Goal: Task Accomplishment & Management: Manage account settings

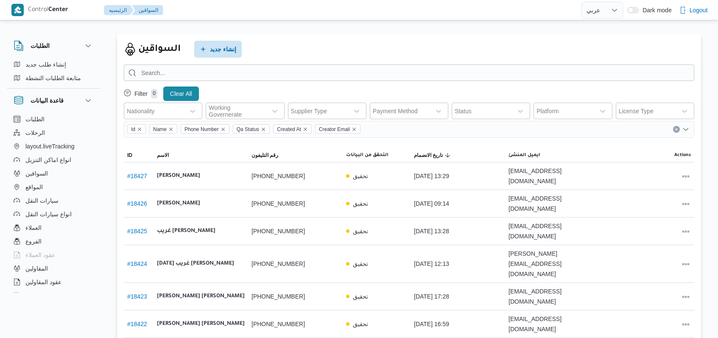
select select "ar"
click at [224, 51] on span "إنشاء جديد" at bounding box center [223, 49] width 26 height 10
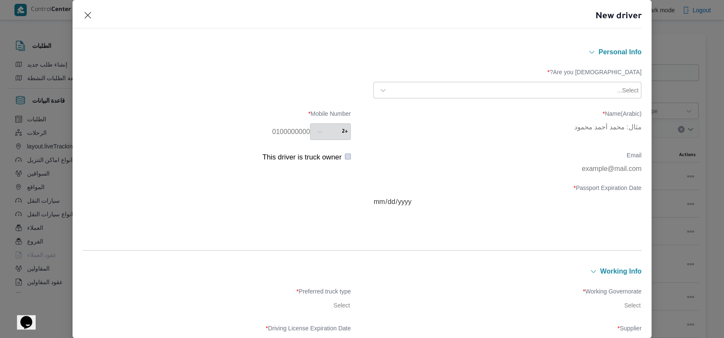
click at [462, 83] on div "Select..." at bounding box center [507, 90] width 264 height 15
click at [438, 110] on div "Egyptian" at bounding box center [507, 112] width 267 height 15
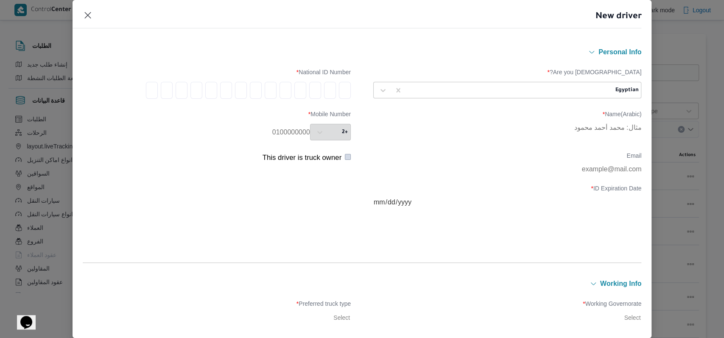
type input "3"
type input "0"
type input "1"
type input "0"
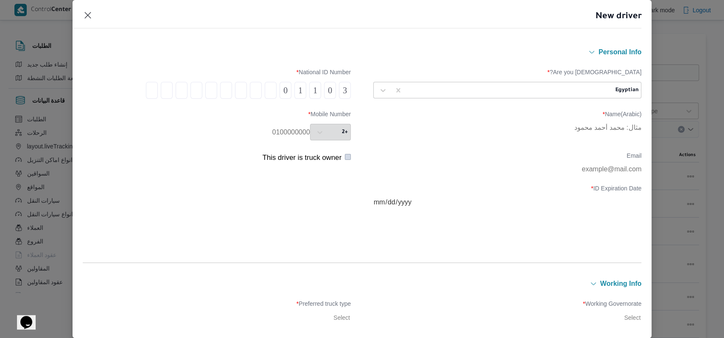
type input "2"
type input "4"
type input "0"
type input "4"
type input "0"
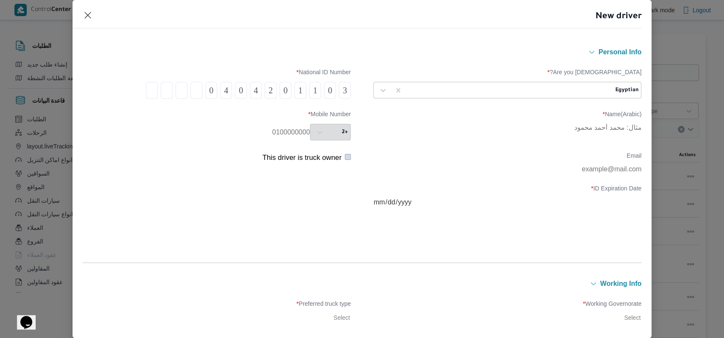
type input "1"
type input "0"
type input "1"
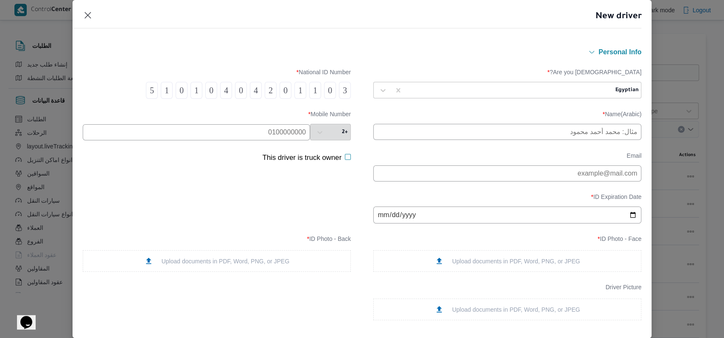
type input "5"
click at [438, 127] on input "text" at bounding box center [507, 132] width 268 height 16
type input "مصطفى جمال عبداللطيف ابراهيم"
click at [229, 128] on input "text" at bounding box center [196, 132] width 227 height 16
type input "01031880455"
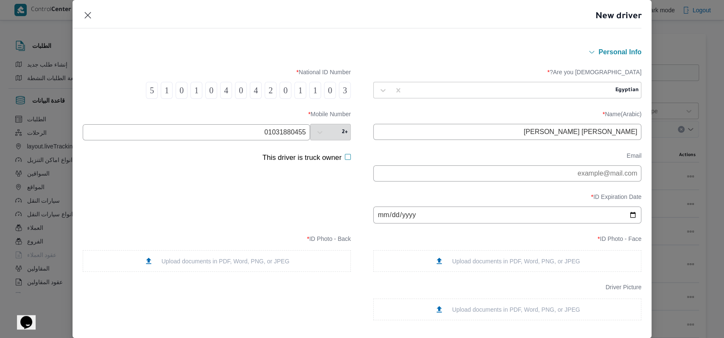
click at [379, 220] on input "date" at bounding box center [507, 215] width 268 height 17
type input "2029-12-17"
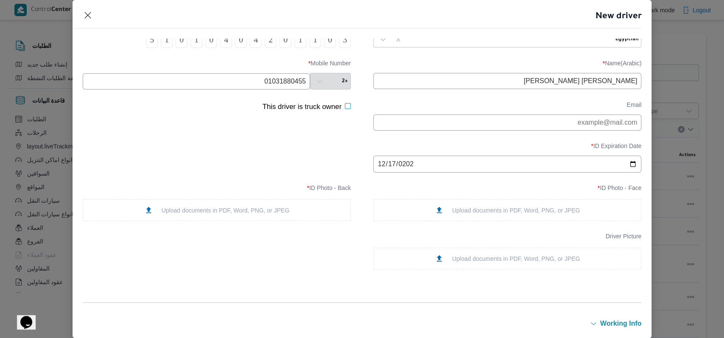
scroll to position [113, 0]
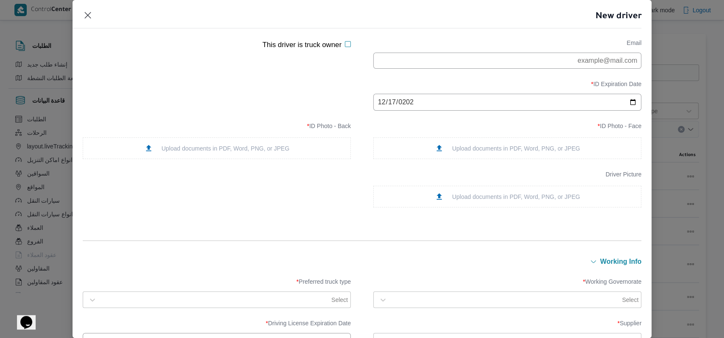
click at [485, 146] on div "Upload documents in PDF, Word, PNG, or JPEG" at bounding box center [507, 148] width 268 height 22
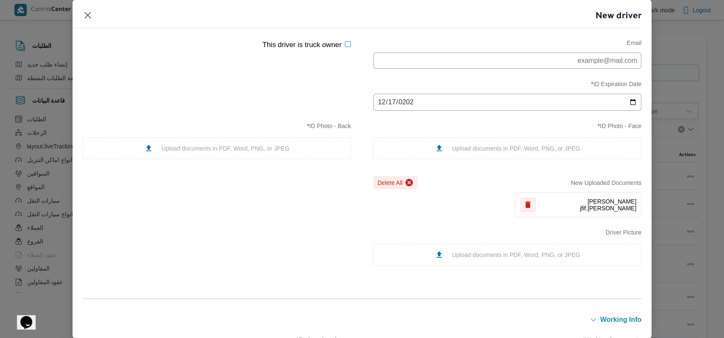
click at [278, 152] on div "Upload documents in PDF, Word, PNG, or JPEG" at bounding box center [216, 148] width 145 height 9
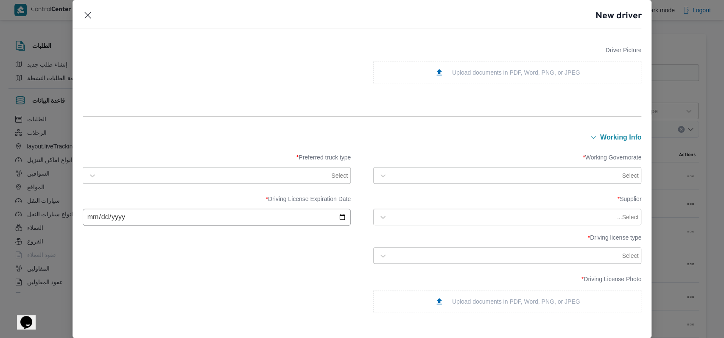
scroll to position [339, 0]
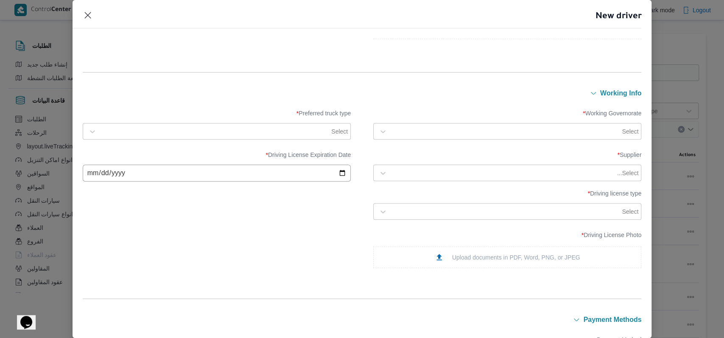
click at [414, 131] on div at bounding box center [505, 131] width 229 height 8
click at [412, 188] on div "الجيزة" at bounding box center [507, 185] width 250 height 10
click at [255, 132] on div at bounding box center [215, 131] width 229 height 8
click at [139, 187] on div "Jumbo" at bounding box center [217, 182] width 250 height 10
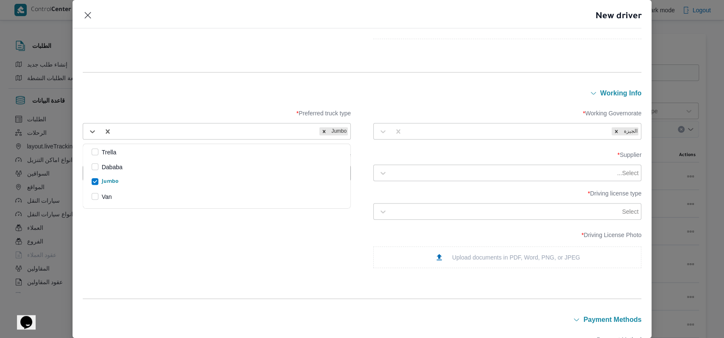
click at [454, 167] on div "Select..." at bounding box center [515, 173] width 249 height 12
click at [237, 173] on input "date" at bounding box center [217, 173] width 268 height 17
type input "2029-12-17"
click at [484, 174] on div at bounding box center [503, 173] width 224 height 8
type input "مصطفى ممدوح"
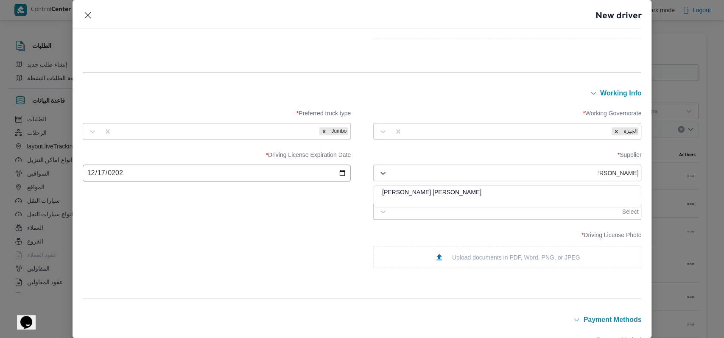
click at [433, 192] on div "مصطفى ممدوح محمود عبدالهادى" at bounding box center [507, 195] width 267 height 15
click at [444, 218] on div "Select" at bounding box center [515, 212] width 249 height 12
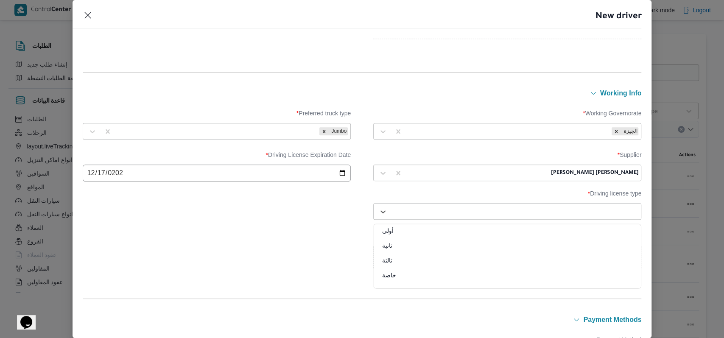
click at [399, 278] on div "خاصة" at bounding box center [507, 278] width 267 height 15
click at [519, 260] on div "Upload documents in PDF, Word, PNG, or JPEG" at bounding box center [507, 257] width 145 height 9
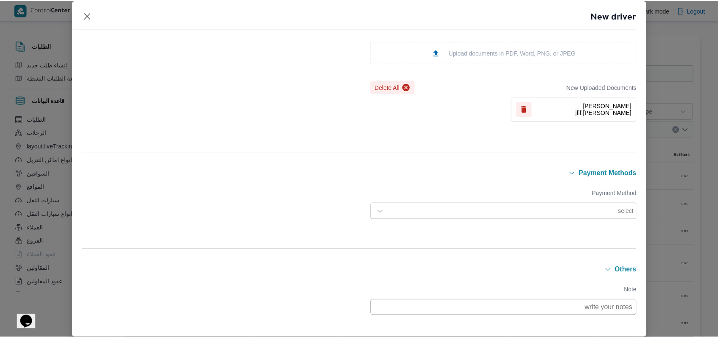
scroll to position [612, 0]
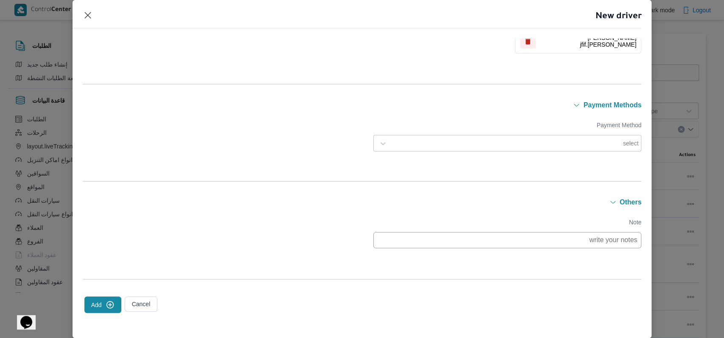
click at [111, 300] on icon "submit" at bounding box center [110, 304] width 9 height 9
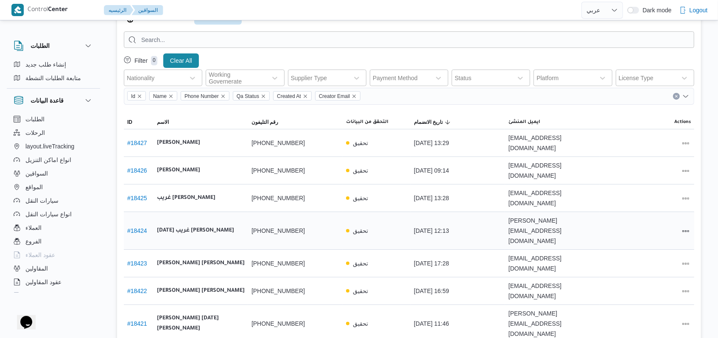
scroll to position [0, 0]
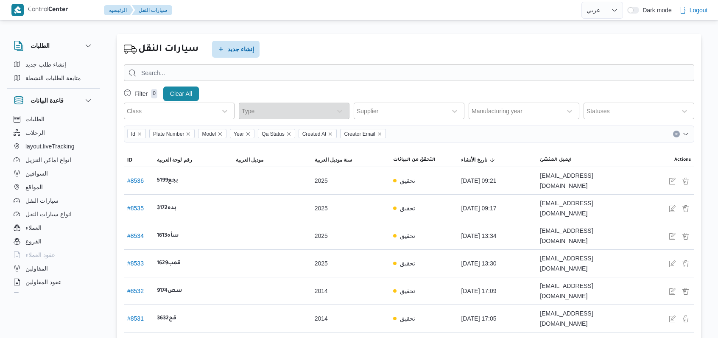
select select "ar"
click at [245, 52] on span "إنشاء جديد" at bounding box center [241, 49] width 26 height 10
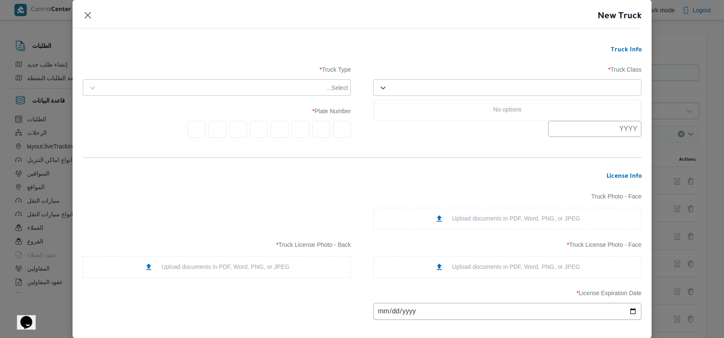
click at [476, 95] on div "Select..." at bounding box center [507, 87] width 264 height 15
click at [470, 88] on div at bounding box center [514, 88] width 247 height 8
click at [455, 122] on div at bounding box center [507, 129] width 268 height 16
click at [454, 84] on div at bounding box center [503, 88] width 224 height 8
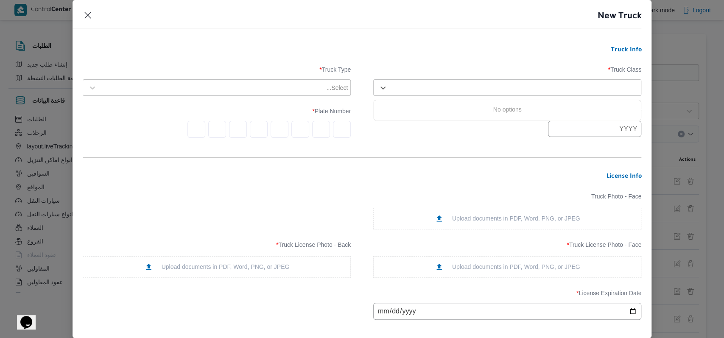
click at [467, 62] on div "Truck Class * Use Up and Down to choose options, press Enter to select the curr…" at bounding box center [362, 81] width 559 height 38
click at [436, 139] on div "Manufacturing Year * Plate Number *" at bounding box center [362, 122] width 559 height 39
click at [465, 88] on div at bounding box center [503, 88] width 224 height 8
click at [419, 148] on div "jumbo_7000" at bounding box center [507, 154] width 267 height 15
click at [302, 81] on div "Select..." at bounding box center [217, 87] width 264 height 15
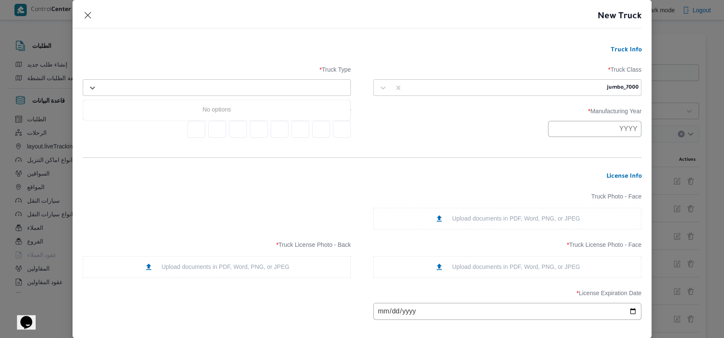
click at [250, 59] on form "Truck Info Truck Class * jumbo_7000 Truck Type * Use Up and Down to choose opti…" at bounding box center [362, 293] width 559 height 492
click at [239, 78] on label "Truck Type *" at bounding box center [217, 72] width 268 height 13
click at [238, 82] on div "Select..." at bounding box center [224, 88] width 249 height 12
click at [145, 124] on div "closed | dry | 3.5 ton" at bounding box center [216, 124] width 267 height 15
click at [287, 87] on div at bounding box center [205, 88] width 178 height 8
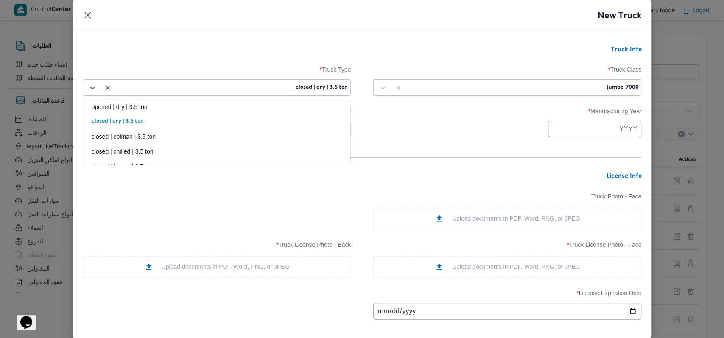
click at [139, 118] on div "closed | dry | 3.5 ton" at bounding box center [216, 124] width 267 height 15
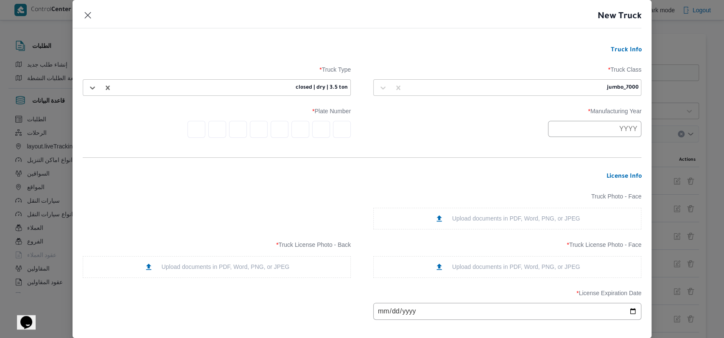
click at [248, 56] on form "Truck Info Truck Class * jumbo_7000 Truck Type * option closed | dry | 3.5 ton,…" at bounding box center [362, 293] width 559 height 492
click at [567, 127] on input "text" at bounding box center [594, 129] width 93 height 16
click at [612, 171] on div "2020" at bounding box center [614, 171] width 24 height 6
type input "2020"
click at [503, 144] on form "Truck Info Truck Class * jumbo_7000 Truck Type * closed | dry | 3.5 ton Manufac…" at bounding box center [362, 293] width 559 height 492
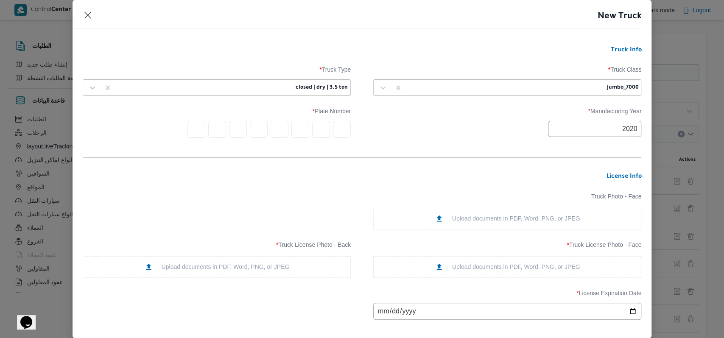
click at [342, 127] on input "text" at bounding box center [342, 129] width 18 height 17
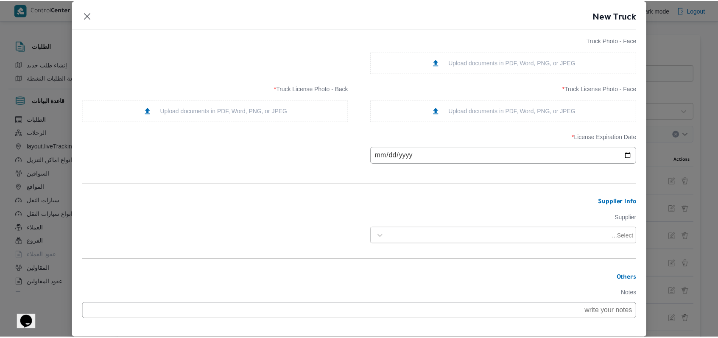
scroll to position [204, 0]
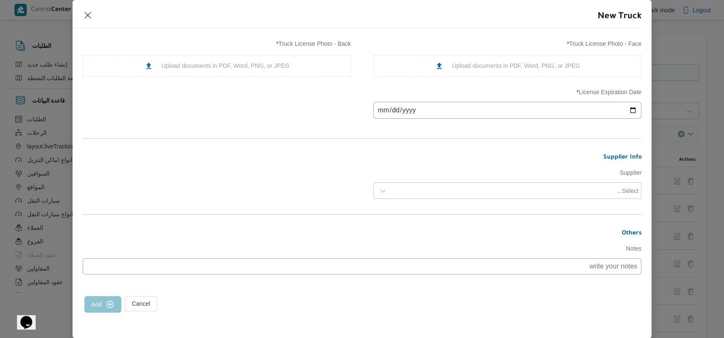
click at [137, 304] on button "Cancel" at bounding box center [141, 303] width 33 height 15
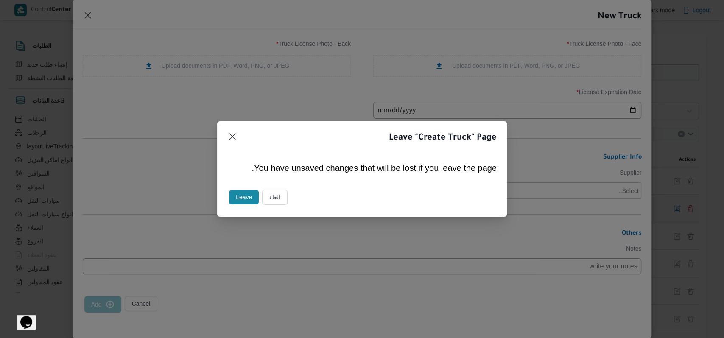
click at [232, 197] on button "Leave" at bounding box center [244, 197] width 30 height 14
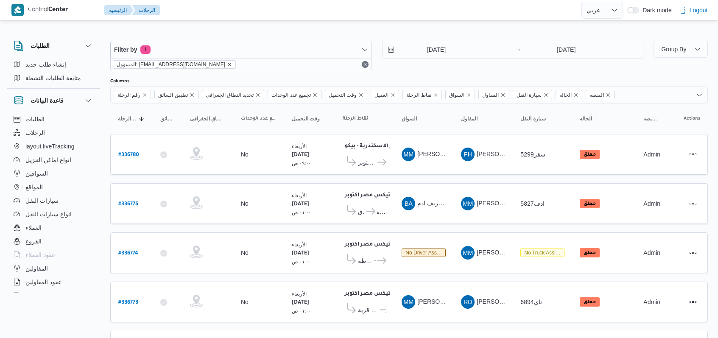
select select "ar"
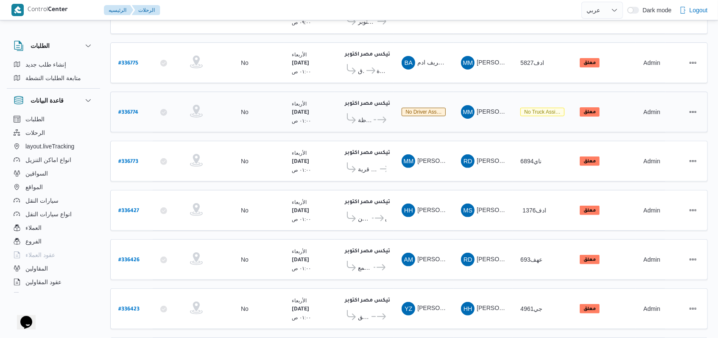
click at [139, 106] on div "# 336774" at bounding box center [132, 112] width 34 height 18
click at [127, 110] on b "# 336774" at bounding box center [128, 113] width 20 height 6
select select "ar"
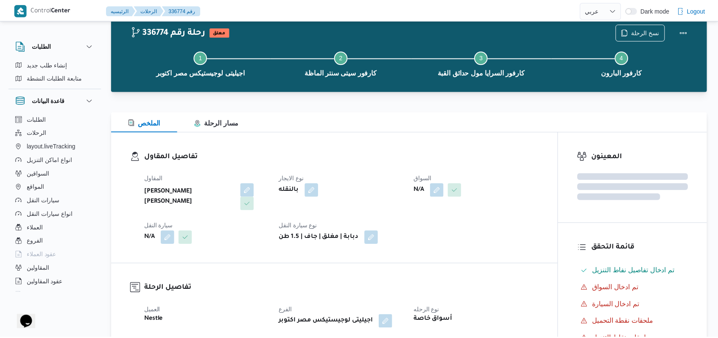
scroll to position [141, 0]
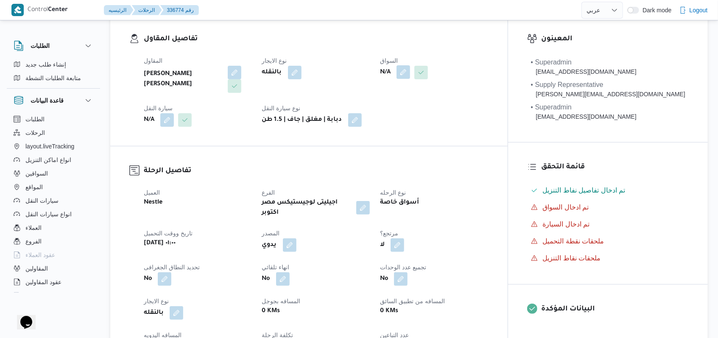
click at [410, 66] on span at bounding box center [401, 73] width 18 height 14
click at [410, 74] on button "button" at bounding box center [404, 72] width 14 height 14
click at [423, 100] on div "Search" at bounding box center [420, 106] width 64 height 17
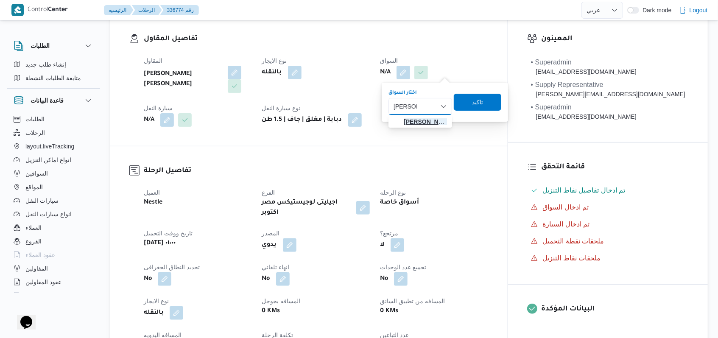
type input "[PERSON_NAME]"
click at [432, 120] on span "مصطفى جمال عبداللطيف ابراهيم" at bounding box center [425, 122] width 43 height 10
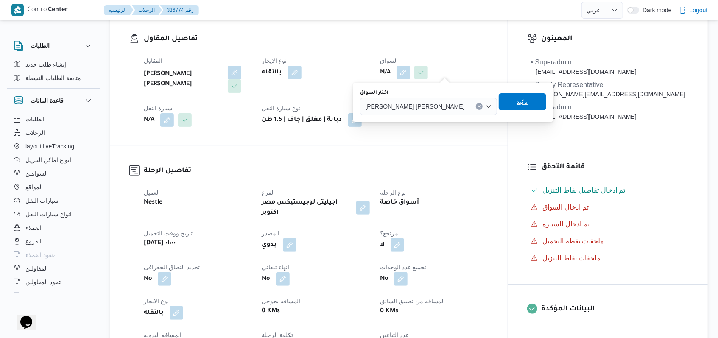
click at [517, 100] on span "تاكيد" at bounding box center [522, 102] width 11 height 10
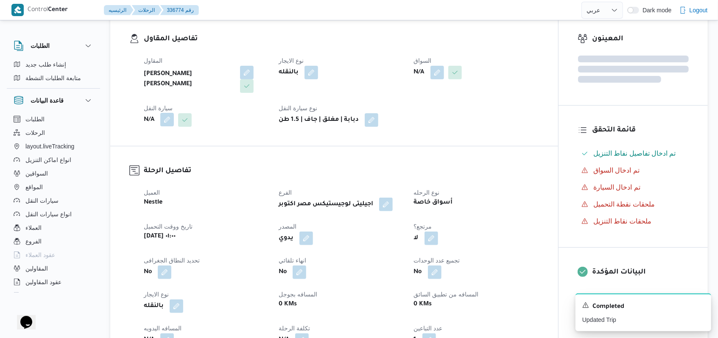
click at [170, 117] on button "button" at bounding box center [167, 120] width 14 height 14
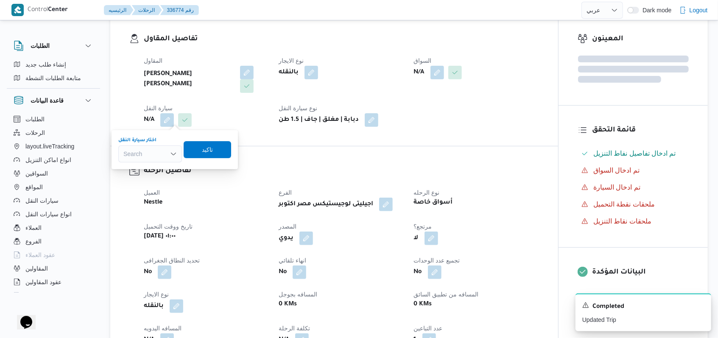
click at [165, 156] on div "Search" at bounding box center [150, 153] width 64 height 17
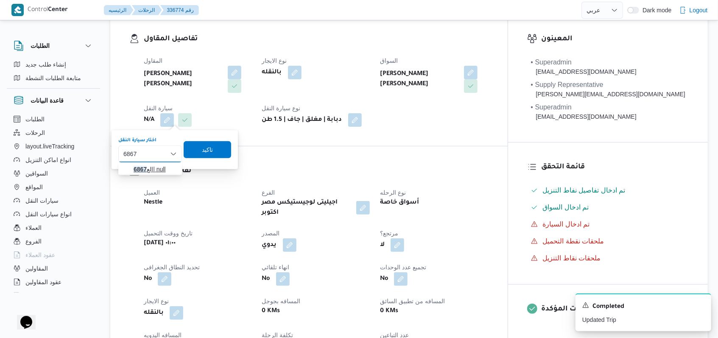
type input "6867"
click at [140, 168] on mark "6867" at bounding box center [140, 169] width 13 height 7
click at [211, 153] on span "تاكيد" at bounding box center [210, 150] width 11 height 10
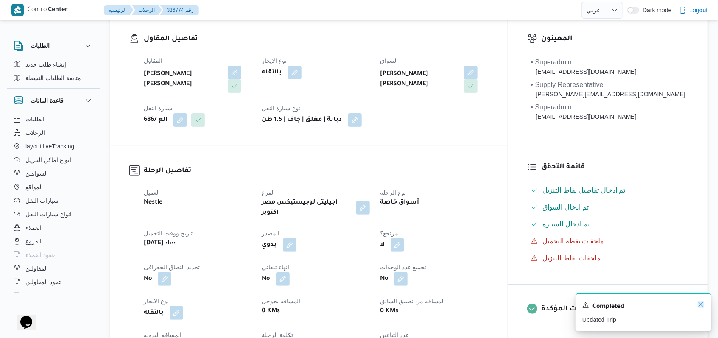
click at [699, 304] on icon "Dismiss toast" at bounding box center [701, 304] width 7 height 7
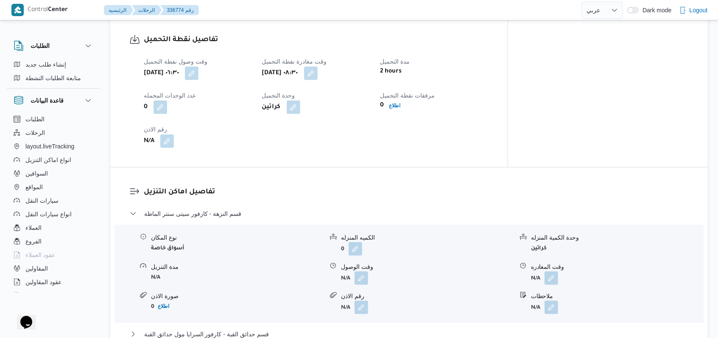
scroll to position [593, 0]
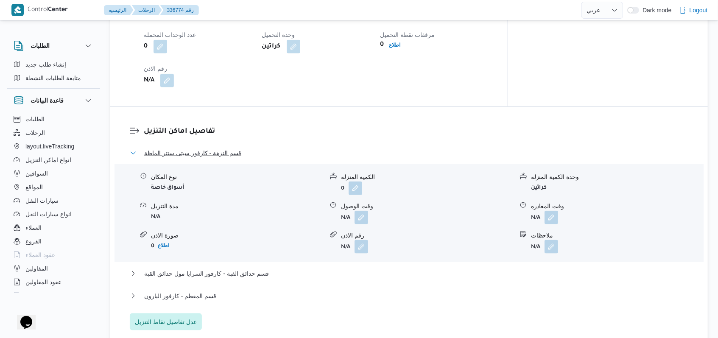
click at [228, 148] on span "قسم النزهة - كارفور سيتى سنتر الماظة" at bounding box center [192, 153] width 97 height 10
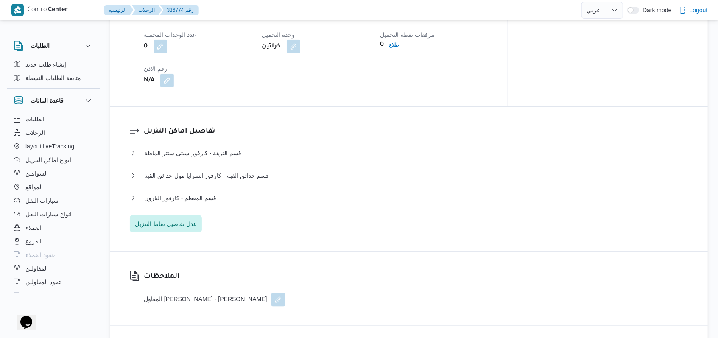
select select "ar"
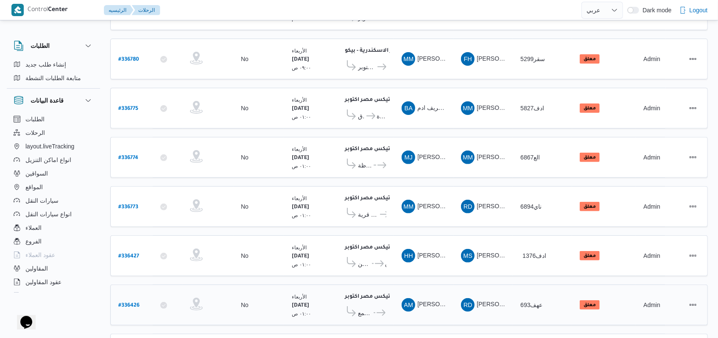
scroll to position [245, 0]
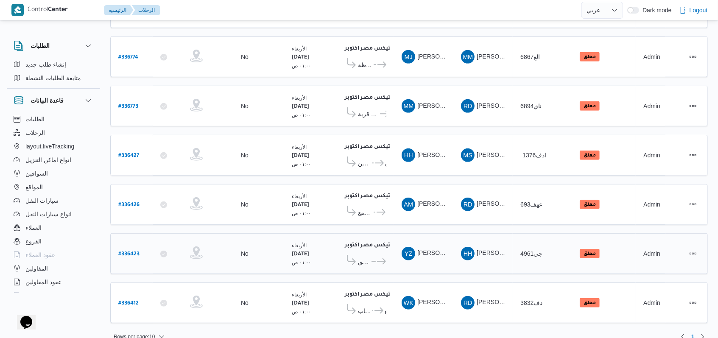
click at [136, 251] on b "# 336423" at bounding box center [128, 254] width 21 height 6
select select "ar"
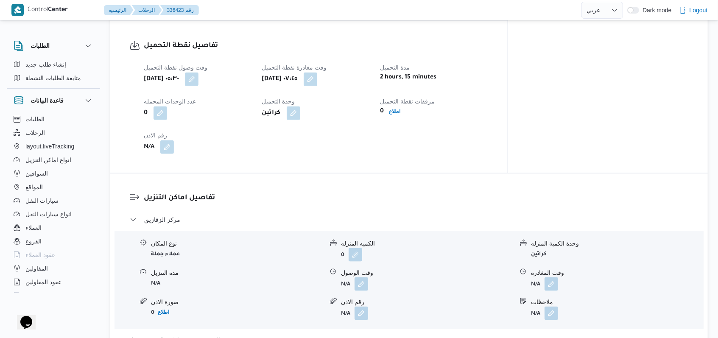
scroll to position [622, 0]
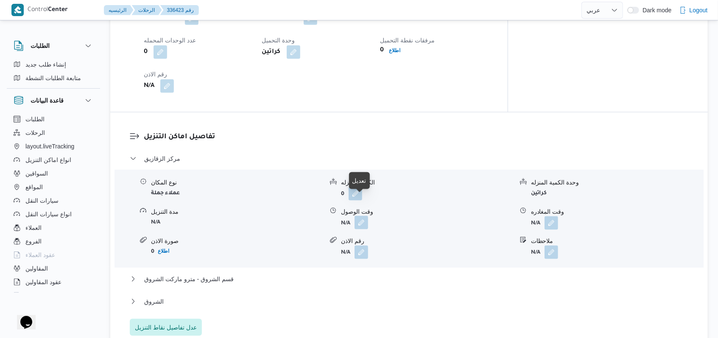
click at [367, 216] on button "button" at bounding box center [362, 223] width 14 height 14
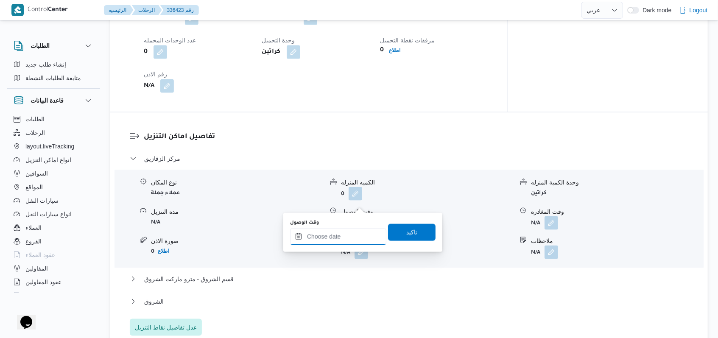
click at [341, 241] on input "وقت الوصول" at bounding box center [338, 236] width 96 height 17
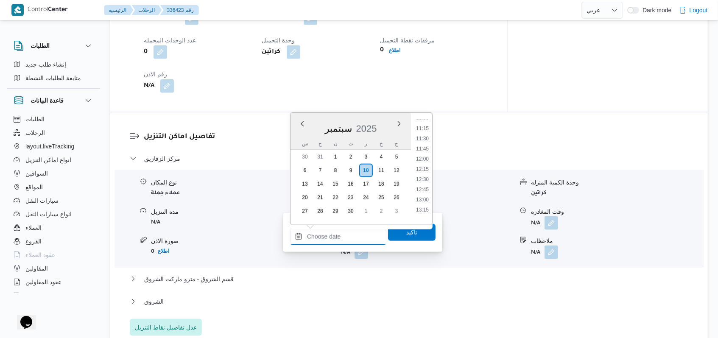
scroll to position [380, 0]
click at [425, 161] on li "10:15" at bounding box center [423, 161] width 20 height 8
type input "١٠/٠٩/٢٠٢٥ ١٠:١٥"
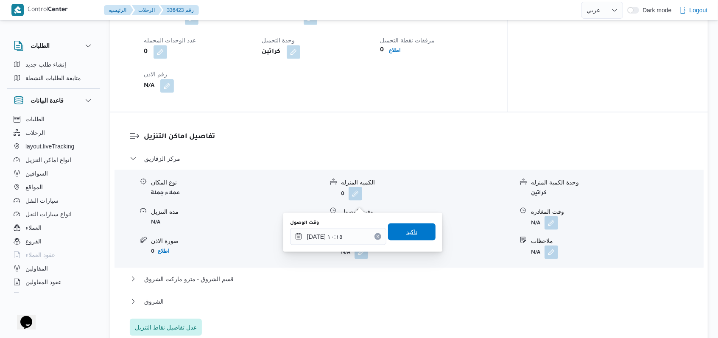
click at [406, 230] on span "تاكيد" at bounding box center [411, 232] width 11 height 10
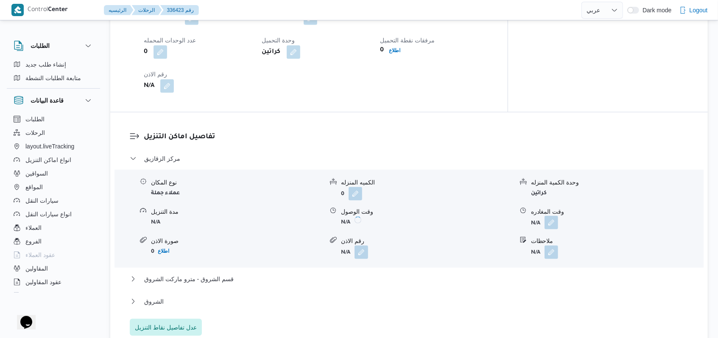
click at [549, 216] on button "button" at bounding box center [552, 223] width 14 height 14
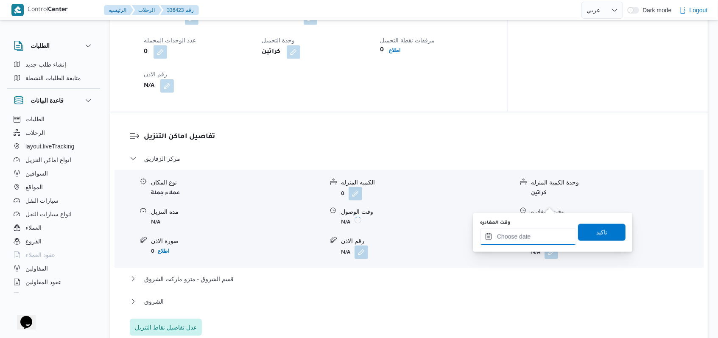
click at [529, 236] on input "وقت المغادره" at bounding box center [528, 236] width 96 height 17
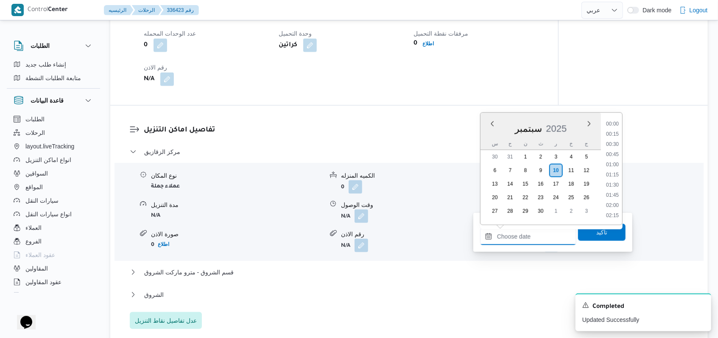
scroll to position [436, 0]
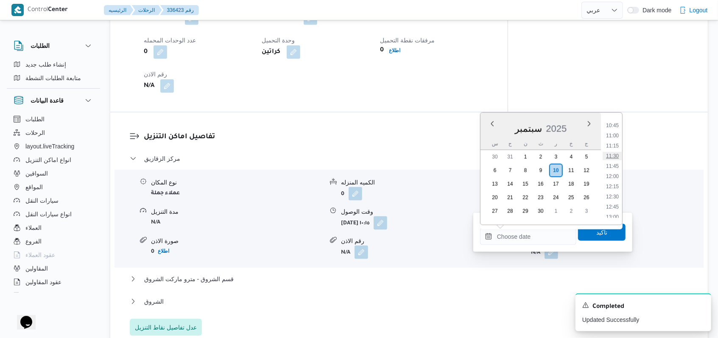
click at [612, 154] on li "11:30" at bounding box center [613, 156] width 20 height 8
type input "١٠/٠٩/٢٠٢٥ ١١:٣٠"
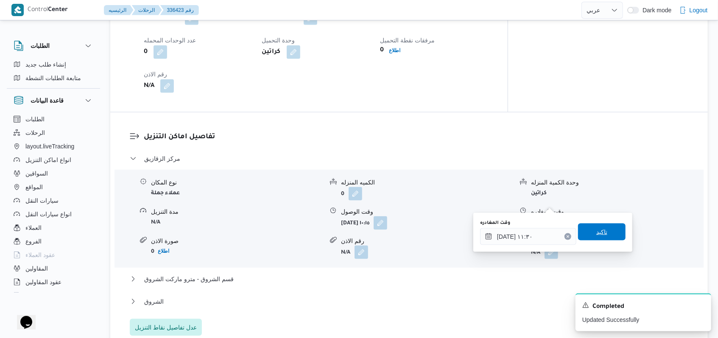
click at [586, 236] on span "تاكيد" at bounding box center [601, 232] width 47 height 17
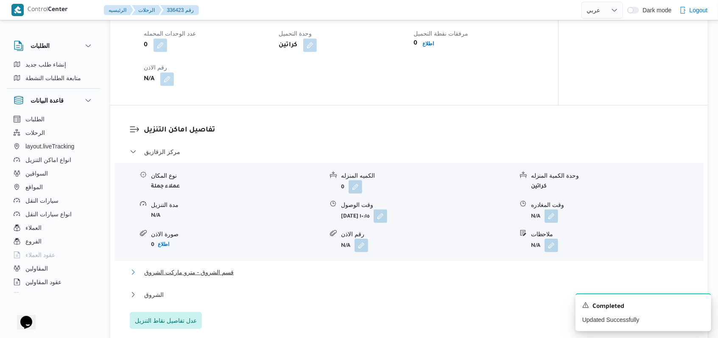
click at [207, 267] on span "قسم الشروق - مترو ماركت الشروق" at bounding box center [188, 272] width 89 height 10
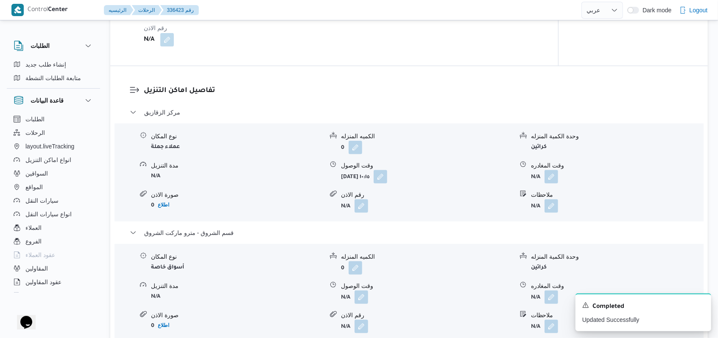
scroll to position [679, 0]
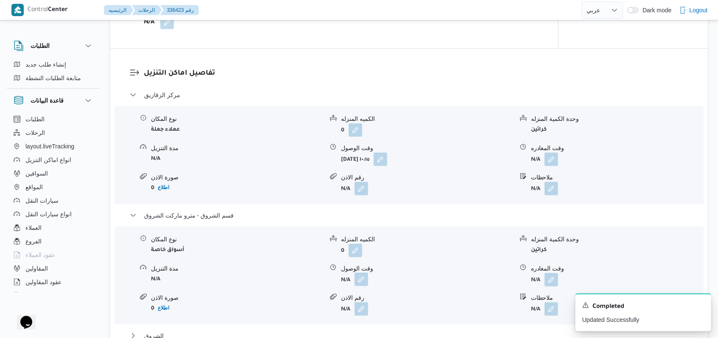
click at [363, 273] on button "button" at bounding box center [362, 280] width 14 height 14
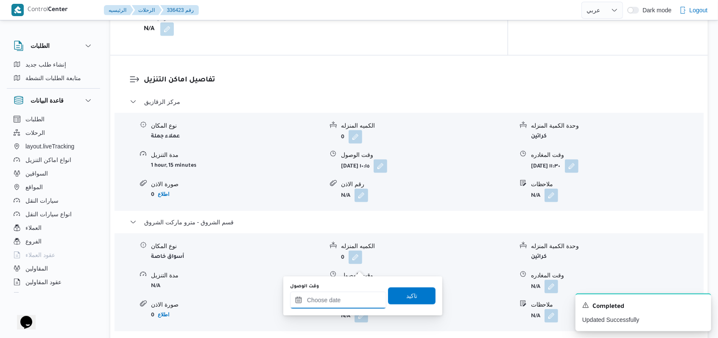
click at [332, 296] on input "وقت الوصول" at bounding box center [338, 300] width 96 height 17
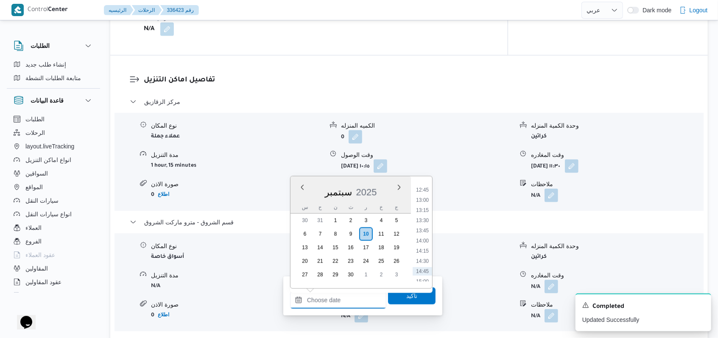
scroll to position [492, 0]
click at [430, 205] on li "12:30" at bounding box center [423, 204] width 20 height 8
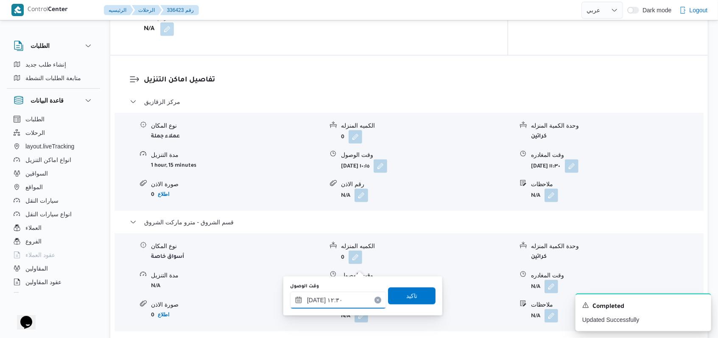
click at [353, 299] on input "١٠/٠٩/٢٠٢٥ ١٢:٣٠" at bounding box center [338, 300] width 96 height 17
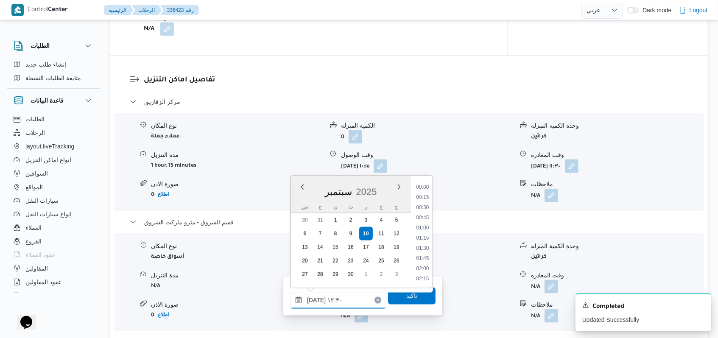
scroll to position [458, 0]
click at [429, 251] on li "12:45" at bounding box center [423, 248] width 20 height 8
type input "١٠/٠٩/٢٠٢٥ ١٢:٤٥"
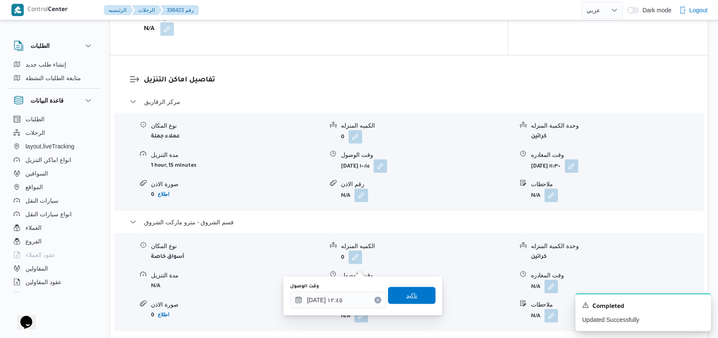
click at [406, 294] on span "تاكيد" at bounding box center [411, 296] width 11 height 10
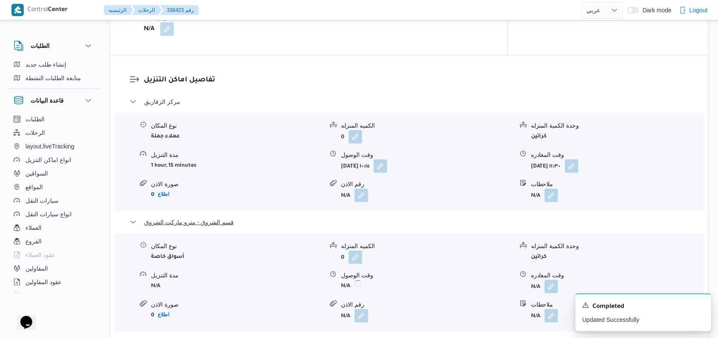
scroll to position [791, 0]
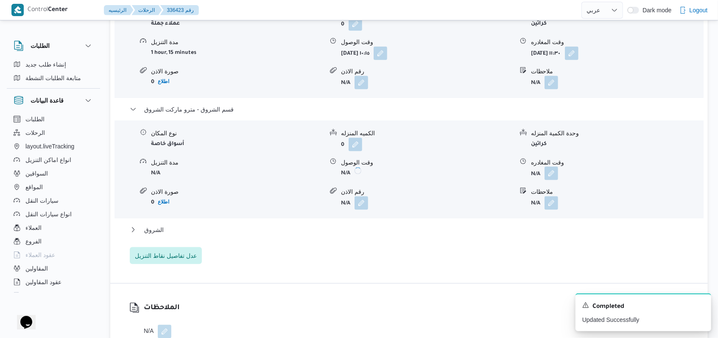
click at [549, 167] on button "button" at bounding box center [552, 174] width 14 height 14
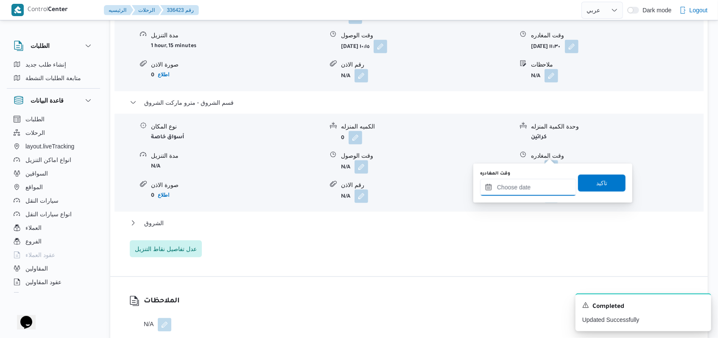
click at [533, 183] on input "وقت المغادره" at bounding box center [528, 187] width 96 height 17
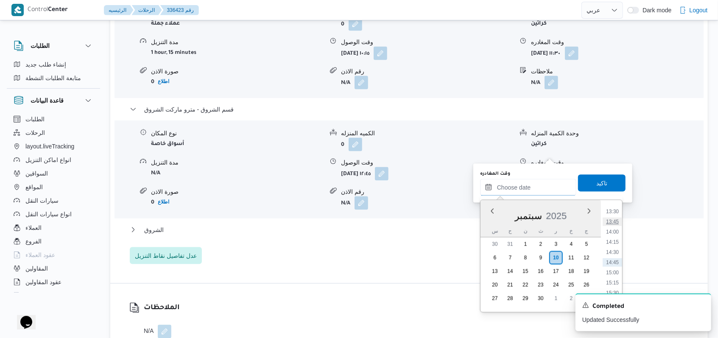
scroll to position [492, 0]
click at [615, 269] on li "13:30" at bounding box center [613, 268] width 20 height 8
type input "١٠/٠٩/٢٠٢٥ ١٣:٣٠"
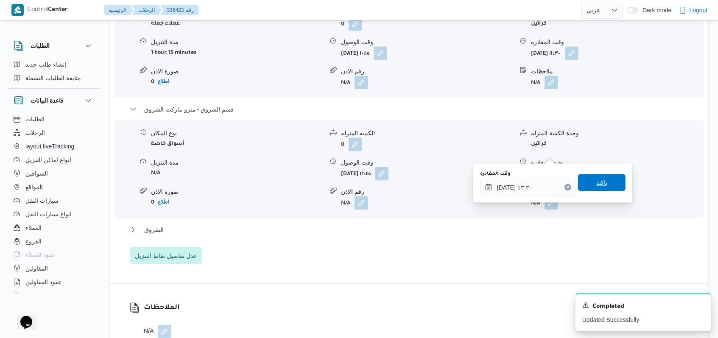
click at [602, 187] on span "تاكيد" at bounding box center [601, 182] width 47 height 17
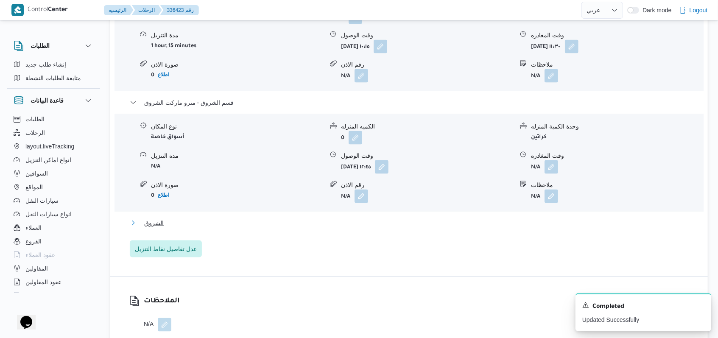
click at [159, 218] on span "الشروق" at bounding box center [154, 223] width 20 height 10
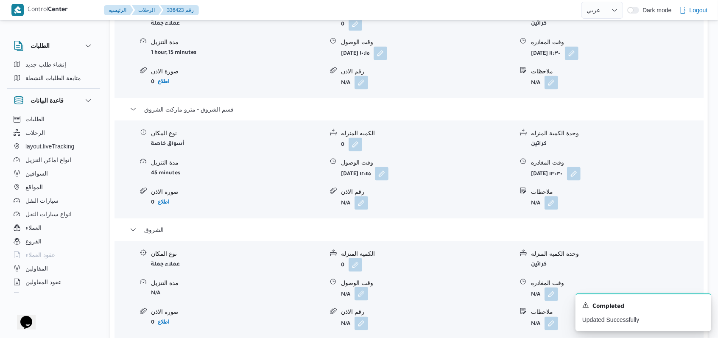
click at [368, 287] on button "button" at bounding box center [362, 294] width 14 height 14
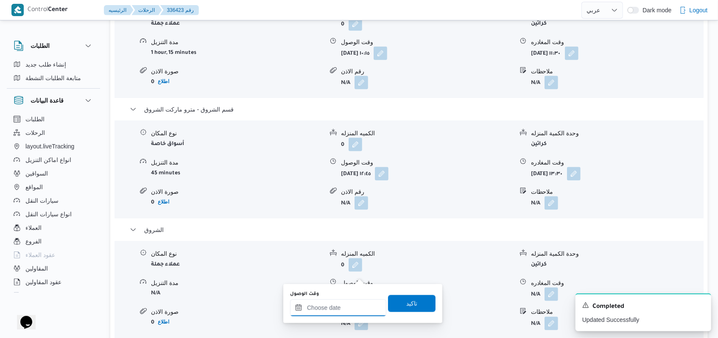
click at [335, 304] on input "وقت الوصول" at bounding box center [338, 307] width 96 height 17
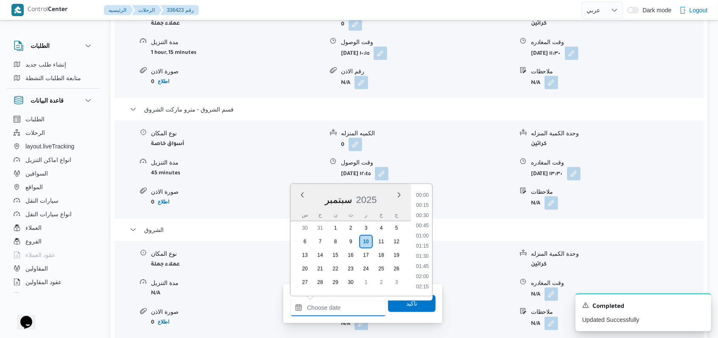
scroll to position [549, 0]
click at [424, 206] on li "13:45" at bounding box center [423, 205] width 20 height 8
type input "١٠/٠٩/٢٠٢٥ ١٣:٤٥"
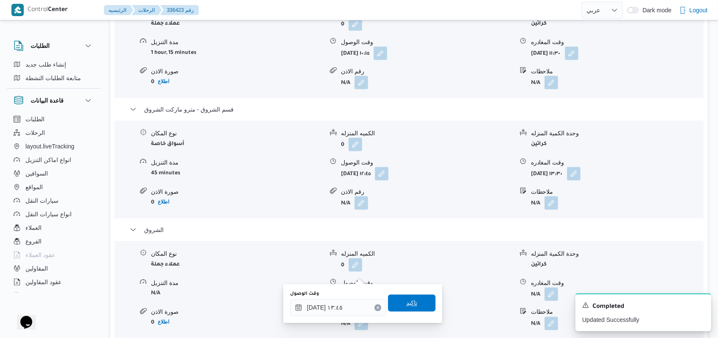
click at [406, 301] on span "تاكيد" at bounding box center [411, 303] width 11 height 10
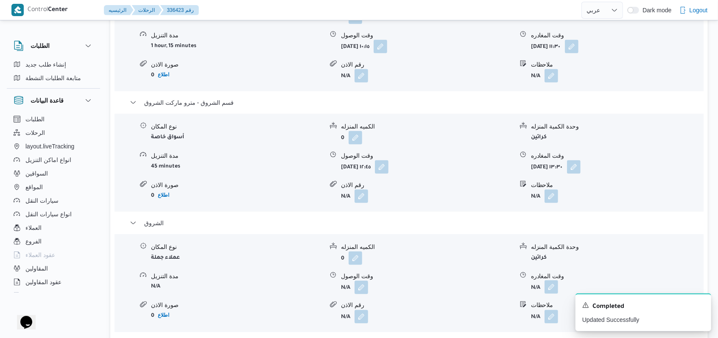
click at [552, 280] on button "button" at bounding box center [552, 287] width 14 height 14
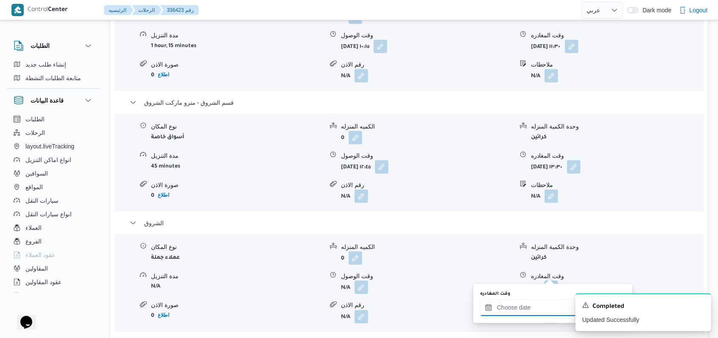
click at [529, 310] on input "وقت المغادره" at bounding box center [528, 307] width 96 height 17
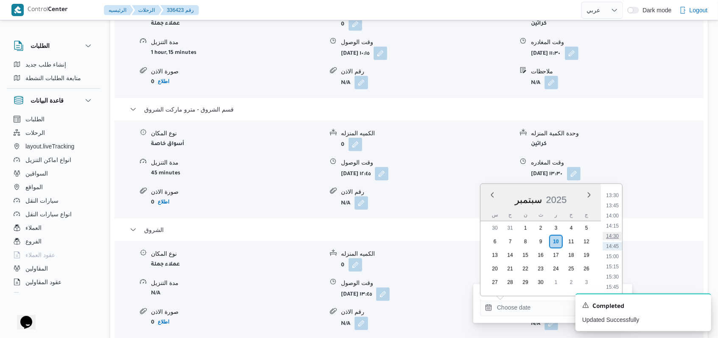
click at [614, 237] on li "14:30" at bounding box center [613, 236] width 20 height 8
type input "١٠/٠٩/٢٠٢٥ ١٤:٣٠"
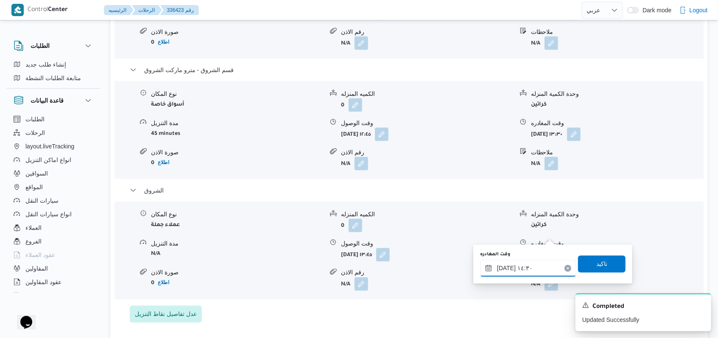
scroll to position [848, 0]
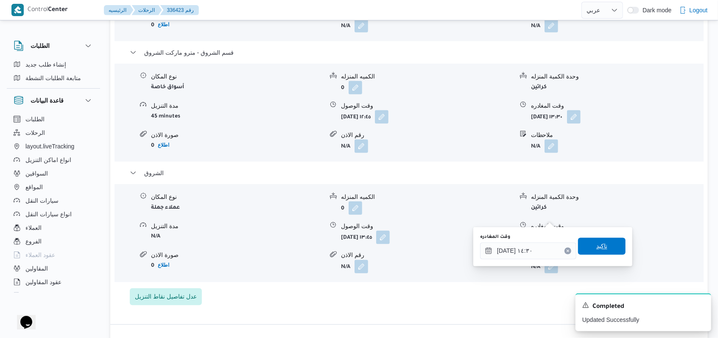
drag, startPoint x: 602, startPoint y: 236, endPoint x: 597, endPoint y: 245, distance: 10.1
click at [601, 236] on div "وقت المغادره ١٠/٠٩/٢٠٢٥ ١٤:٣٠ تاكيد" at bounding box center [552, 246] width 147 height 27
drag, startPoint x: 596, startPoint y: 246, endPoint x: 582, endPoint y: 250, distance: 14.5
click at [596, 246] on span "تاكيد" at bounding box center [601, 247] width 11 height 10
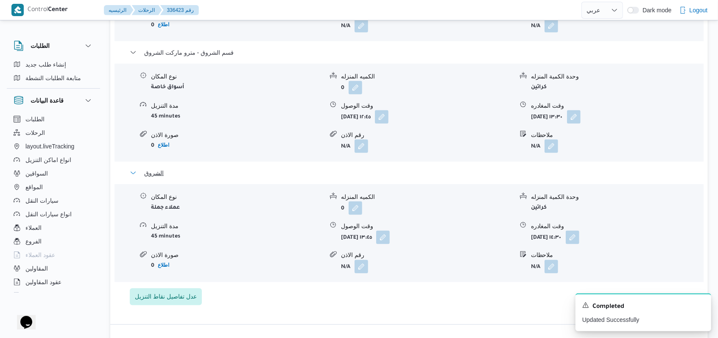
click at [147, 168] on span "الشروق" at bounding box center [154, 173] width 20 height 10
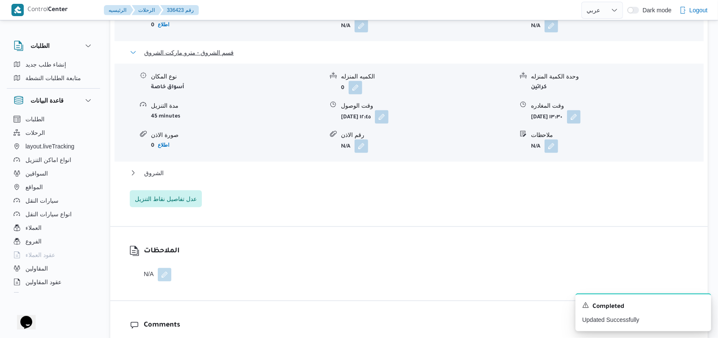
click at [212, 47] on span "قسم الشروق - مترو ماركت الشروق" at bounding box center [188, 52] width 89 height 10
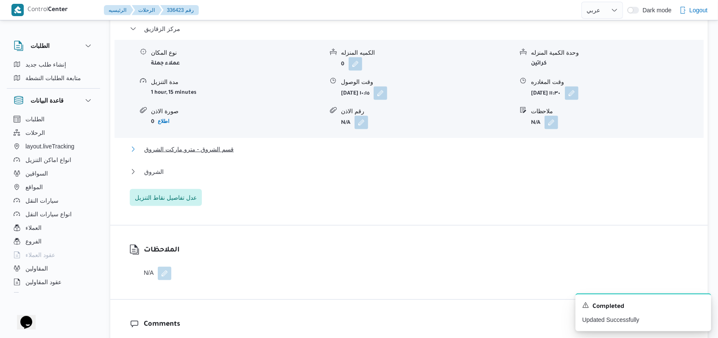
scroll to position [679, 0]
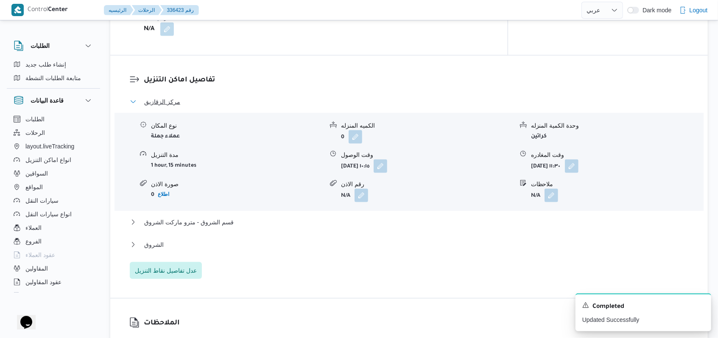
click at [165, 97] on span "مركز الزقازيق" at bounding box center [162, 102] width 36 height 10
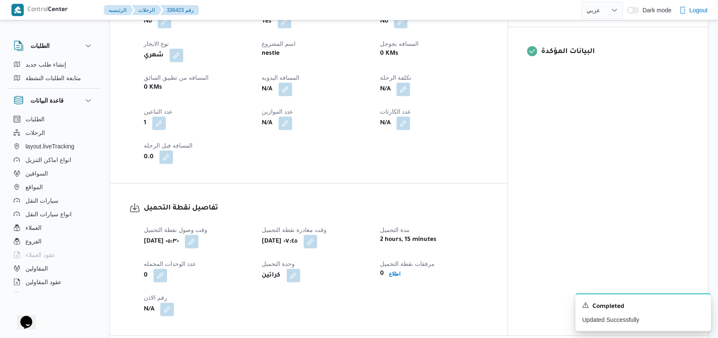
scroll to position [339, 0]
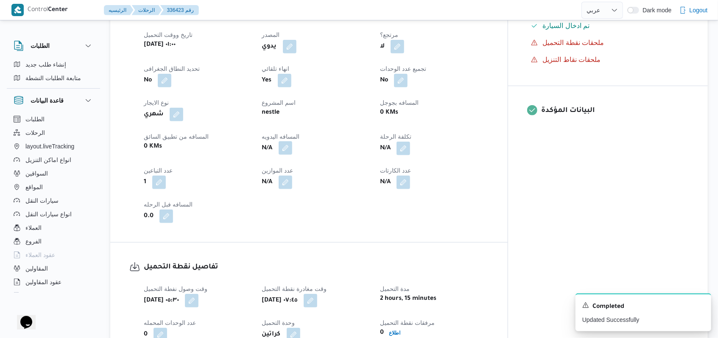
click at [292, 141] on button "button" at bounding box center [286, 148] width 14 height 14
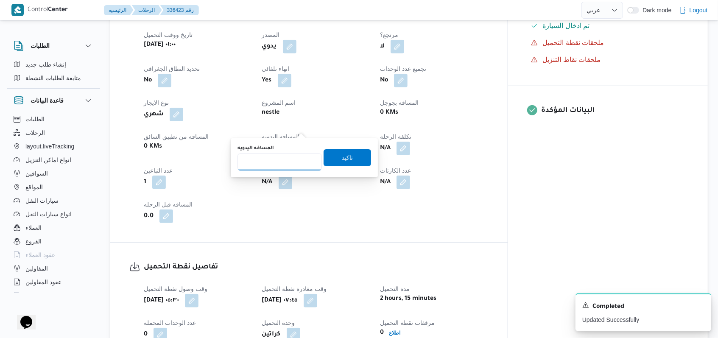
click at [268, 161] on input "المسافه اليدويه" at bounding box center [279, 162] width 84 height 17
type input "275"
click at [324, 162] on span "تاكيد" at bounding box center [347, 157] width 47 height 17
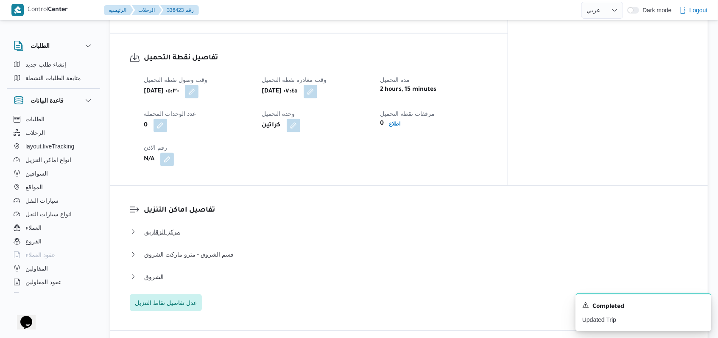
scroll to position [565, 0]
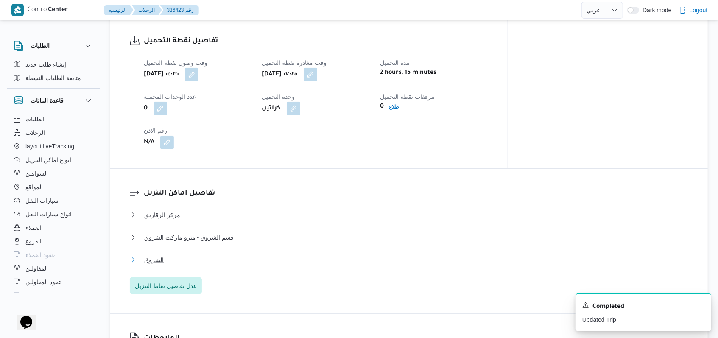
click at [159, 255] on span "الشروق" at bounding box center [154, 260] width 20 height 10
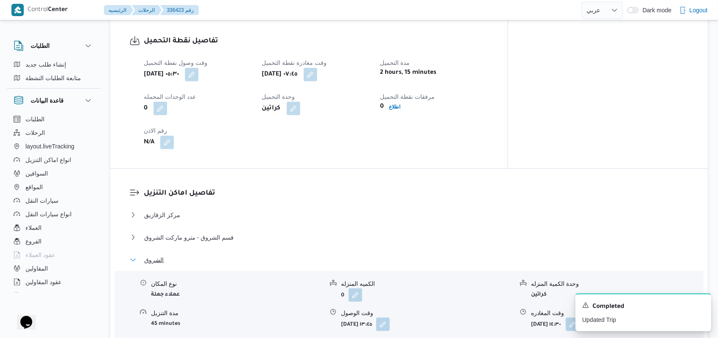
click at [159, 255] on span "الشروق" at bounding box center [154, 260] width 20 height 10
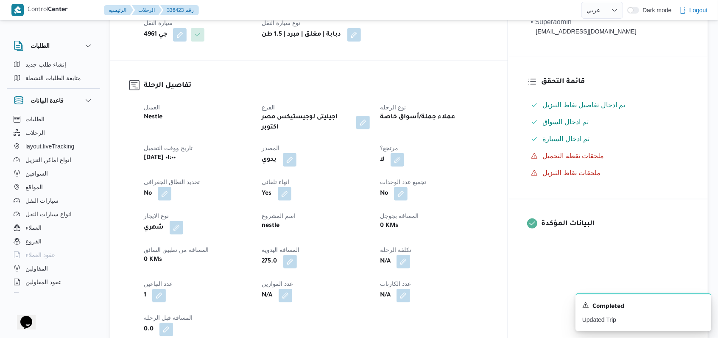
scroll to position [0, 0]
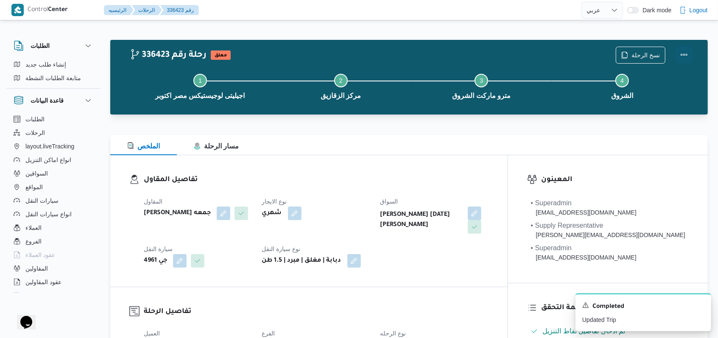
click at [691, 57] on button "Actions" at bounding box center [684, 54] width 17 height 17
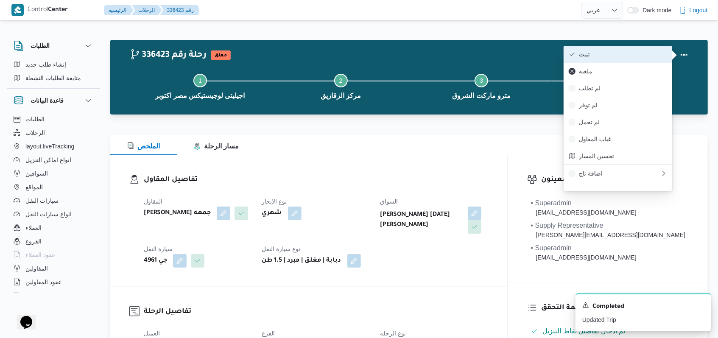
click at [651, 53] on span "تمت" at bounding box center [623, 54] width 88 height 7
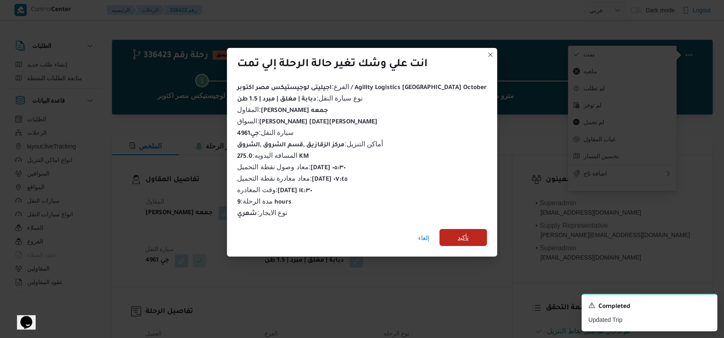
click at [458, 233] on span "تأكيد" at bounding box center [463, 237] width 11 height 10
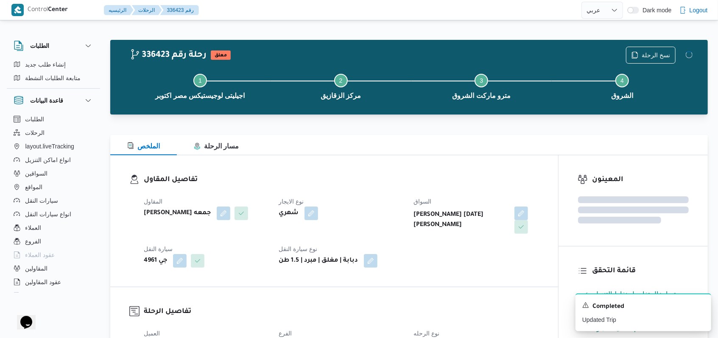
click at [450, 260] on div "تفاصيل المقاول المقاول حسام حسن زين جمعه نوع الايجار شهري السواق ياسر زين جمعة …" at bounding box center [334, 220] width 448 height 131
click at [698, 306] on icon "Dismiss toast" at bounding box center [701, 304] width 7 height 7
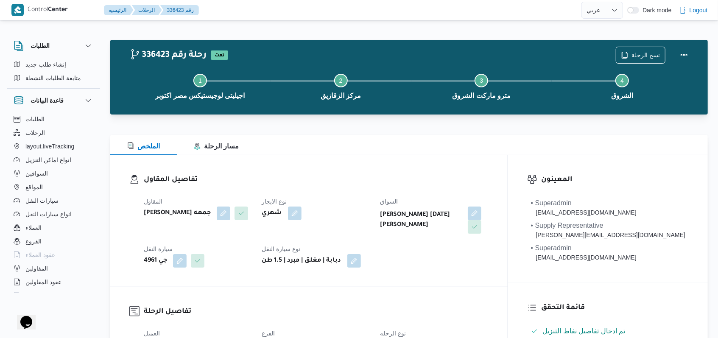
click at [474, 306] on h3 "تفاصيل الرحلة" at bounding box center [316, 311] width 345 height 11
select select "ar"
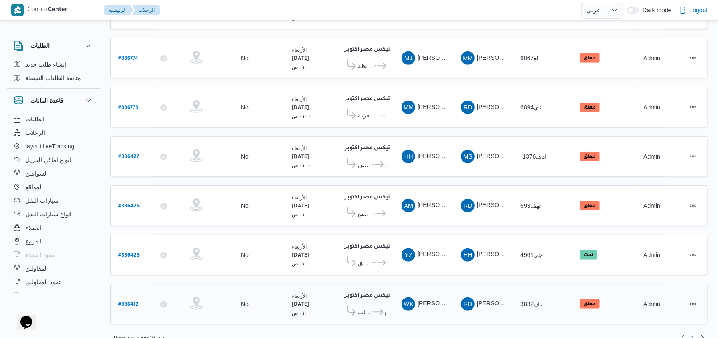
scroll to position [245, 0]
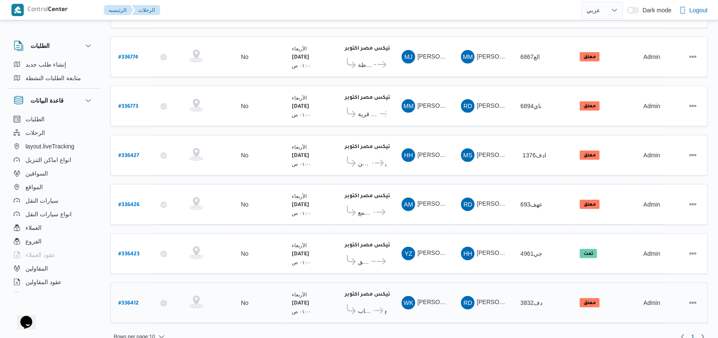
click at [131, 301] on b "# 336412" at bounding box center [128, 304] width 20 height 6
select select "ar"
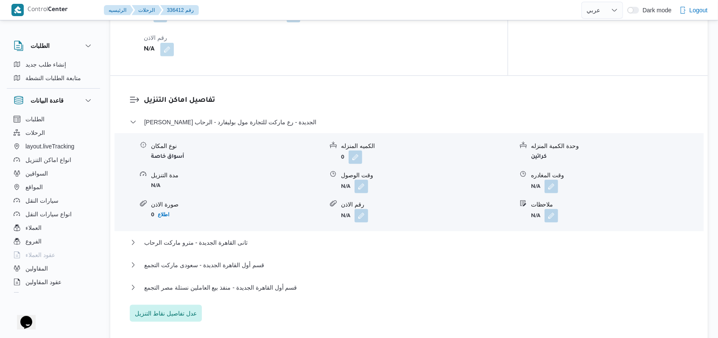
scroll to position [679, 0]
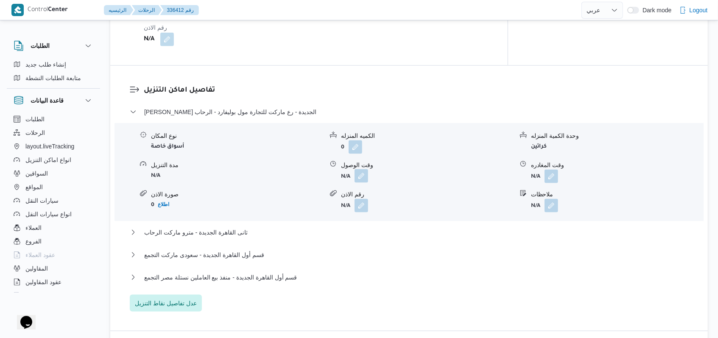
click at [360, 173] on button "button" at bounding box center [362, 176] width 14 height 14
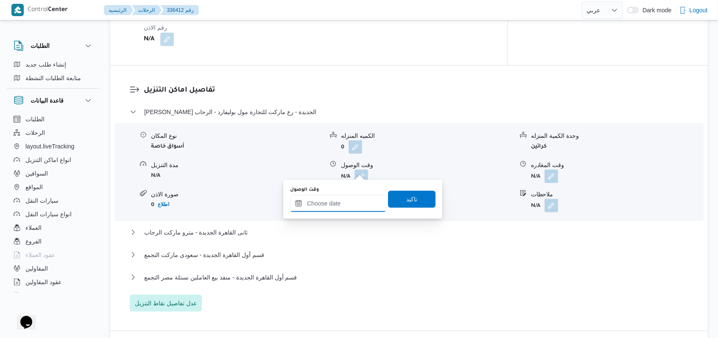
click at [336, 209] on input "وقت الوصول" at bounding box center [338, 203] width 96 height 17
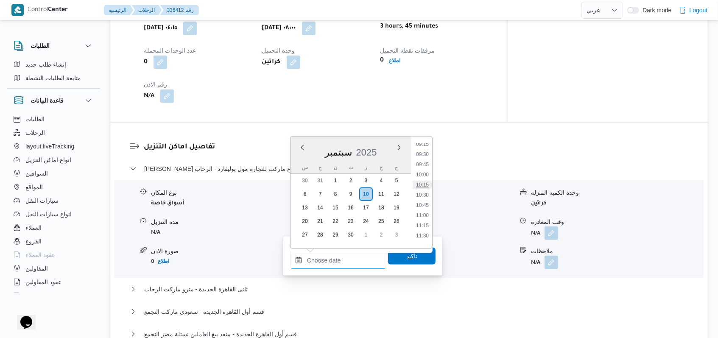
scroll to position [380, 0]
click at [424, 167] on li "09:45" at bounding box center [423, 165] width 20 height 8
type input "١٠/٠٩/٢٠٢٥ ٠٩:٤٥"
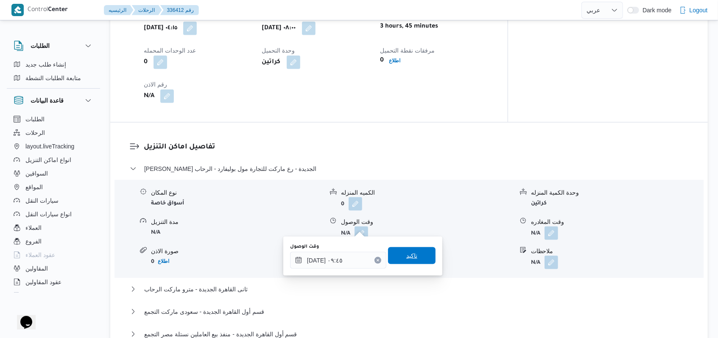
click at [397, 251] on span "تاكيد" at bounding box center [411, 255] width 47 height 17
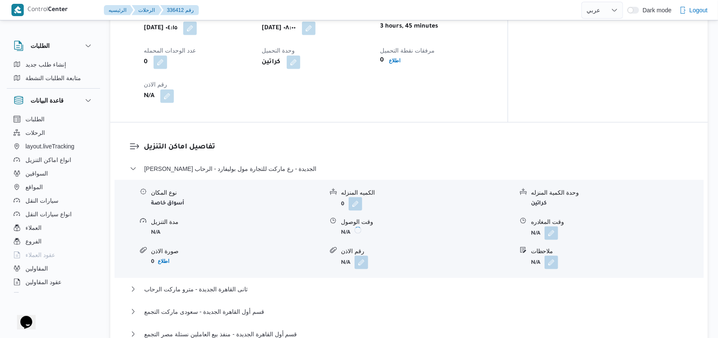
click at [553, 228] on button "button" at bounding box center [552, 233] width 14 height 14
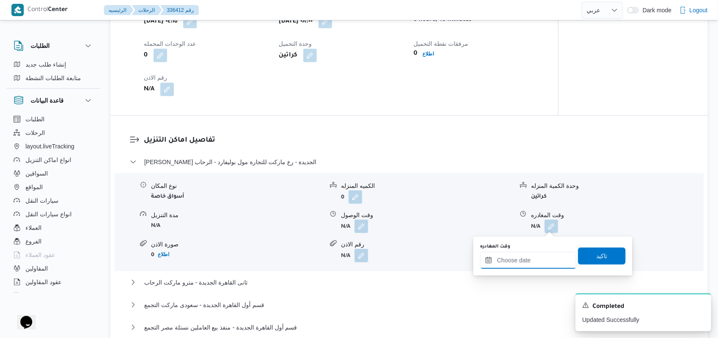
click at [538, 256] on input "وقت المغادره" at bounding box center [528, 260] width 96 height 17
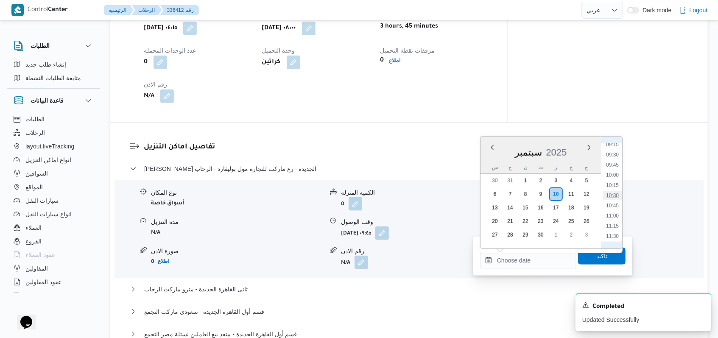
click at [616, 194] on li "10:30" at bounding box center [613, 195] width 20 height 8
type input "١٠/٠٩/٢٠٢٥ ١٠:٣٠"
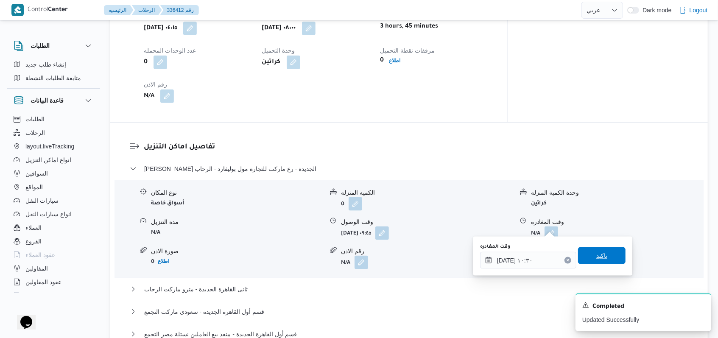
click at [596, 253] on span "تاكيد" at bounding box center [601, 256] width 11 height 10
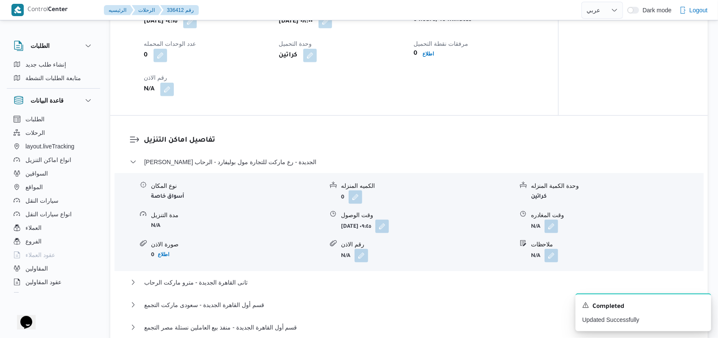
scroll to position [791, 0]
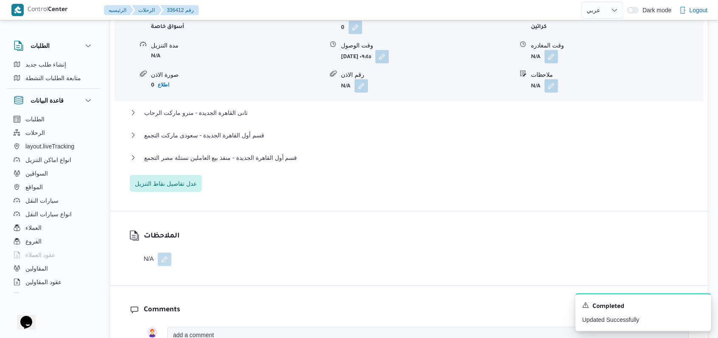
click at [210, 106] on div "ثانى القاهرة الجديدة - رع ماركت للتجارة مول بوليفارد - الرحاب نوع المكان أسواق …" at bounding box center [409, 89] width 559 height 205
click at [210, 108] on span "ثانى القاهرة الجديدة - مترو ماركت الرحاب" at bounding box center [195, 113] width 103 height 10
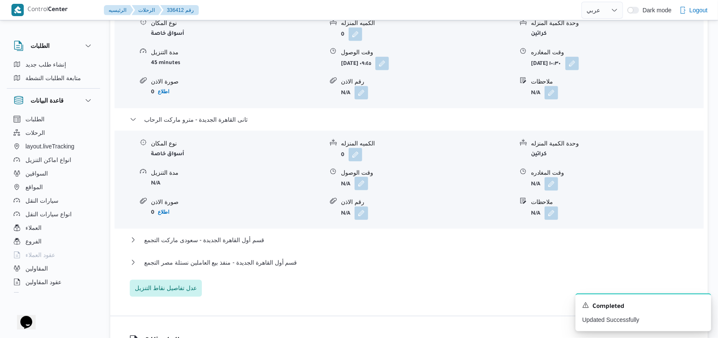
click at [365, 177] on button "button" at bounding box center [362, 184] width 14 height 14
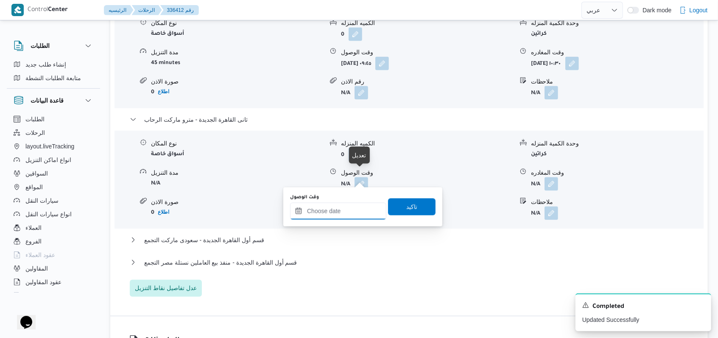
click at [337, 211] on input "وقت الوصول" at bounding box center [338, 211] width 96 height 17
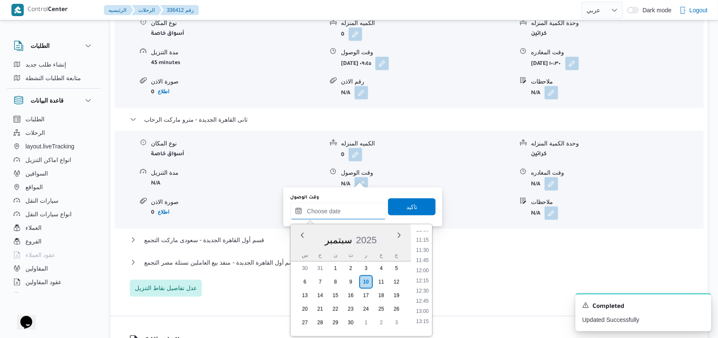
scroll to position [436, 0]
click at [424, 249] on li "11:00" at bounding box center [423, 247] width 20 height 8
type input "١٠/٠٩/٢٠٢٥ ١١:٠٠"
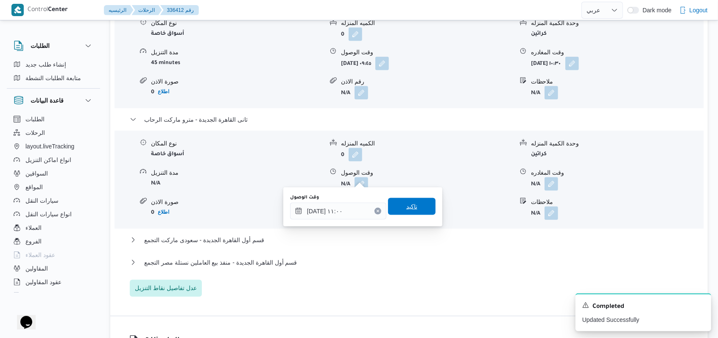
click at [414, 208] on span "تاكيد" at bounding box center [411, 206] width 47 height 17
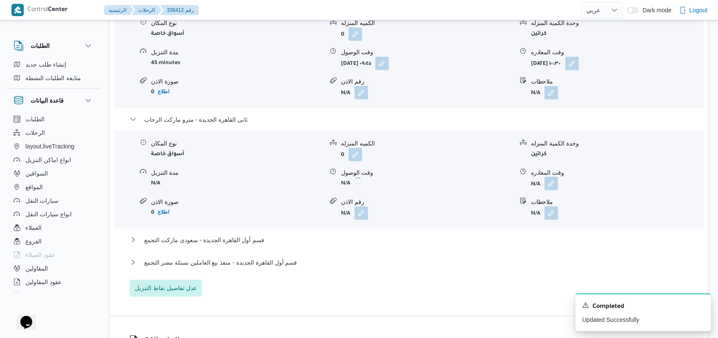
click at [546, 178] on button "button" at bounding box center [552, 184] width 14 height 14
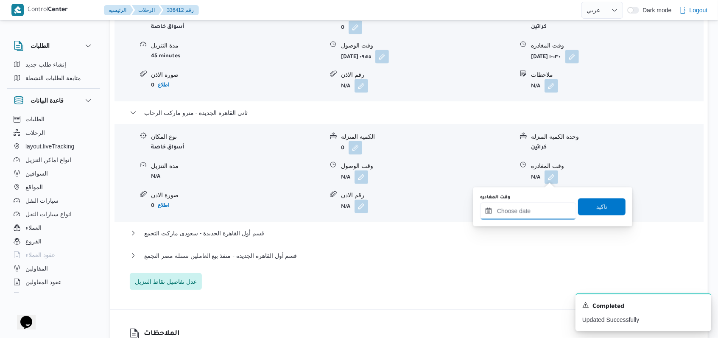
click at [520, 220] on div at bounding box center [528, 211] width 96 height 17
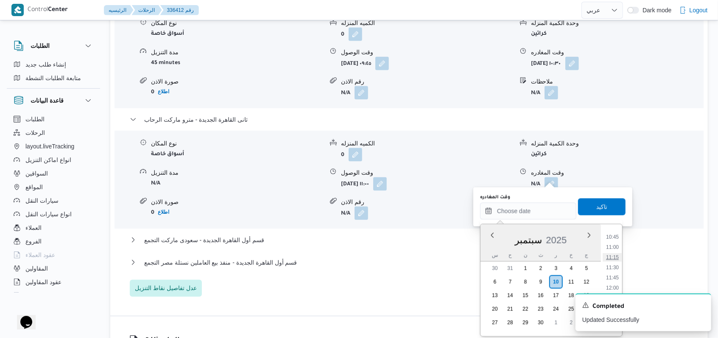
click at [613, 253] on li "11:15" at bounding box center [613, 257] width 20 height 8
type input "١٠/٠٩/٢٠٢٥ ١١:١٥"
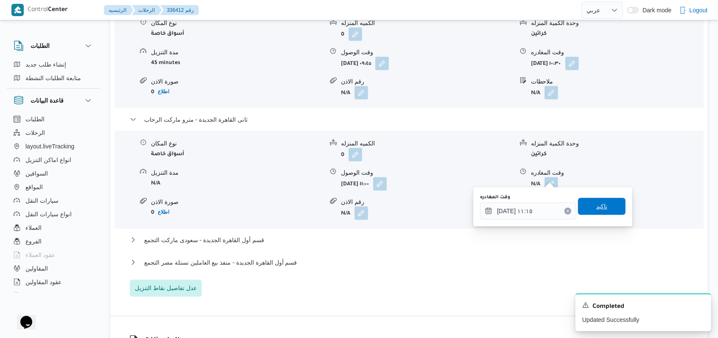
click at [612, 206] on span "تاكيد" at bounding box center [601, 206] width 47 height 17
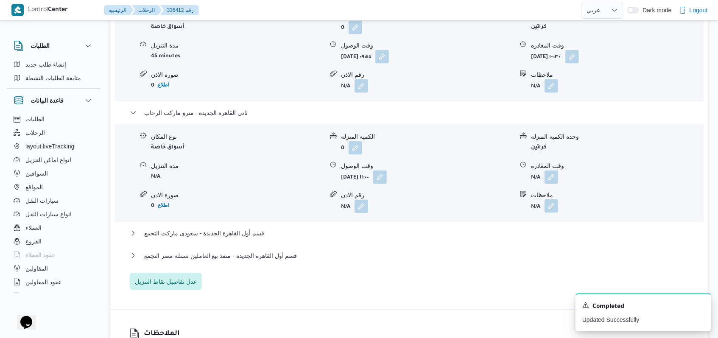
click at [549, 211] on button "button" at bounding box center [552, 206] width 14 height 14
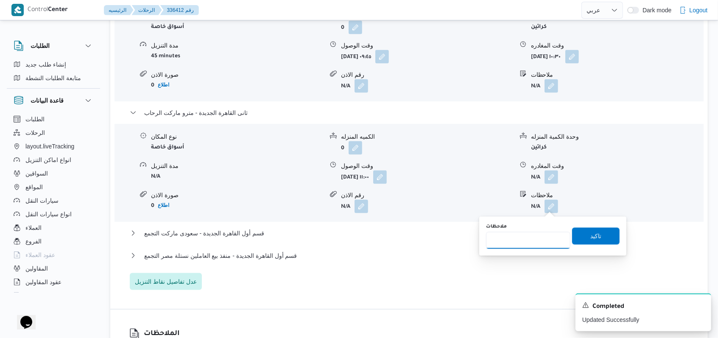
click at [522, 248] on input "ملاحظات" at bounding box center [528, 240] width 84 height 17
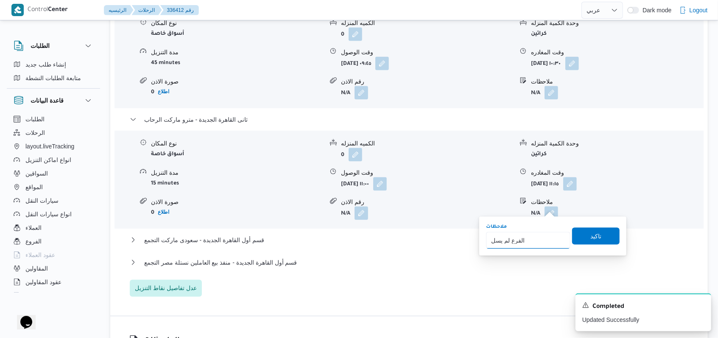
type input "الفرع لم يسلم"
click at [590, 239] on span "تاكيد" at bounding box center [595, 236] width 11 height 10
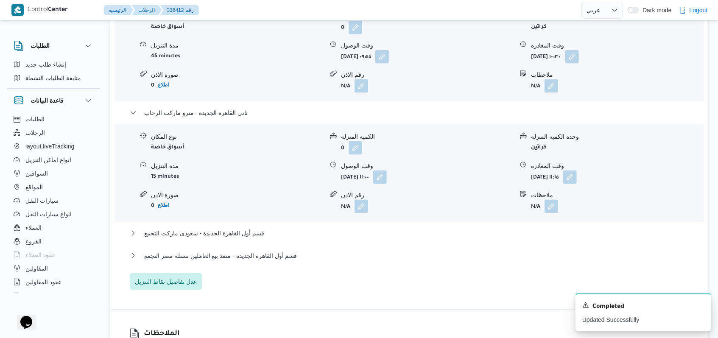
click at [254, 239] on div "قسم أول القاهرة الجديدة - سعودى ماركت التجمع" at bounding box center [409, 236] width 559 height 16
click at [250, 236] on span "قسم أول القاهرة الجديدة - سعودى ماركت التجمع" at bounding box center [204, 233] width 120 height 10
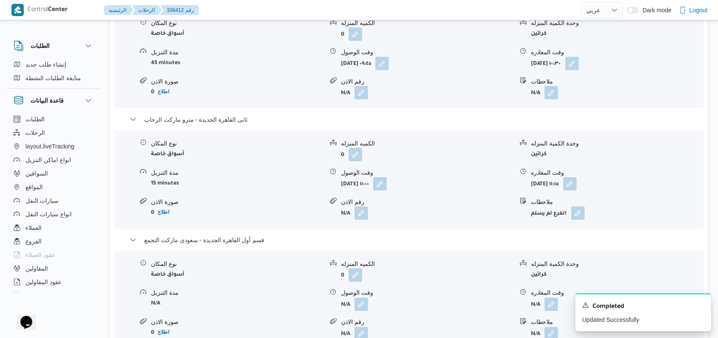
scroll to position [905, 0]
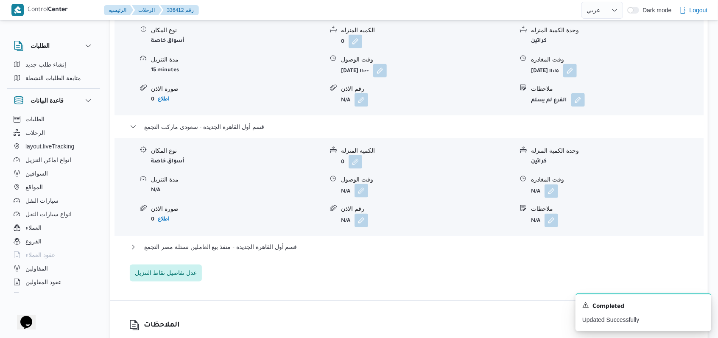
click at [366, 184] on button "button" at bounding box center [362, 191] width 14 height 14
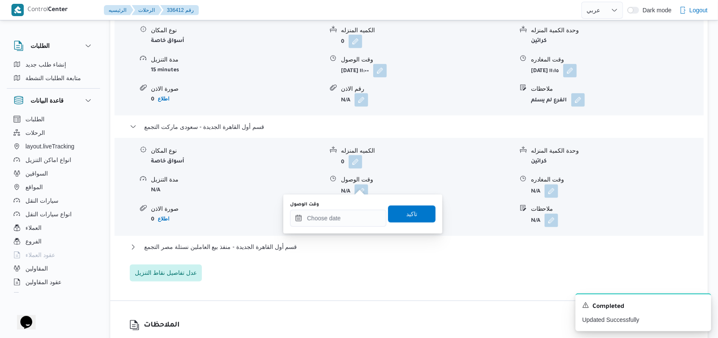
click at [331, 226] on div "وقت الوصول تاكيد" at bounding box center [362, 214] width 147 height 27
click at [343, 218] on input "وقت الوصول" at bounding box center [338, 218] width 96 height 17
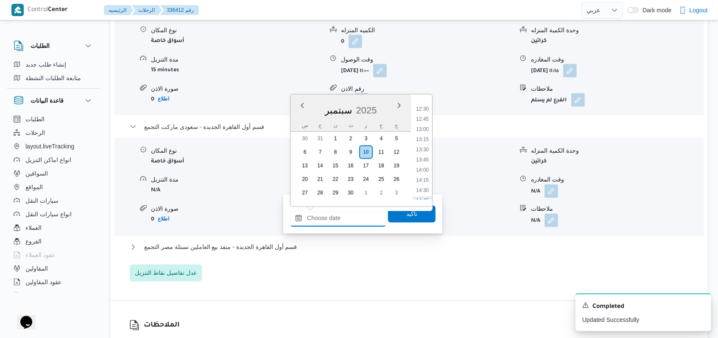
scroll to position [436, 0]
click at [426, 135] on li "11:30" at bounding box center [423, 138] width 20 height 8
type input "١٠/٠٩/٢٠٢٥ ١١:٣٠"
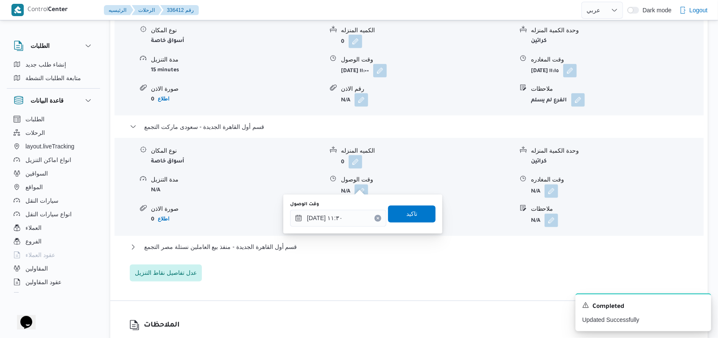
click at [408, 203] on div "وقت الوصول ١٠/٠٩/٢٠٢٥ ١١:٣٠ تاكيد" at bounding box center [362, 214] width 147 height 27
click at [408, 210] on span "تاكيد" at bounding box center [411, 214] width 11 height 10
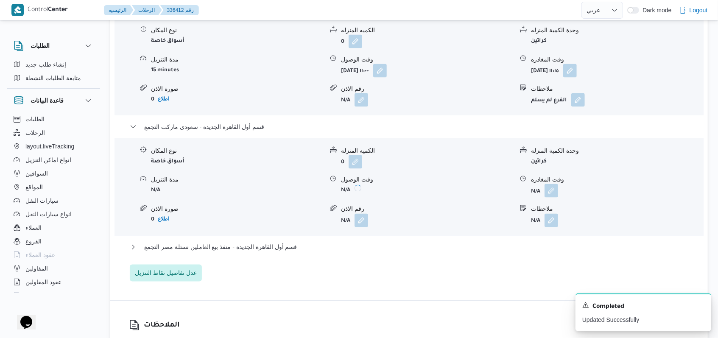
click at [558, 184] on button "button" at bounding box center [552, 191] width 14 height 14
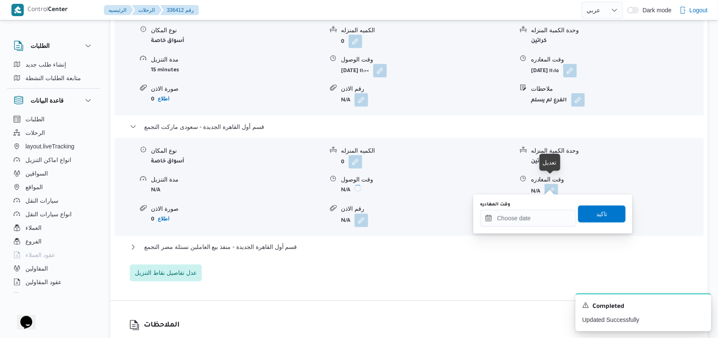
click at [556, 184] on button "button" at bounding box center [552, 191] width 14 height 14
click at [538, 221] on input "وقت المغادره" at bounding box center [528, 218] width 96 height 17
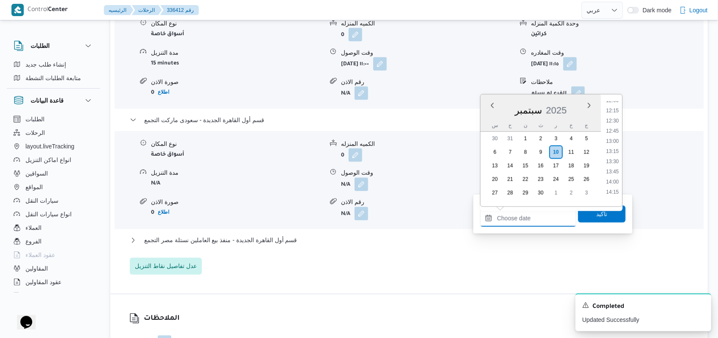
scroll to position [492, 0]
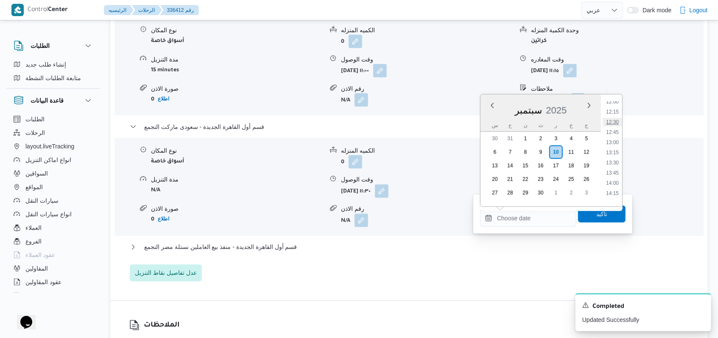
click at [615, 123] on li "12:30" at bounding box center [613, 122] width 20 height 8
type input "١٠/٠٩/٢٠٢٥ ١٢:٣٠"
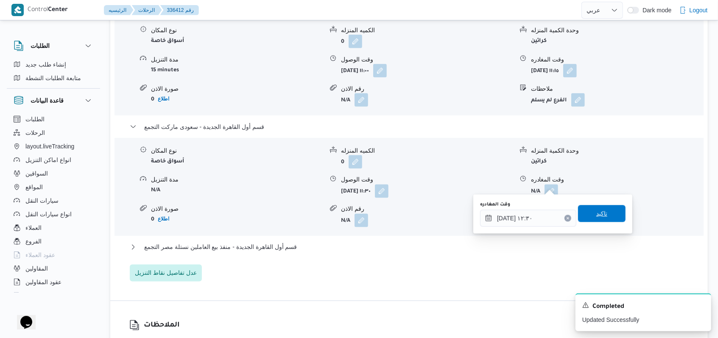
click at [603, 210] on span "تاكيد" at bounding box center [601, 213] width 47 height 17
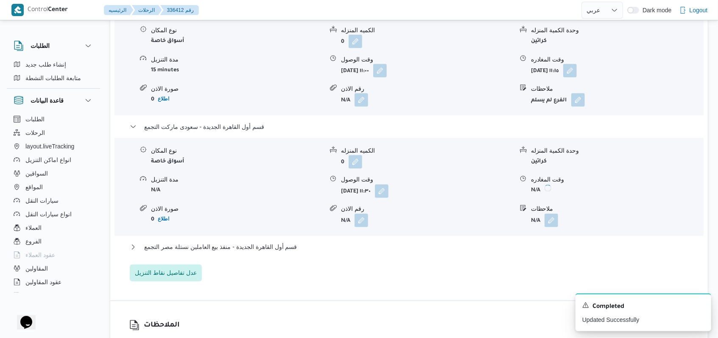
click at [271, 246] on div "قسم أول القاهرة الجديدة - منفذ بيع العاملين نستلة مصر التجمع" at bounding box center [409, 250] width 559 height 16
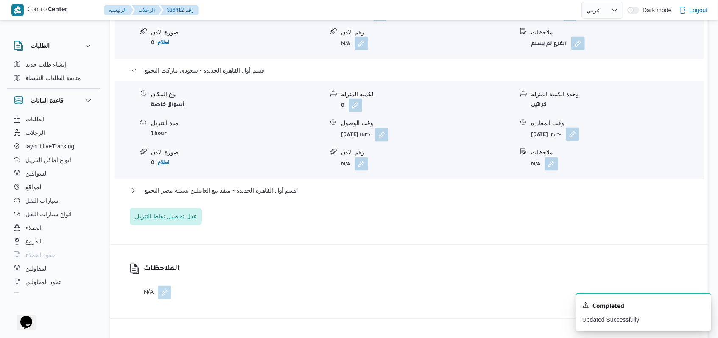
click at [579, 128] on button "button" at bounding box center [573, 135] width 14 height 14
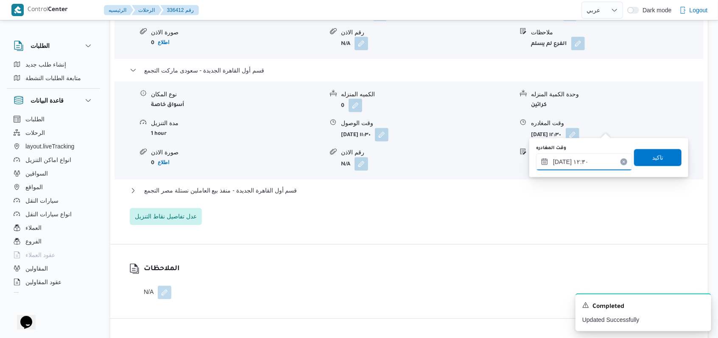
click at [587, 157] on input "١٠/٠٩/٢٠٢٥ ١٢:٣٠" at bounding box center [584, 162] width 96 height 17
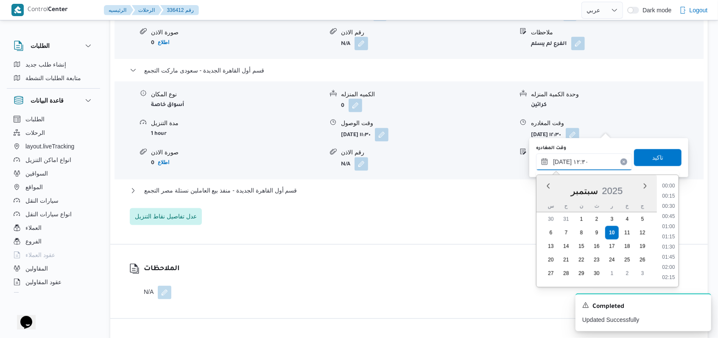
scroll to position [458, 0]
click at [673, 264] on li "13:15" at bounding box center [669, 268] width 20 height 8
type input "١٠/٠٩/٢٠٢٥ ١٣:١٥"
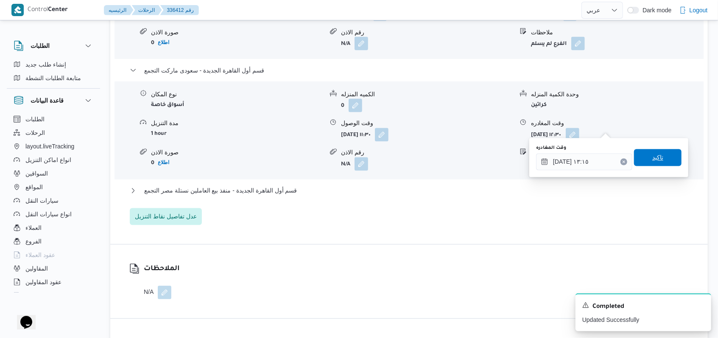
drag, startPoint x: 662, startPoint y: 160, endPoint x: 614, endPoint y: 169, distance: 48.3
click at [662, 159] on span "تاكيد" at bounding box center [657, 157] width 47 height 17
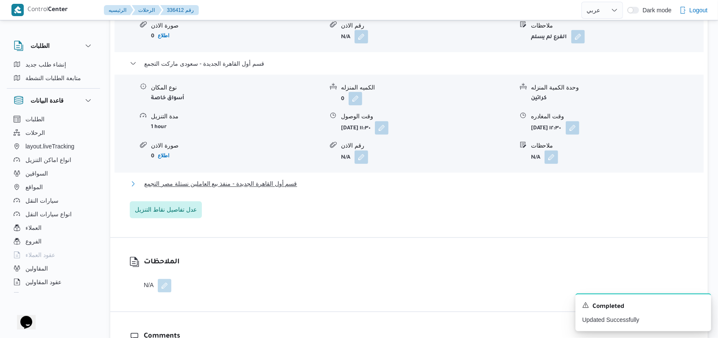
click at [298, 183] on button "قسم أول القاهرة الجديدة - منفذ بيع العاملين نستلة مصر التجمع" at bounding box center [409, 184] width 559 height 10
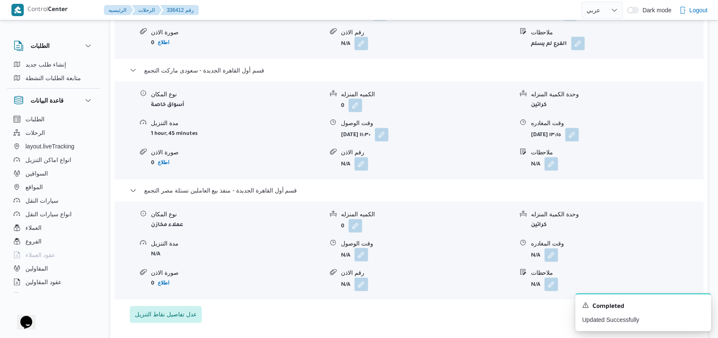
click at [367, 251] on button "button" at bounding box center [362, 255] width 14 height 14
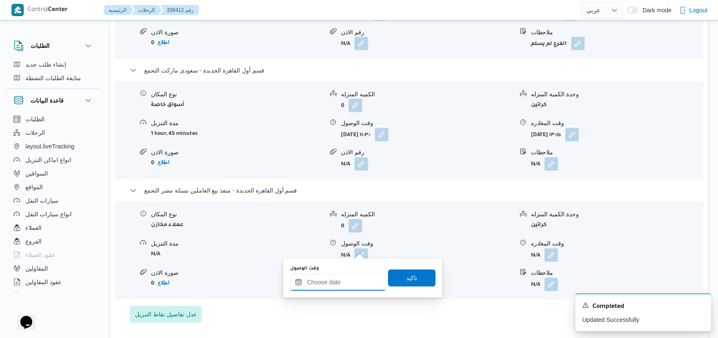
click at [352, 279] on input "وقت الوصول" at bounding box center [338, 282] width 96 height 17
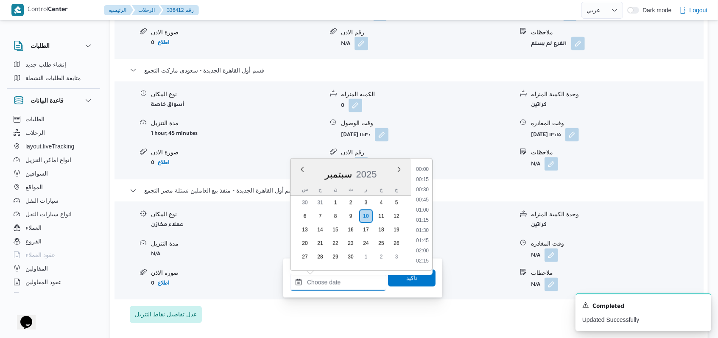
scroll to position [549, 0]
click at [425, 179] on li "13:45" at bounding box center [423, 180] width 20 height 8
type input "١٠/٠٩/٢٠٢٥ ١٣:٤٥"
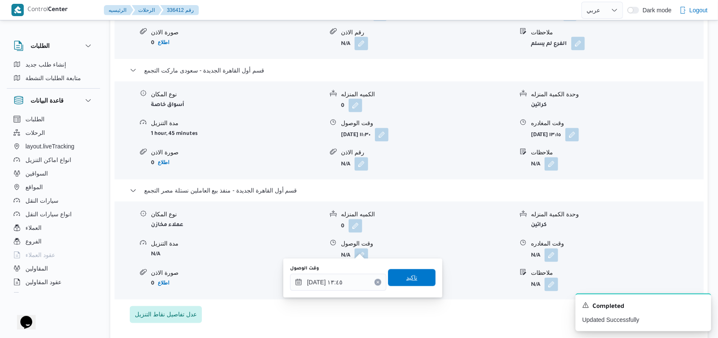
click at [399, 274] on span "تاكيد" at bounding box center [411, 277] width 47 height 17
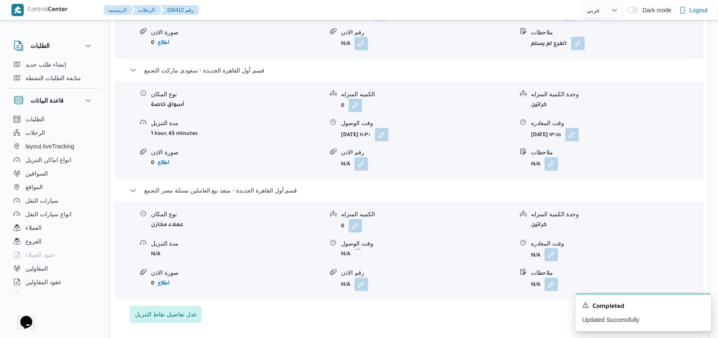
click at [557, 249] on button "button" at bounding box center [552, 255] width 14 height 14
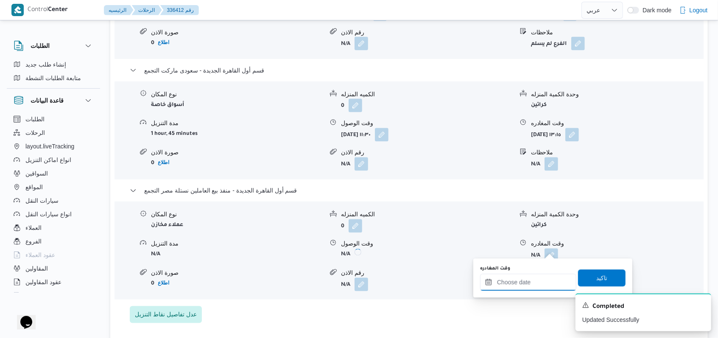
click at [520, 276] on div at bounding box center [528, 282] width 96 height 17
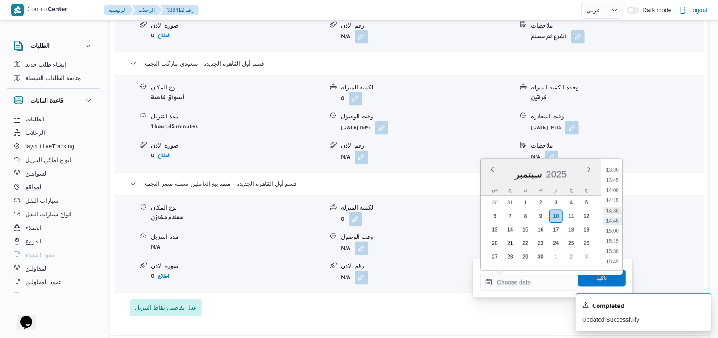
click at [610, 211] on li "14:30" at bounding box center [613, 211] width 20 height 8
type input "١٠/٠٩/٢٠٢٥ ١٤:٣٠"
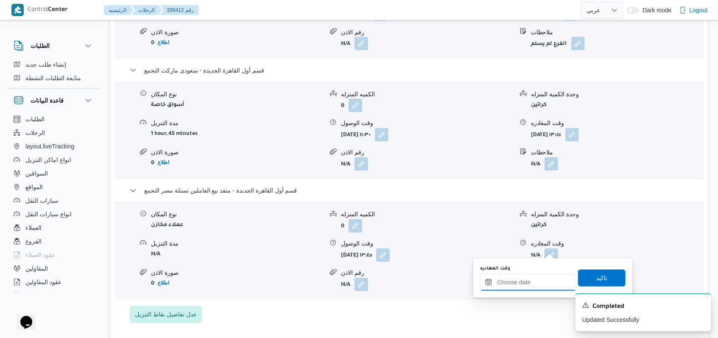
click at [547, 279] on input "وقت المغادره" at bounding box center [528, 282] width 96 height 17
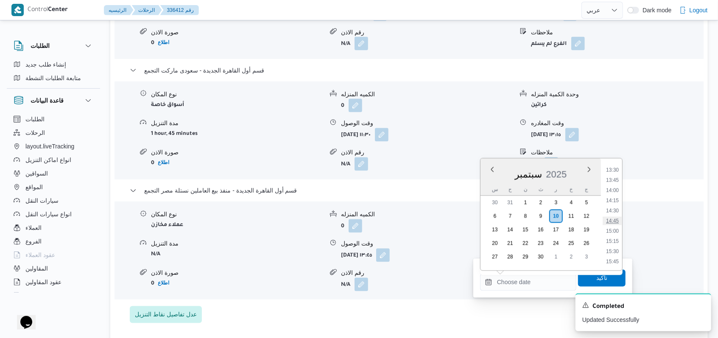
click at [614, 222] on li "14:45" at bounding box center [613, 221] width 20 height 8
type input "١٠/٠٩/٢٠٢٥ ١٤:٤٥"
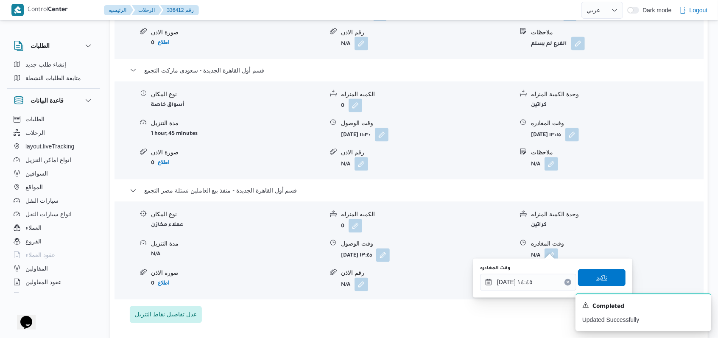
click at [601, 274] on span "تاكيد" at bounding box center [601, 278] width 11 height 10
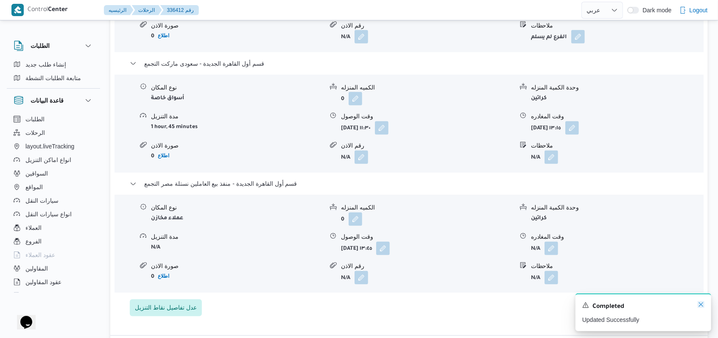
click at [702, 305] on icon "Dismiss toast" at bounding box center [701, 304] width 7 height 7
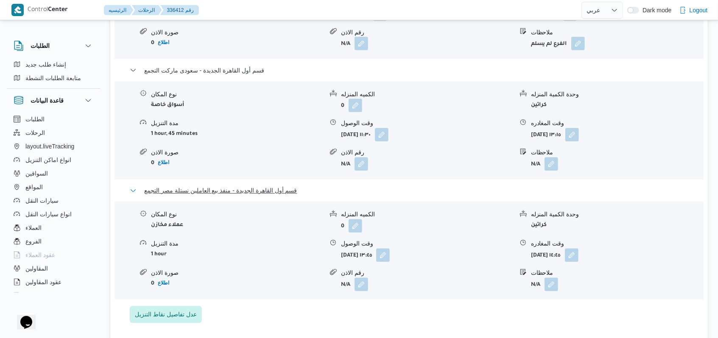
click at [291, 186] on span "قسم أول القاهرة الجديدة - منفذ بيع العاملين نستلة مصر التجمع" at bounding box center [220, 191] width 153 height 10
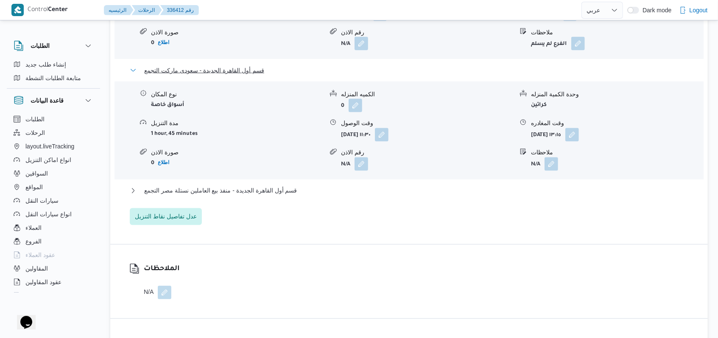
click at [251, 65] on span "قسم أول القاهرة الجديدة - سعودى ماركت التجمع" at bounding box center [204, 70] width 120 height 10
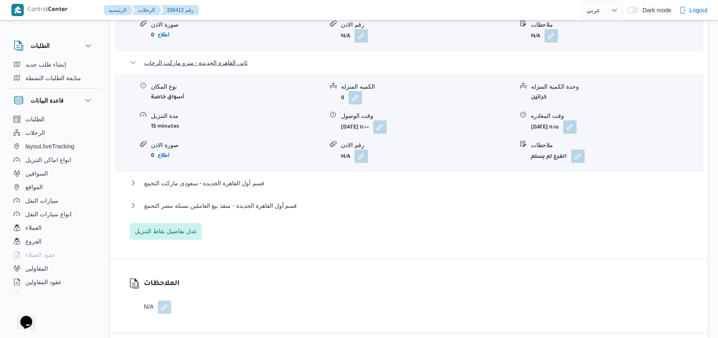
click at [232, 58] on span "ثانى القاهرة الجديدة - مترو ماركت الرحاب" at bounding box center [195, 63] width 103 height 10
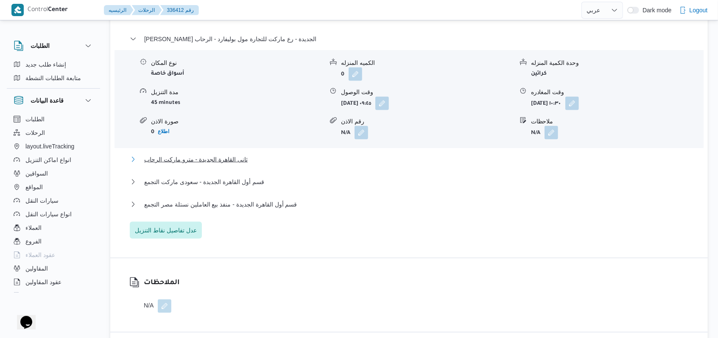
scroll to position [622, 0]
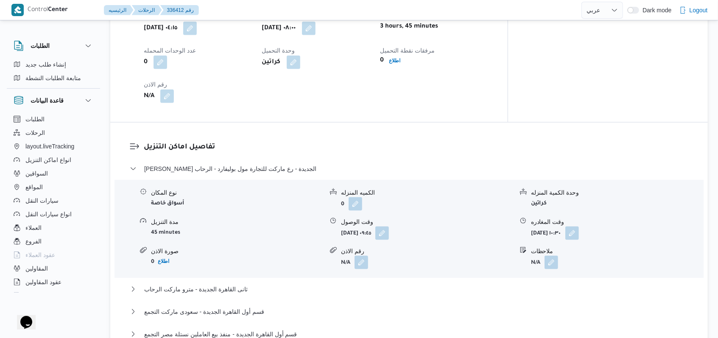
click at [257, 151] on dl "تفاصيل اماكن التنزيل ثانى القاهرة الجديدة - رع ماركت للتجارة مول بوليفارد - الر…" at bounding box center [416, 255] width 545 height 227
click at [258, 164] on span "ثانى القاهرة الجديدة - رع ماركت للتجارة مول بوليفارد - الرحاب" at bounding box center [230, 169] width 172 height 10
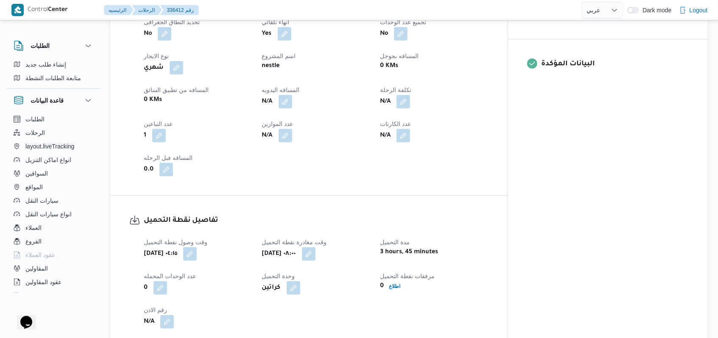
scroll to position [396, 0]
click at [292, 95] on button "button" at bounding box center [286, 102] width 14 height 14
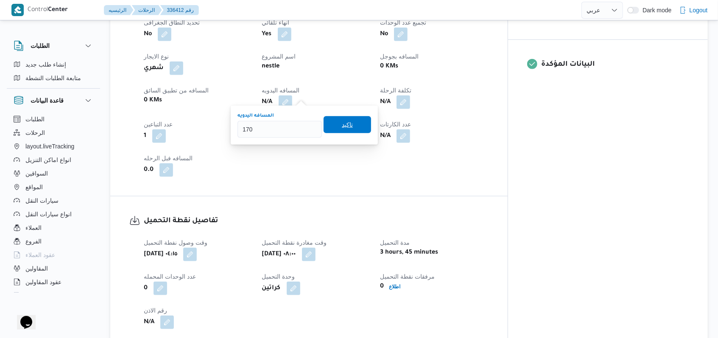
type input "170"
click at [344, 128] on span "تاكيد" at bounding box center [347, 125] width 11 height 10
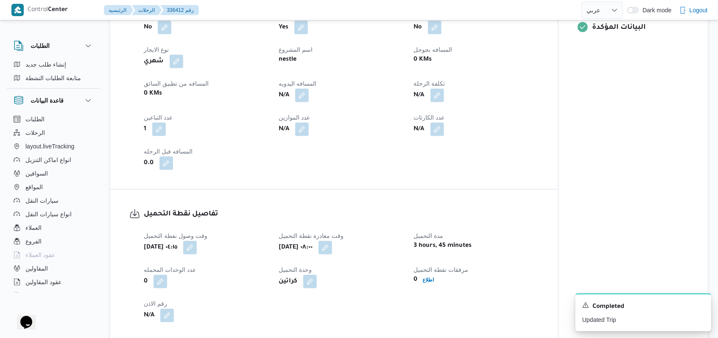
scroll to position [679, 0]
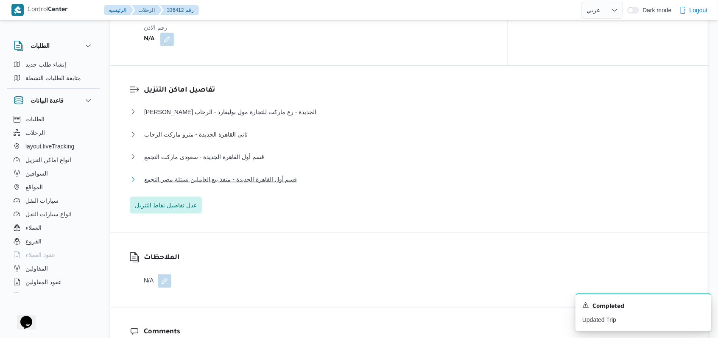
click at [240, 174] on span "قسم أول القاهرة الجديدة - منفذ بيع العاملين نستلة مصر التجمع" at bounding box center [220, 179] width 153 height 10
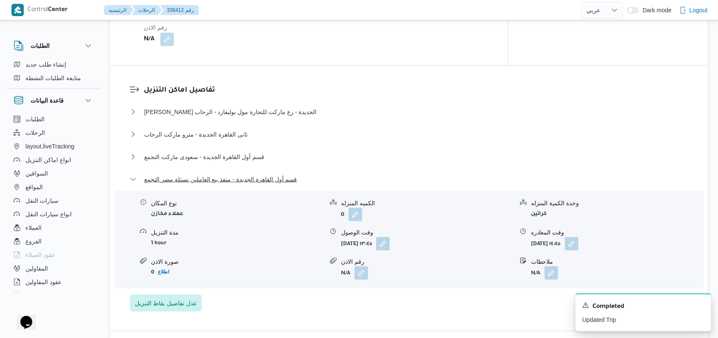
click at [240, 174] on span "قسم أول القاهرة الجديدة - منفذ بيع العاملين نستلة مصر التجمع" at bounding box center [220, 179] width 153 height 10
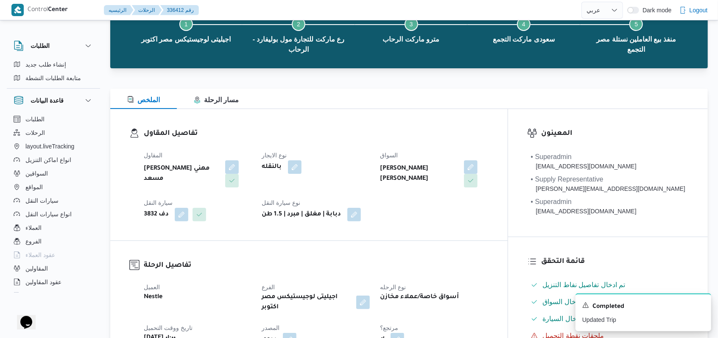
scroll to position [0, 0]
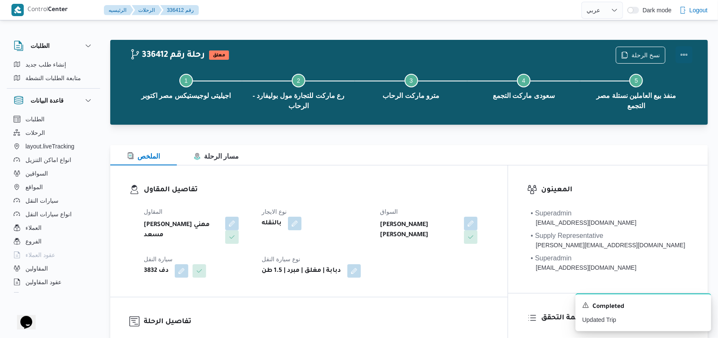
click at [682, 52] on button "Actions" at bounding box center [684, 54] width 17 height 17
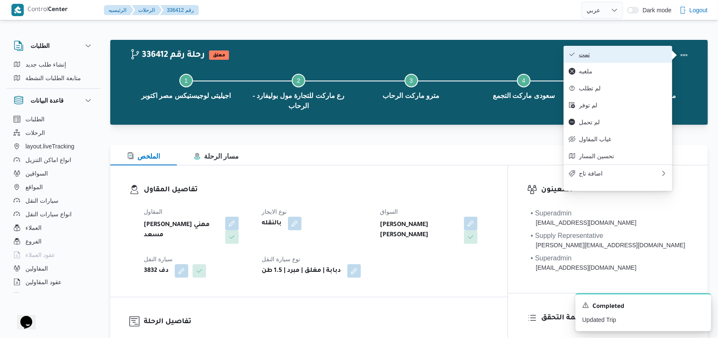
click at [615, 58] on span "تمت" at bounding box center [623, 54] width 88 height 7
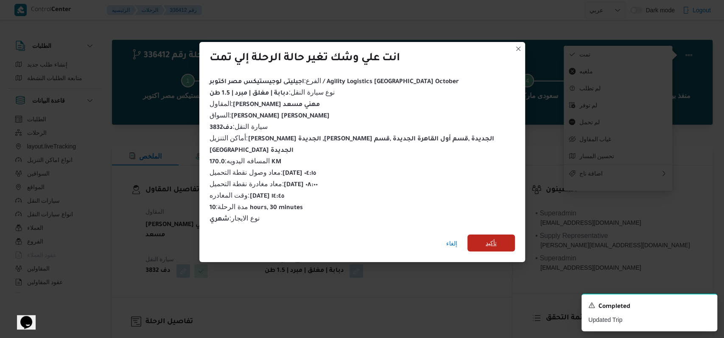
click at [489, 240] on span "تأكيد" at bounding box center [491, 243] width 11 height 10
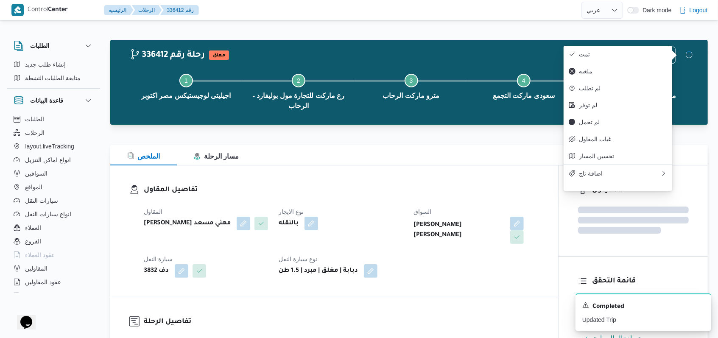
click at [344, 211] on dt "نوع الايجار" at bounding box center [341, 212] width 125 height 10
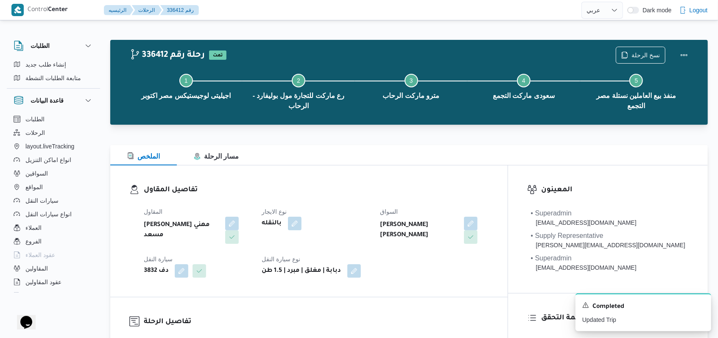
select select "ar"
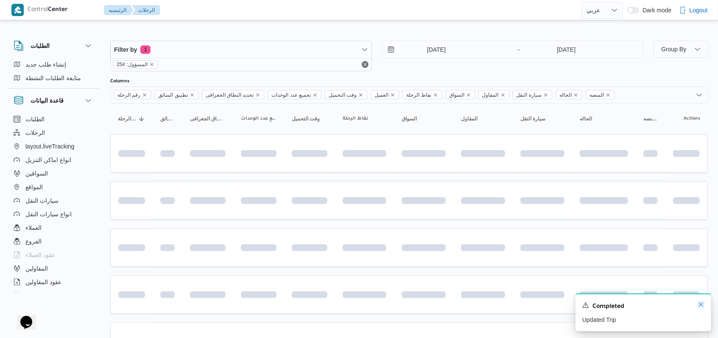
click at [702, 307] on icon "Dismiss toast" at bounding box center [701, 304] width 7 height 7
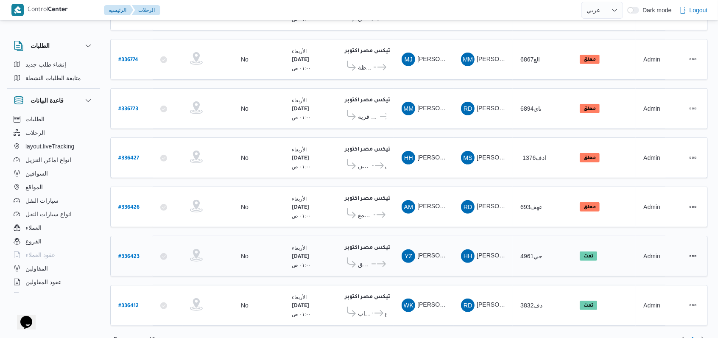
scroll to position [245, 0]
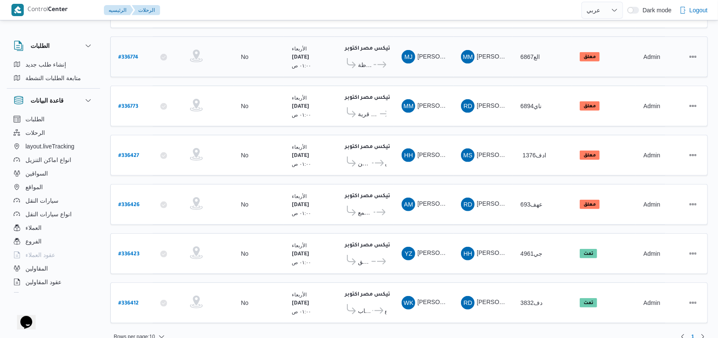
click at [134, 55] on b "# 336774" at bounding box center [128, 58] width 20 height 6
select select "ar"
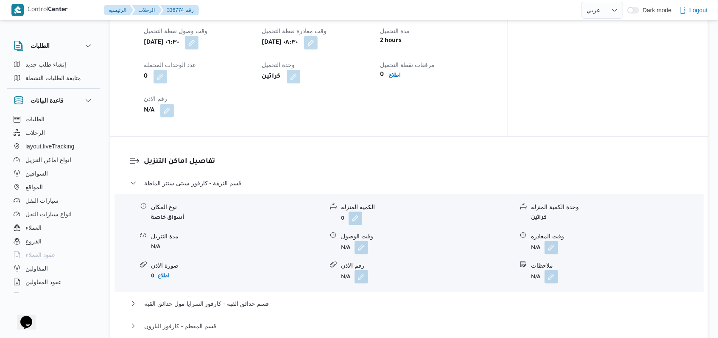
scroll to position [565, 0]
click at [360, 245] on button "button" at bounding box center [362, 245] width 14 height 14
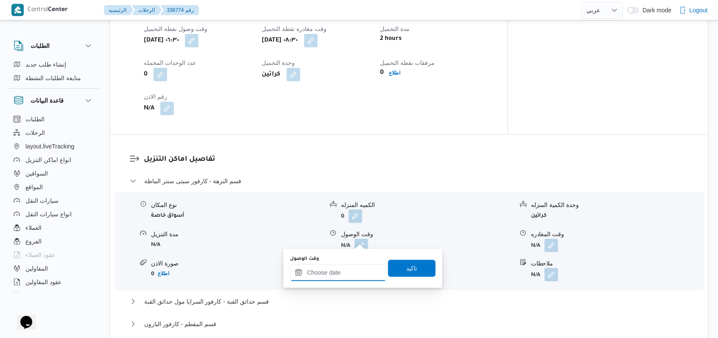
click at [345, 272] on input "وقت الوصول" at bounding box center [338, 272] width 96 height 17
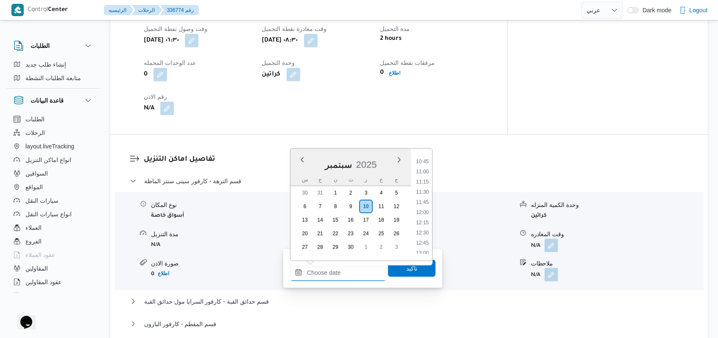
scroll to position [380, 0]
click at [425, 182] on ul "00:00 00:15 00:30 00:45 01:00 01:15 01:30 01:45 02:00 02:15 02:30 02:45 03:00 0…" at bounding box center [423, 205] width 20 height 98
click at [424, 188] on li "10:00" at bounding box center [423, 187] width 20 height 8
type input "١٠/٠٩/٢٠٢٥ ١٠:٠٠"
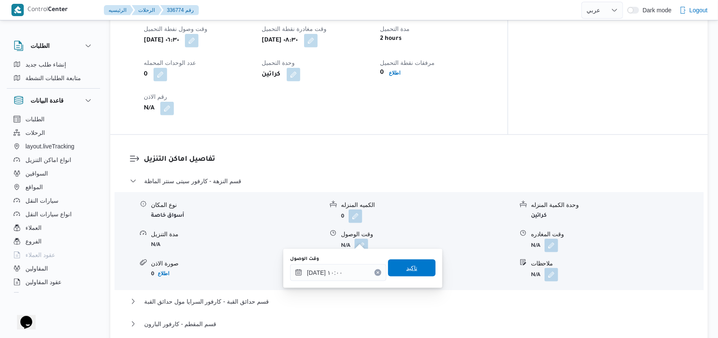
click at [413, 263] on span "تاكيد" at bounding box center [411, 268] width 47 height 17
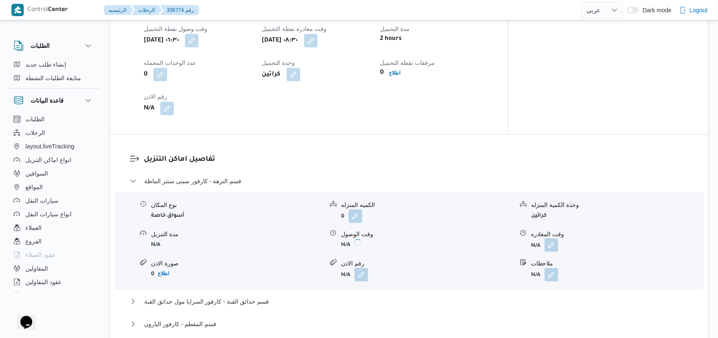
click at [550, 240] on button "button" at bounding box center [552, 245] width 14 height 14
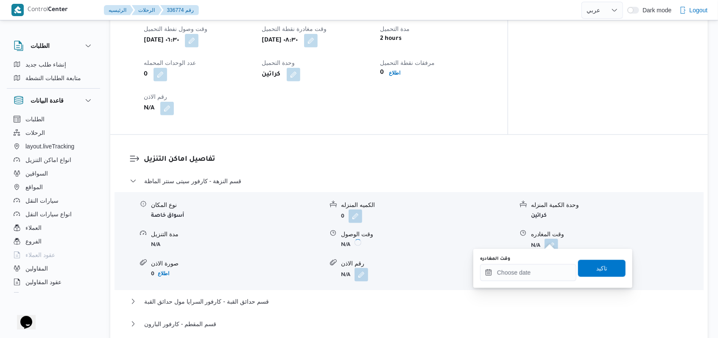
click at [535, 263] on div "وقت المغادره" at bounding box center [528, 268] width 96 height 25
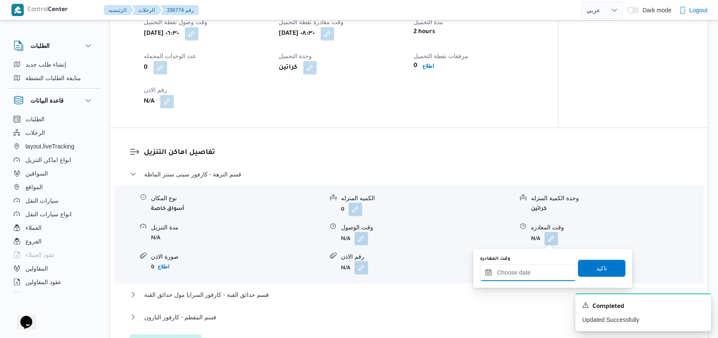
click at [535, 276] on input "وقت المغادره" at bounding box center [528, 272] width 96 height 17
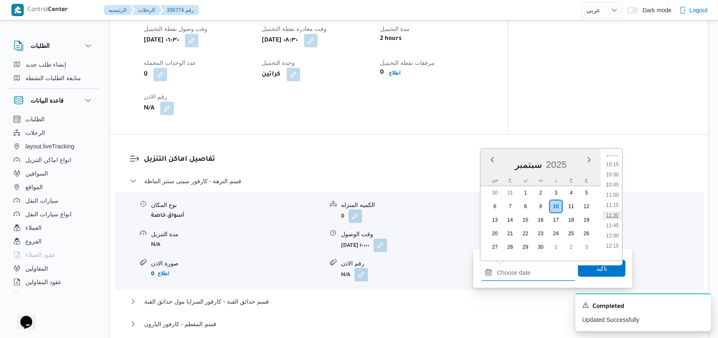
scroll to position [436, 0]
click at [617, 224] on li "12:15" at bounding box center [613, 222] width 20 height 8
type input "١٠/٠٩/٢٠٢٥ ١٢:١٥"
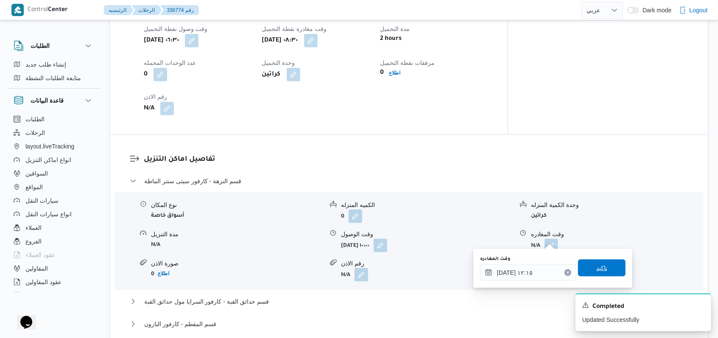
click at [592, 273] on span "تاكيد" at bounding box center [601, 268] width 47 height 17
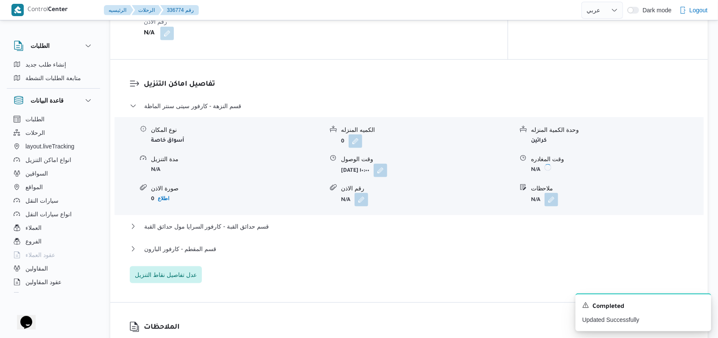
scroll to position [679, 0]
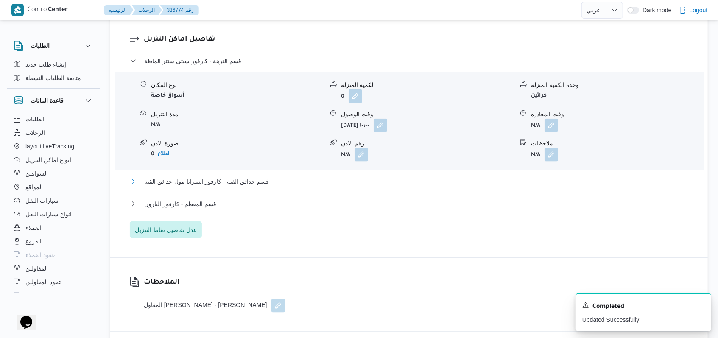
click at [240, 181] on span "قسم حدائق القبة - كارفور السرايا مول حدائق القبة" at bounding box center [206, 181] width 125 height 10
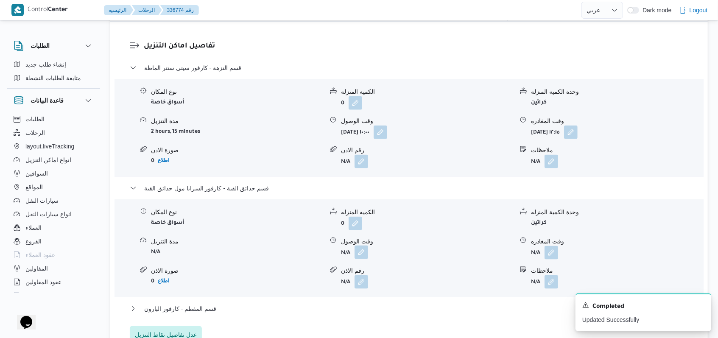
click at [362, 248] on button "button" at bounding box center [362, 253] width 14 height 14
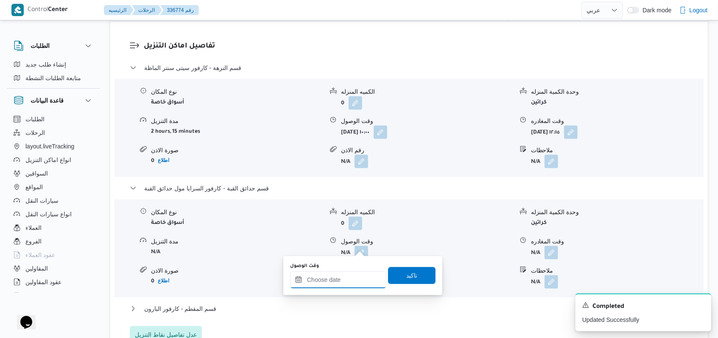
click at [341, 278] on input "وقت الوصول" at bounding box center [338, 279] width 96 height 17
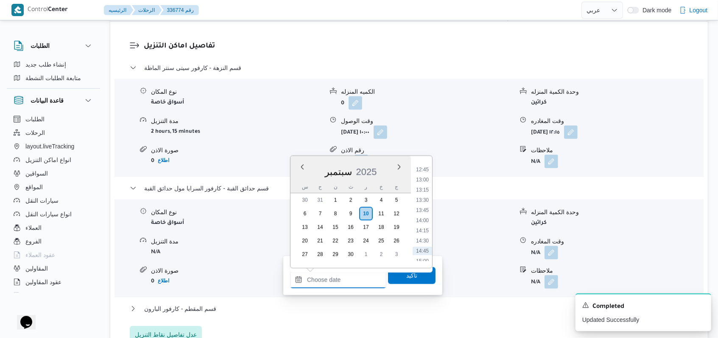
scroll to position [492, 0]
click at [421, 193] on li "12:45" at bounding box center [423, 194] width 20 height 8
type input "١٠/٠٩/٢٠٢٥ ١٢:٤٥"
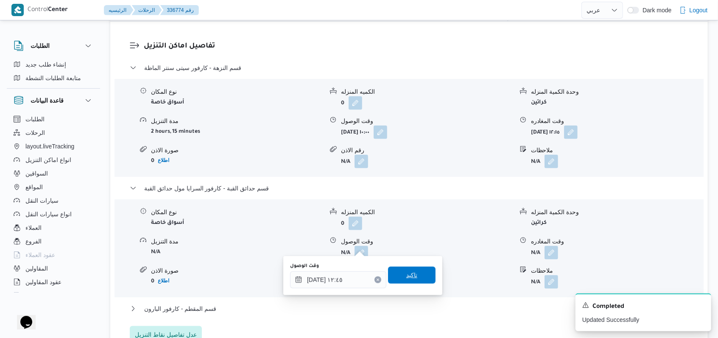
click at [413, 280] on span "تاكيد" at bounding box center [411, 275] width 47 height 17
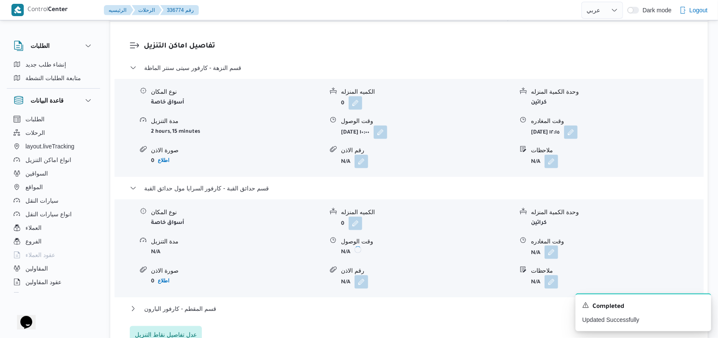
click at [550, 249] on button "button" at bounding box center [552, 253] width 14 height 14
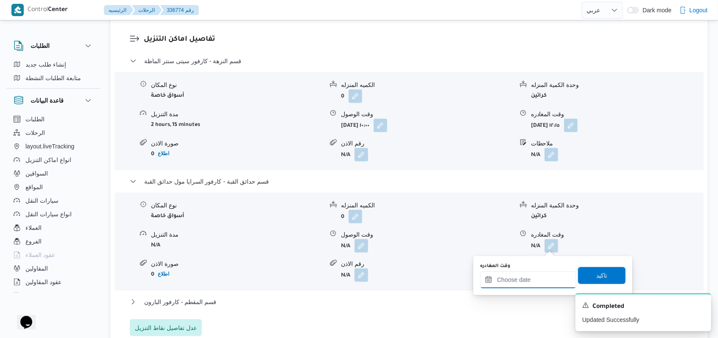
click at [535, 279] on input "وقت المغادره" at bounding box center [528, 279] width 96 height 17
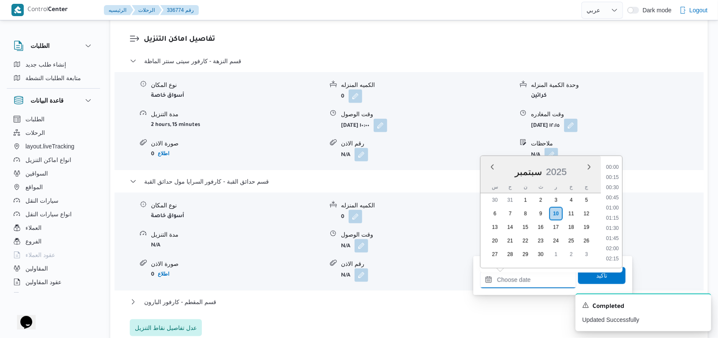
scroll to position [549, 0]
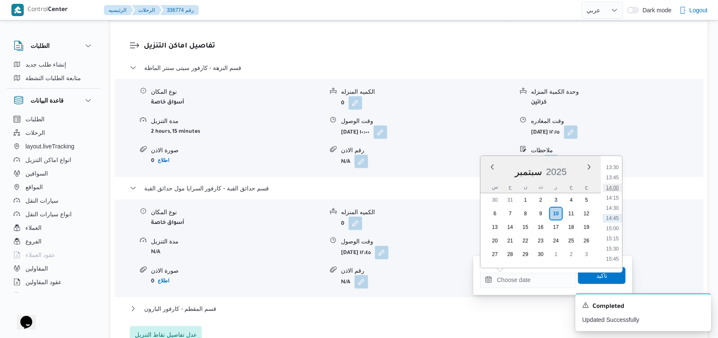
click at [617, 190] on li "14:00" at bounding box center [613, 188] width 20 height 8
type input "١٠/٠٩/٢٠٢٥ ١٤:٠٠"
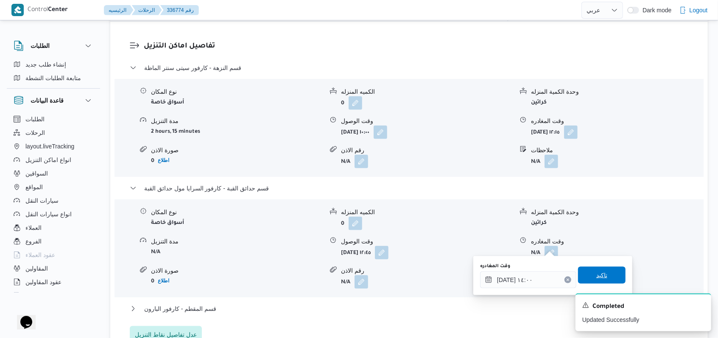
click at [601, 273] on span "تاكيد" at bounding box center [601, 275] width 47 height 17
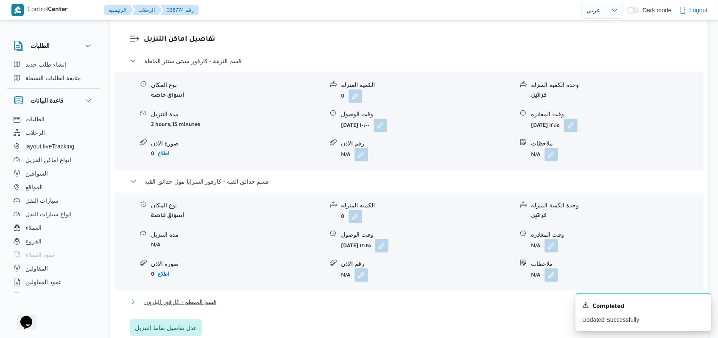
click at [224, 304] on button "قسم المقطم - كارفور البارون" at bounding box center [409, 302] width 559 height 10
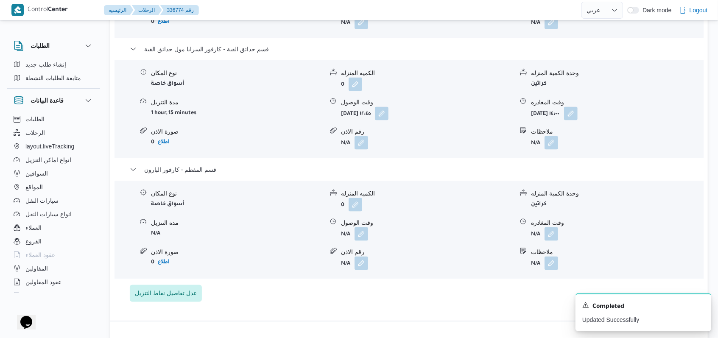
scroll to position [848, 0]
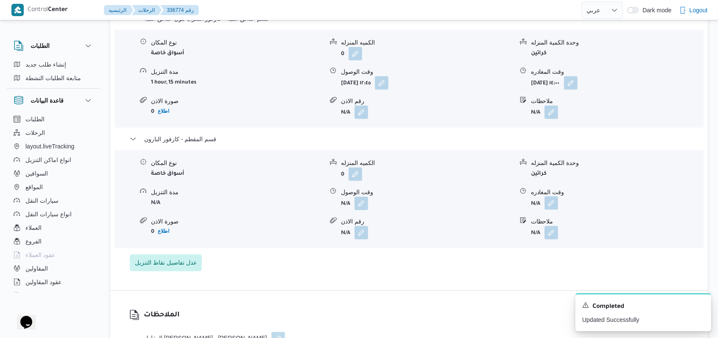
click at [552, 196] on button "button" at bounding box center [552, 203] width 14 height 14
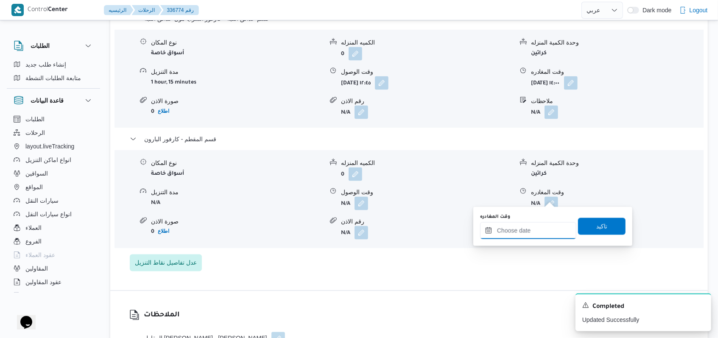
click at [533, 224] on div at bounding box center [528, 230] width 96 height 17
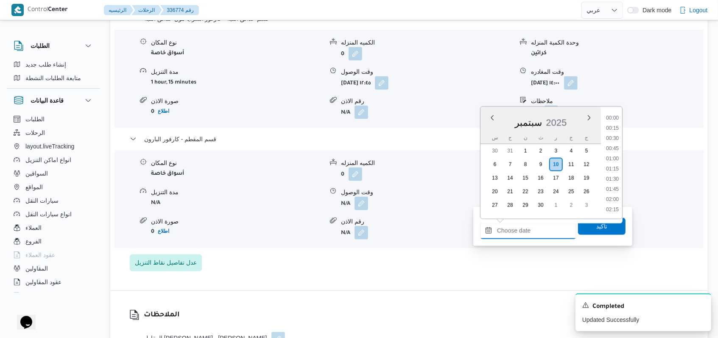
scroll to position [549, 0]
click at [616, 138] on li "14:00" at bounding box center [613, 138] width 20 height 8
type input "١٠/٠٩/٢٠٢٥ ١٤:٠٠"
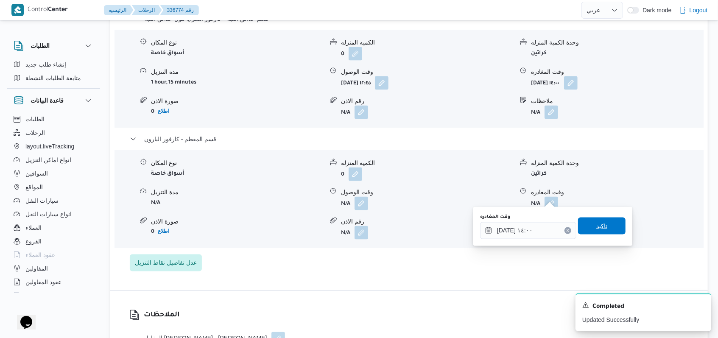
click at [596, 222] on span "تاكيد" at bounding box center [601, 226] width 11 height 10
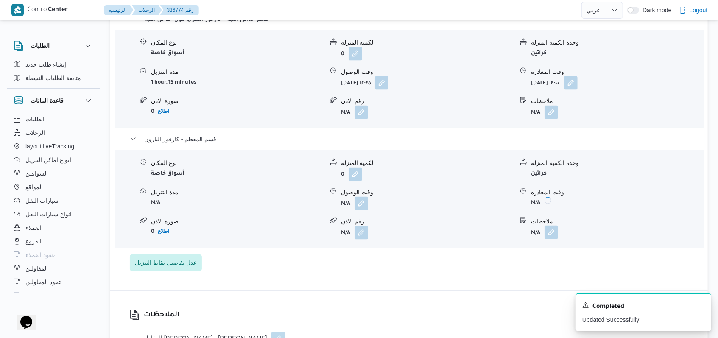
click at [548, 226] on button "button" at bounding box center [552, 233] width 14 height 14
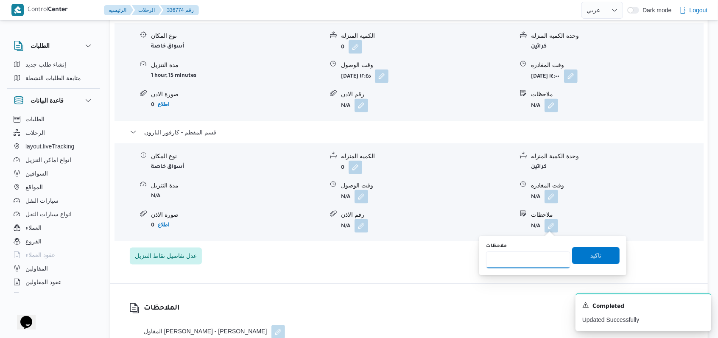
click at [525, 258] on input "ملاحظات" at bounding box center [528, 259] width 84 height 17
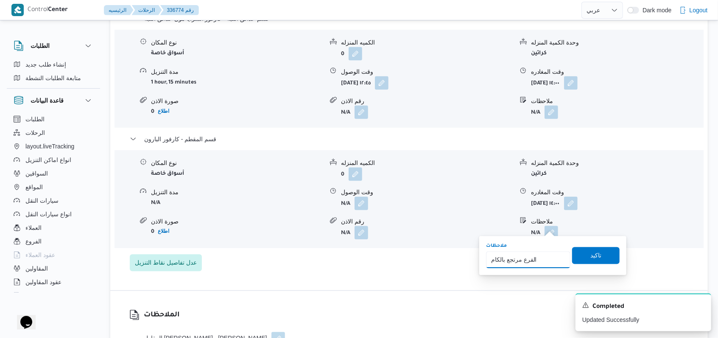
type input "الفرع مرتجع بالكامل"
click at [602, 254] on span "تاكيد" at bounding box center [595, 255] width 47 height 17
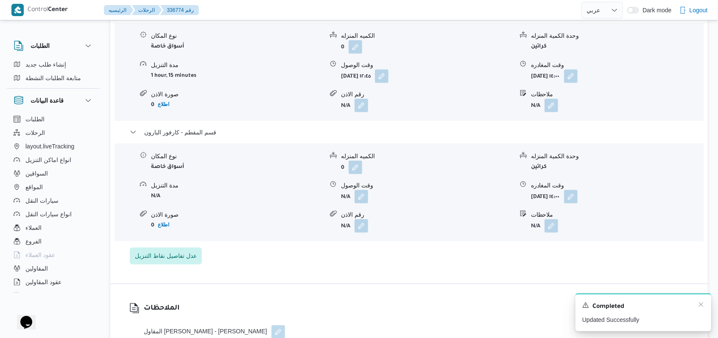
click at [710, 304] on div "A new notification appears Completed Updated Successfully" at bounding box center [644, 312] width 136 height 38
click at [703, 305] on icon "Dismiss toast" at bounding box center [701, 304] width 7 height 7
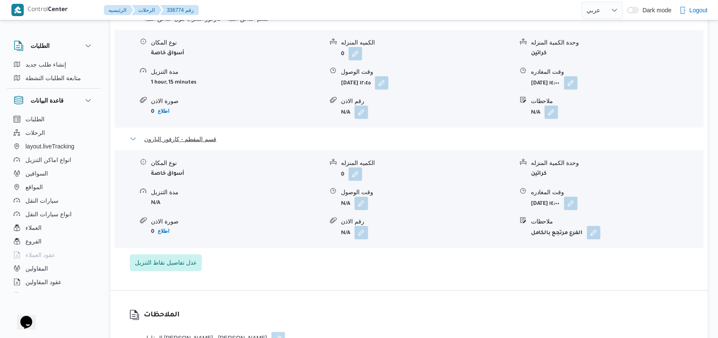
click at [217, 135] on button "قسم المقطم - كارفور البارون" at bounding box center [409, 139] width 559 height 10
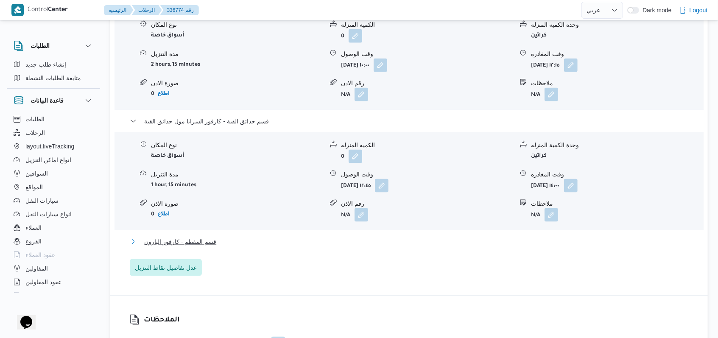
scroll to position [735, 0]
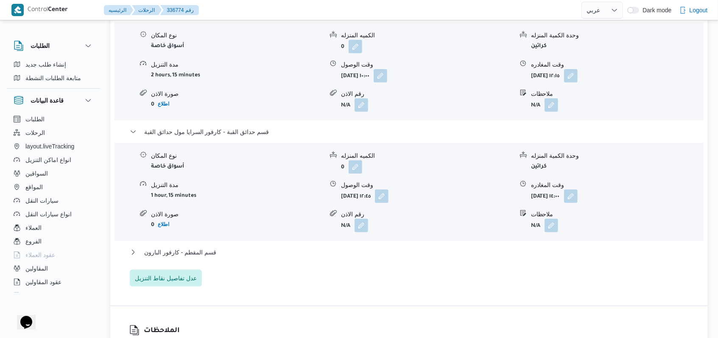
click at [221, 119] on div "قسم النزهة - كارفور سيتى سنتر الماظة نوع المكان أسواق خاصة الكميه المنزله 0 وحد…" at bounding box center [409, 146] width 559 height 280
click at [242, 128] on span "قسم حدائق القبة - كارفور السرايا مول حدائق القبة" at bounding box center [206, 132] width 125 height 10
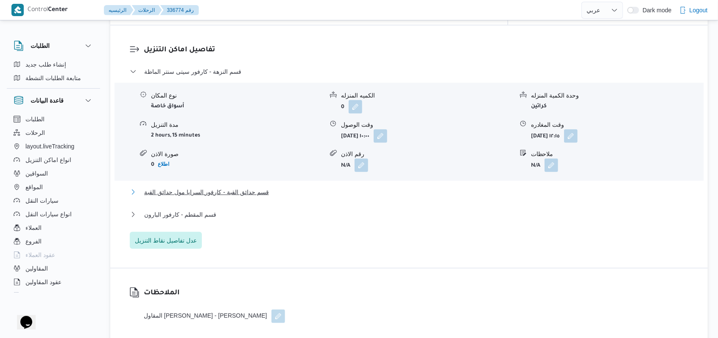
scroll to position [622, 0]
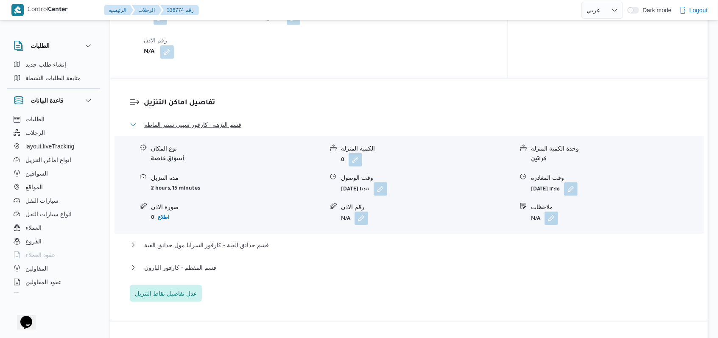
click at [224, 120] on span "قسم النزهة - كارفور سيتى سنتر الماظة" at bounding box center [192, 125] width 97 height 10
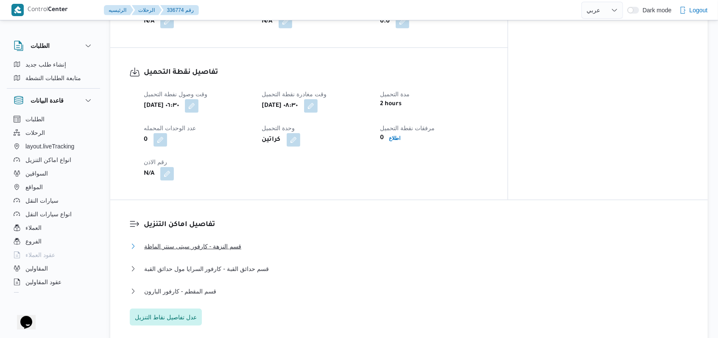
scroll to position [396, 0]
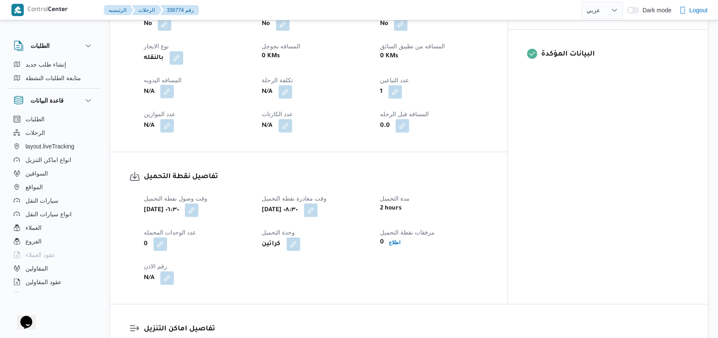
click at [170, 85] on button "button" at bounding box center [167, 92] width 14 height 14
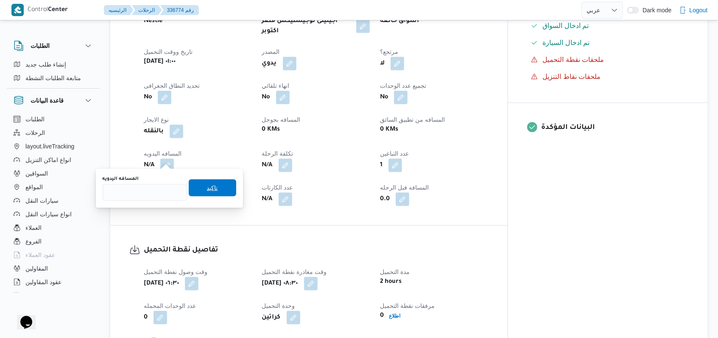
scroll to position [339, 0]
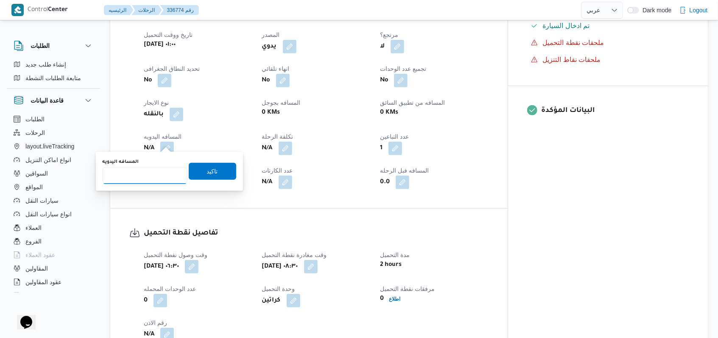
click at [142, 170] on input "المسافه اليدويه" at bounding box center [145, 175] width 84 height 17
type input "97"
click at [207, 171] on span "تاكيد" at bounding box center [212, 171] width 11 height 10
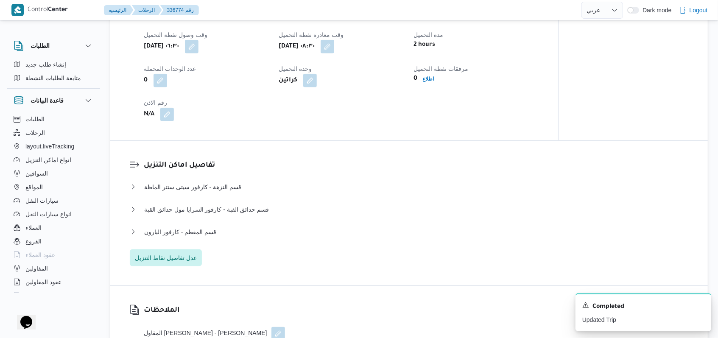
scroll to position [565, 0]
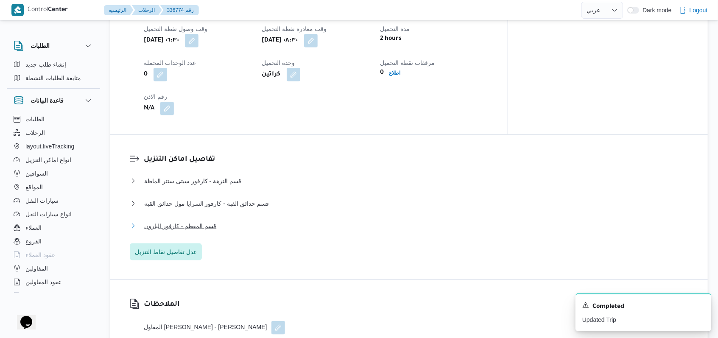
click at [211, 221] on span "قسم المقطم - كارفور البارون" at bounding box center [180, 226] width 72 height 10
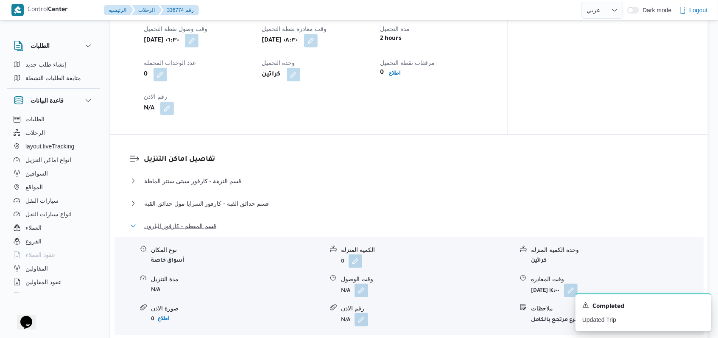
click at [211, 221] on span "قسم المقطم - كارفور البارون" at bounding box center [180, 226] width 72 height 10
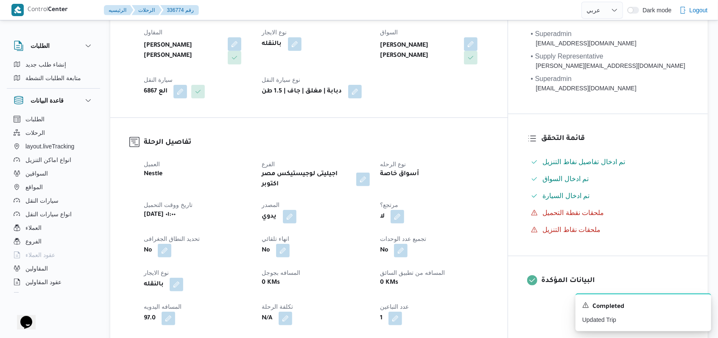
scroll to position [0, 0]
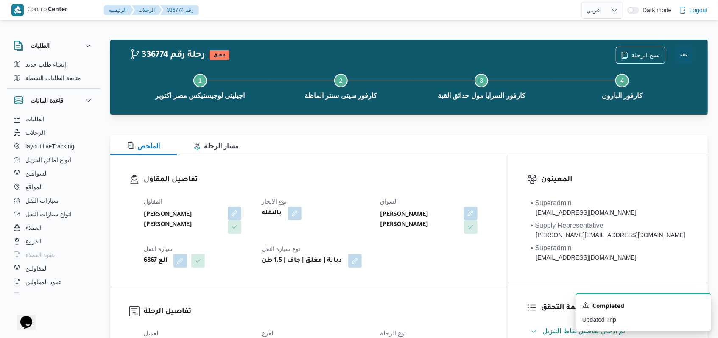
click at [683, 57] on button "Actions" at bounding box center [684, 54] width 17 height 17
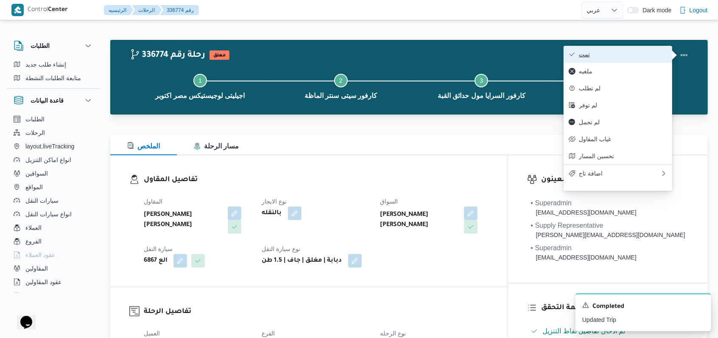
click at [639, 53] on span "تمت" at bounding box center [623, 54] width 88 height 7
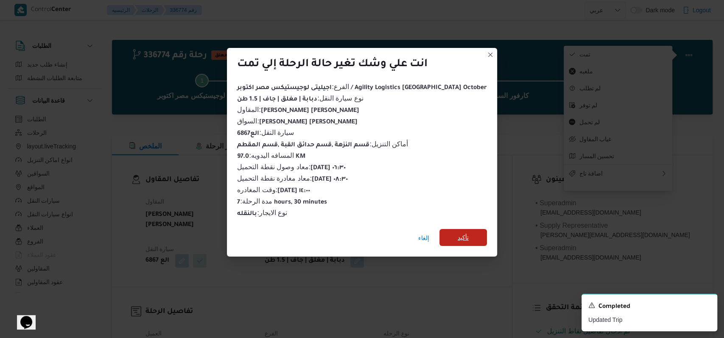
click at [458, 232] on span "تأكيد" at bounding box center [463, 237] width 11 height 10
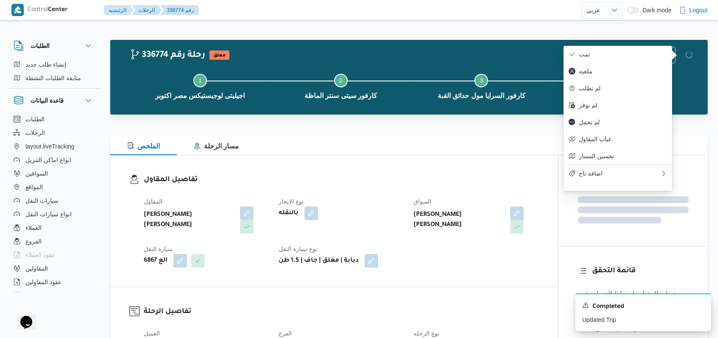
click at [450, 279] on div "تفاصيل المقاول المقاول مصطفى ممدوح محمود عبدالهادى نوع الايجار بالنقله السواق م…" at bounding box center [334, 220] width 448 height 131
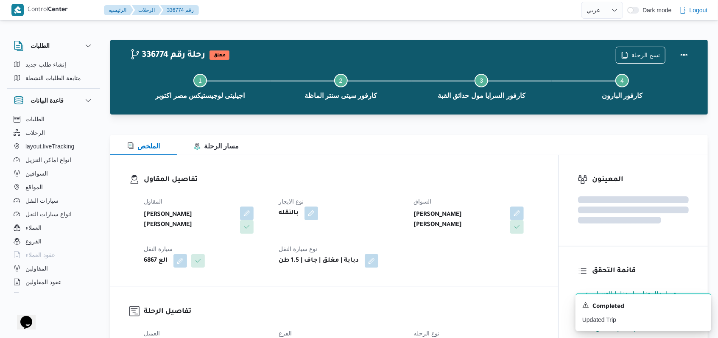
scroll to position [282, 0]
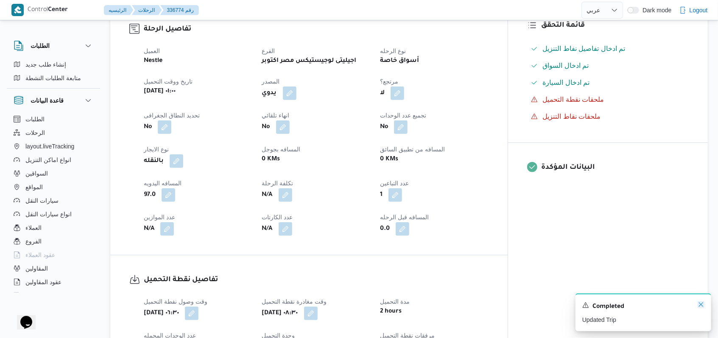
click at [702, 306] on icon "Dismiss toast" at bounding box center [701, 304] width 4 height 4
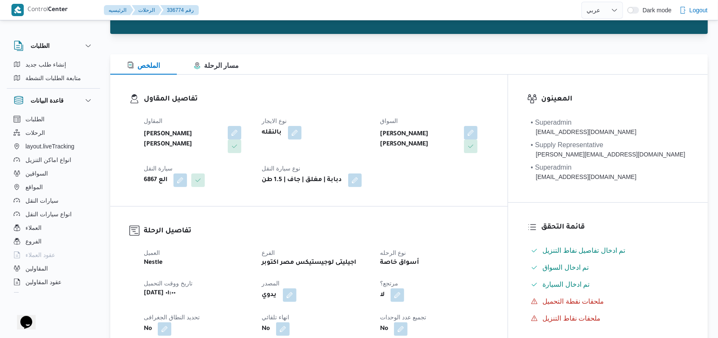
scroll to position [0, 0]
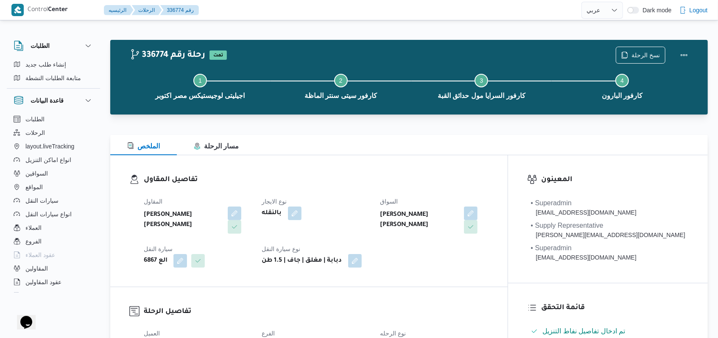
click at [356, 209] on div "بالنقله" at bounding box center [316, 213] width 110 height 15
select select "ar"
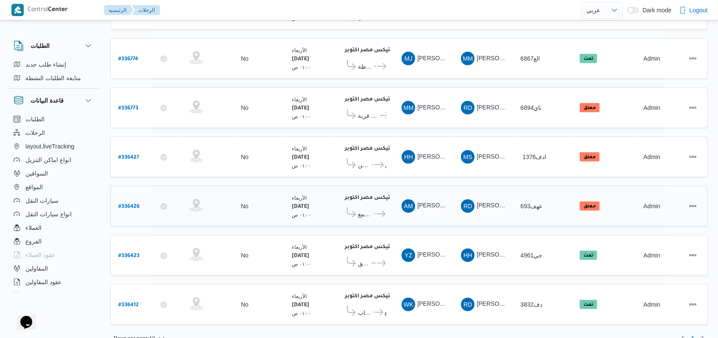
scroll to position [245, 0]
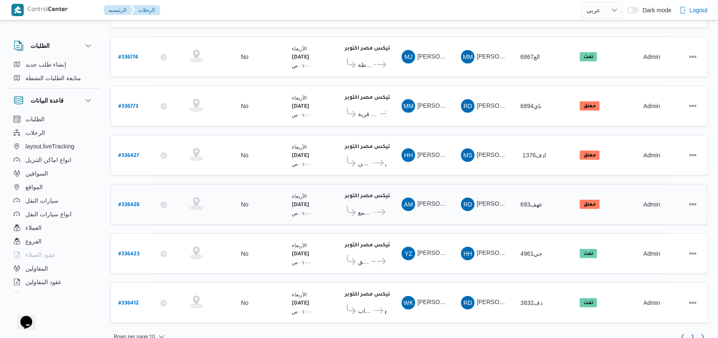
click at [126, 202] on b "# 336426" at bounding box center [128, 205] width 21 height 6
select select "ar"
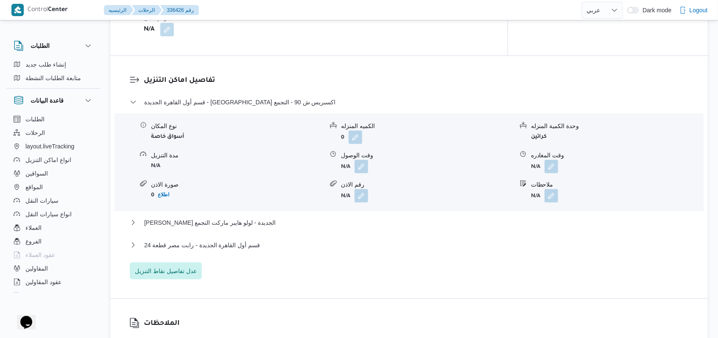
scroll to position [679, 0]
click at [182, 265] on span "عدل تفاصيل نقاط التنزيل" at bounding box center [166, 270] width 62 height 10
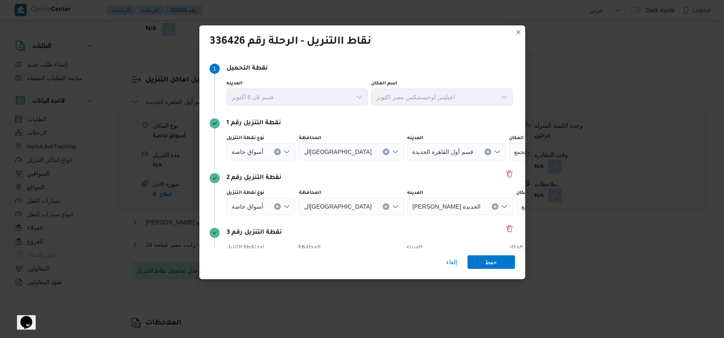
drag, startPoint x: 431, startPoint y: 208, endPoint x: 435, endPoint y: 177, distance: 31.2
click at [492, 208] on button "Clear input" at bounding box center [495, 206] width 7 height 7
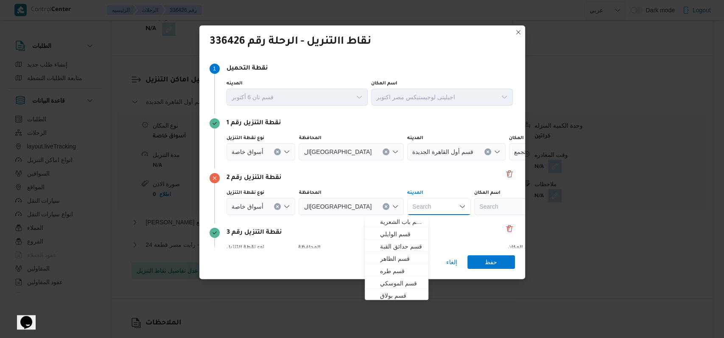
click at [486, 152] on icon "Clear input" at bounding box center [487, 152] width 2 height 2
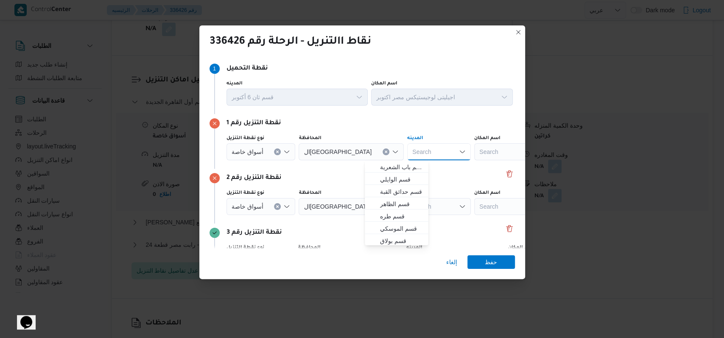
click at [474, 152] on div "Search" at bounding box center [527, 151] width 106 height 17
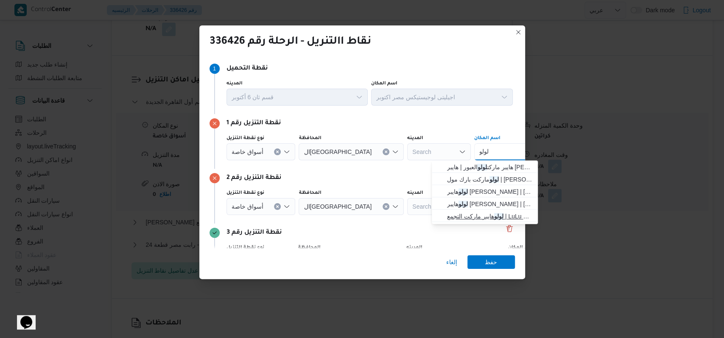
type input "لولو"
click at [482, 215] on span "لولو هايبر ماركت التجمع | LuLu Hypermarket - Emerald Plaza | لولو هايبر ماركت |…" at bounding box center [490, 216] width 86 height 10
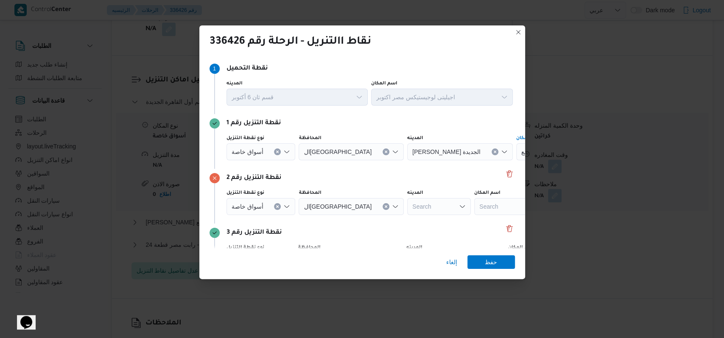
click at [479, 209] on div "Search" at bounding box center [527, 206] width 106 height 17
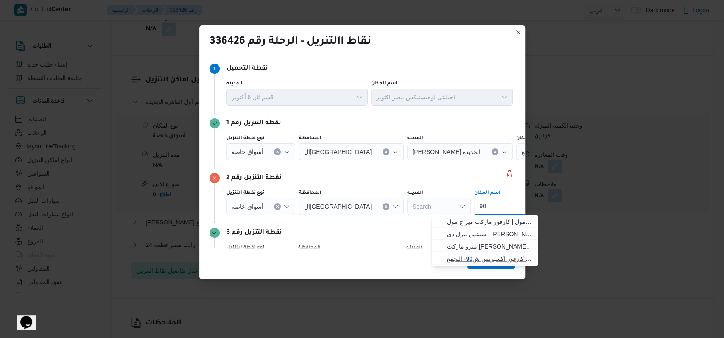
type input "90"
click at [473, 260] on mark "90" at bounding box center [469, 258] width 7 height 7
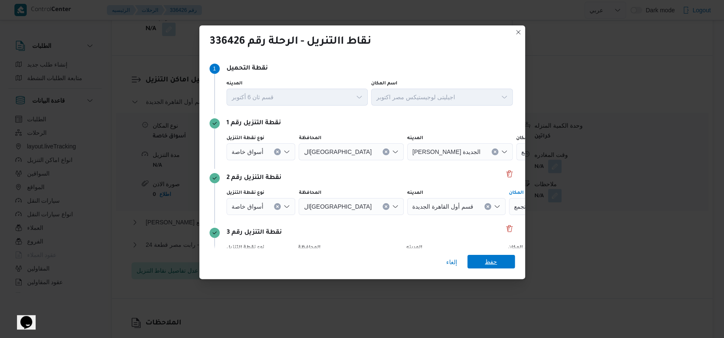
click at [498, 265] on span "حفظ" at bounding box center [490, 262] width 47 height 14
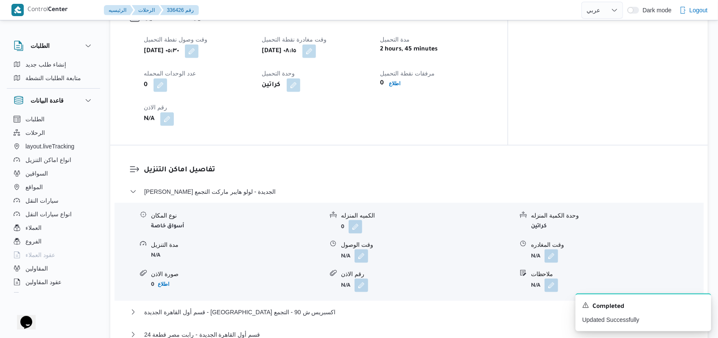
scroll to position [622, 0]
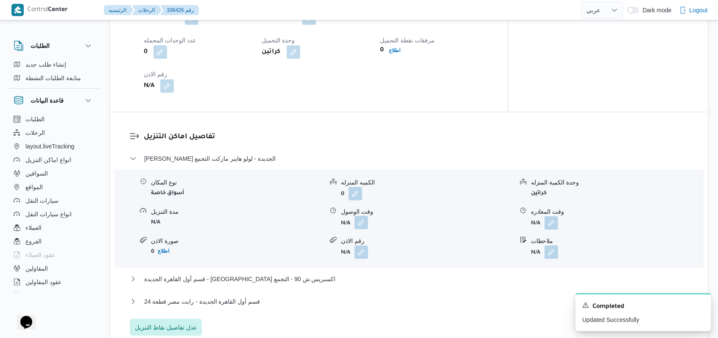
click at [365, 222] on button "button" at bounding box center [362, 223] width 14 height 14
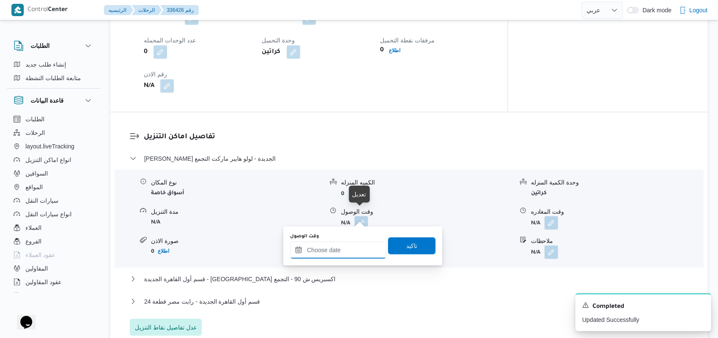
click at [349, 246] on input "وقت الوصول" at bounding box center [338, 250] width 96 height 17
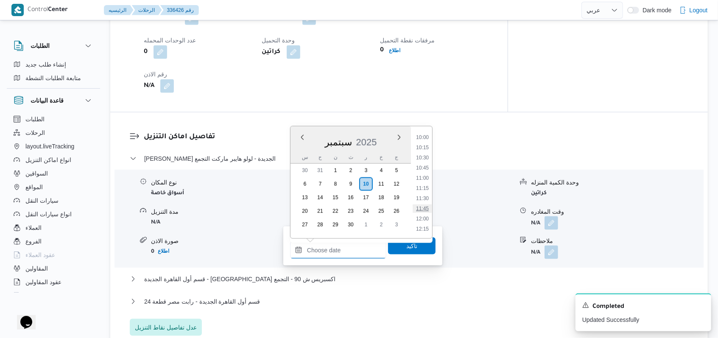
scroll to position [390, 0]
click at [426, 157] on li "10:00" at bounding box center [423, 155] width 20 height 8
type input "١٠/٠٩/٢٠٢٥ ١٠:٠٠"
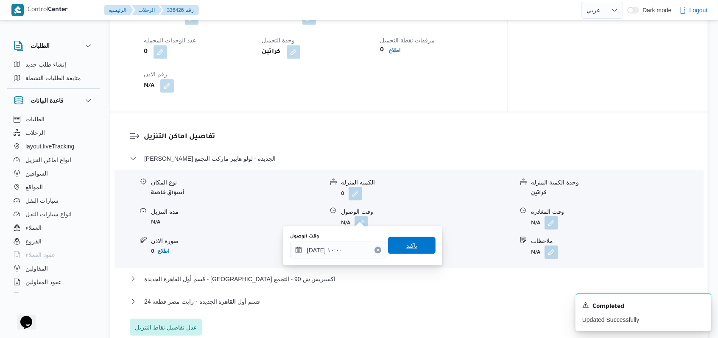
click at [411, 243] on span "تاكيد" at bounding box center [411, 245] width 11 height 10
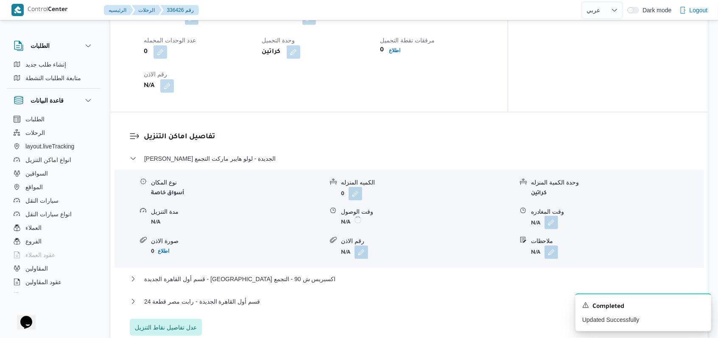
click at [556, 216] on button "button" at bounding box center [552, 223] width 14 height 14
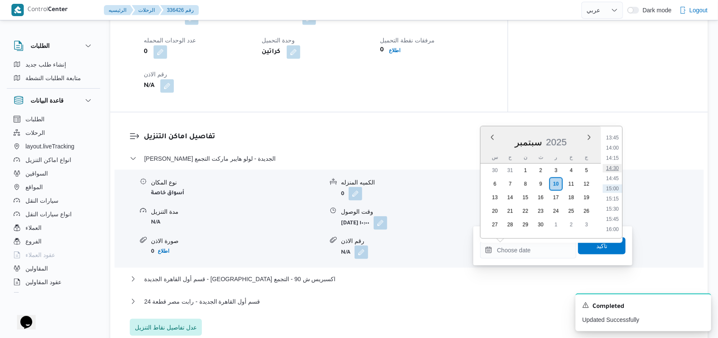
scroll to position [446, 0]
click at [617, 158] on li "11:30" at bounding box center [613, 159] width 20 height 8
type input "١٠/٠٩/٢٠٢٥ ١١:٣٠"
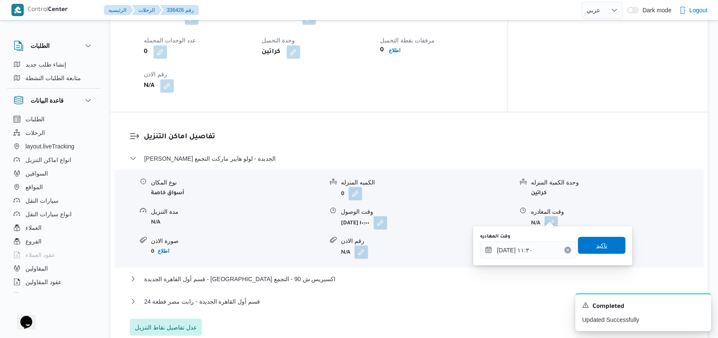
click at [602, 242] on span "تاكيد" at bounding box center [601, 245] width 47 height 17
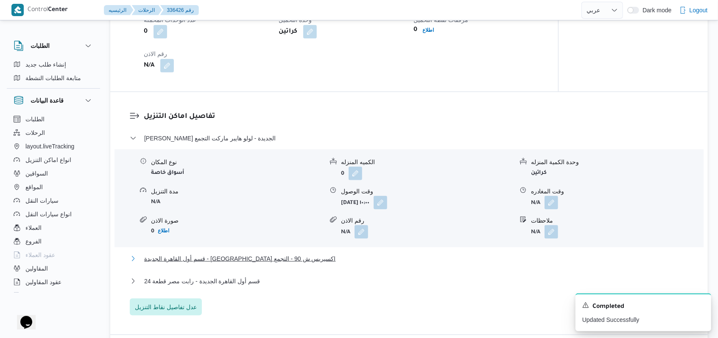
click at [268, 264] on span "قسم أول القاهرة الجديدة - كارفور اكسبريس ش 90 - التجمع" at bounding box center [240, 259] width 192 height 10
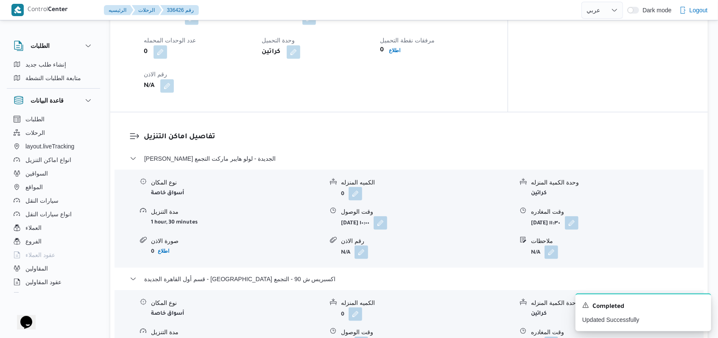
scroll to position [735, 0]
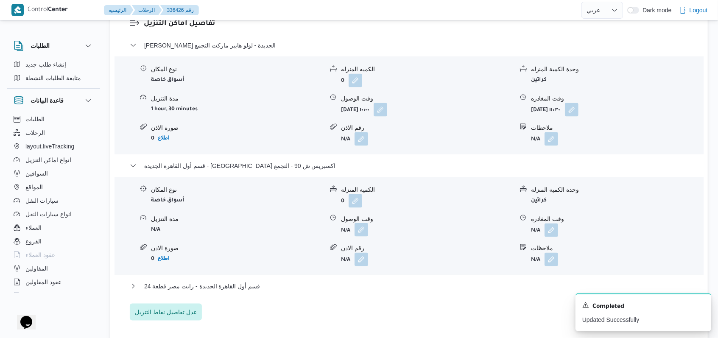
click at [365, 227] on button "button" at bounding box center [362, 230] width 14 height 14
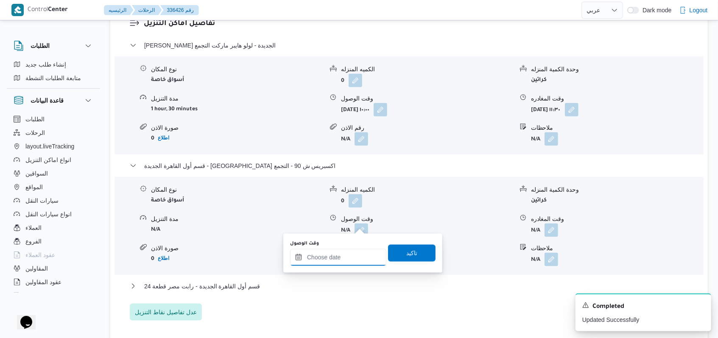
click at [336, 258] on input "وقت الوصول" at bounding box center [338, 257] width 96 height 17
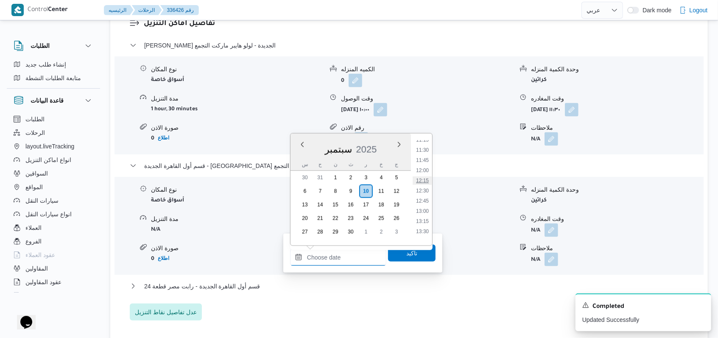
scroll to position [446, 0]
click at [425, 189] on li "12:00" at bounding box center [423, 187] width 20 height 8
type input "١٠/٠٩/٢٠٢٥ ١٢:٠٠"
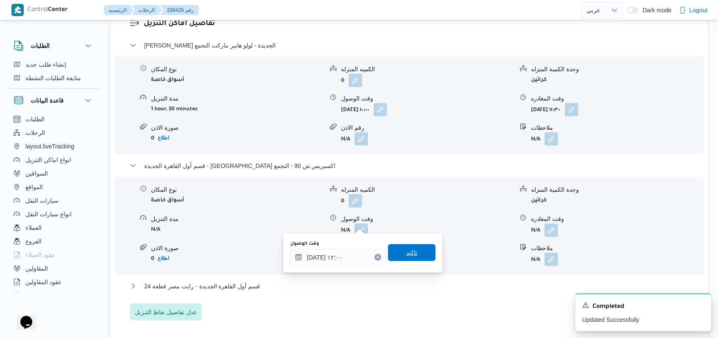
click at [416, 251] on span "تاكيد" at bounding box center [411, 252] width 47 height 17
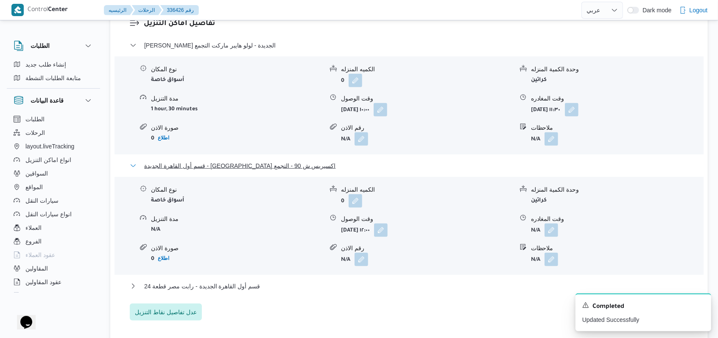
click at [253, 162] on span "قسم أول القاهرة الجديدة - كارفور اكسبريس ش 90 - التجمع" at bounding box center [240, 166] width 192 height 10
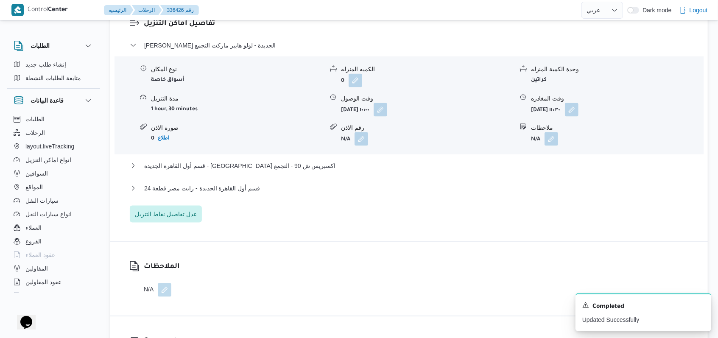
click at [232, 32] on dl "تفاصيل اماكن التنزيل ثانى القاهرة الجديدة - لولو هايبر ماركت التجمع نوع المكان …" at bounding box center [416, 120] width 545 height 204
click at [232, 40] on span "ثانى القاهرة الجديدة - لولو هايبر ماركت التجمع" at bounding box center [209, 45] width 131 height 10
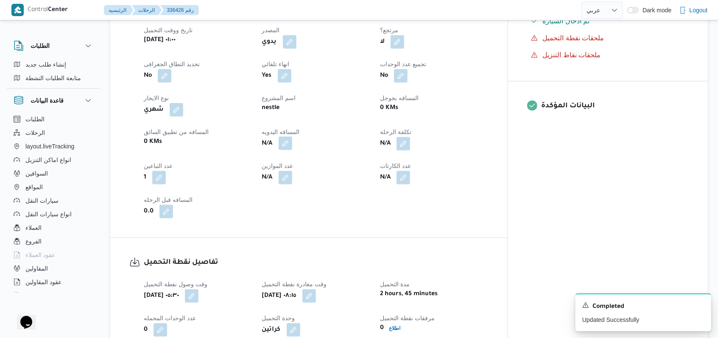
scroll to position [339, 0]
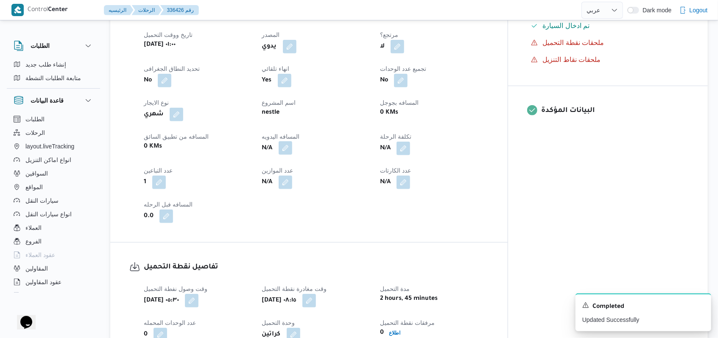
click at [292, 141] on button "button" at bounding box center [286, 148] width 14 height 14
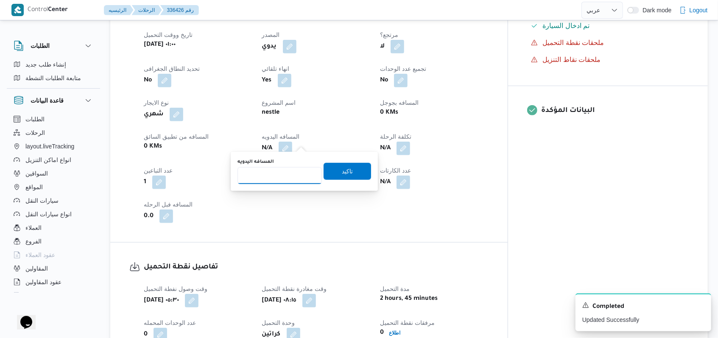
click at [275, 179] on input "المسافه اليدويه" at bounding box center [279, 175] width 84 height 17
type input "145"
click at [342, 170] on span "تاكيد" at bounding box center [347, 171] width 11 height 10
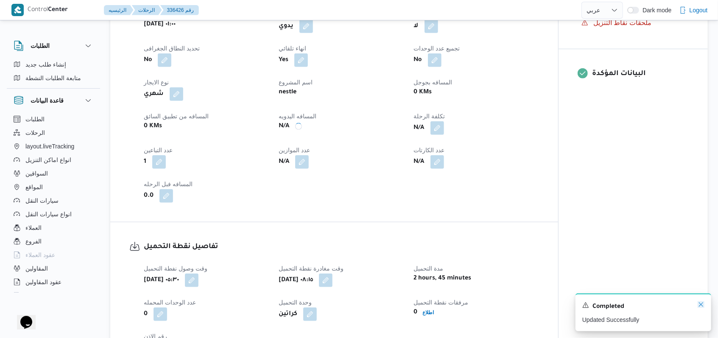
click at [698, 304] on icon "Dismiss toast" at bounding box center [701, 304] width 7 height 7
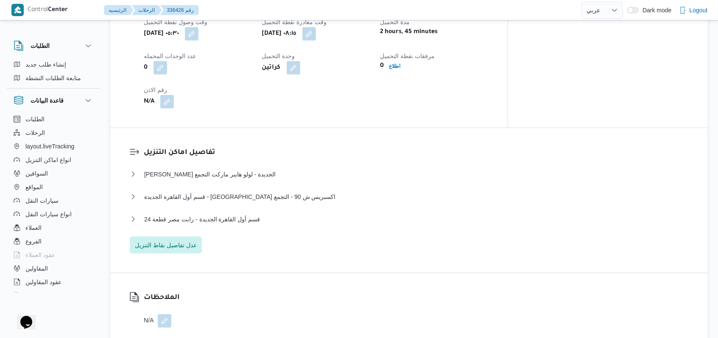
scroll to position [622, 0]
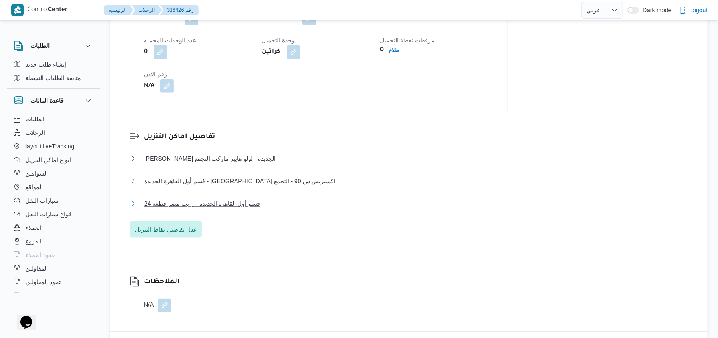
click at [259, 198] on button "قسم أول القاهرة الجديدة - رابت مصر قطعة 24" at bounding box center [409, 203] width 559 height 10
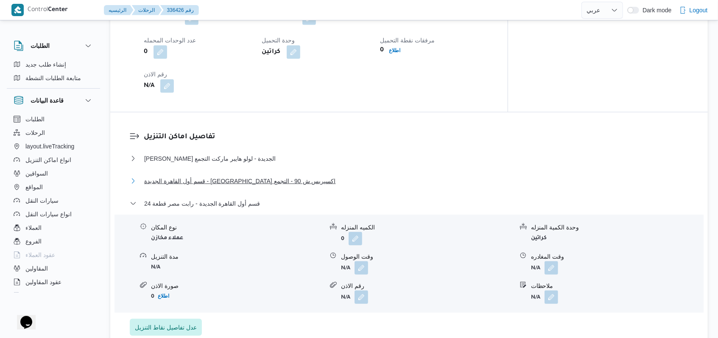
click at [264, 176] on span "قسم أول القاهرة الجديدة - كارفور اكسبريس ش 90 - التجمع" at bounding box center [240, 181] width 192 height 10
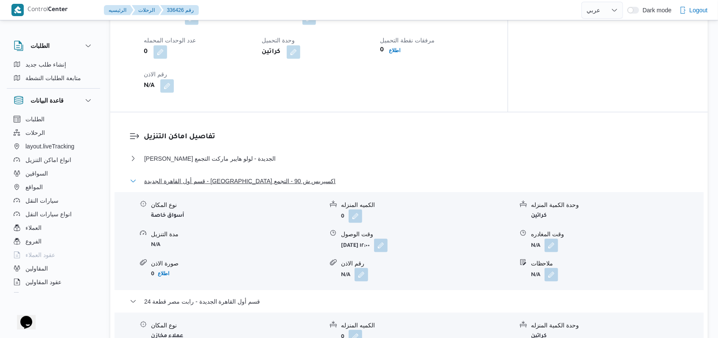
click at [264, 176] on span "قسم أول القاهرة الجديدة - كارفور اكسبريس ش 90 - التجمع" at bounding box center [240, 181] width 192 height 10
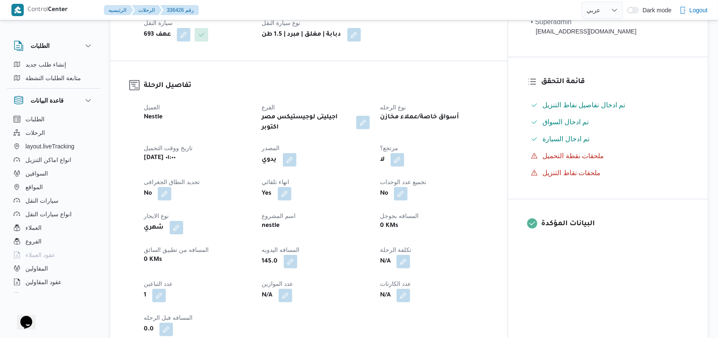
scroll to position [0, 0]
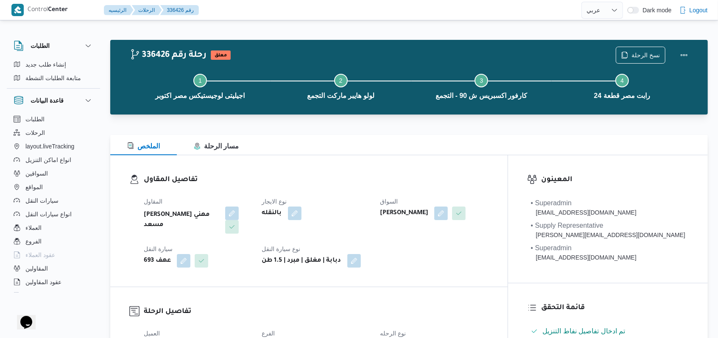
select select "ar"
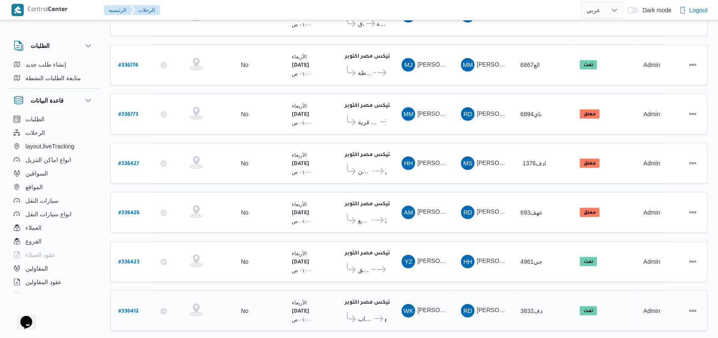
scroll to position [237, 0]
click at [123, 308] on b "# 336412" at bounding box center [128, 311] width 20 height 6
select select "ar"
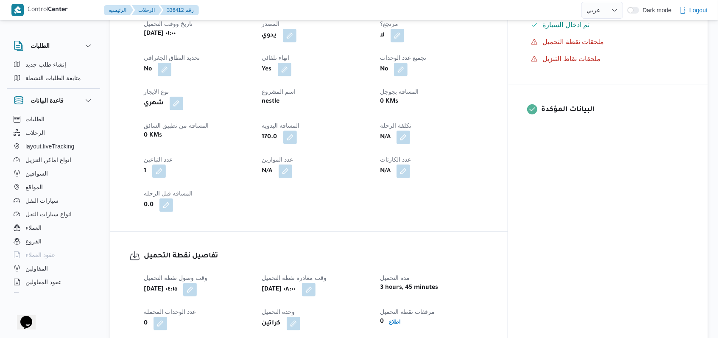
scroll to position [690, 0]
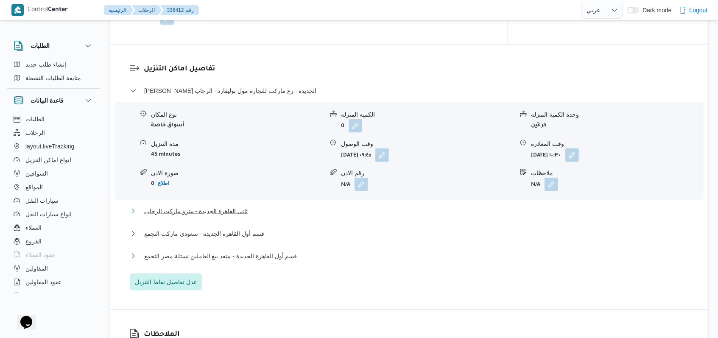
click at [229, 208] on span "ثانى القاهرة الجديدة - مترو ماركت الرحاب" at bounding box center [195, 211] width 103 height 10
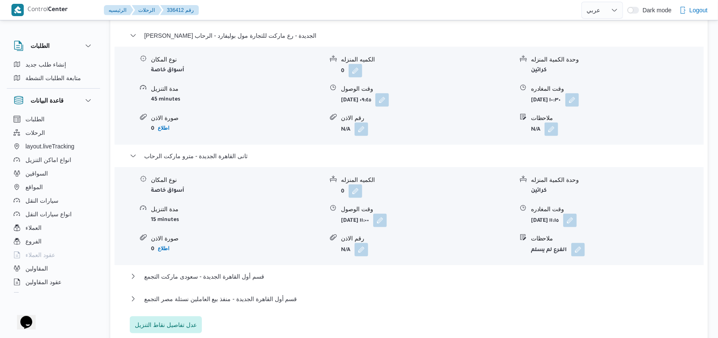
scroll to position [803, 0]
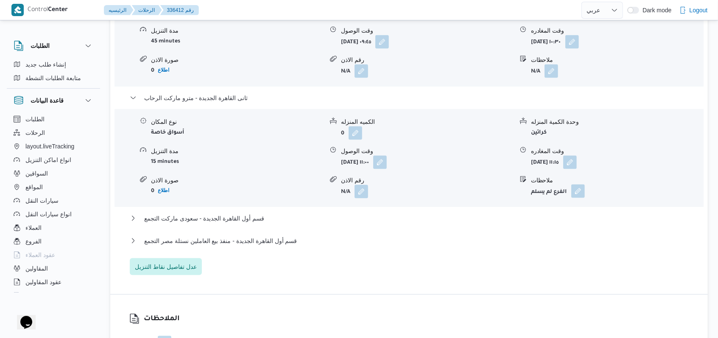
click at [577, 194] on button "button" at bounding box center [578, 191] width 14 height 14
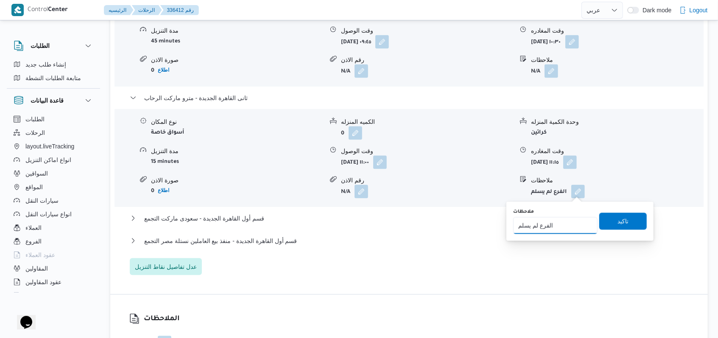
click at [581, 226] on input "الفرع لم يسلم" at bounding box center [555, 225] width 84 height 17
type input "الفرع لم يسلم مرتجع بالكامل"
click at [617, 224] on span "تاكيد" at bounding box center [622, 221] width 11 height 10
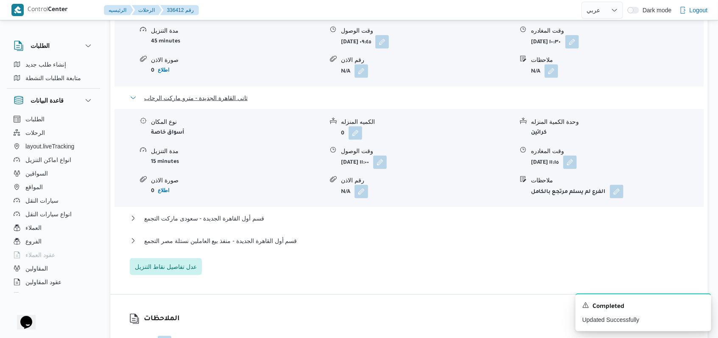
click at [212, 102] on span "ثانى القاهرة الجديدة - مترو ماركت الرحاب" at bounding box center [195, 98] width 103 height 10
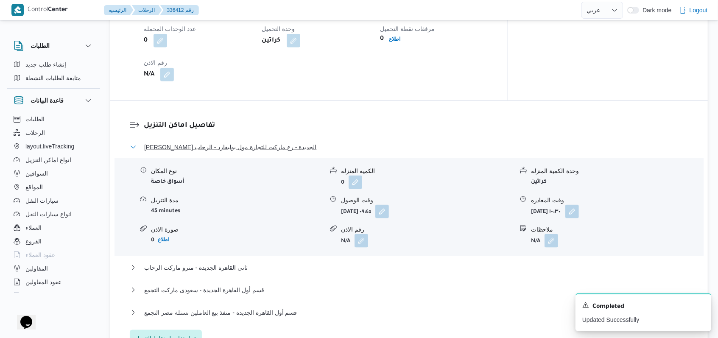
click at [248, 144] on span "ثانى القاهرة الجديدة - رع ماركت للتجارة مول بوليفارد - الرحاب" at bounding box center [230, 147] width 172 height 10
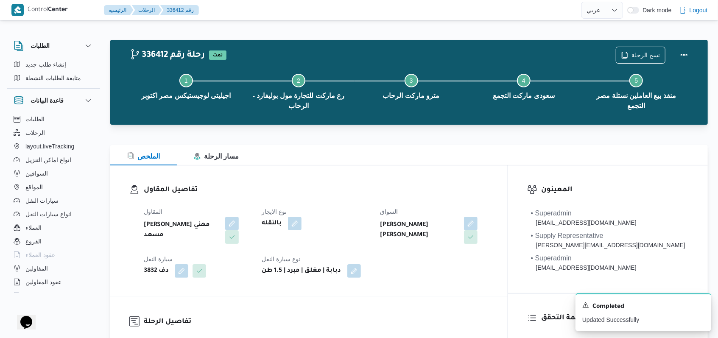
click at [380, 182] on div "تفاصيل المقاول المقاول راجح ضبع مهني مسعد نوع الايجار بالنقله السواق وجدى كريما…" at bounding box center [308, 230] width 397 height 131
select select "ar"
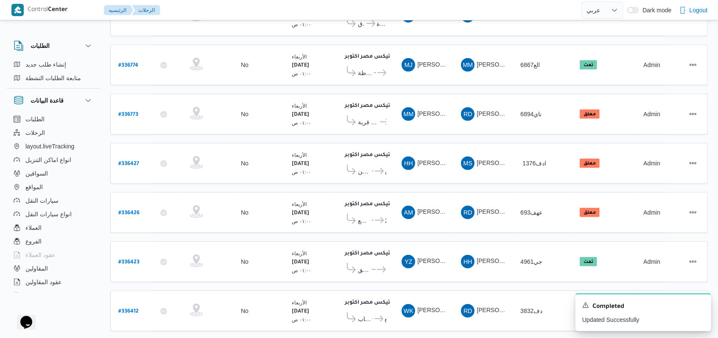
scroll to position [237, 0]
click at [701, 307] on icon "Dismiss toast" at bounding box center [701, 304] width 7 height 7
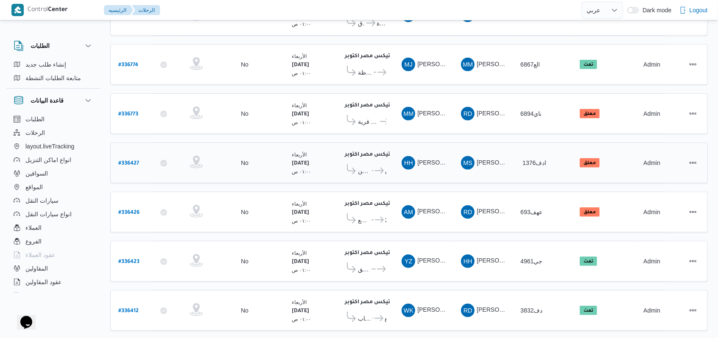
click at [134, 161] on b "# 336427" at bounding box center [128, 164] width 21 height 6
select select "ar"
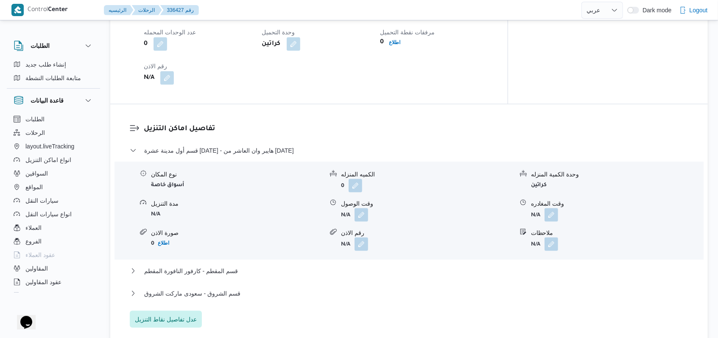
scroll to position [577, 0]
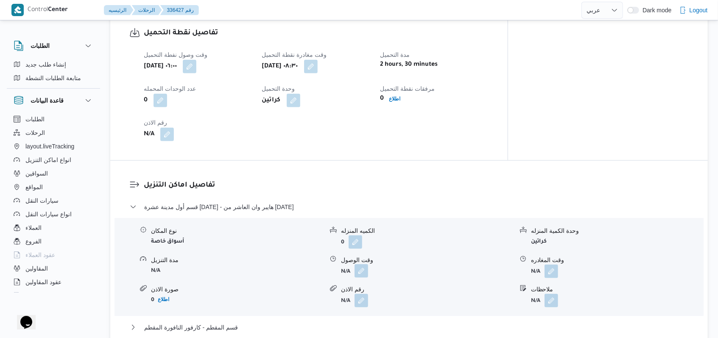
click at [360, 266] on button "button" at bounding box center [362, 271] width 14 height 14
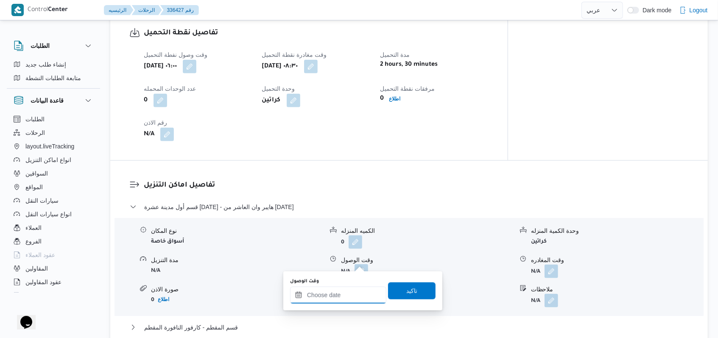
click at [339, 296] on input "وقت الوصول" at bounding box center [338, 295] width 96 height 17
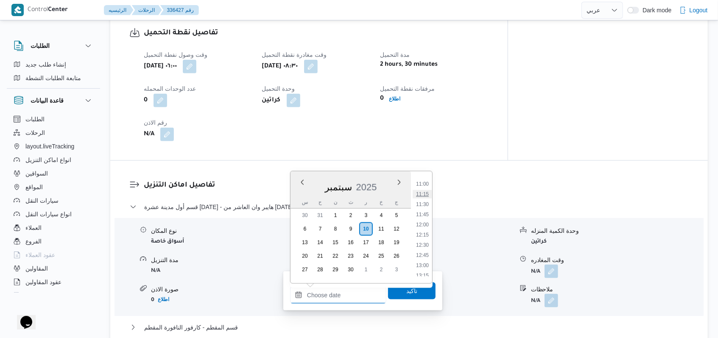
scroll to position [390, 0]
click at [427, 194] on ul "00:00 00:15 00:30 00:45 01:00 01:15 01:30 01:45 02:00 02:15 02:30 02:45 03:00 0…" at bounding box center [423, 227] width 20 height 98
click at [427, 193] on li "09:45" at bounding box center [423, 189] width 20 height 8
type input "١٠/٠٩/٢٠٢٥ ٠٩:٤٥"
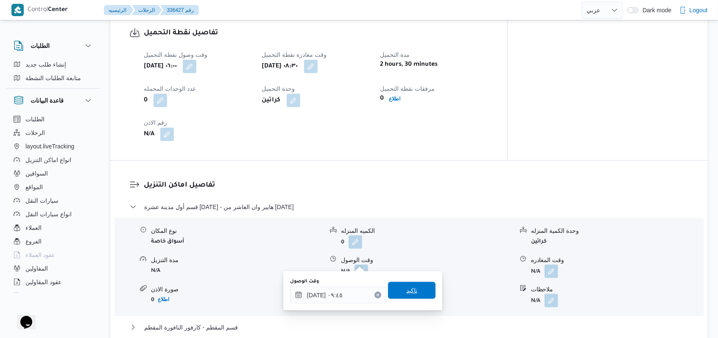
click at [406, 292] on span "تاكيد" at bounding box center [411, 290] width 11 height 10
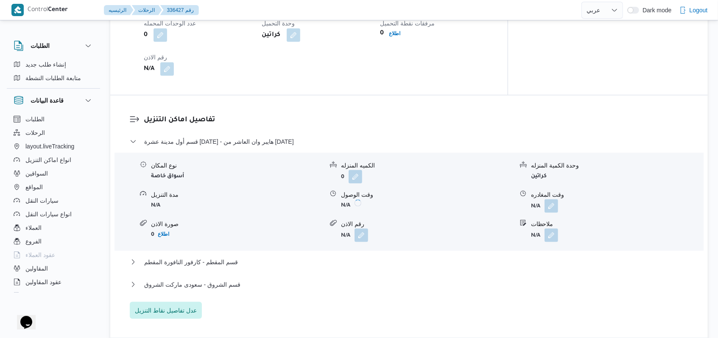
scroll to position [690, 0]
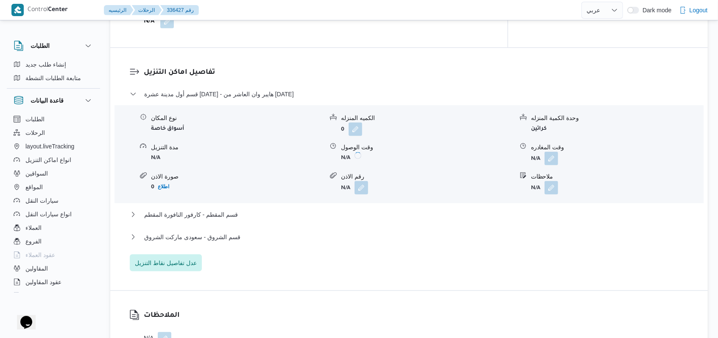
click at [553, 152] on button "button" at bounding box center [552, 159] width 14 height 14
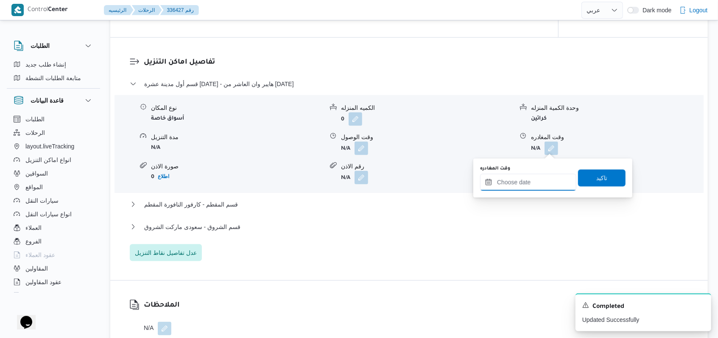
click at [533, 185] on input "وقت المغادره" at bounding box center [528, 182] width 96 height 17
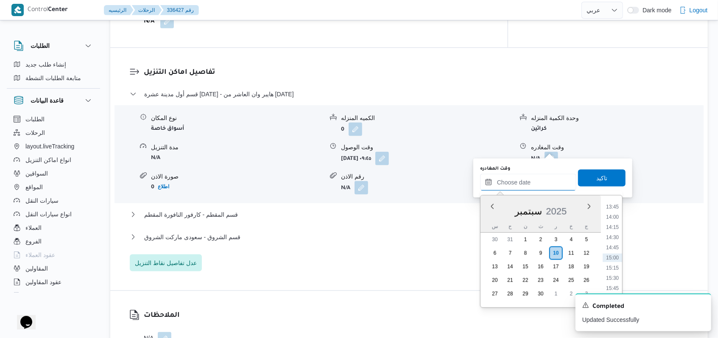
scroll to position [503, 0]
click at [616, 222] on li "12:45" at bounding box center [613, 223] width 20 height 8
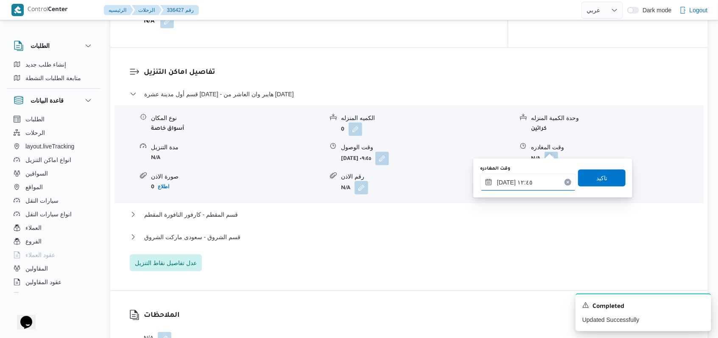
click at [511, 182] on input "١٠/٠٩/٢٠٢٥ ١٢:٤٥" at bounding box center [528, 182] width 96 height 17
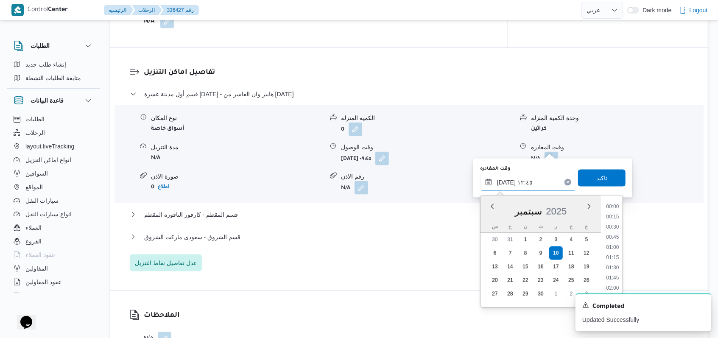
scroll to position [468, 0]
click at [613, 241] on li "12:15" at bounding box center [613, 237] width 20 height 8
type input "١٠/٠٩/٢٠٢٥ ١٢:١٥"
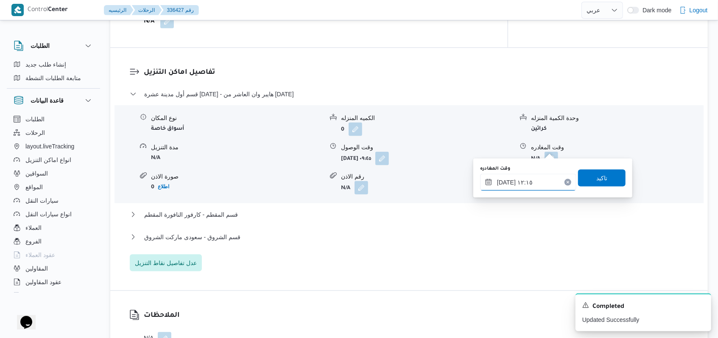
click at [526, 185] on input "١٠/٠٩/٢٠٢٥ ١٢:١٥" at bounding box center [528, 182] width 96 height 17
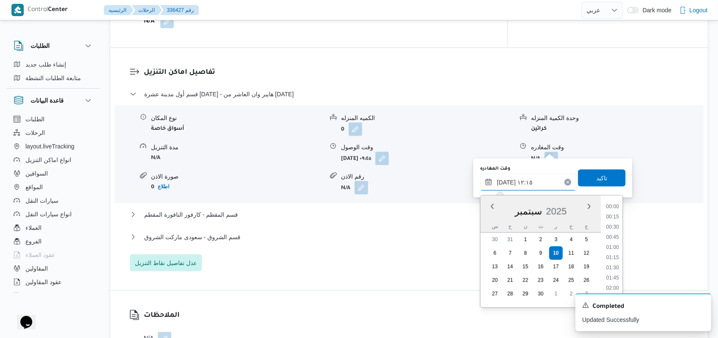
scroll to position [447, 0]
click at [615, 258] on li "12:15" at bounding box center [613, 258] width 20 height 8
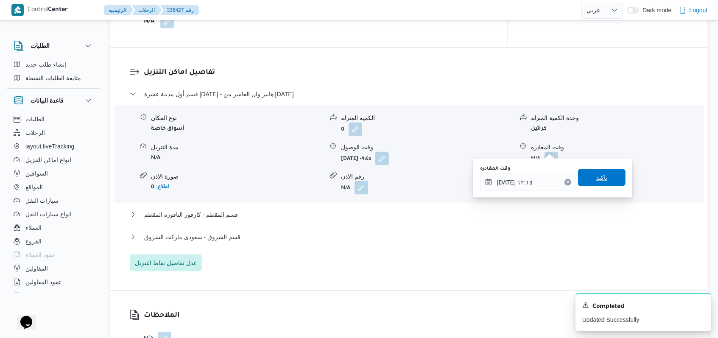
click at [605, 182] on span "تاكيد" at bounding box center [601, 177] width 47 height 17
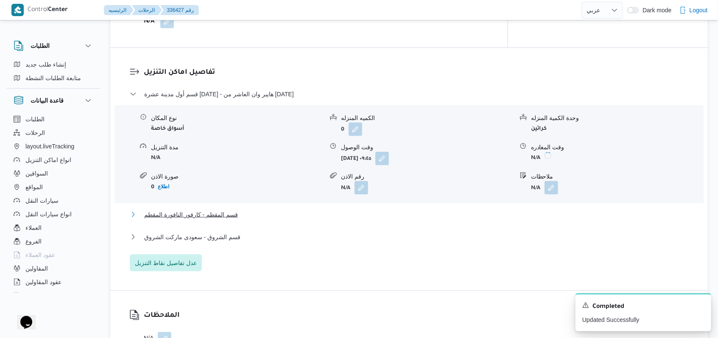
click at [206, 210] on span "قسم المقطم - كارفور النافورة المقطم" at bounding box center [191, 215] width 94 height 10
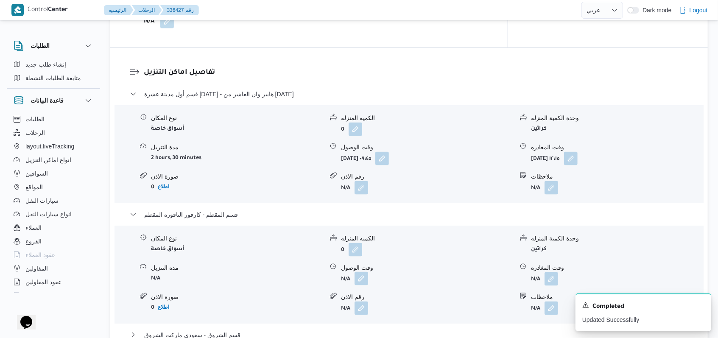
click at [364, 272] on button "button" at bounding box center [362, 279] width 14 height 14
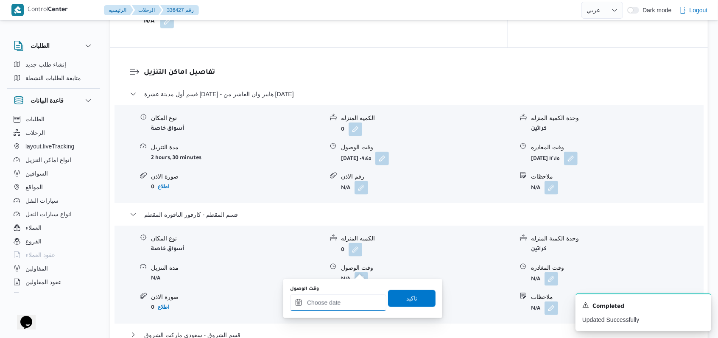
click at [351, 298] on div at bounding box center [338, 302] width 96 height 17
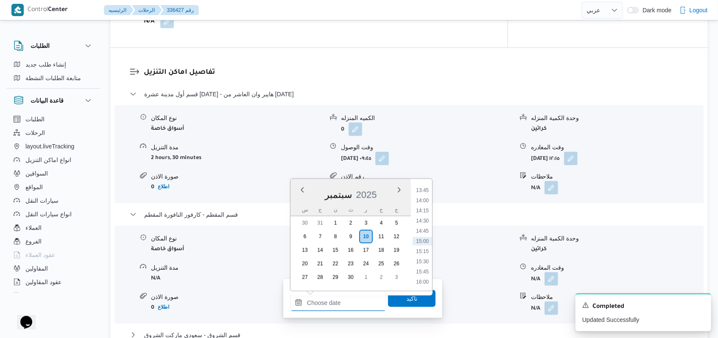
scroll to position [503, 0]
click at [424, 234] on li "13:30" at bounding box center [423, 237] width 20 height 8
type input "١٠/٠٩/٢٠٢٥ ١٣:٣٠"
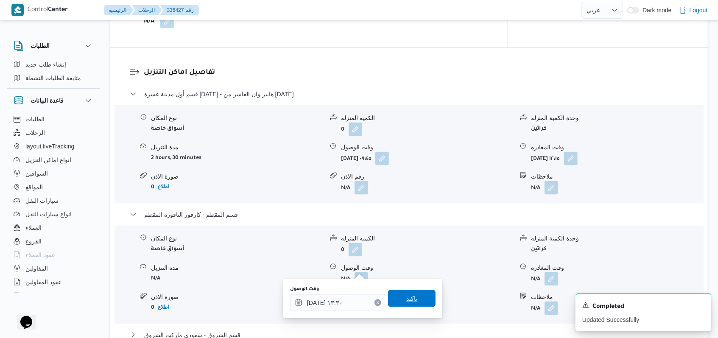
click at [415, 294] on span "تاكيد" at bounding box center [411, 298] width 47 height 17
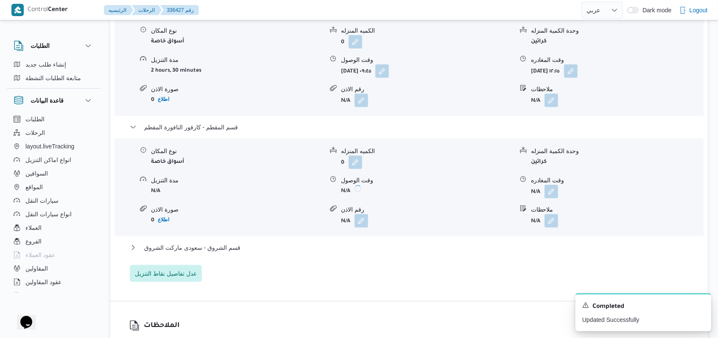
scroll to position [859, 0]
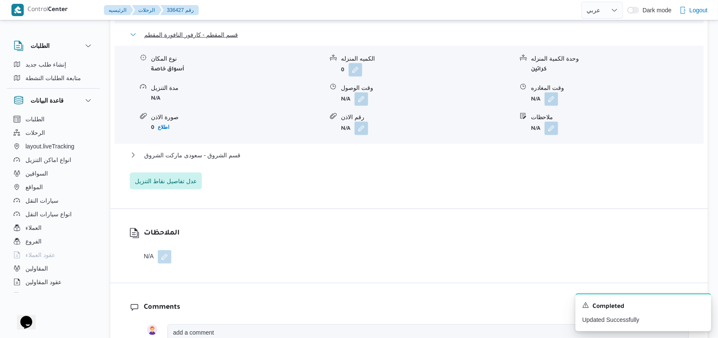
click at [217, 32] on span "قسم المقطم - كارفور النافورة المقطم" at bounding box center [191, 35] width 94 height 10
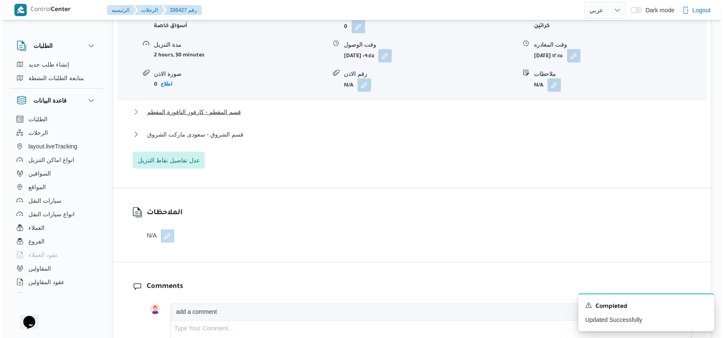
scroll to position [690, 0]
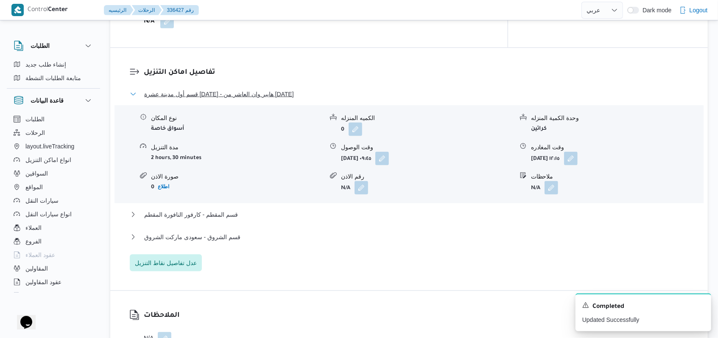
click at [242, 89] on span "قسم أول مدينة عشرة رمضان - هايبر وان العاشر من رمضان" at bounding box center [219, 94] width 150 height 10
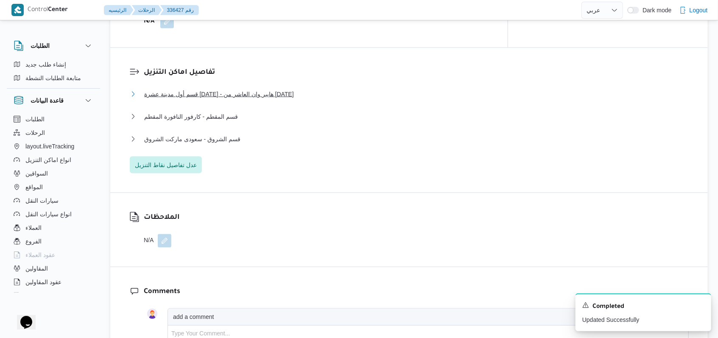
click at [225, 89] on span "قسم أول مدينة عشرة رمضان - هايبر وان العاشر من رمضان" at bounding box center [219, 94] width 150 height 10
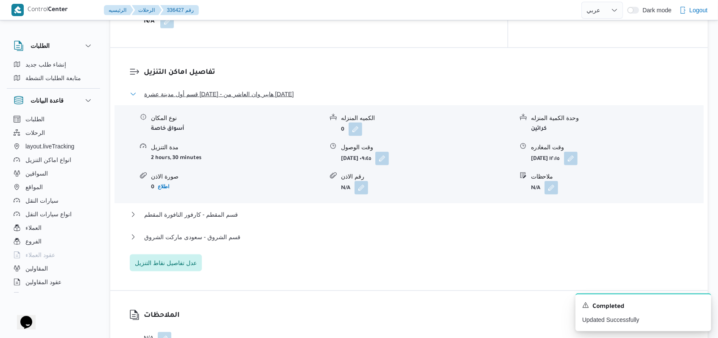
click at [225, 89] on span "قسم أول مدينة عشرة رمضان - هايبر وان العاشر من رمضان" at bounding box center [219, 94] width 150 height 10
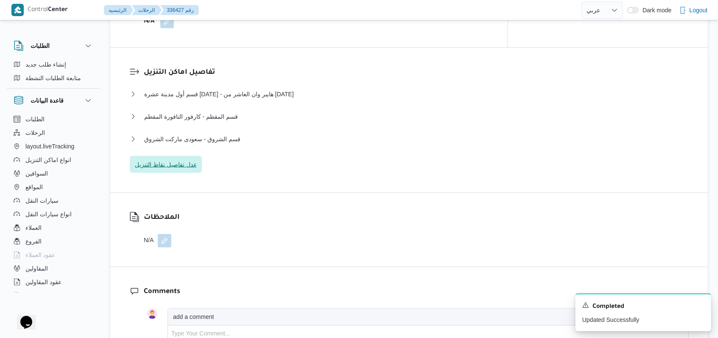
click at [184, 159] on span "عدل تفاصيل نقاط التنزيل" at bounding box center [166, 164] width 62 height 10
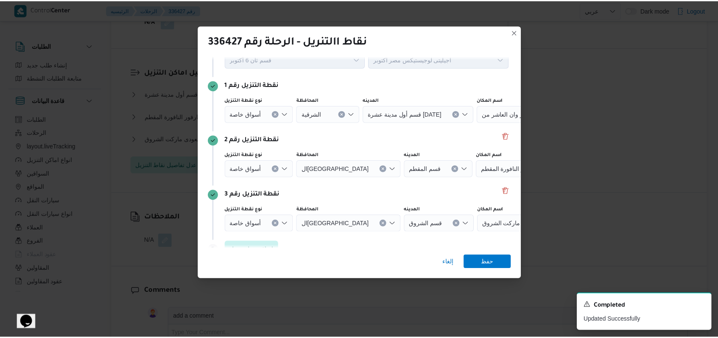
scroll to position [55, 0]
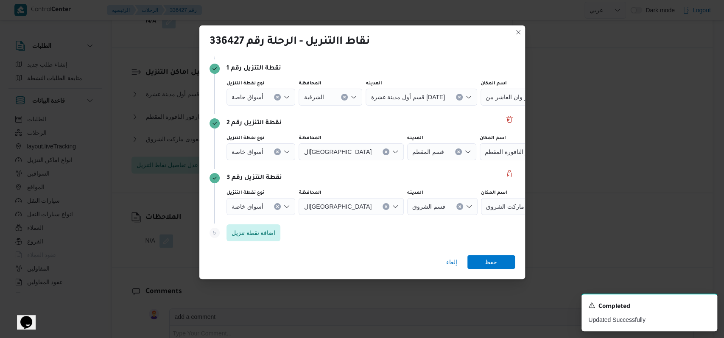
click at [456, 205] on button "Clear input" at bounding box center [459, 206] width 7 height 7
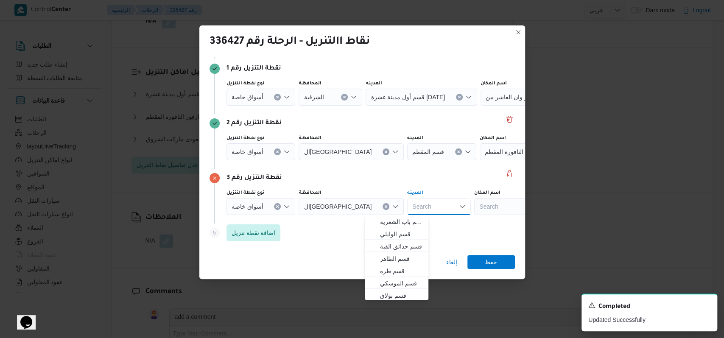
click at [416, 156] on div "قسم المقطم" at bounding box center [441, 151] width 69 height 17
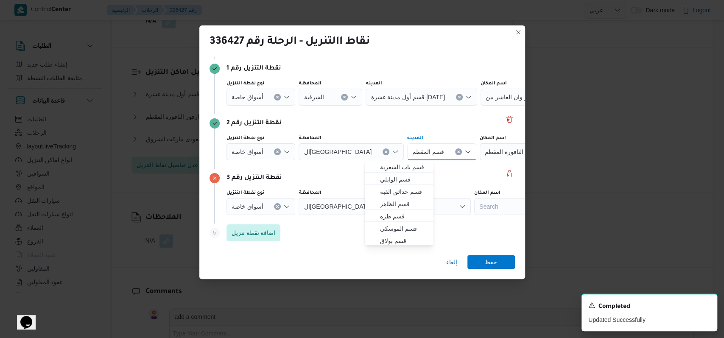
click at [457, 153] on icon "Clear input" at bounding box center [458, 151] width 3 height 3
click at [487, 158] on div "Search" at bounding box center [527, 151] width 106 height 17
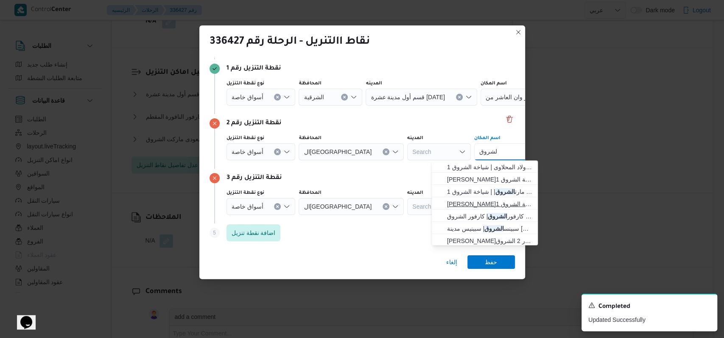
type input "الشروق"
click at [484, 204] on span "سعودى ماركت الشروق | | شياخة الشروق 1" at bounding box center [490, 204] width 86 height 10
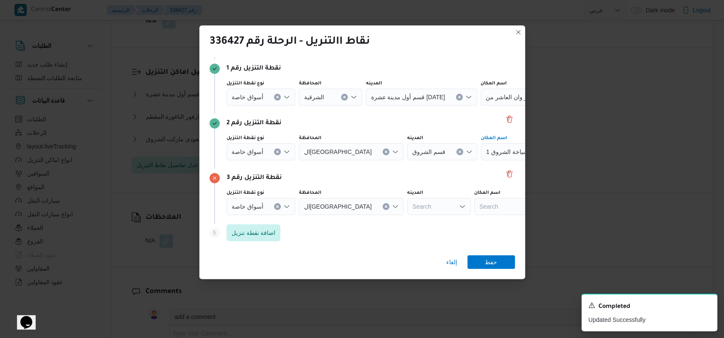
click at [484, 204] on div "Search" at bounding box center [527, 206] width 106 height 17
type input "كارفور النافورة"
drag, startPoint x: 488, startPoint y: 223, endPoint x: 489, endPoint y: 261, distance: 38.2
click at [488, 223] on span "كارفور النافورة المقطم | كارفور ماركت | الأباجية" at bounding box center [490, 222] width 86 height 10
click at [489, 261] on span "حفظ" at bounding box center [491, 262] width 12 height 14
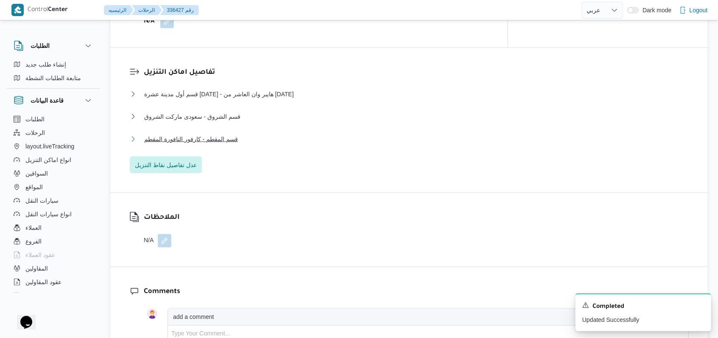
click at [208, 134] on span "قسم المقطم - كارفور النافورة المقطم" at bounding box center [191, 139] width 94 height 10
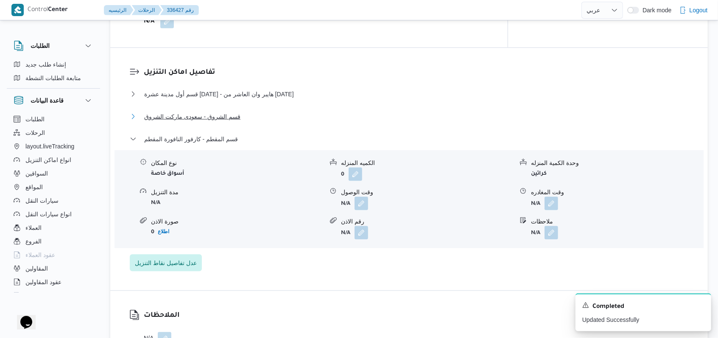
click at [213, 112] on span "قسم الشروق - سعودى ماركت الشروق" at bounding box center [192, 117] width 96 height 10
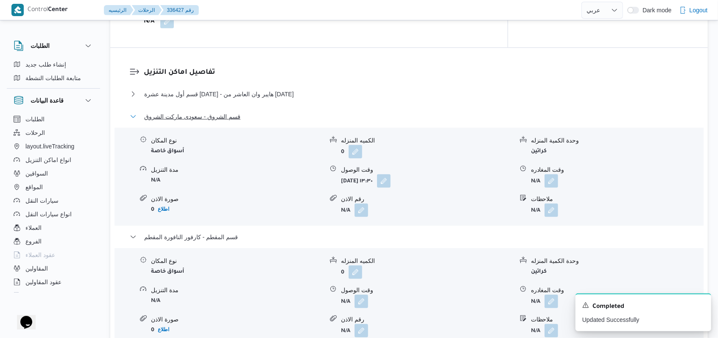
click at [213, 112] on span "قسم الشروق - سعودى ماركت الشروق" at bounding box center [192, 117] width 96 height 10
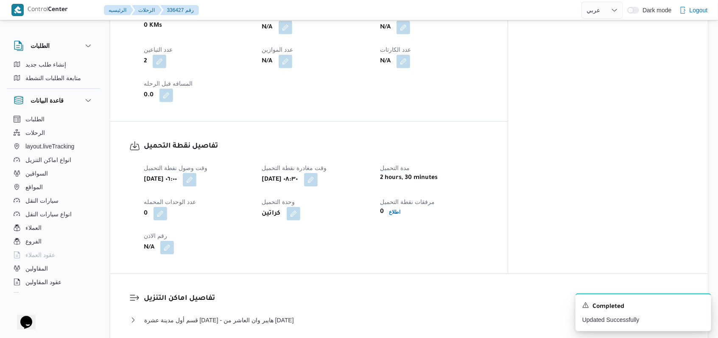
scroll to position [407, 0]
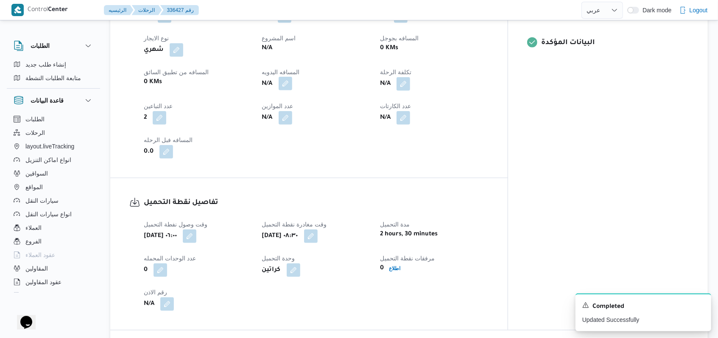
click at [292, 77] on button "button" at bounding box center [286, 84] width 14 height 14
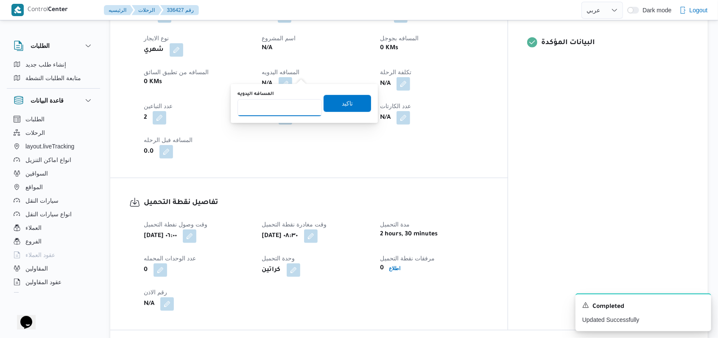
click at [280, 114] on input "المسافه اليدويه" at bounding box center [279, 107] width 84 height 17
type input "240"
click at [349, 104] on span "تاكيد" at bounding box center [347, 103] width 47 height 17
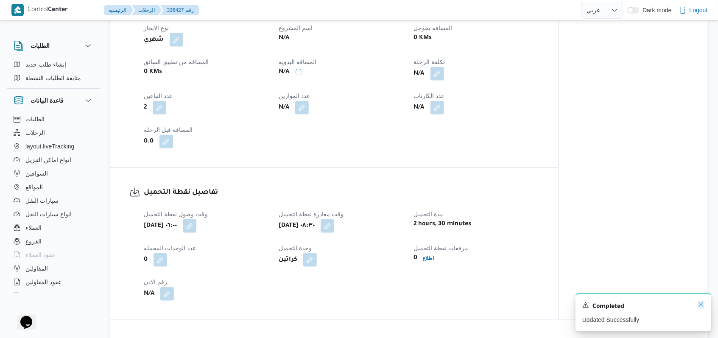
click at [700, 308] on icon "Dismiss toast" at bounding box center [701, 304] width 7 height 7
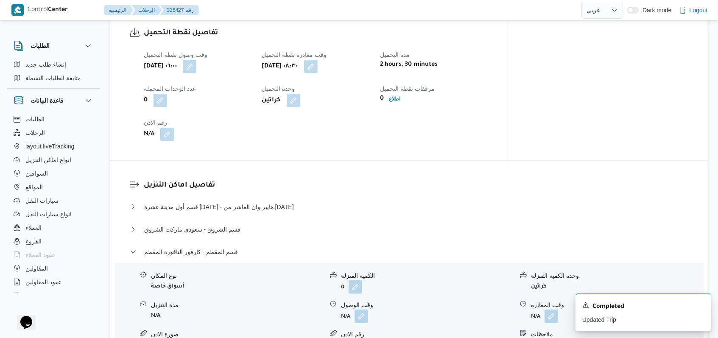
scroll to position [633, 0]
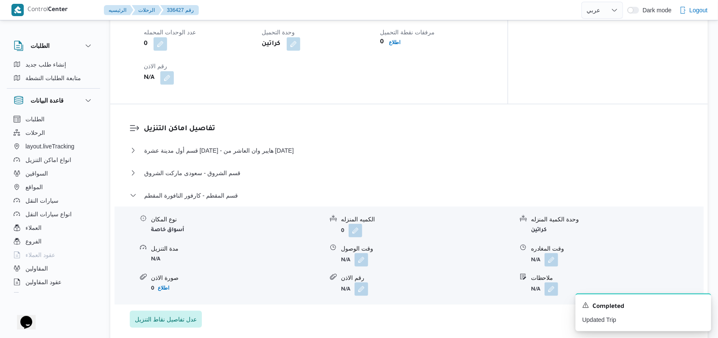
select select "ar"
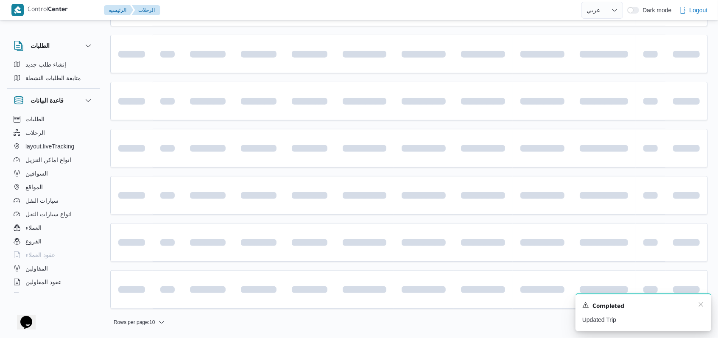
scroll to position [237, 0]
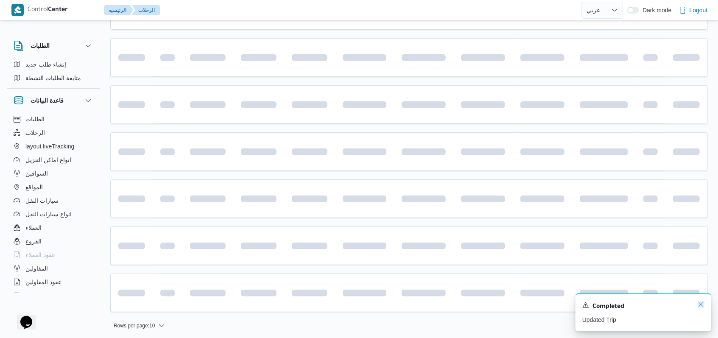
click at [699, 305] on icon "Dismiss toast" at bounding box center [701, 304] width 7 height 7
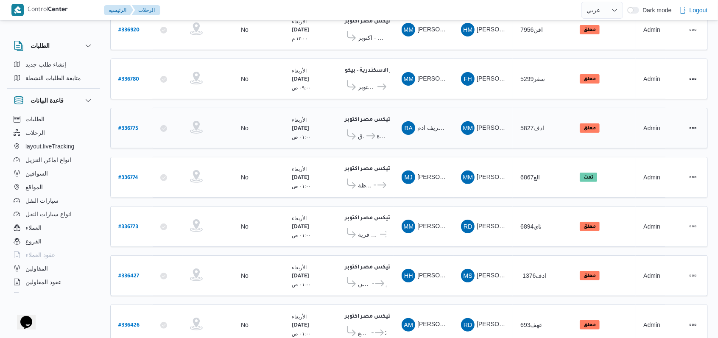
scroll to position [124, 0]
click at [134, 127] on b "# 336775" at bounding box center [128, 129] width 20 height 6
select select "ar"
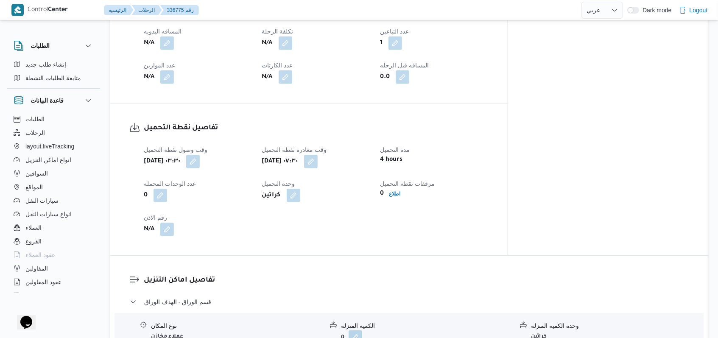
scroll to position [520, 0]
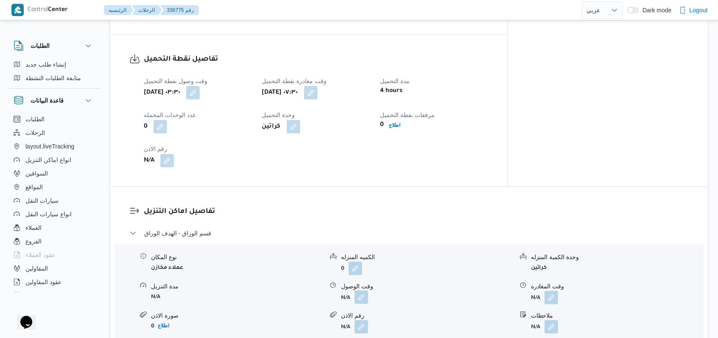
click at [360, 291] on button "button" at bounding box center [362, 298] width 14 height 14
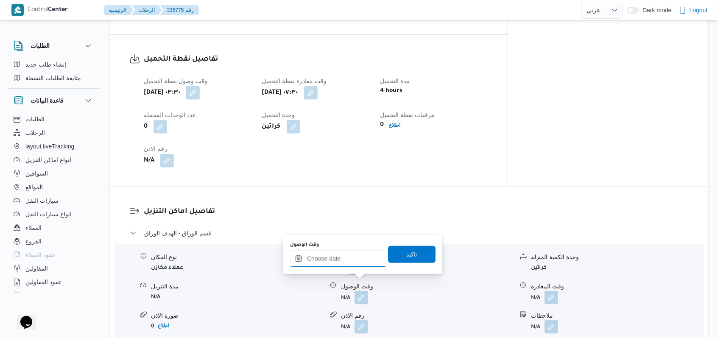
click at [352, 260] on input "وقت الوصول" at bounding box center [338, 258] width 96 height 17
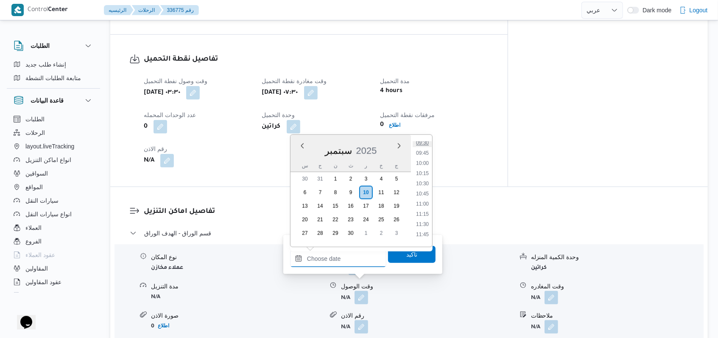
scroll to position [333, 0]
click at [423, 168] on li "08:45" at bounding box center [423, 169] width 20 height 8
type input "١٠/٠٩/٢٠٢٥ ٠٨:٤٥"
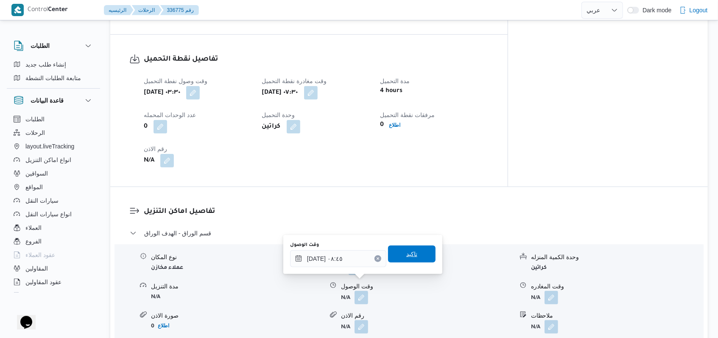
click at [407, 250] on span "تاكيد" at bounding box center [411, 254] width 11 height 10
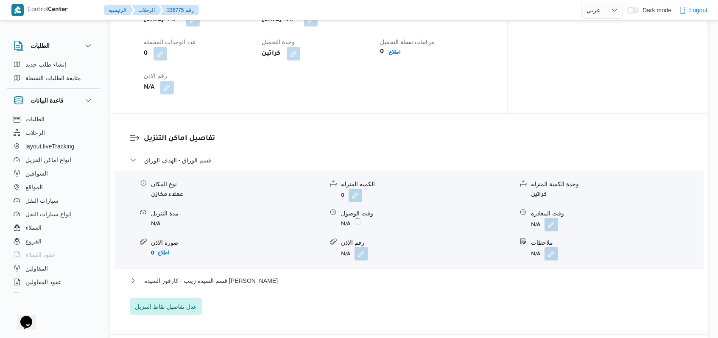
scroll to position [633, 0]
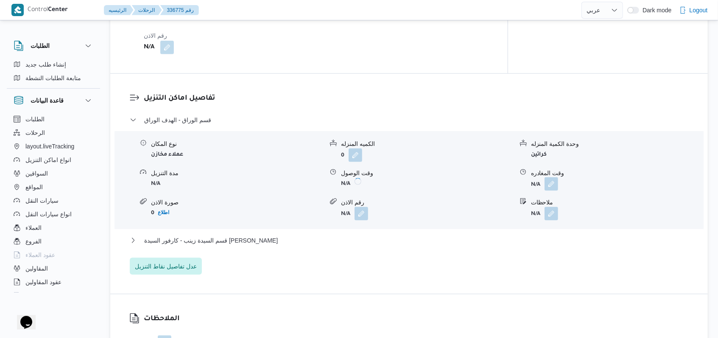
click at [556, 177] on button "button" at bounding box center [552, 184] width 14 height 14
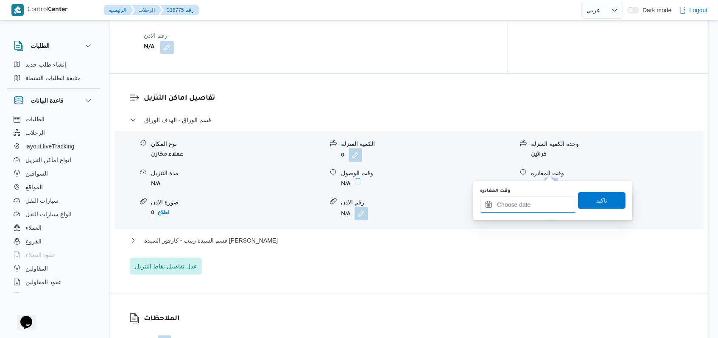
click at [536, 202] on input "وقت المغادره" at bounding box center [528, 204] width 96 height 17
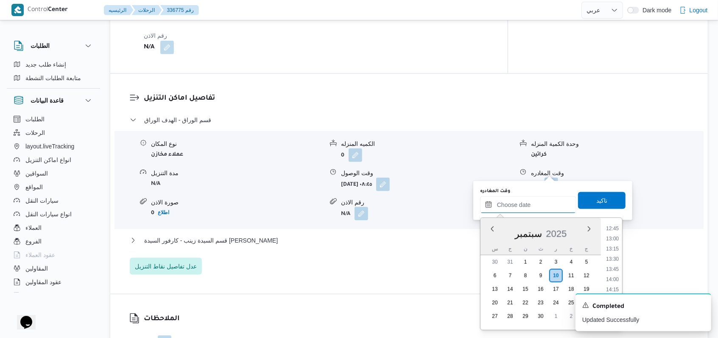
scroll to position [503, 0]
click at [615, 256] on li "13:00" at bounding box center [613, 255] width 20 height 8
type input "١٠/٠٩/٢٠٢٥ ١٣:٠٠"
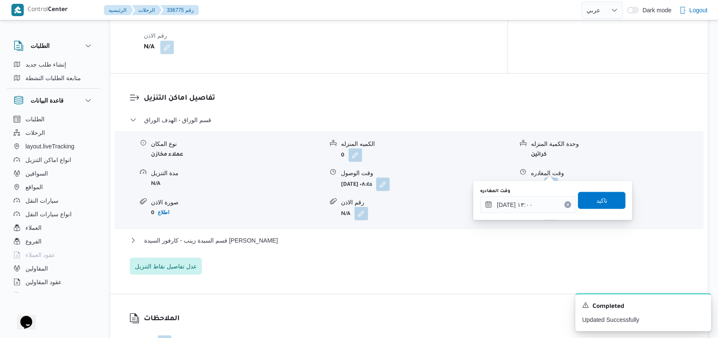
click at [606, 209] on div "وقت المغادره ١٠/٠٩/٢٠٢٥ ١٣:٠٠ تاكيد" at bounding box center [552, 200] width 147 height 27
click at [588, 207] on span "تاكيد" at bounding box center [601, 200] width 47 height 17
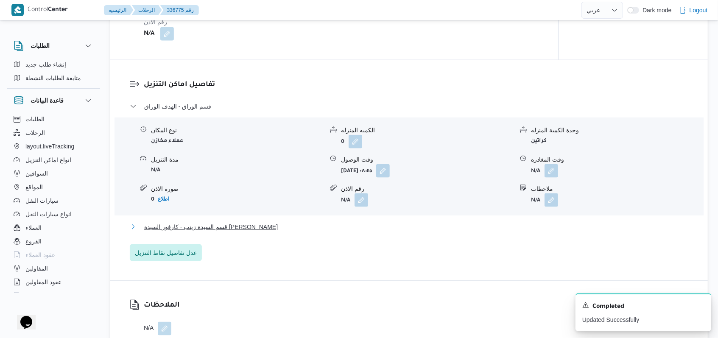
click at [231, 226] on span "قسم السيدة زينب - كارفور السيدة زينب" at bounding box center [211, 227] width 134 height 10
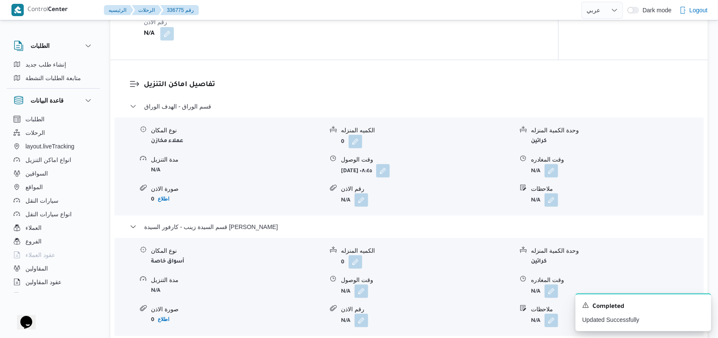
scroll to position [746, 0]
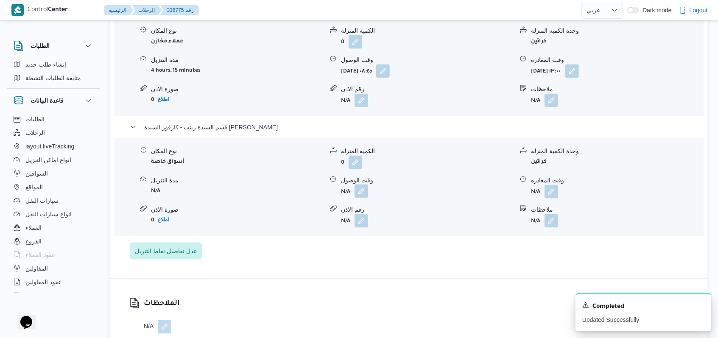
click at [361, 184] on button "button" at bounding box center [362, 191] width 14 height 14
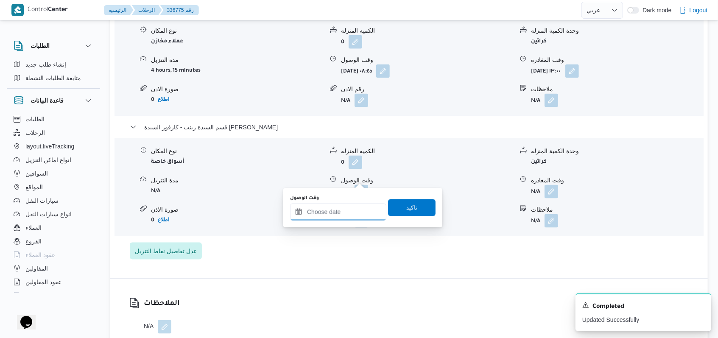
click at [338, 214] on input "وقت الوصول" at bounding box center [338, 212] width 96 height 17
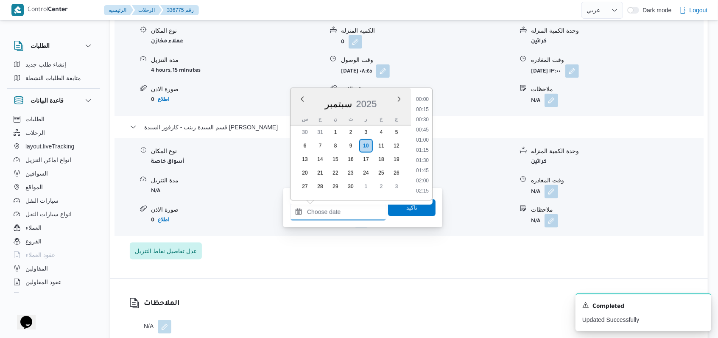
scroll to position [559, 0]
click at [424, 109] on li "14:00" at bounding box center [423, 110] width 20 height 8
type input "١٠/٠٩/٢٠٢٥ ١٤:٠٠"
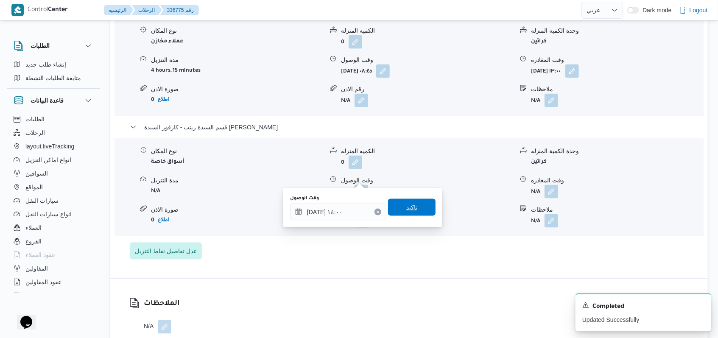
click at [415, 209] on span "تاكيد" at bounding box center [411, 207] width 47 height 17
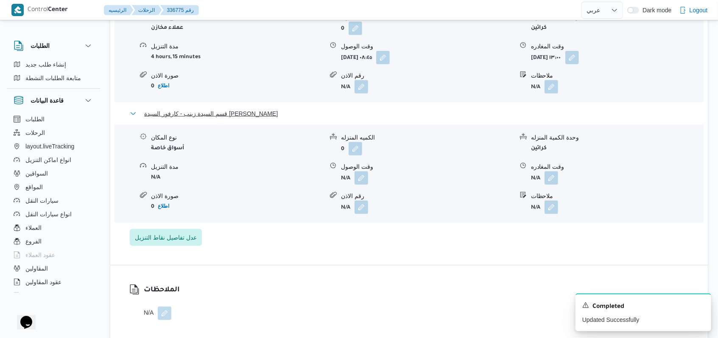
click at [214, 116] on span "قسم السيدة زينب - كارفور السيدة زينب" at bounding box center [211, 114] width 134 height 10
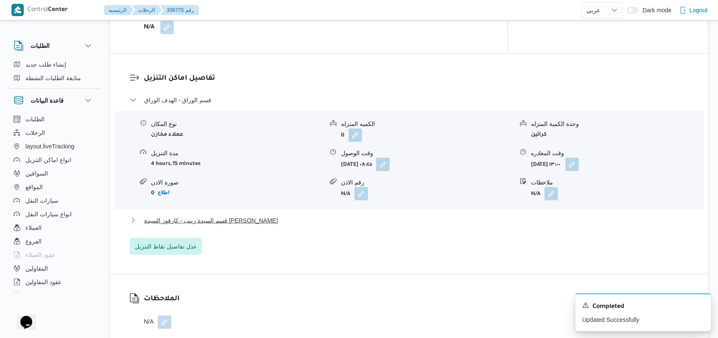
scroll to position [633, 0]
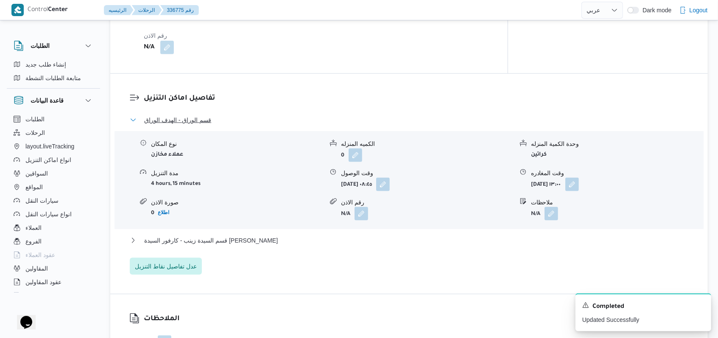
click at [206, 115] on span "قسم الوراق - الهدف الوراق" at bounding box center [177, 120] width 67 height 10
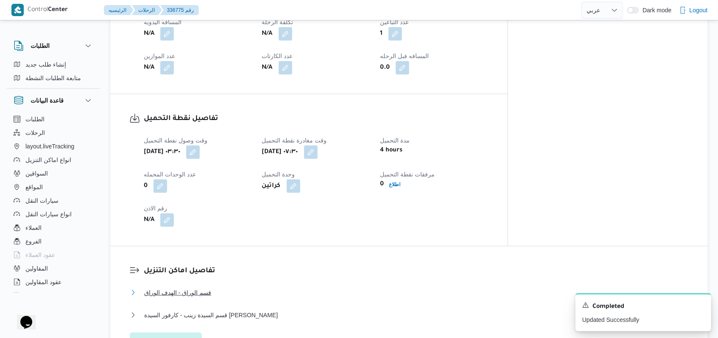
scroll to position [407, 0]
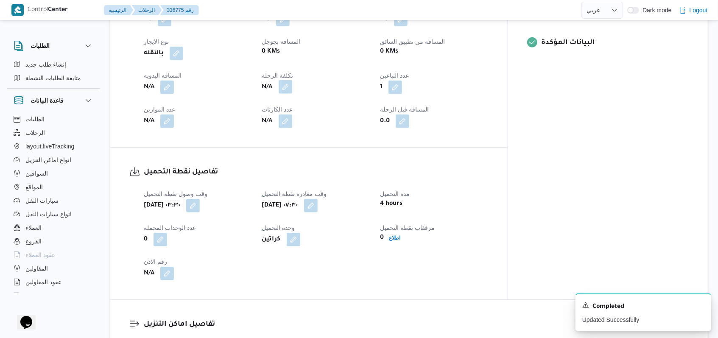
click at [292, 80] on button "button" at bounding box center [286, 87] width 14 height 14
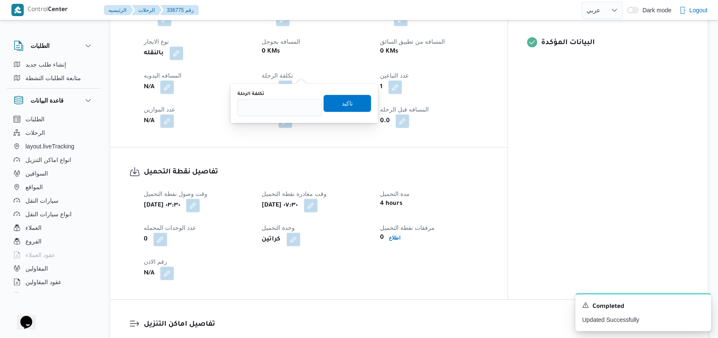
click at [177, 80] on div "N/A" at bounding box center [198, 87] width 110 height 15
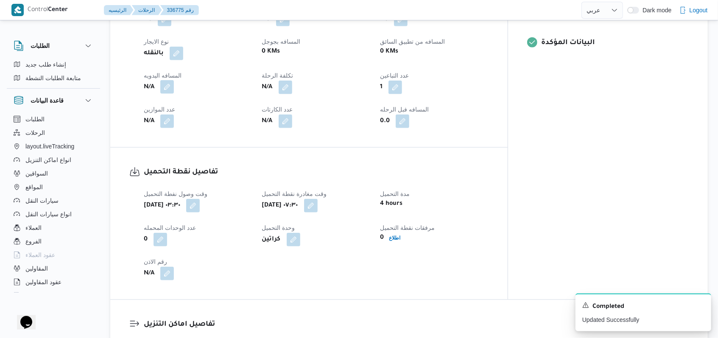
click at [170, 80] on button "button" at bounding box center [167, 87] width 14 height 14
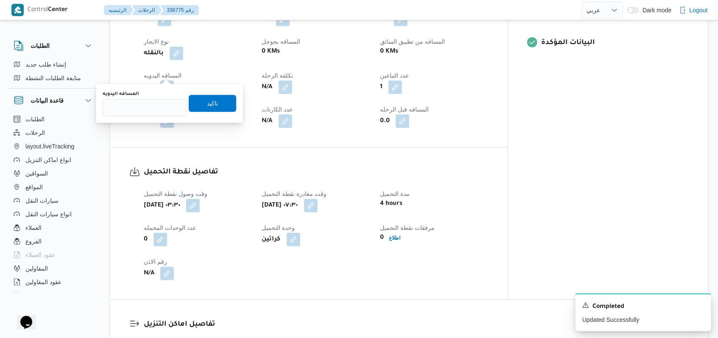
click at [152, 119] on div "You are in a dialog. To close this dialog, hit escape. المسافه اليدويه تاكيد" at bounding box center [169, 103] width 147 height 39
click at [150, 115] on input "المسافه اليدويه" at bounding box center [145, 107] width 84 height 17
type input "75"
click at [207, 102] on span "تاكيد" at bounding box center [212, 103] width 11 height 10
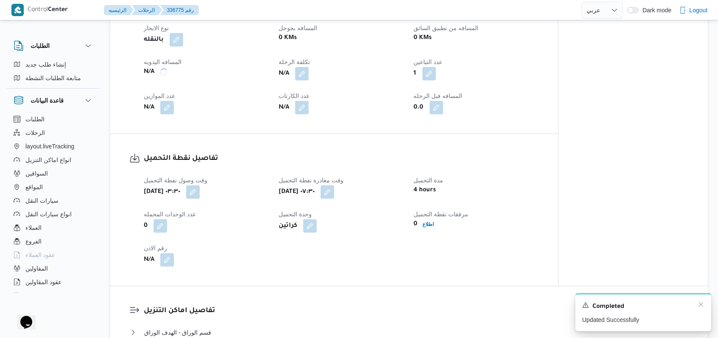
click at [696, 306] on div "Completed" at bounding box center [643, 306] width 122 height 11
click at [698, 306] on icon "Dismiss toast" at bounding box center [701, 304] width 7 height 7
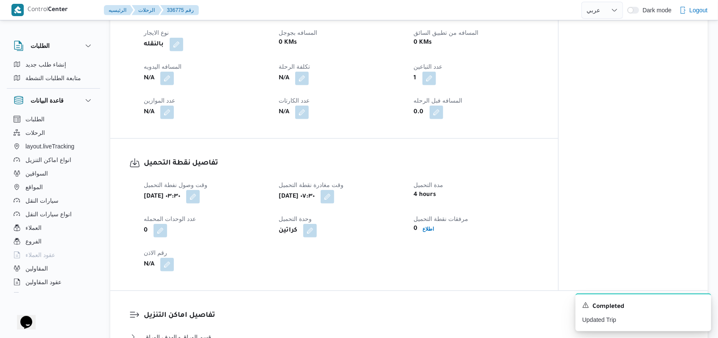
scroll to position [350, 0]
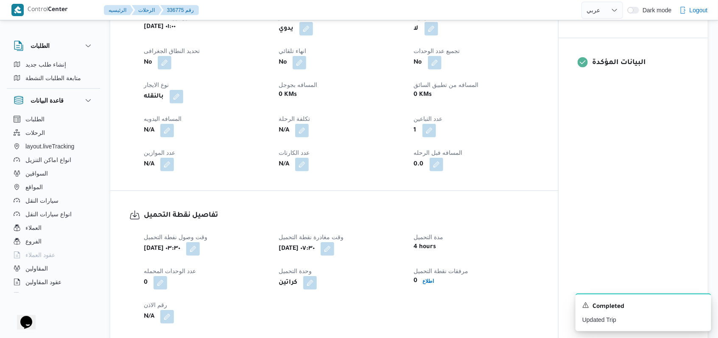
click at [219, 142] on div "العميل Nestle الفرع اجيليتى لوجيستيكس مصر اكتوبر نوع الرحله عملاء مخازن/أسواق خ…" at bounding box center [341, 75] width 405 height 204
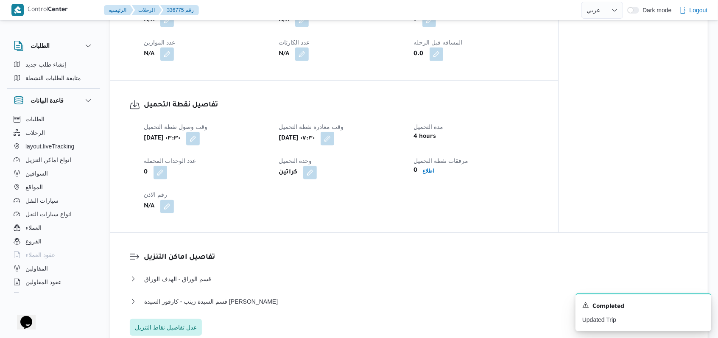
scroll to position [577, 0]
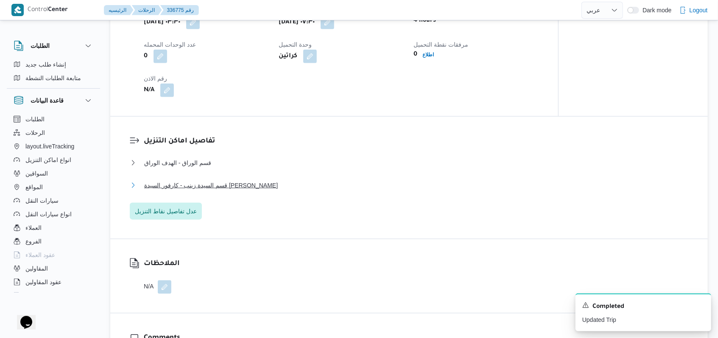
click at [215, 184] on span "قسم السيدة زينب - كارفور السيدة زينب" at bounding box center [211, 185] width 134 height 10
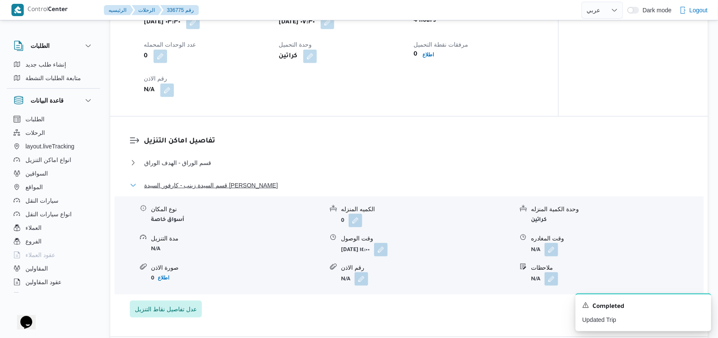
click at [215, 184] on span "قسم السيدة زينب - كارفور السيدة زينب" at bounding box center [211, 185] width 134 height 10
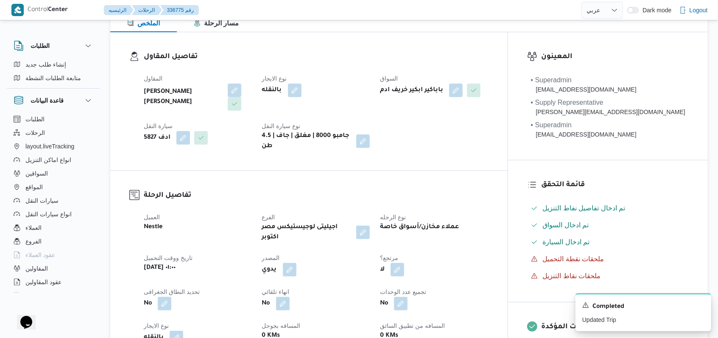
scroll to position [11, 0]
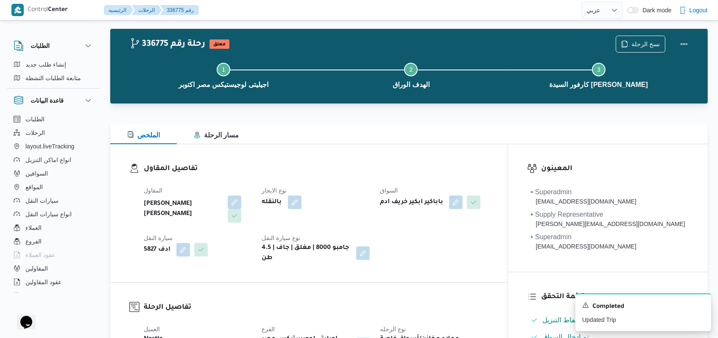
select select "ar"
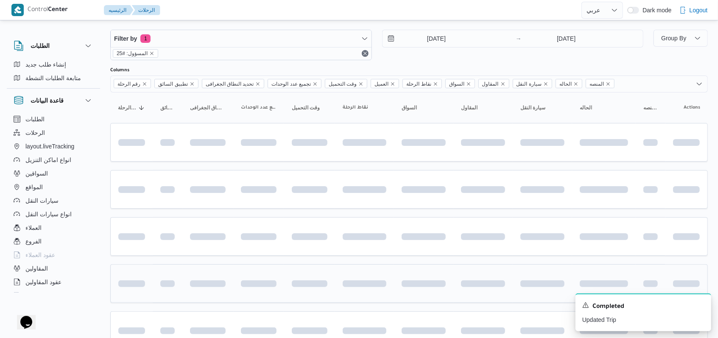
scroll to position [124, 0]
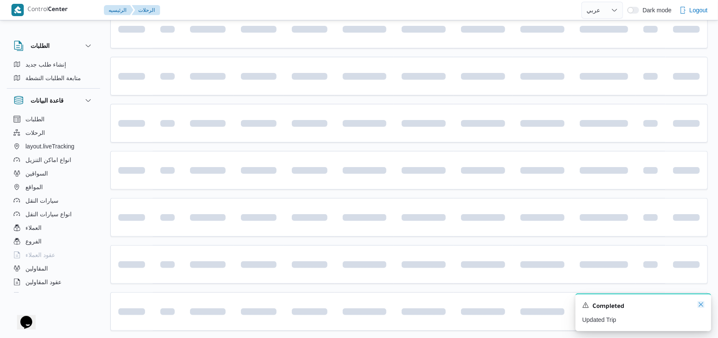
click at [700, 307] on icon "Dismiss toast" at bounding box center [701, 304] width 7 height 7
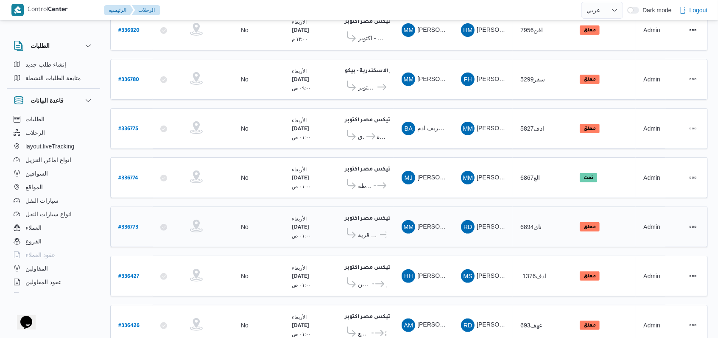
click at [136, 225] on b "# 336773" at bounding box center [128, 228] width 20 height 6
select select "ar"
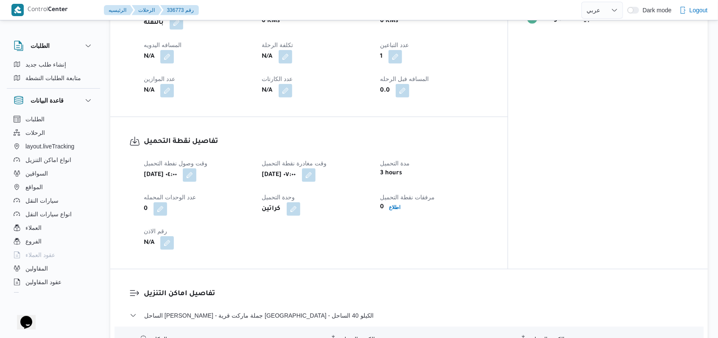
scroll to position [565, 0]
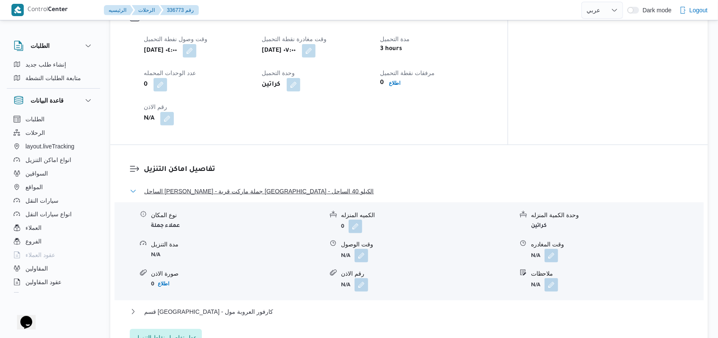
click at [285, 186] on span "الساحل الشمالى - جملة ماركت قرية السراب - الكيلو 40 الساحل" at bounding box center [259, 191] width 230 height 10
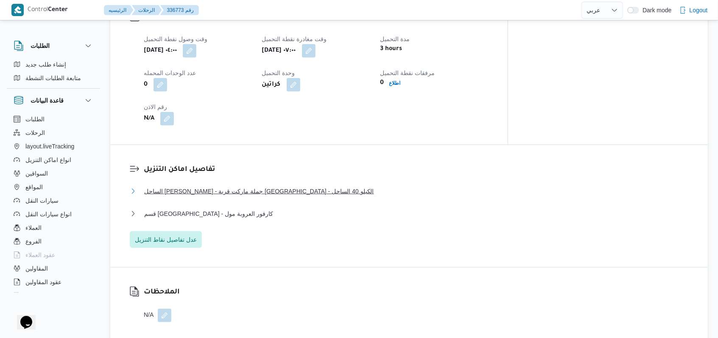
scroll to position [396, 0]
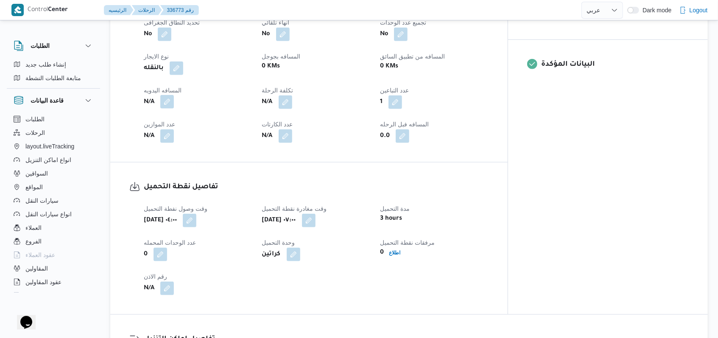
click at [172, 95] on button "button" at bounding box center [167, 102] width 14 height 14
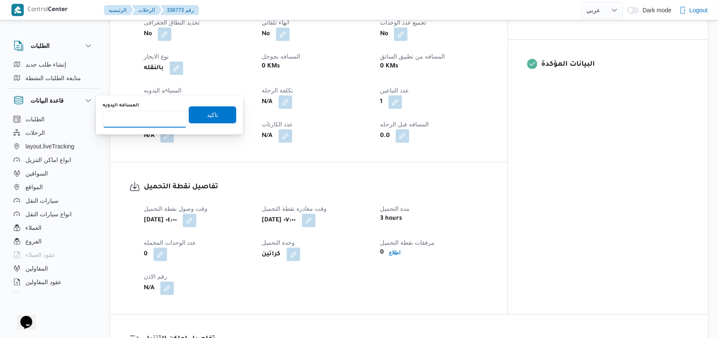
click at [146, 126] on input "المسافه اليدويه" at bounding box center [145, 119] width 84 height 17
type input "240"
click at [192, 114] on span "تاكيد" at bounding box center [212, 114] width 47 height 17
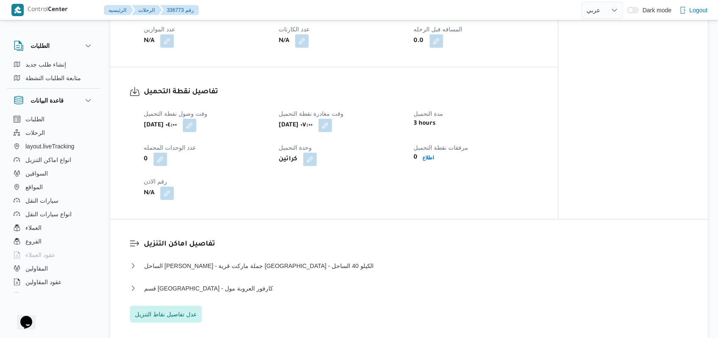
scroll to position [565, 0]
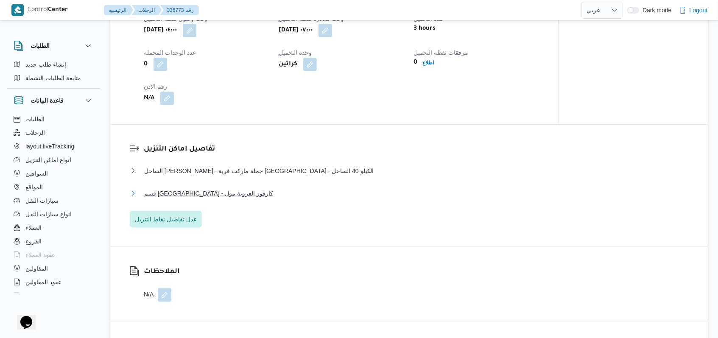
click at [223, 197] on span "قسم برج العرب - كارفور العروبة مول" at bounding box center [208, 193] width 129 height 10
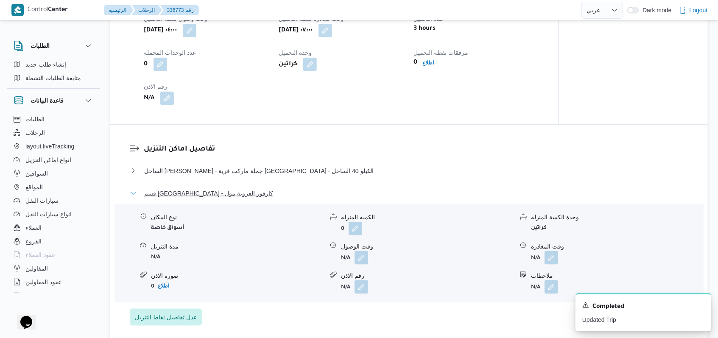
click at [223, 197] on span "قسم برج العرب - كارفور العروبة مول" at bounding box center [208, 193] width 129 height 10
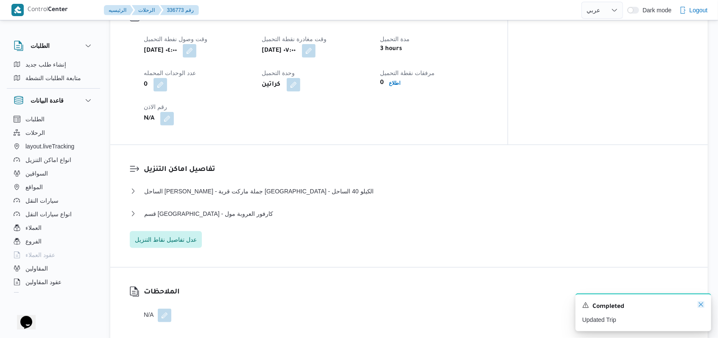
click at [702, 303] on icon "Dismiss toast" at bounding box center [701, 304] width 7 height 7
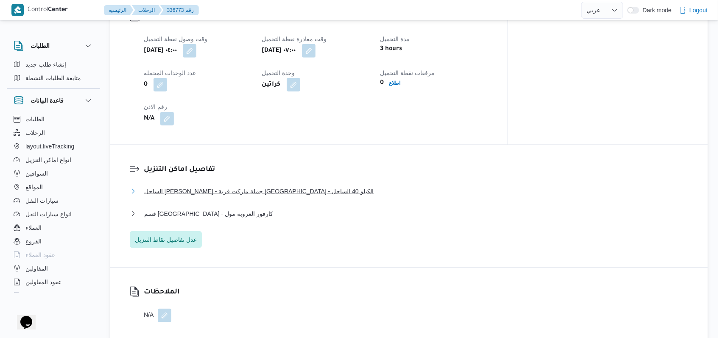
click at [254, 186] on span "الساحل الشمالى - جملة ماركت قرية السراب - الكيلو 40 الساحل" at bounding box center [259, 191] width 230 height 10
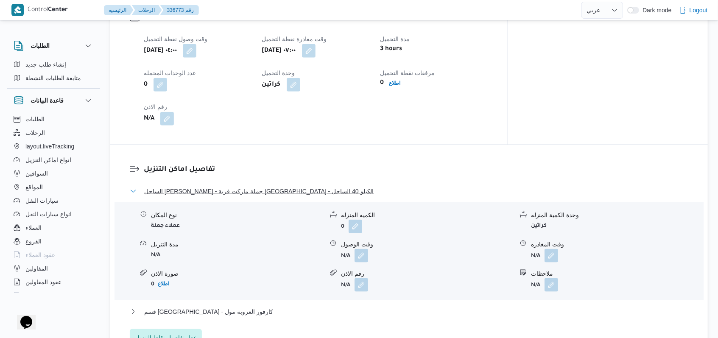
click at [254, 186] on span "الساحل الشمالى - جملة ماركت قرية السراب - الكيلو 40 الساحل" at bounding box center [259, 191] width 230 height 10
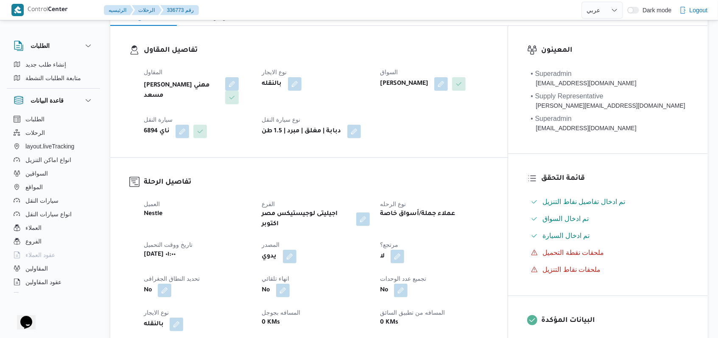
scroll to position [0, 0]
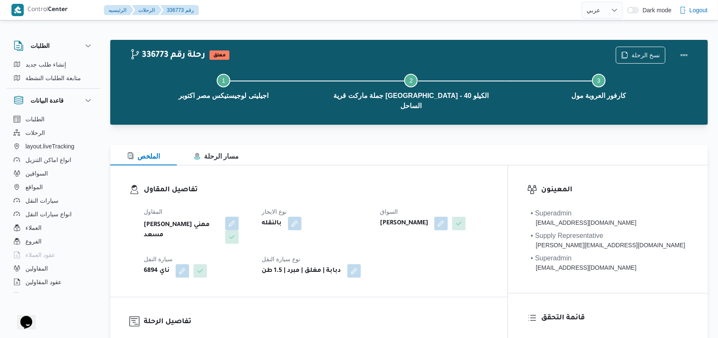
select select "ar"
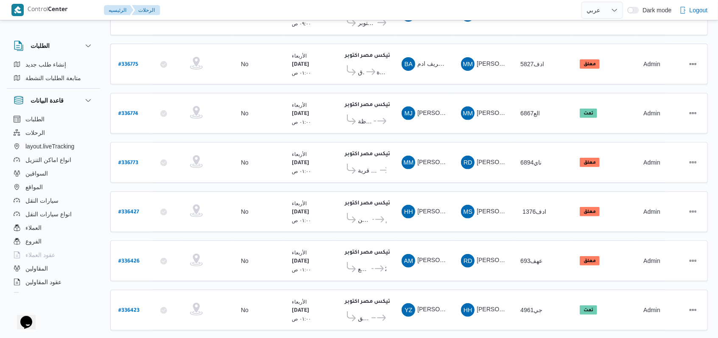
scroll to position [132, 0]
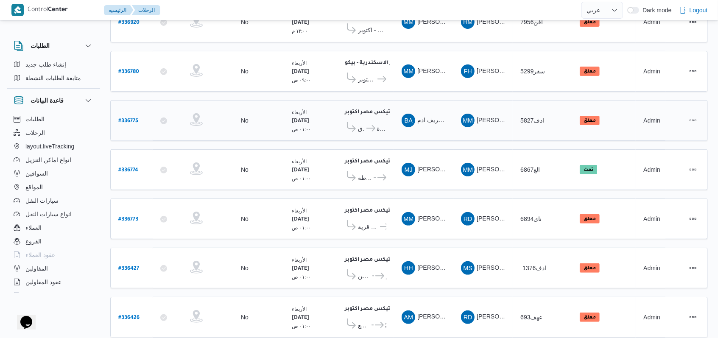
click at [119, 118] on b "# 336775" at bounding box center [128, 121] width 20 height 6
select select "ar"
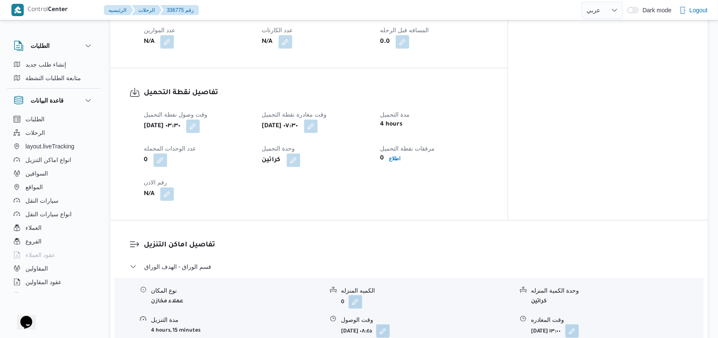
scroll to position [584, 0]
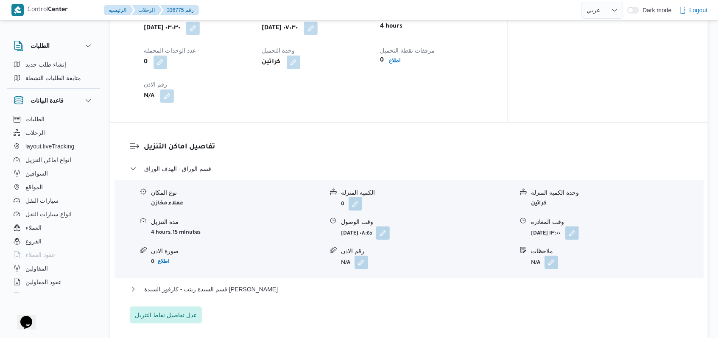
click at [223, 284] on div "قسم السيدة زينب - كارفور السيدة زينب" at bounding box center [409, 292] width 559 height 16
click at [226, 284] on span "قسم السيدة زينب - كارفور السيدة زينب" at bounding box center [211, 289] width 134 height 10
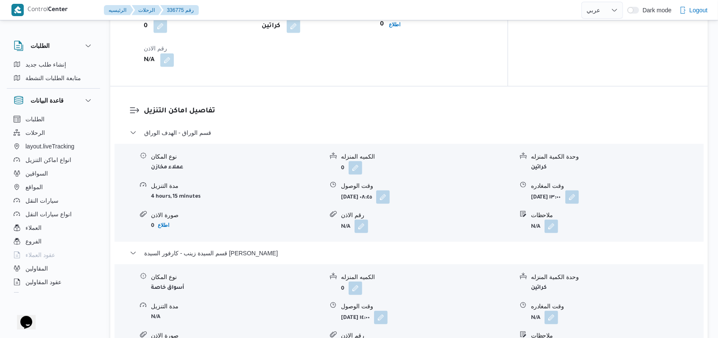
scroll to position [754, 0]
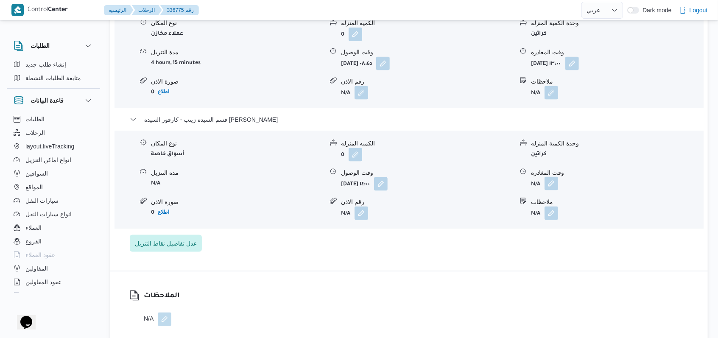
click at [549, 177] on button "button" at bounding box center [552, 184] width 14 height 14
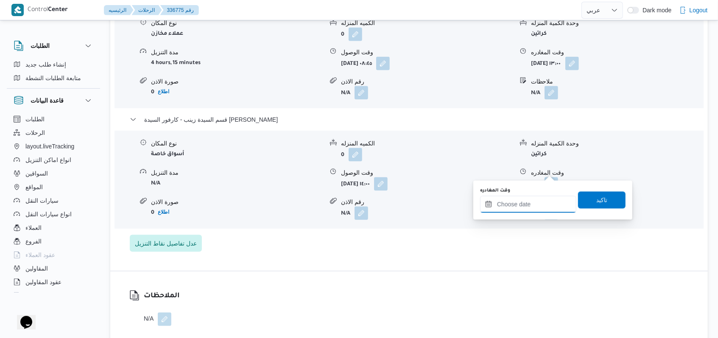
click at [529, 203] on input "وقت المغادره" at bounding box center [528, 204] width 96 height 17
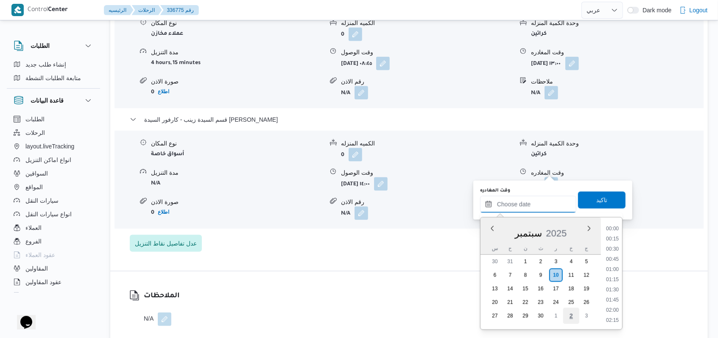
scroll to position [559, 0]
click at [611, 280] on li "15:00" at bounding box center [613, 280] width 20 height 8
type input "١٠/٠٩/٢٠٢٥ ١٥:٠٠"
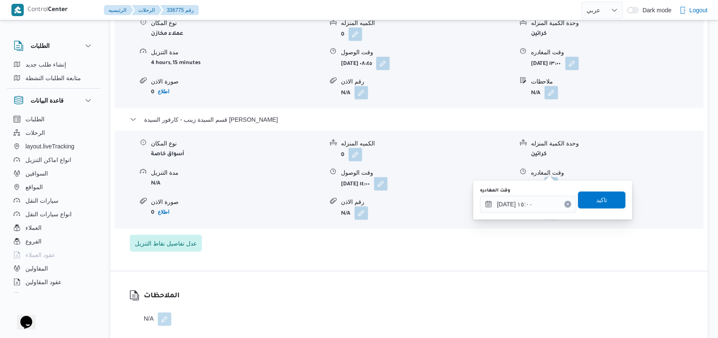
click at [602, 212] on div "وقت المغادره ١٠/٠٩/٢٠٢٥ ١٥:٠٠ تاكيد" at bounding box center [552, 200] width 147 height 27
click at [600, 203] on span "تاكيد" at bounding box center [601, 200] width 11 height 10
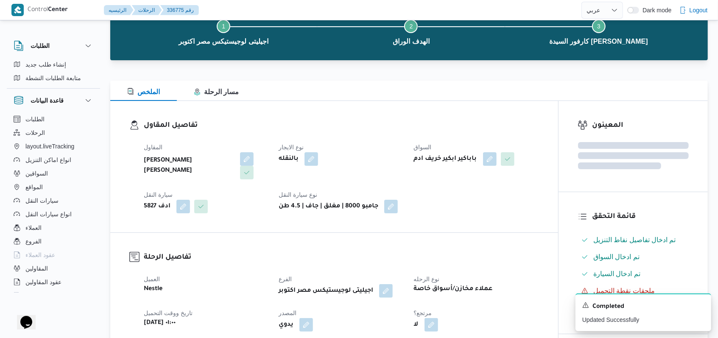
scroll to position [19, 0]
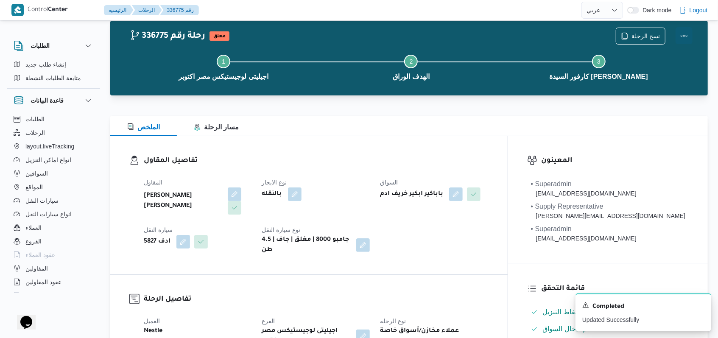
click at [690, 36] on button "Actions" at bounding box center [684, 35] width 17 height 17
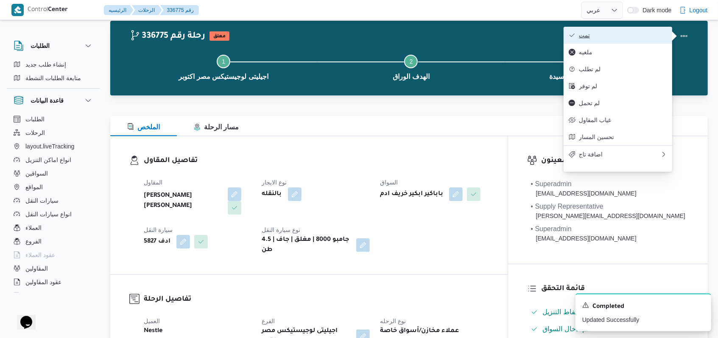
click at [643, 33] on span "تمت" at bounding box center [623, 35] width 88 height 7
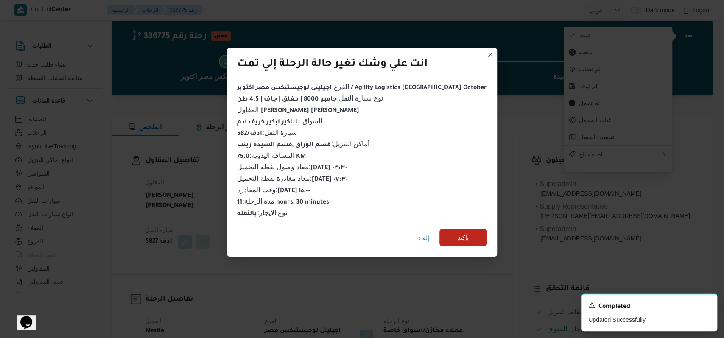
click at [439, 232] on span "تأكيد" at bounding box center [462, 237] width 47 height 17
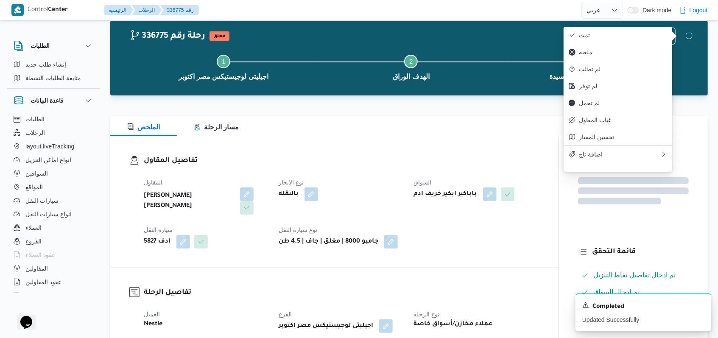
click at [381, 209] on div "نوع الايجار بالنقله" at bounding box center [341, 195] width 125 height 37
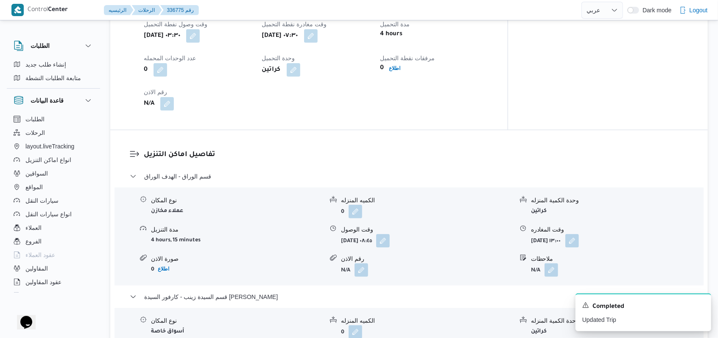
scroll to position [698, 0]
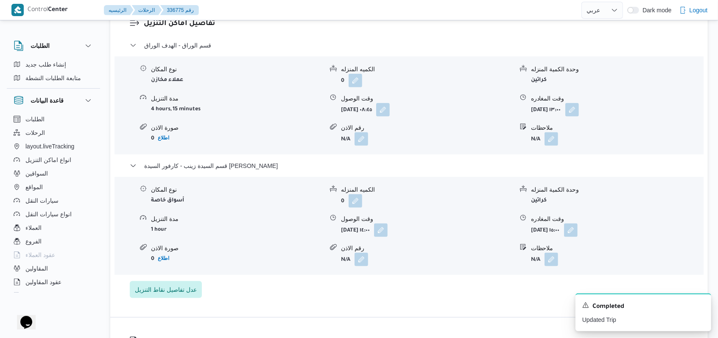
select select "ar"
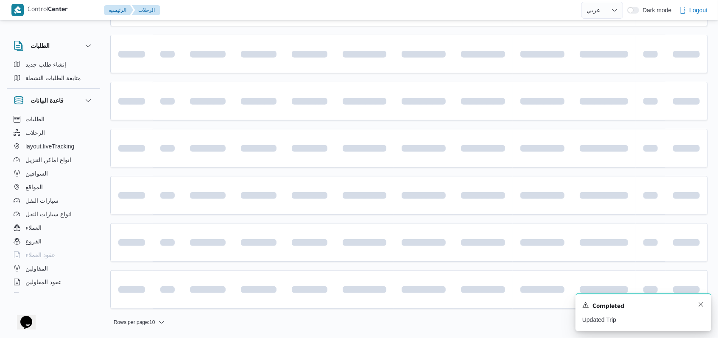
scroll to position [132, 0]
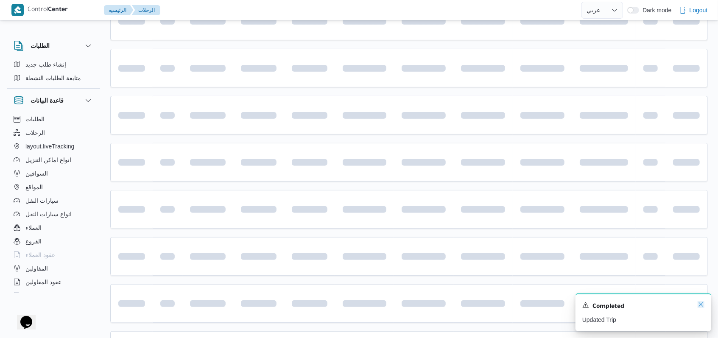
click at [700, 307] on icon "Dismiss toast" at bounding box center [701, 304] width 4 height 4
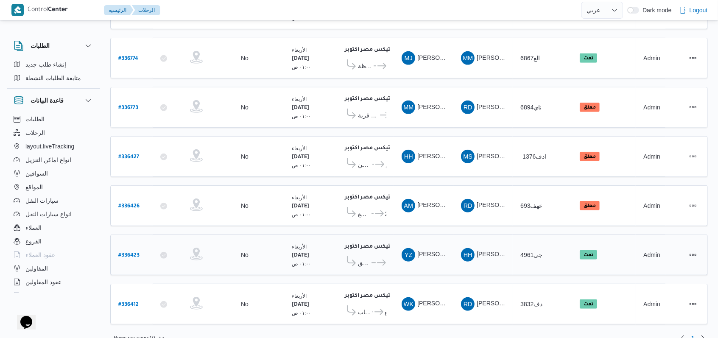
scroll to position [245, 0]
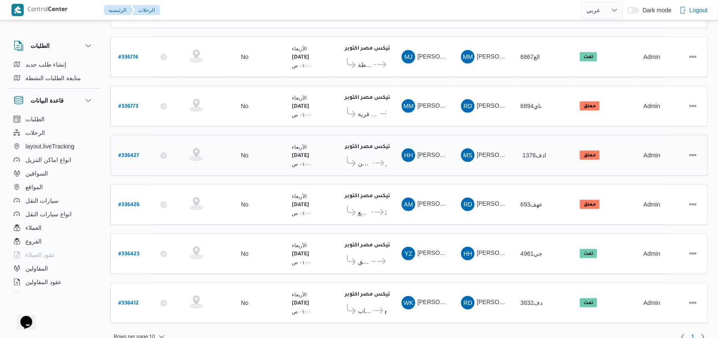
click at [135, 153] on b "# 336427" at bounding box center [128, 156] width 21 height 6
select select "ar"
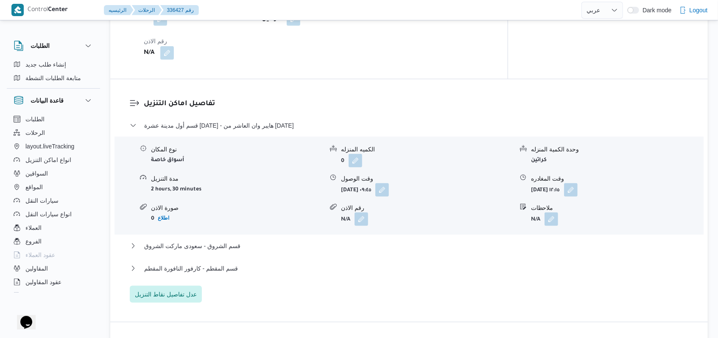
scroll to position [679, 0]
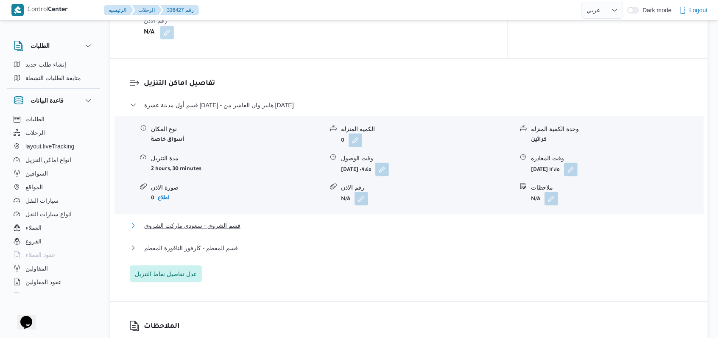
click at [183, 221] on span "قسم الشروق - سعودى ماركت الشروق" at bounding box center [192, 226] width 96 height 10
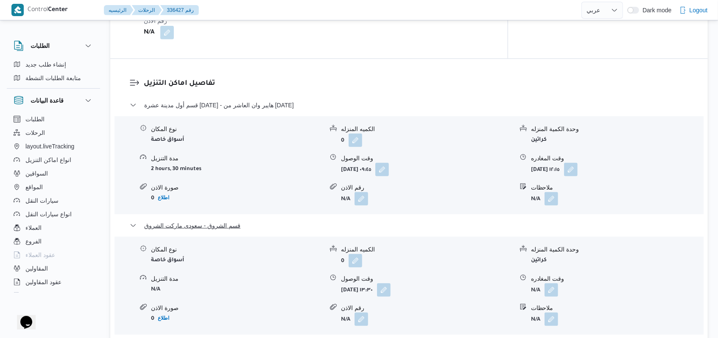
scroll to position [735, 0]
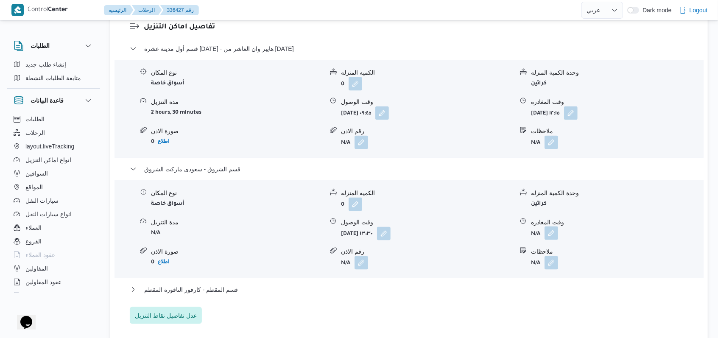
click at [553, 226] on button "button" at bounding box center [552, 233] width 14 height 14
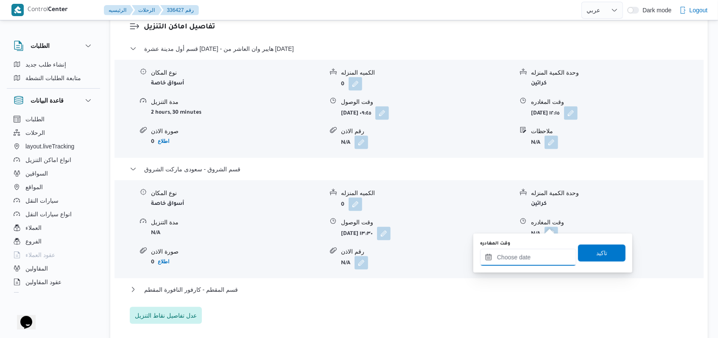
click at [528, 256] on input "وقت المغادره" at bounding box center [528, 257] width 96 height 17
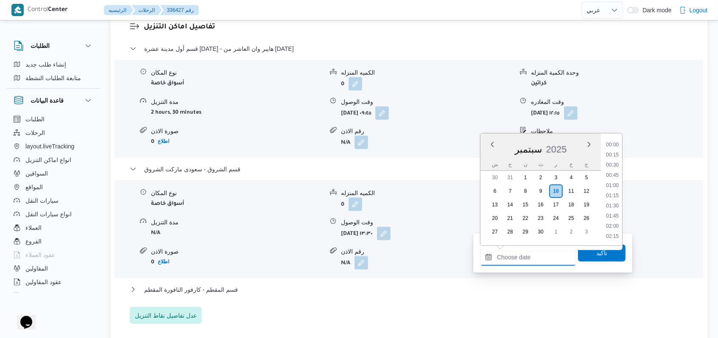
scroll to position [559, 0]
click at [612, 179] on li "14:30" at bounding box center [613, 175] width 20 height 8
type input "١٠/٠٩/٢٠٢٥ ١٤:٣٠"
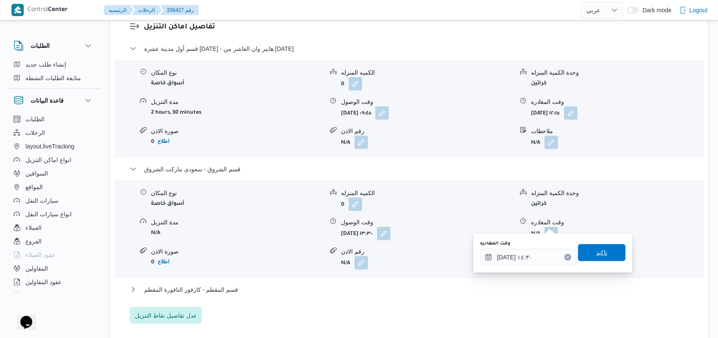
click at [597, 253] on span "تاكيد" at bounding box center [601, 253] width 11 height 10
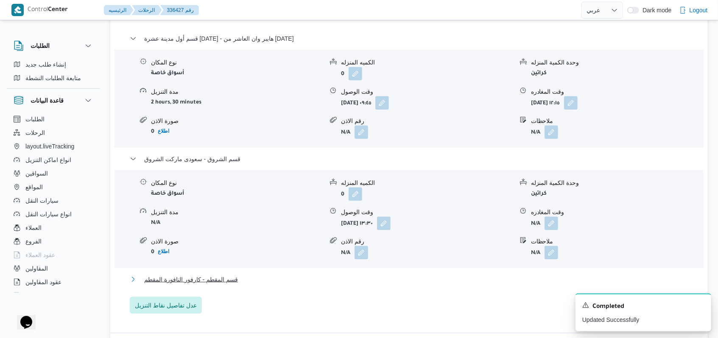
click at [227, 283] on span "قسم المقطم - كارفور النافورة المقطم" at bounding box center [191, 279] width 94 height 10
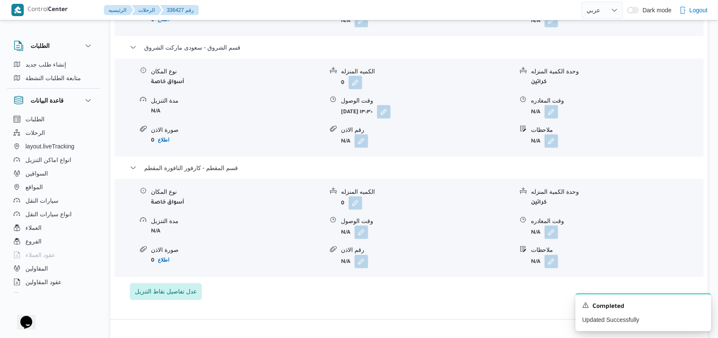
scroll to position [848, 0]
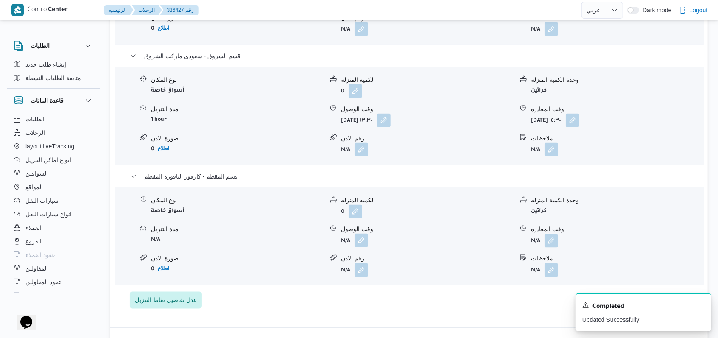
click at [366, 234] on button "button" at bounding box center [362, 241] width 14 height 14
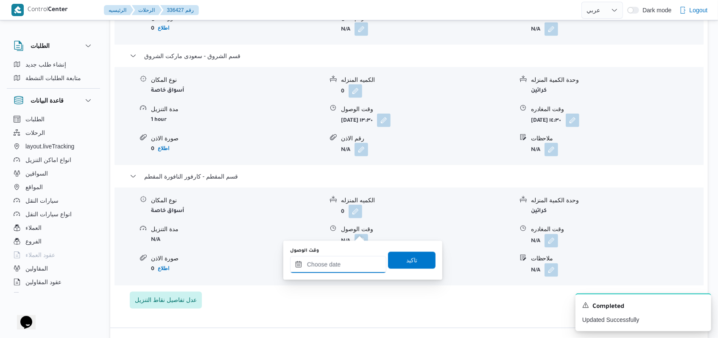
click at [338, 265] on input "وقت الوصول" at bounding box center [338, 264] width 96 height 17
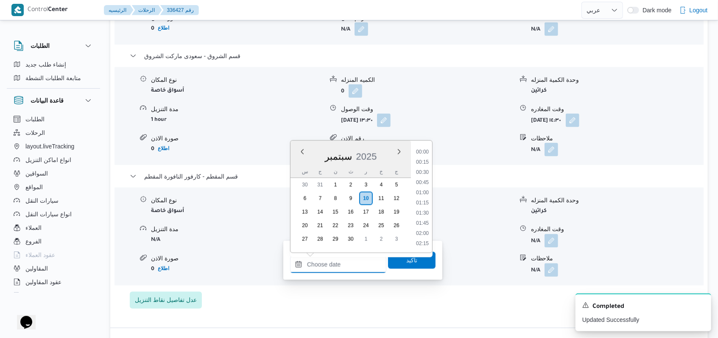
scroll to position [559, 0]
click at [427, 202] on li "15:00" at bounding box center [423, 203] width 20 height 8
type input "١٠/٠٩/٢٠٢٥ ١٥:٠٠"
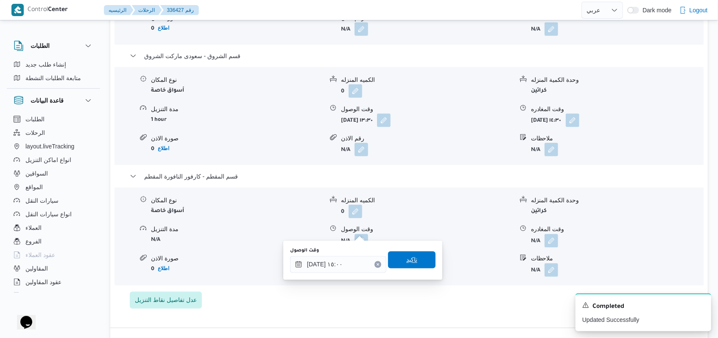
click at [413, 260] on span "تاكيد" at bounding box center [411, 259] width 47 height 17
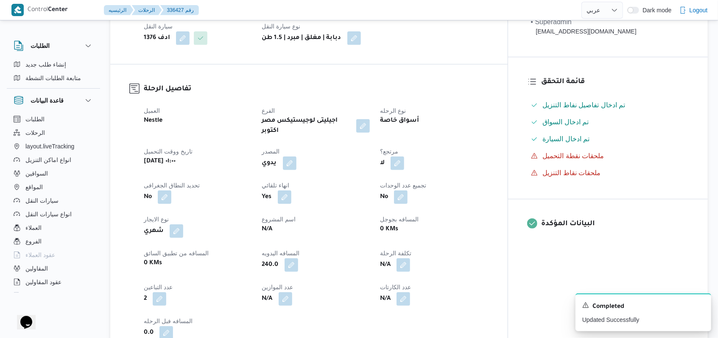
scroll to position [0, 0]
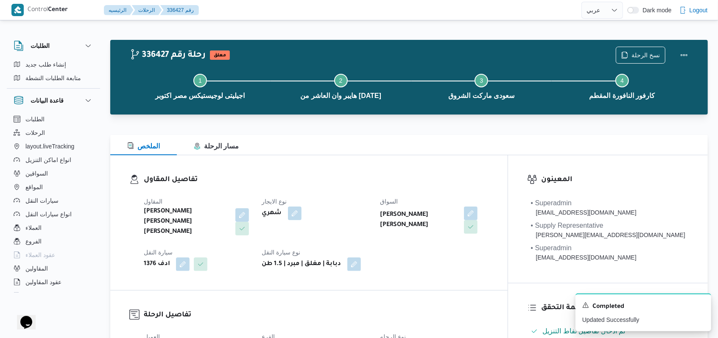
select select "ar"
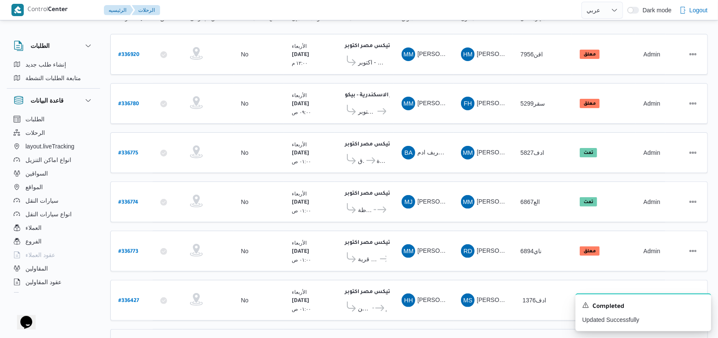
scroll to position [170, 0]
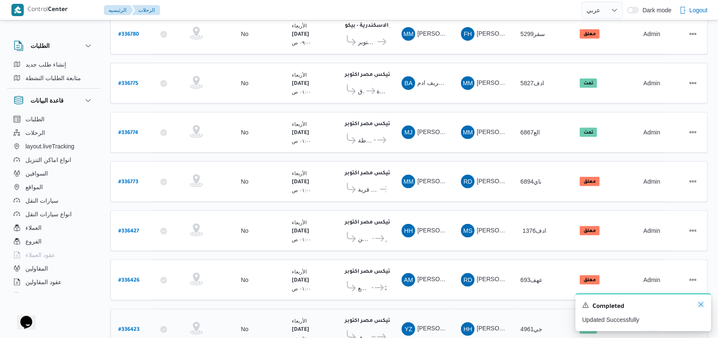
click at [702, 305] on icon "Dismiss toast" at bounding box center [701, 304] width 7 height 7
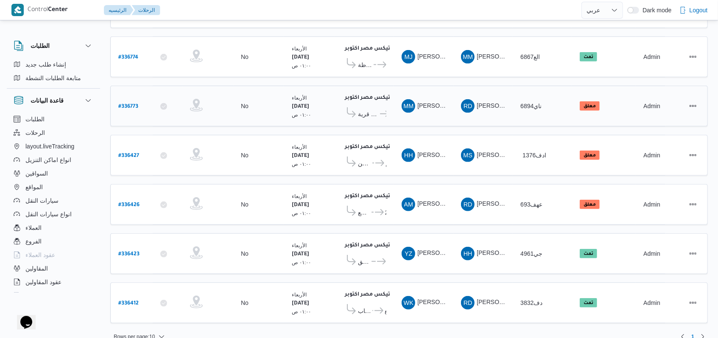
scroll to position [0, 0]
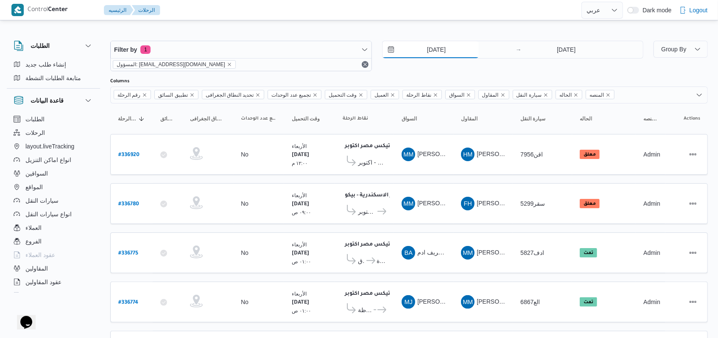
click at [419, 52] on input "[DATE]" at bounding box center [431, 49] width 96 height 17
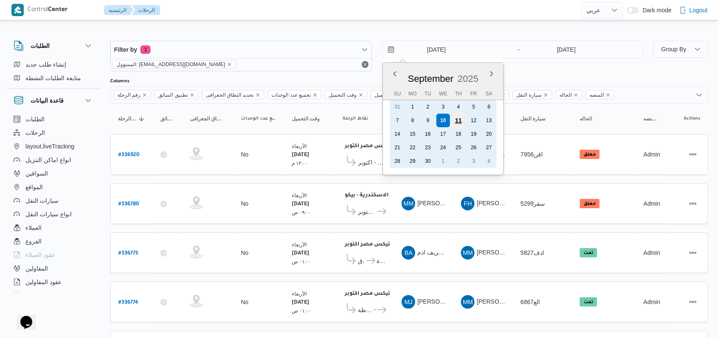
click at [457, 120] on div "11" at bounding box center [458, 120] width 16 height 16
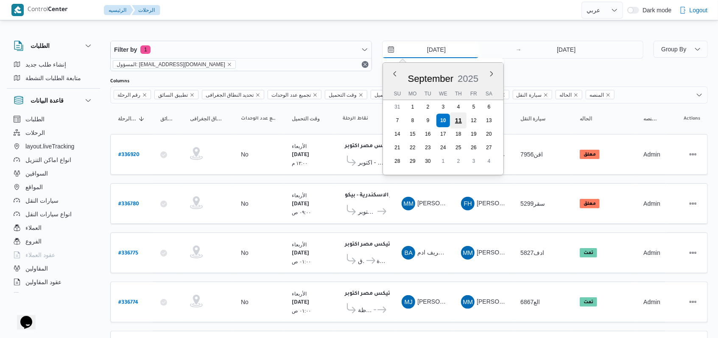
type input "11/9/2025"
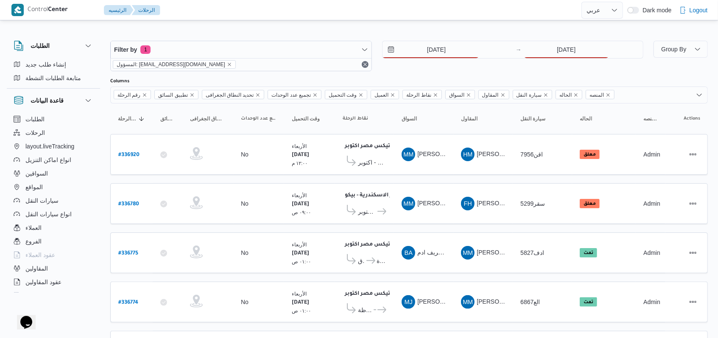
click at [536, 65] on div "11/9/2025 → 10/9/2025" at bounding box center [513, 56] width 262 height 31
click at [544, 56] on input "[DATE]" at bounding box center [566, 49] width 84 height 17
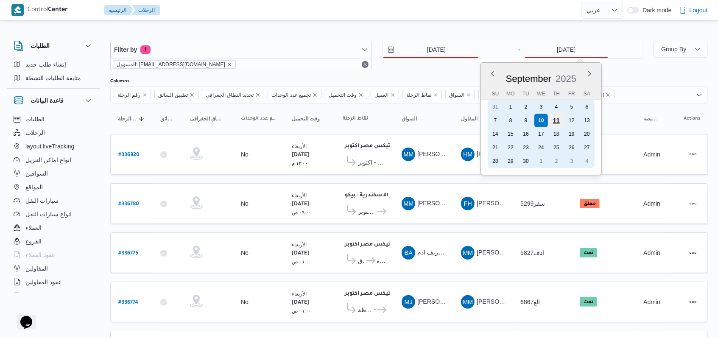
click at [550, 121] on div "11" at bounding box center [556, 120] width 16 height 16
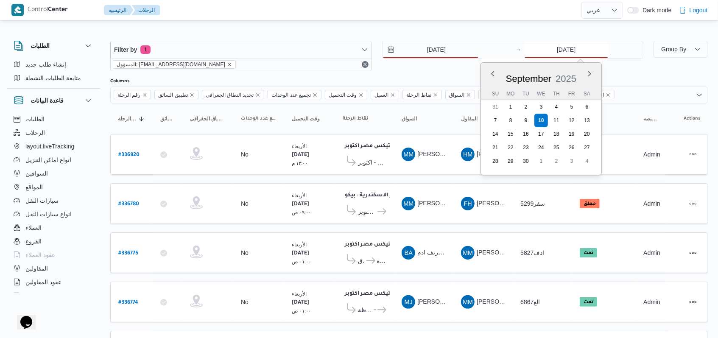
type input "11/9/2025"
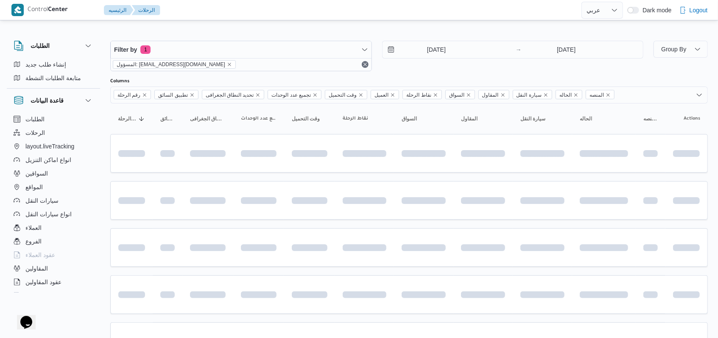
click at [436, 66] on div "11/9/2025 → 11/9/2025" at bounding box center [513, 56] width 262 height 31
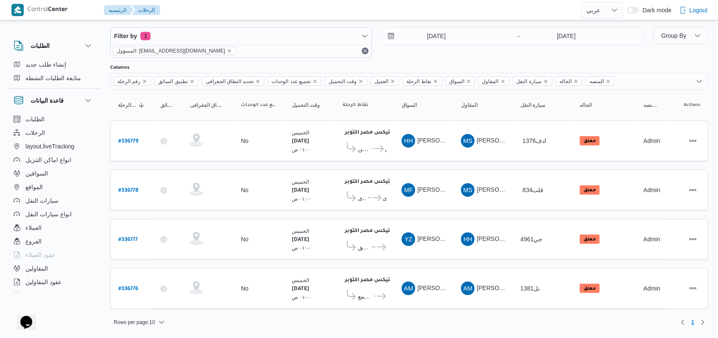
scroll to position [7, 0]
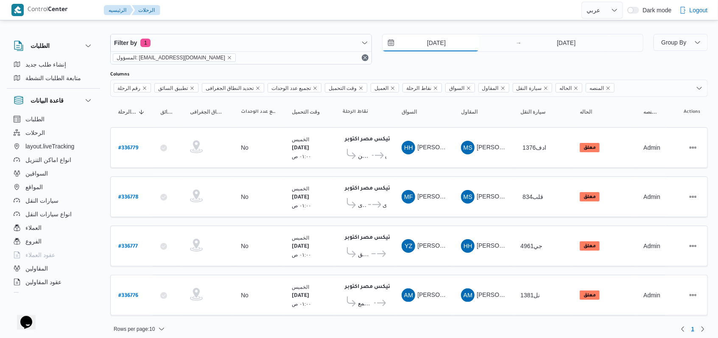
click at [427, 48] on input "11/9/2025" at bounding box center [431, 42] width 96 height 17
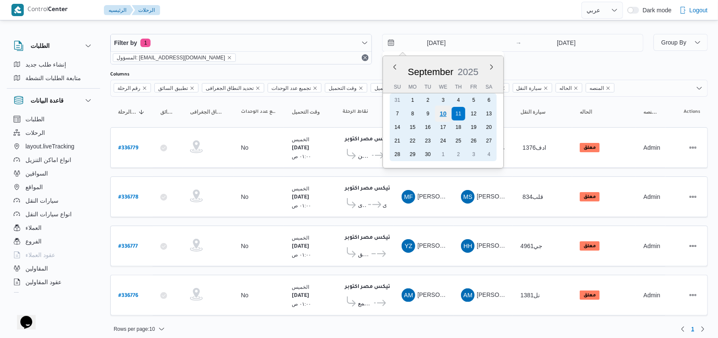
click at [444, 115] on div "10" at bounding box center [443, 114] width 16 height 16
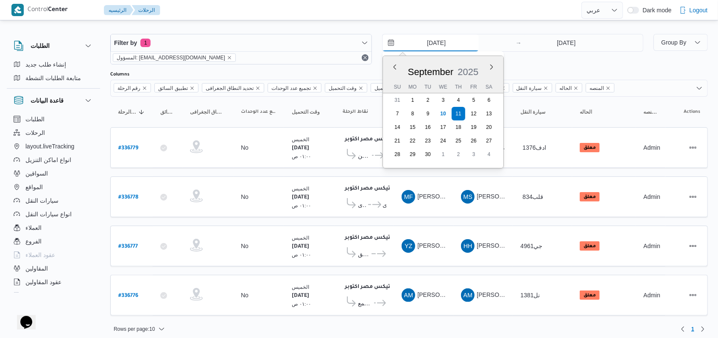
type input "[DATE]"
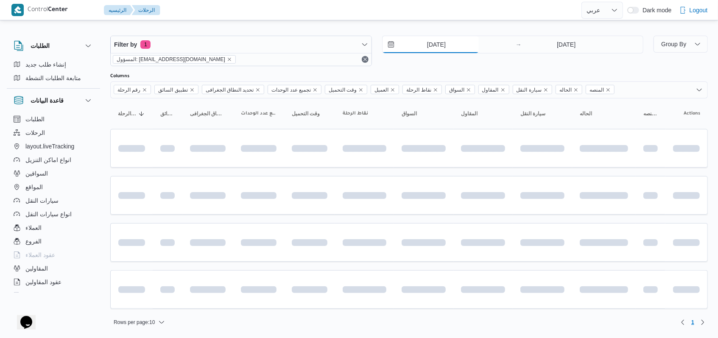
scroll to position [3, 0]
click at [544, 46] on input "11/9/2025" at bounding box center [566, 46] width 84 height 17
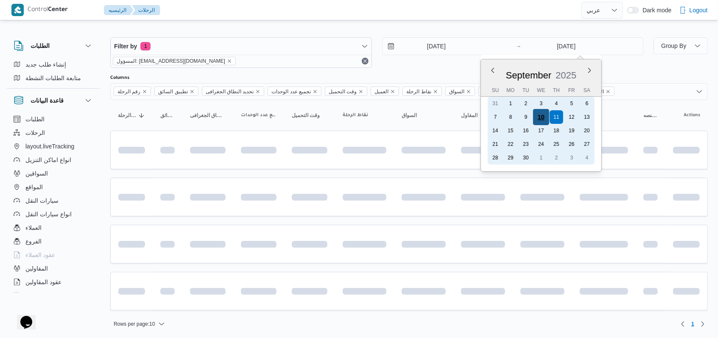
click at [538, 115] on div "10" at bounding box center [541, 117] width 16 height 16
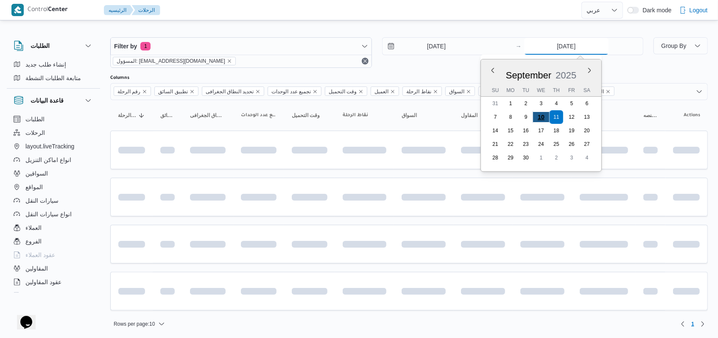
type input "[DATE]"
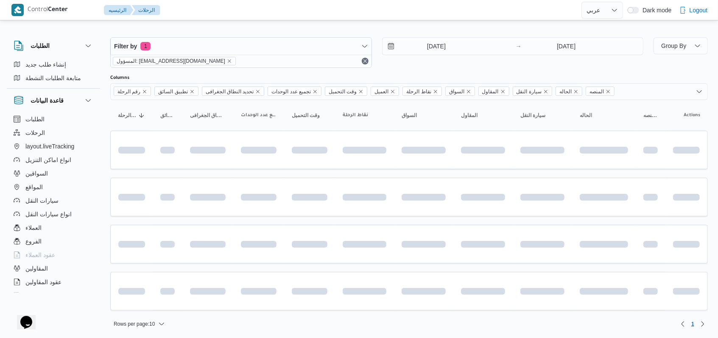
click at [454, 72] on div "Filter by 1 المسؤول: mostafa.elrouby@illa.com.eg 10/9/2025 → 10/9/2025" at bounding box center [376, 52] width 543 height 41
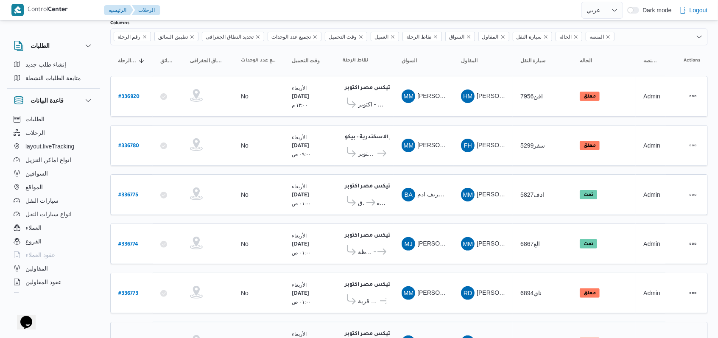
scroll to position [245, 0]
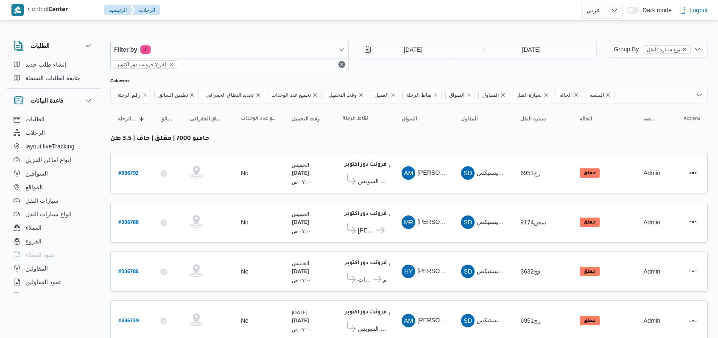
select select "ar"
click at [520, 50] on input "[DATE]" at bounding box center [531, 49] width 84 height 17
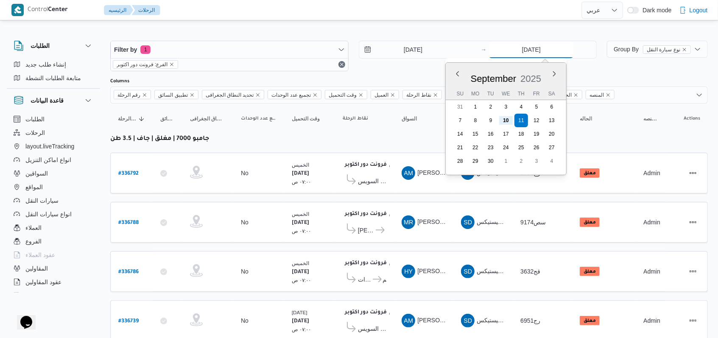
click at [528, 51] on input "[DATE]" at bounding box center [531, 49] width 84 height 17
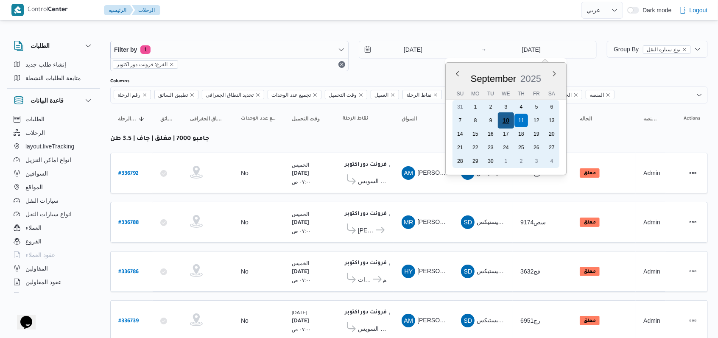
click at [505, 121] on div "10" at bounding box center [506, 120] width 16 height 16
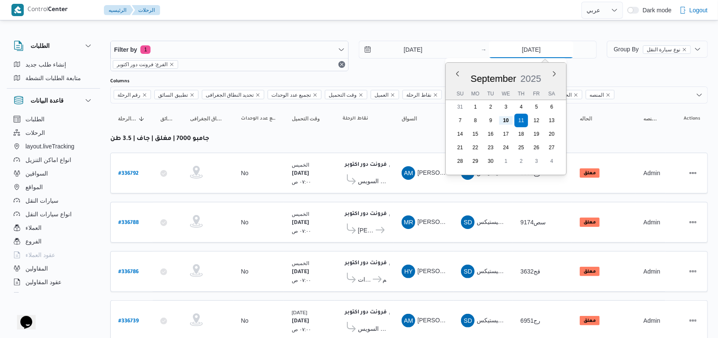
type input "10/9/2025"
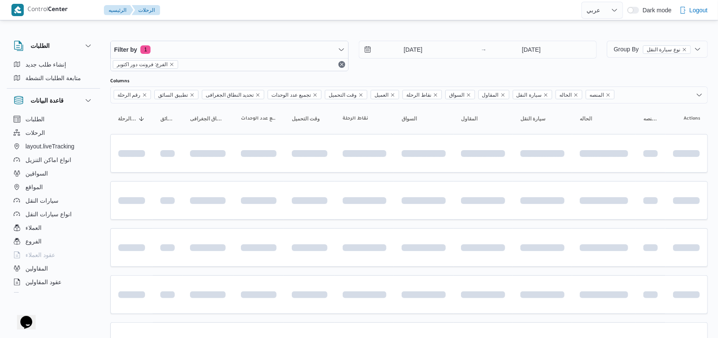
click at [425, 71] on div "Filter by 1 الفرع: فرونت دور اكتوبر 10/9/2025 → 10/9/2025" at bounding box center [353, 56] width 497 height 41
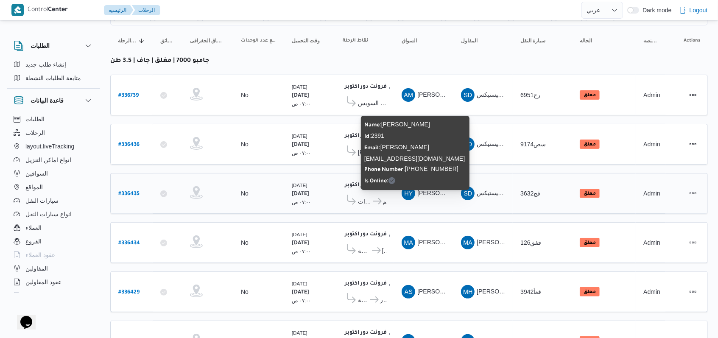
scroll to position [64, 0]
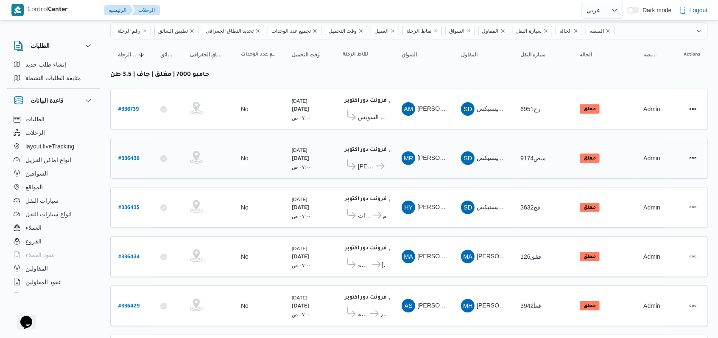
click at [125, 156] on b "# 336436" at bounding box center [128, 159] width 21 height 6
select select "ar"
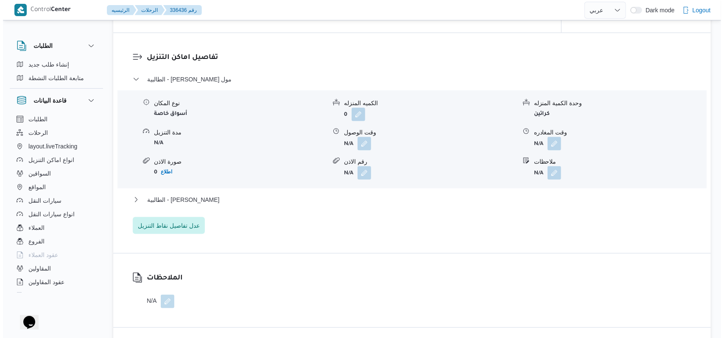
scroll to position [735, 0]
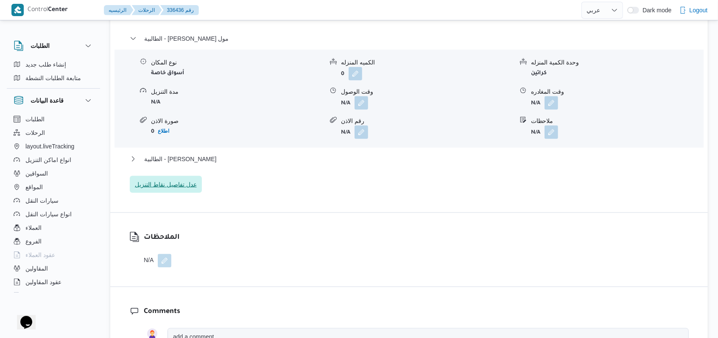
click at [170, 188] on span "عدل تفاصيل نقاط التنزيل" at bounding box center [166, 184] width 62 height 10
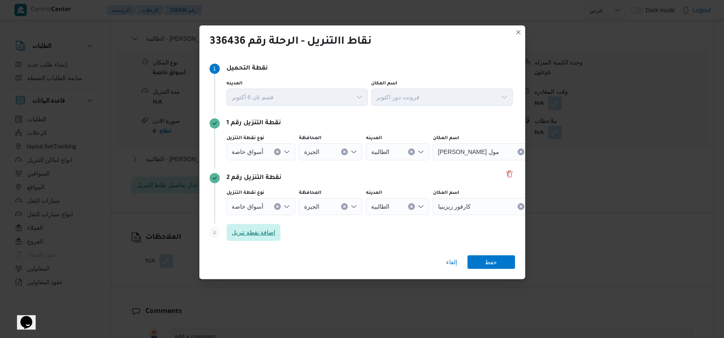
click at [276, 228] on span "اضافة نقطة تنزيل" at bounding box center [253, 232] width 54 height 17
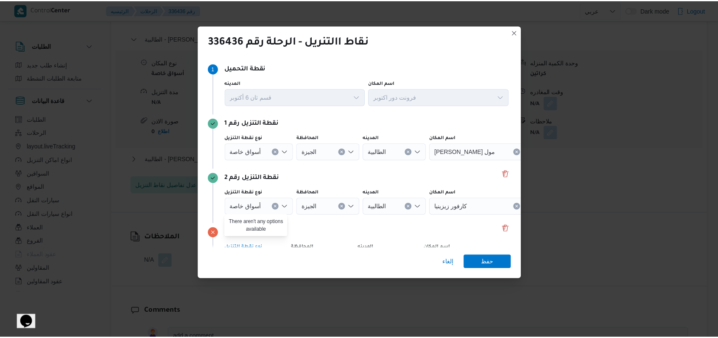
scroll to position [55, 0]
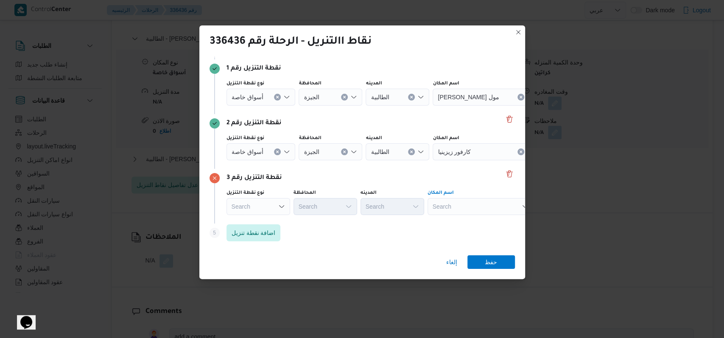
click at [468, 202] on div "Search" at bounding box center [480, 206] width 106 height 17
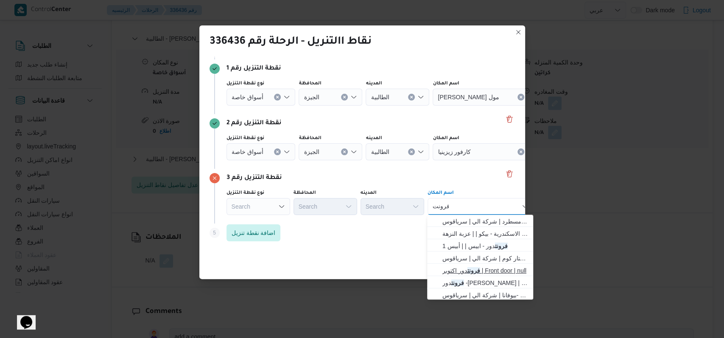
type input "فرونت"
click at [487, 274] on span "فرونت دور اكتوبر | Front door | null" at bounding box center [485, 270] width 86 height 10
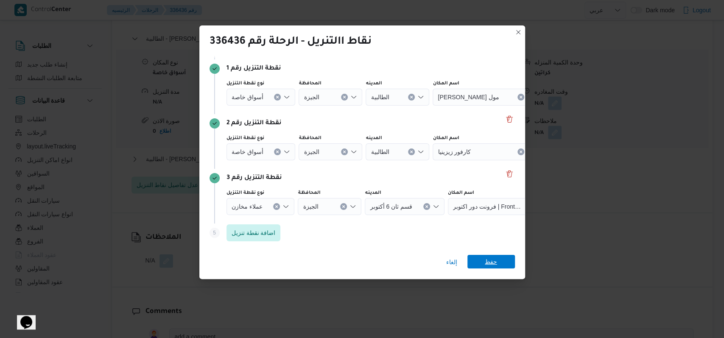
click at [490, 266] on span "حفظ" at bounding box center [491, 262] width 12 height 14
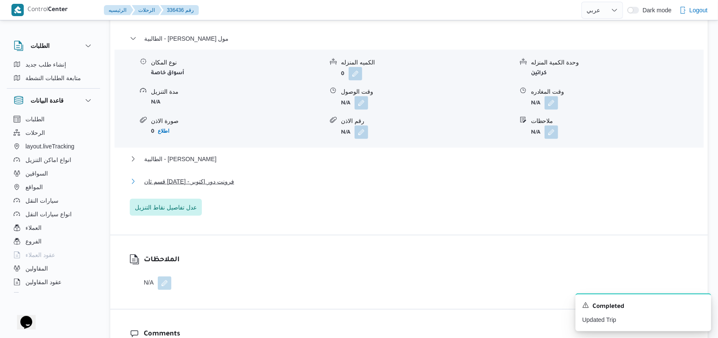
click at [237, 181] on button "قسم ثان 6 أكتوبر - فرونت دور اكتوبر" at bounding box center [409, 181] width 559 height 10
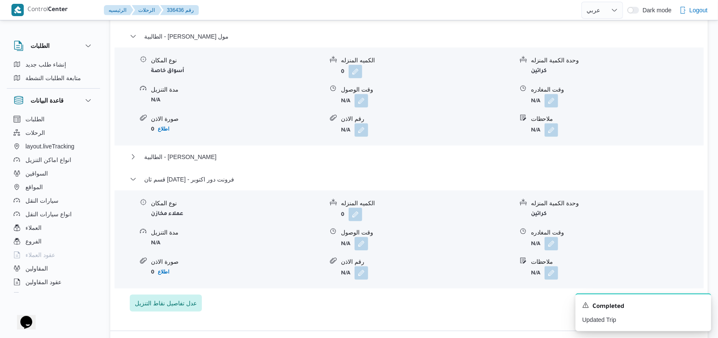
scroll to position [735, 0]
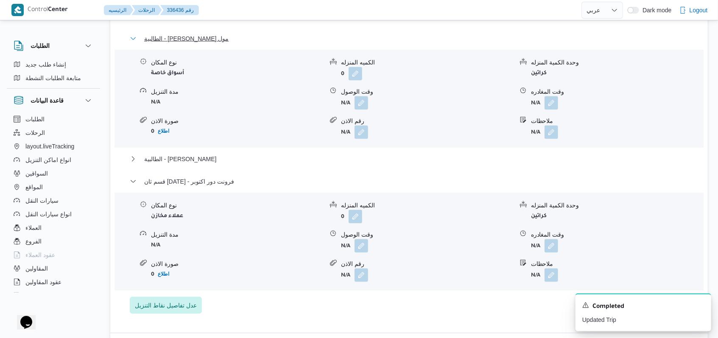
click at [201, 39] on span "الطالبية - كارفور بيراميدز مول" at bounding box center [186, 39] width 84 height 10
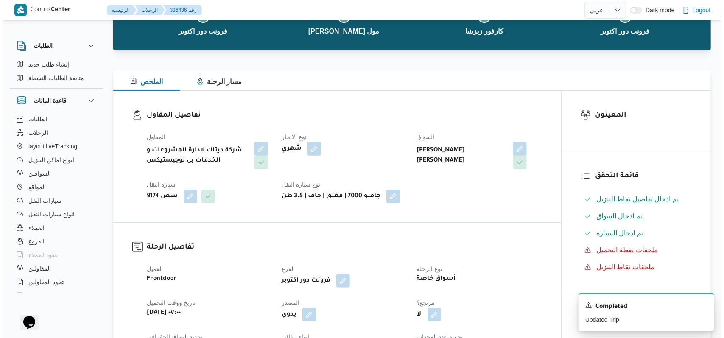
scroll to position [0, 0]
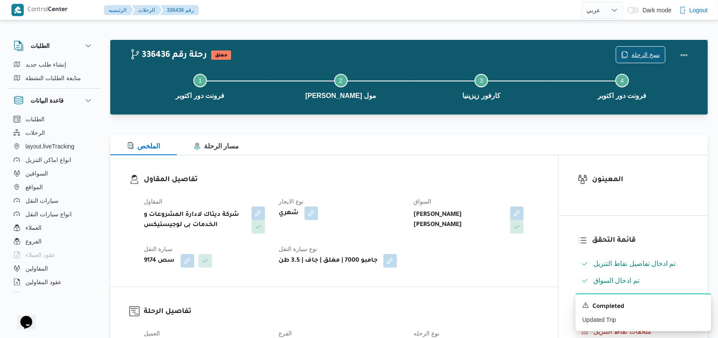
click at [631, 54] on span "نسخ الرحلة" at bounding box center [640, 55] width 49 height 16
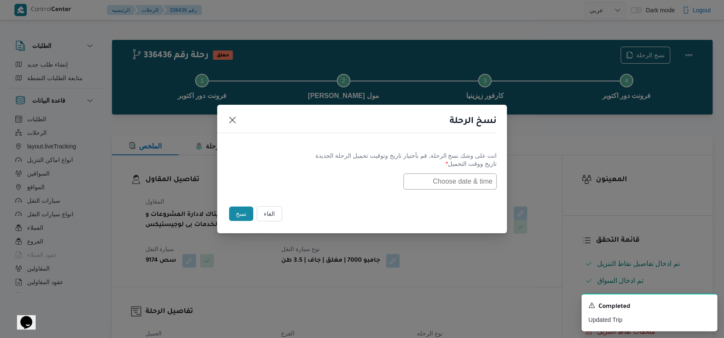
click at [458, 176] on input "text" at bounding box center [449, 181] width 93 height 16
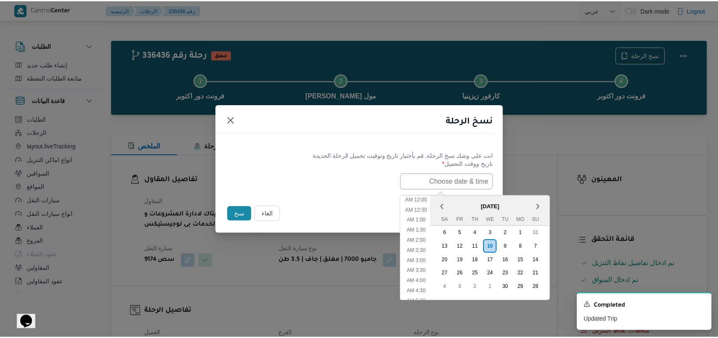
scroll to position [268, 0]
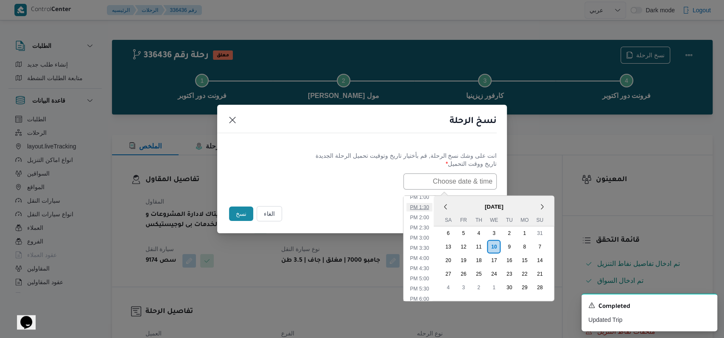
click at [427, 209] on li "1:30 PM" at bounding box center [420, 207] width 26 height 8
type input "10/09/2025 1:30PM"
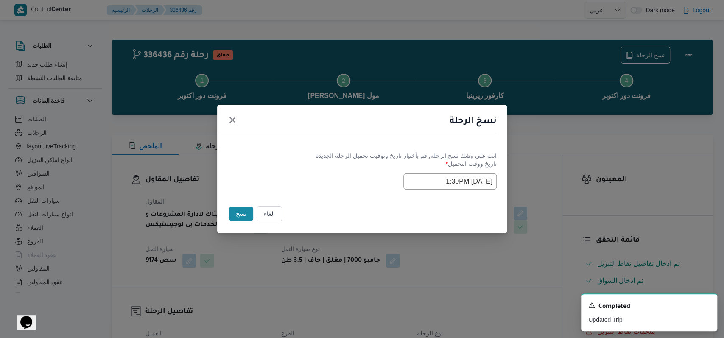
click at [237, 215] on button "نسخ" at bounding box center [241, 214] width 24 height 14
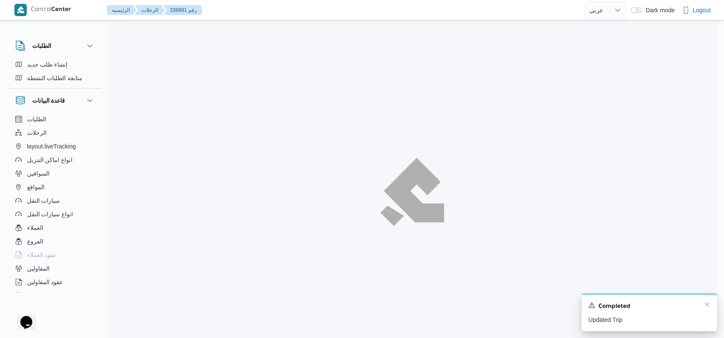
click at [707, 309] on div "Completed" at bounding box center [649, 306] width 122 height 11
click at [707, 305] on icon "Dismiss toast" at bounding box center [707, 304] width 7 height 7
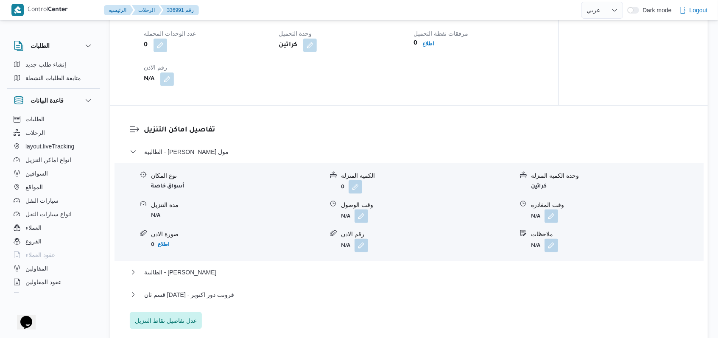
scroll to position [565, 0]
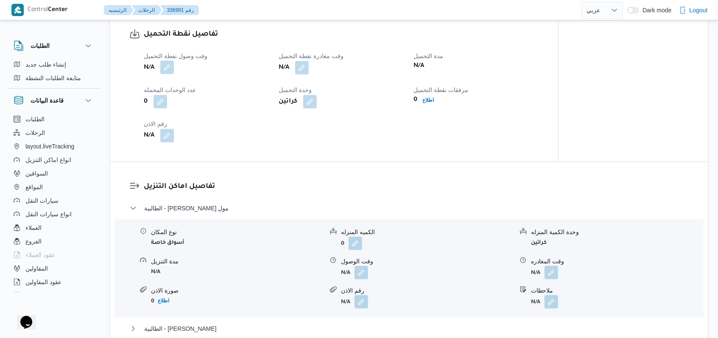
click at [173, 73] on button "button" at bounding box center [167, 68] width 14 height 14
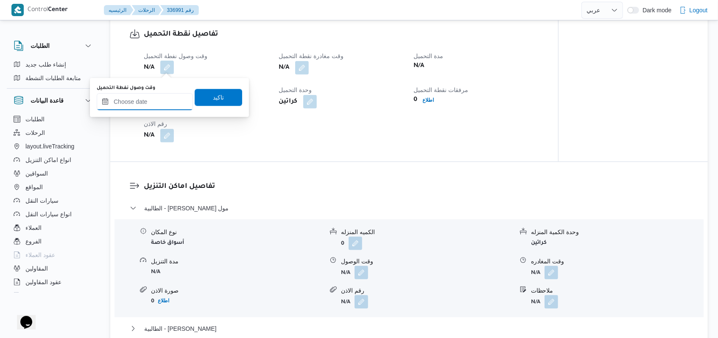
click at [153, 101] on input "وقت وصول نفطة التحميل" at bounding box center [145, 101] width 96 height 17
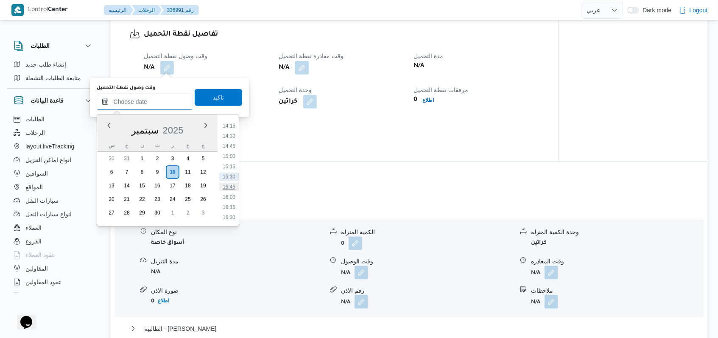
scroll to position [523, 0]
click at [231, 154] on li "13:30" at bounding box center [229, 152] width 20 height 8
type input "١٠/٠٩/٢٠٢٥ ١٣:٣٠"
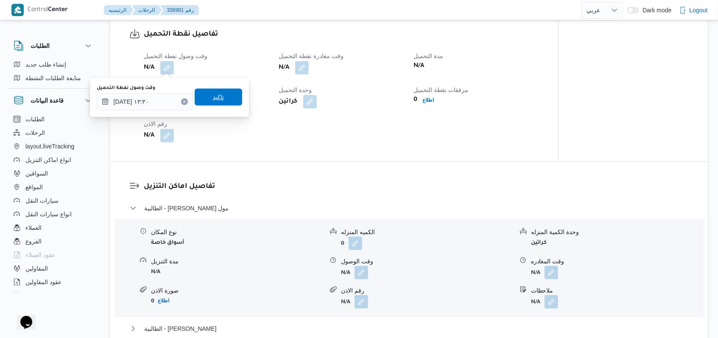
click at [221, 92] on span "تاكيد" at bounding box center [218, 97] width 47 height 17
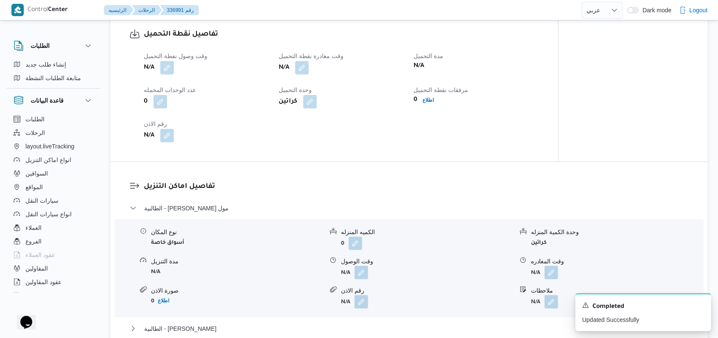
scroll to position [679, 0]
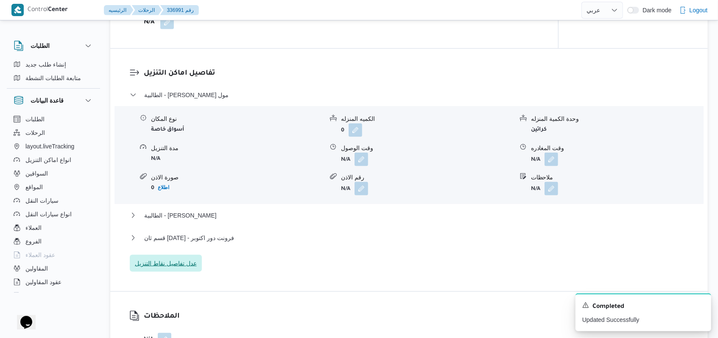
click at [168, 256] on span "عدل تفاصيل نقاط التنزيل" at bounding box center [166, 263] width 72 height 17
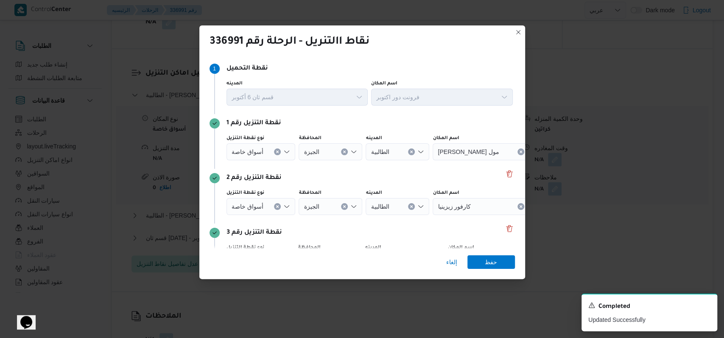
click at [496, 174] on div "نقطة التنزيل رقم 2" at bounding box center [362, 178] width 305 height 10
click at [504, 174] on button "Delete" at bounding box center [509, 173] width 10 height 10
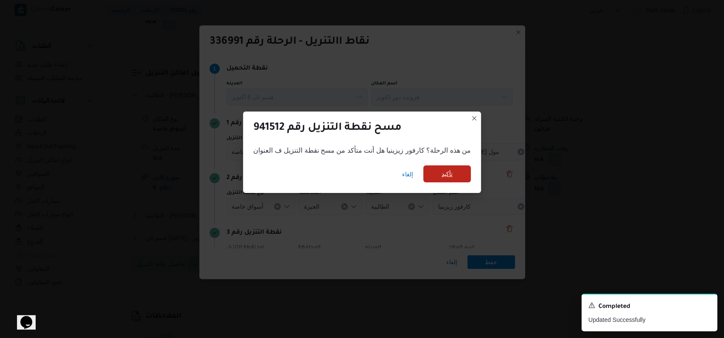
click at [463, 172] on span "تأكيد" at bounding box center [446, 173] width 47 height 17
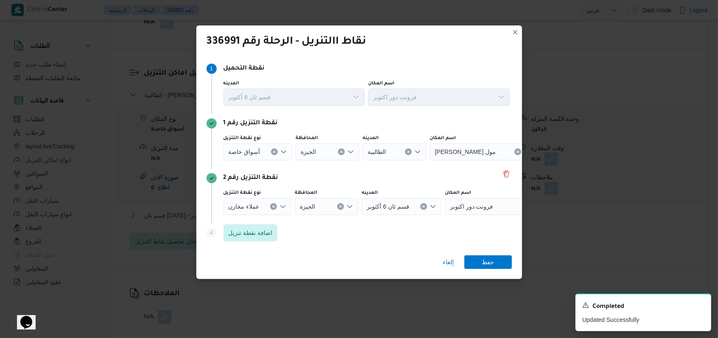
click at [407, 151] on icon "Clear input" at bounding box center [408, 151] width 3 height 3
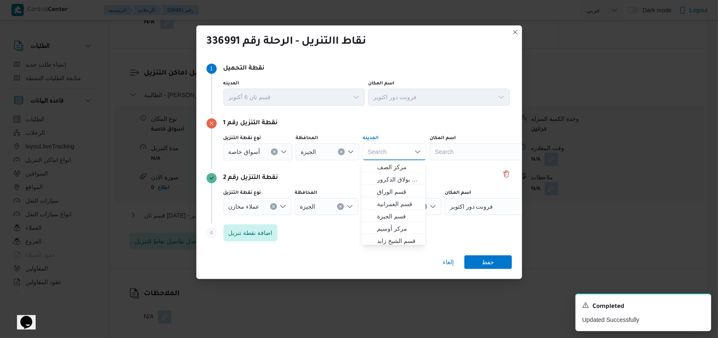
click at [458, 151] on div "Search" at bounding box center [483, 151] width 106 height 17
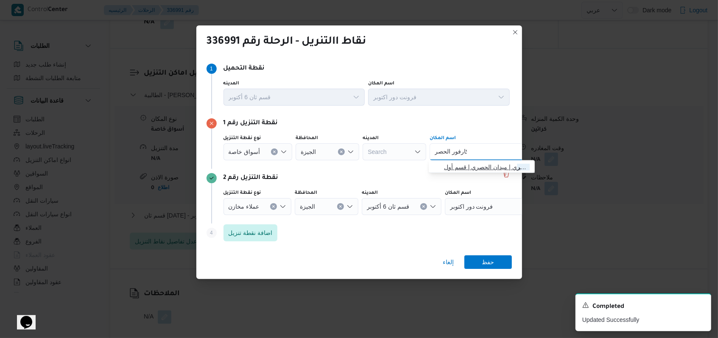
type input "كارفور الحصر"
click at [470, 170] on span "كارفور الحصر ي | ميدان الحصري | قسم أول 6 أكتوبر" at bounding box center [487, 167] width 86 height 10
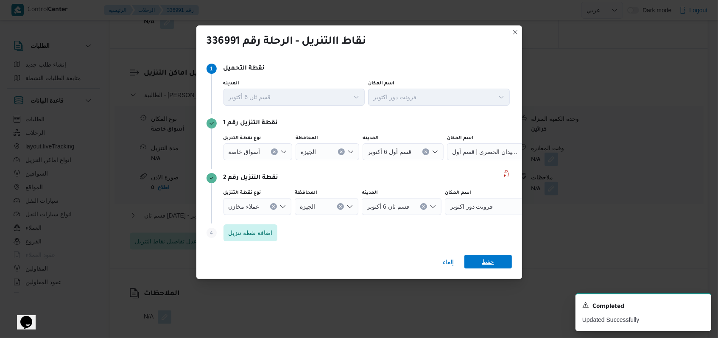
click at [480, 263] on span "حفظ" at bounding box center [487, 262] width 47 height 14
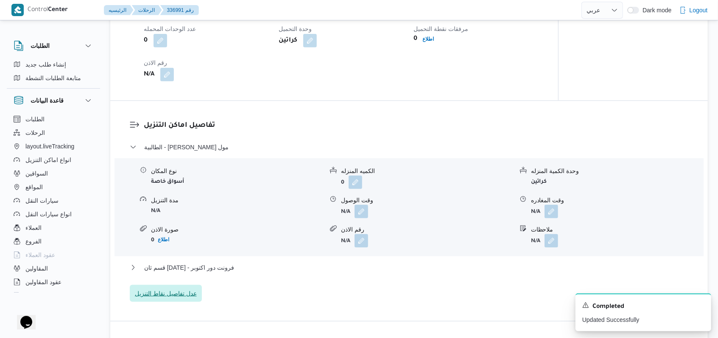
scroll to position [565, 0]
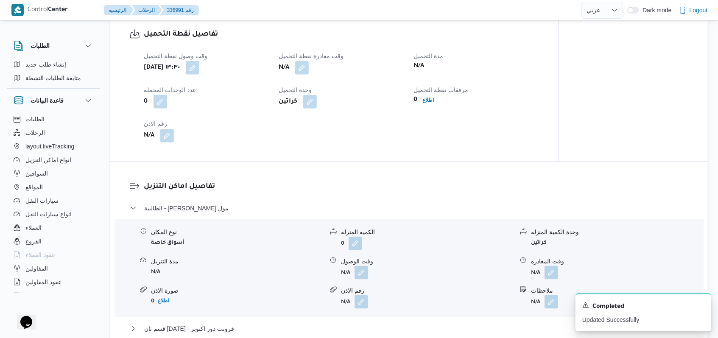
select select "ar"
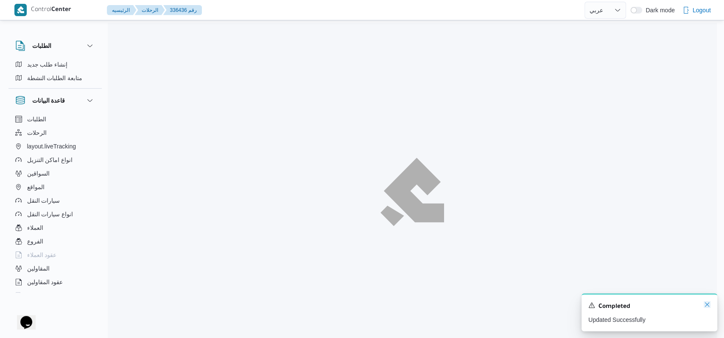
click at [707, 305] on icon "Dismiss toast" at bounding box center [707, 304] width 7 height 7
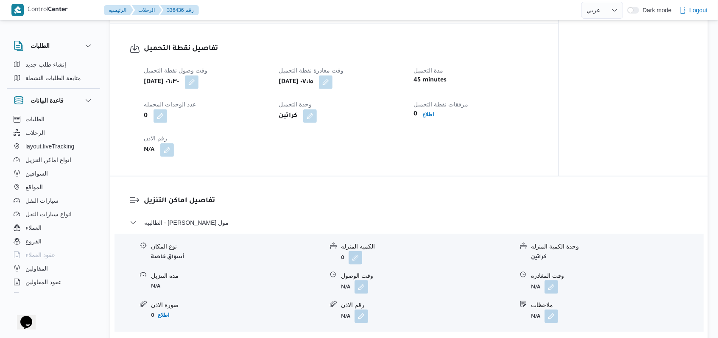
scroll to position [622, 0]
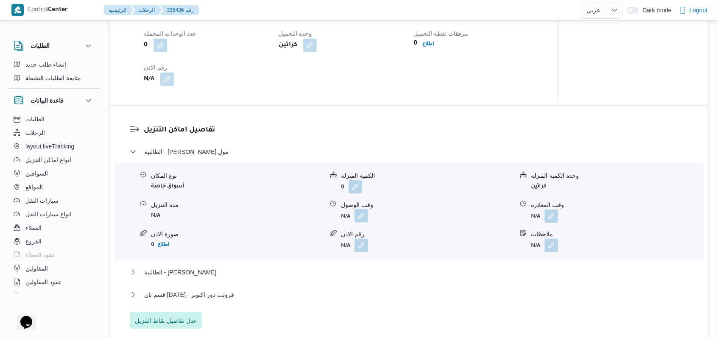
click at [363, 213] on button "button" at bounding box center [362, 216] width 14 height 14
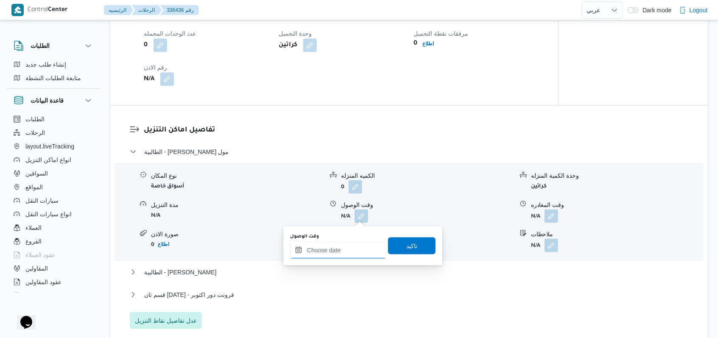
click at [335, 256] on input "وقت الوصول" at bounding box center [338, 250] width 96 height 17
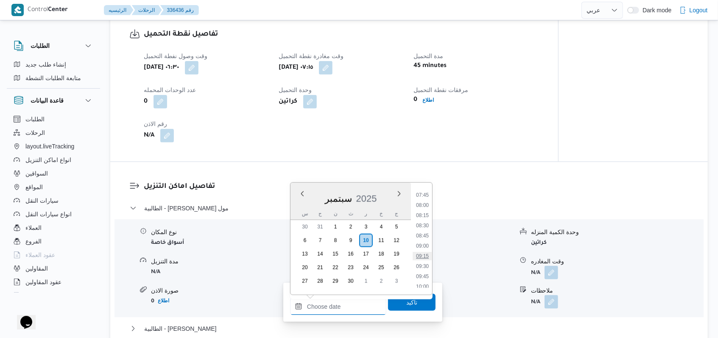
scroll to position [297, 0]
click at [421, 239] on li "08:30" at bounding box center [423, 243] width 20 height 8
type input "١٠/٠٩/٢٠٢٥ ٠٨:٣٠"
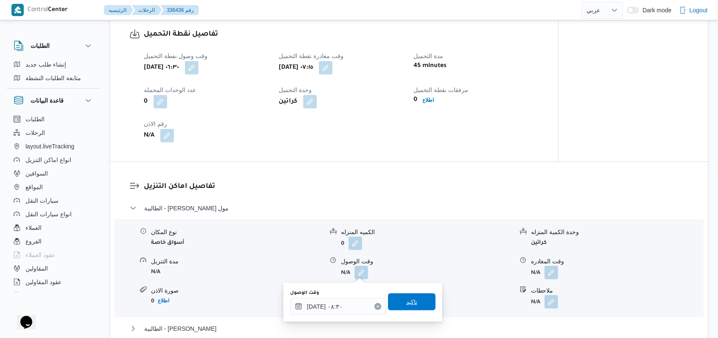
click at [408, 306] on span "تاكيد" at bounding box center [411, 302] width 11 height 10
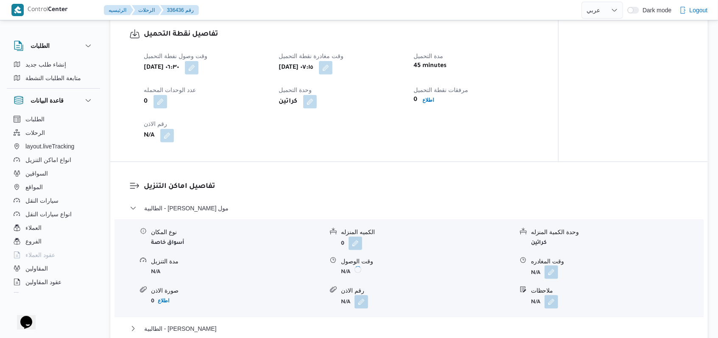
click at [551, 274] on button "button" at bounding box center [552, 272] width 14 height 14
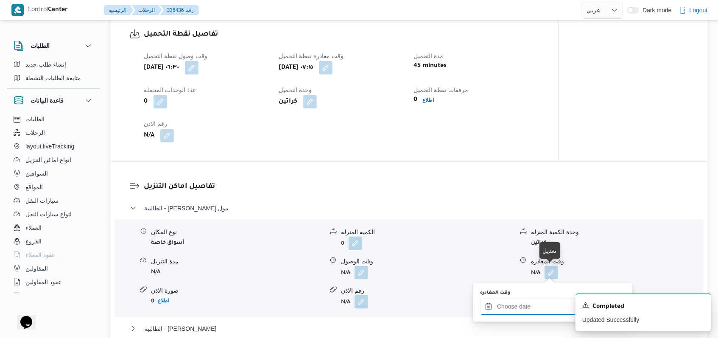
click at [534, 302] on div at bounding box center [528, 306] width 96 height 17
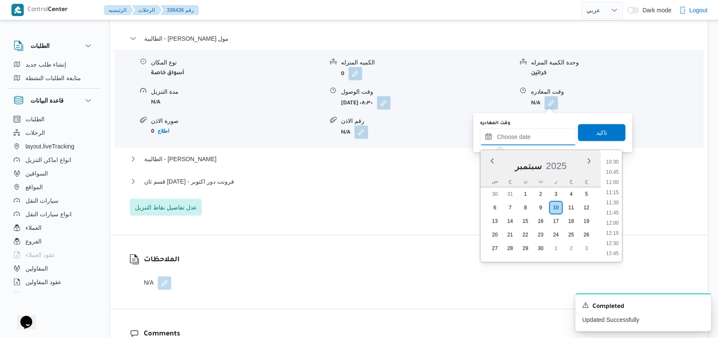
scroll to position [410, 0]
click at [617, 185] on li "10:45" at bounding box center [613, 188] width 20 height 8
type input "١٠/٠٩/٢٠٢٥ ١٠:٤٥"
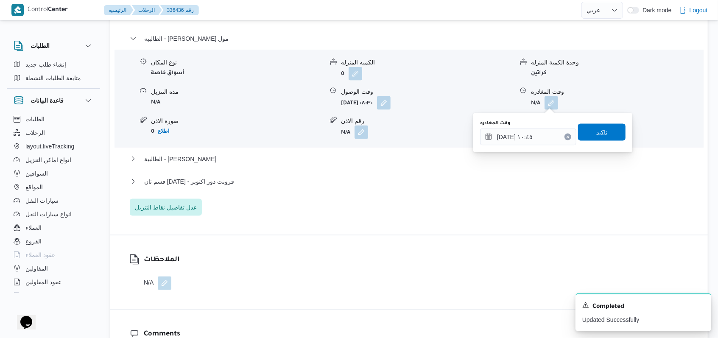
click at [614, 132] on span "تاكيد" at bounding box center [601, 132] width 47 height 17
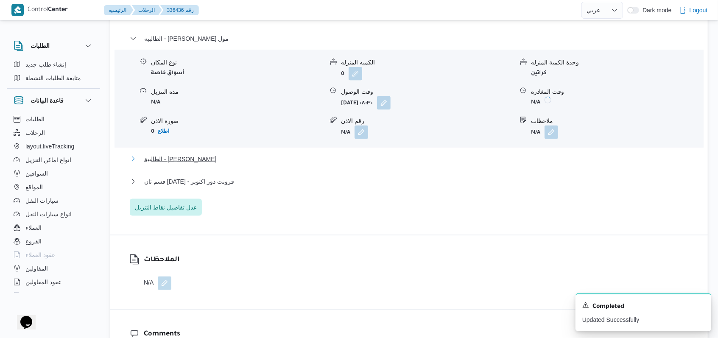
click at [180, 159] on span "الطالبية - كارفور زيزينيا" at bounding box center [180, 159] width 73 height 10
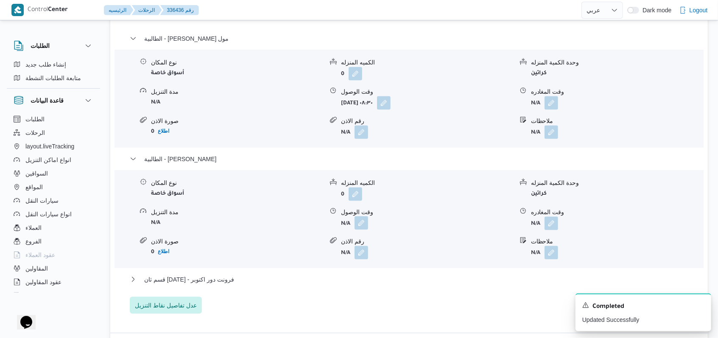
click at [367, 226] on button "button" at bounding box center [362, 223] width 14 height 14
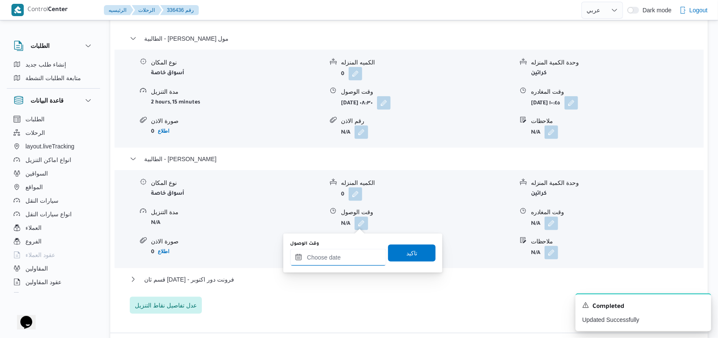
click at [342, 251] on input "وقت الوصول" at bounding box center [338, 257] width 96 height 17
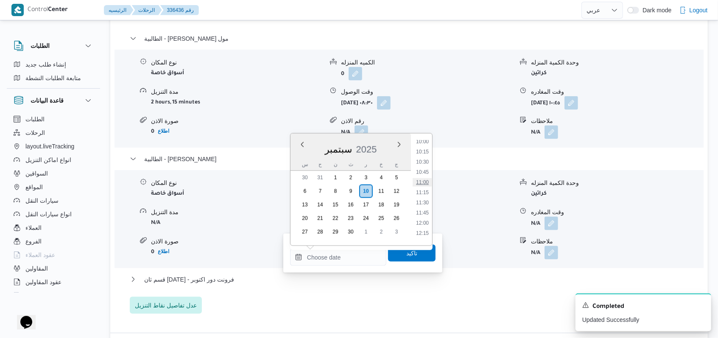
click at [428, 182] on li "11:00" at bounding box center [423, 182] width 20 height 8
type input "١٠/٠٩/٢٠٢٥ ١١:٠٠"
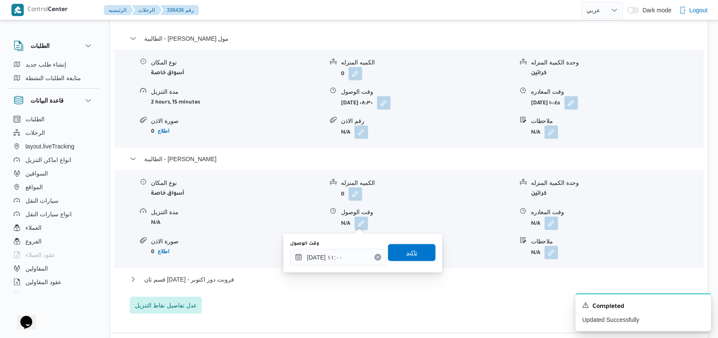
click at [406, 249] on span "تاكيد" at bounding box center [411, 253] width 11 height 10
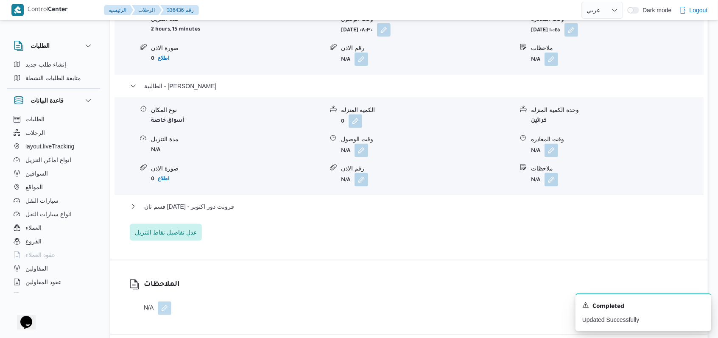
scroll to position [848, 0]
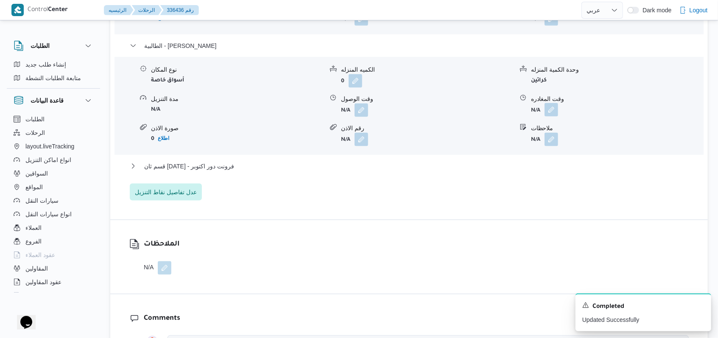
click at [555, 116] on button "button" at bounding box center [552, 110] width 14 height 14
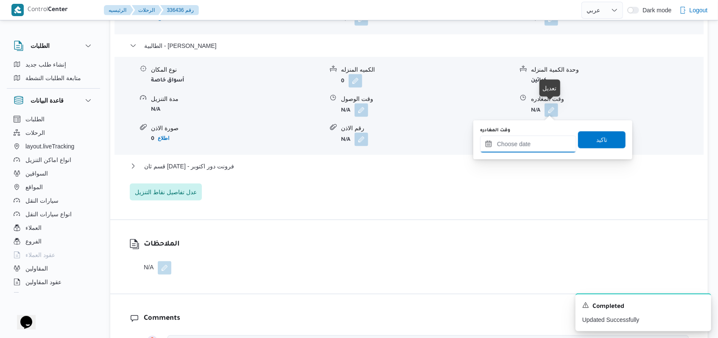
click at [537, 140] on input "وقت المغادره" at bounding box center [528, 144] width 96 height 17
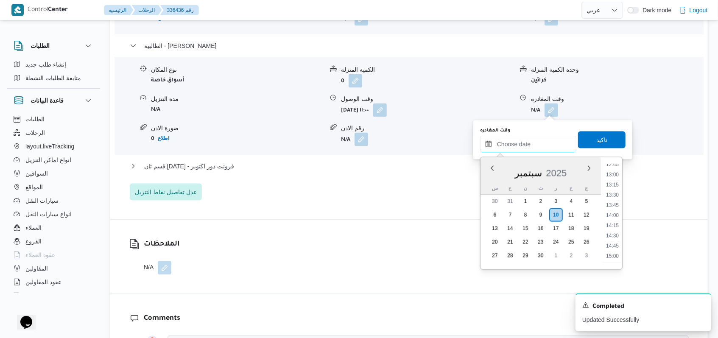
scroll to position [467, 0]
click at [614, 211] on li "12:30" at bounding box center [613, 211] width 20 height 8
type input "١٠/٠٩/٢٠٢٥ ١٢:٣٠"
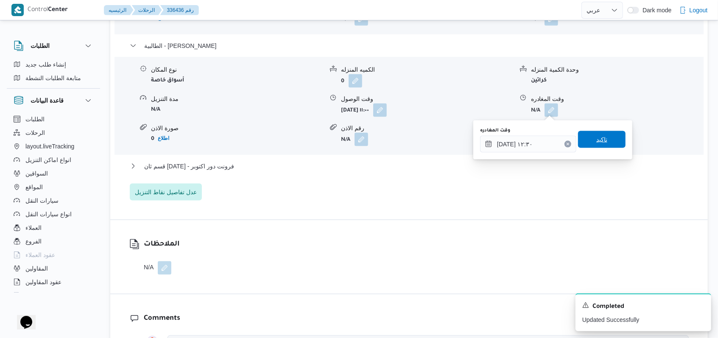
click at [602, 144] on span "تاكيد" at bounding box center [601, 139] width 47 height 17
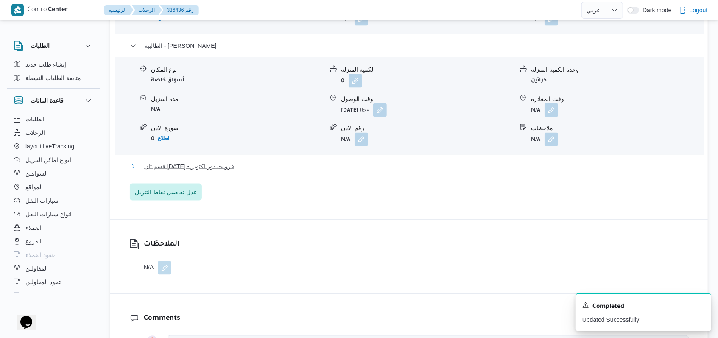
click at [221, 166] on span "قسم ثان 6 أكتوبر - فرونت دور اكتوبر" at bounding box center [189, 166] width 90 height 10
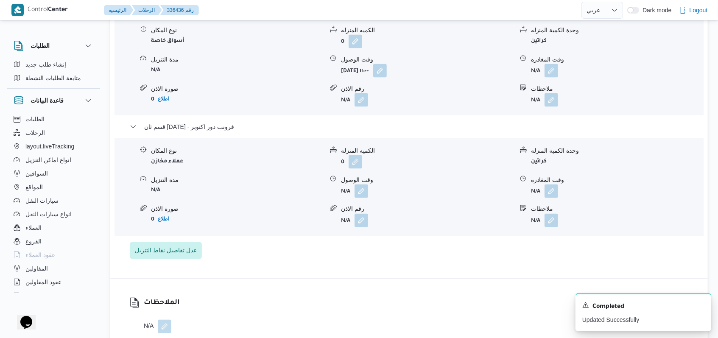
scroll to position [905, 0]
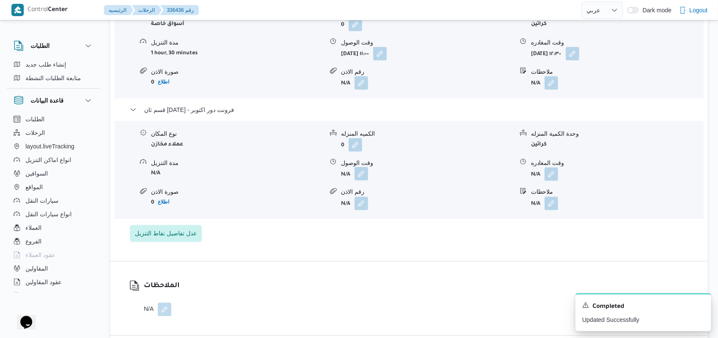
click at [363, 175] on button "button" at bounding box center [362, 174] width 14 height 14
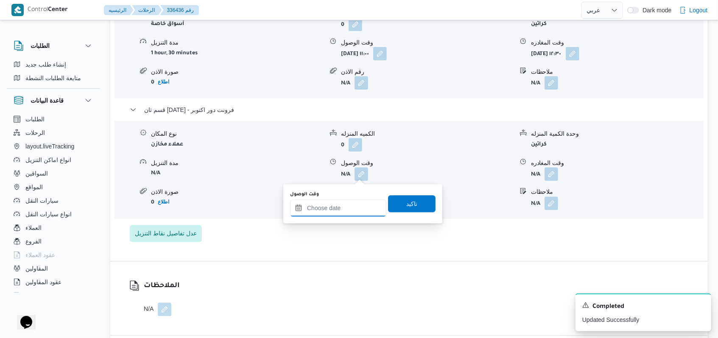
click at [342, 203] on input "وقت الوصول" at bounding box center [338, 208] width 96 height 17
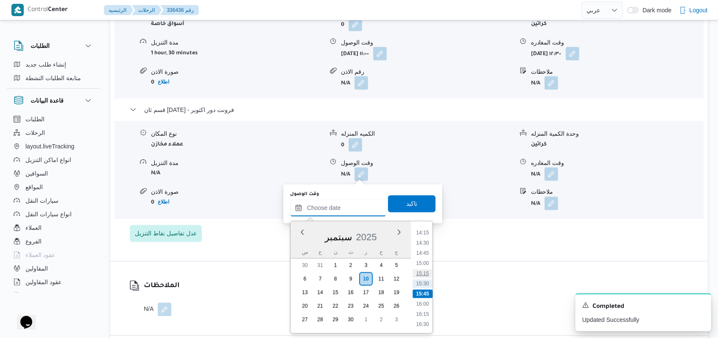
scroll to position [523, 0]
click at [430, 247] on li "13:15" at bounding box center [423, 249] width 20 height 8
type input "١٠/٠٩/٢٠٢٥ ١٣:١٥"
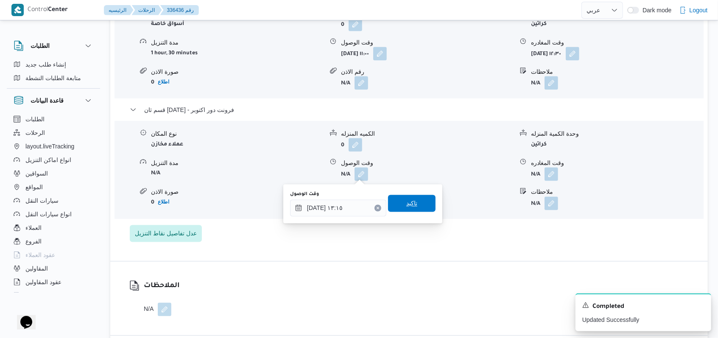
click at [419, 206] on span "تاكيد" at bounding box center [411, 203] width 47 height 17
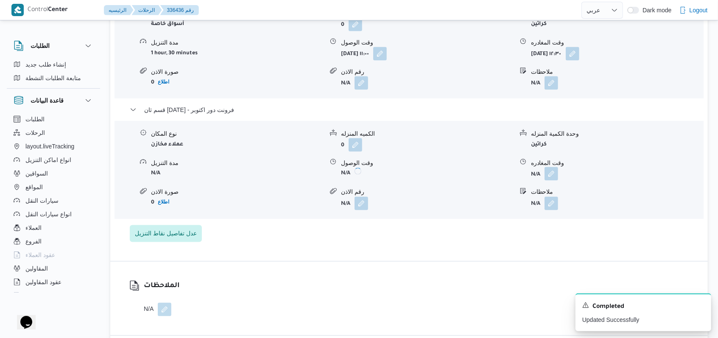
click at [555, 176] on button "button" at bounding box center [552, 174] width 14 height 14
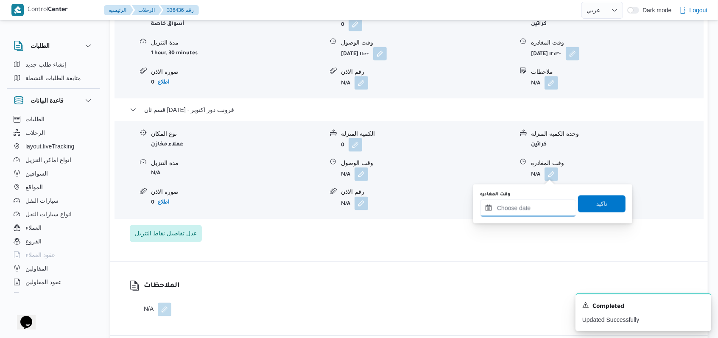
click at [543, 204] on input "وقت المغادره" at bounding box center [528, 208] width 96 height 17
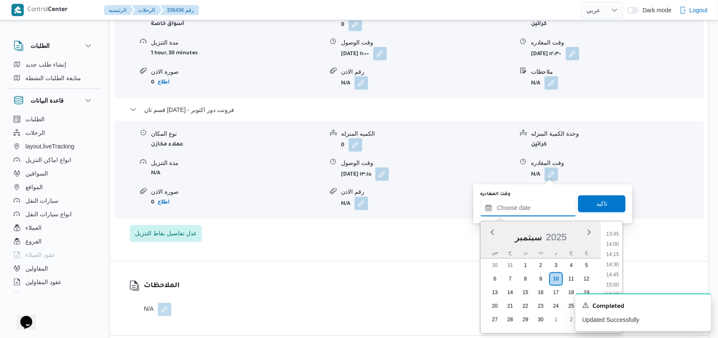
scroll to position [533, 0]
click at [617, 249] on li "13:30" at bounding box center [613, 249] width 20 height 8
type input "١٠/٠٩/٢٠٢٥ ١٣:٣٠"
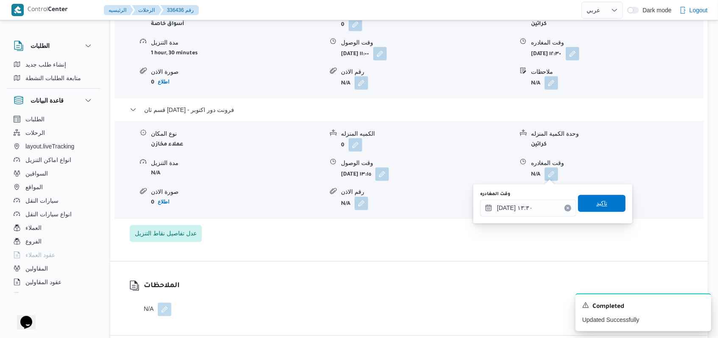
click at [606, 211] on span "تاكيد" at bounding box center [601, 203] width 47 height 17
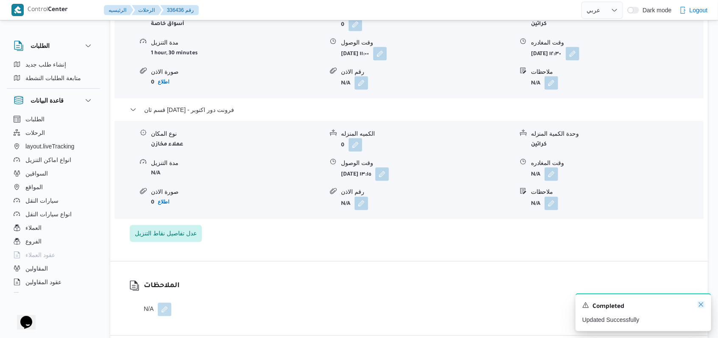
click at [701, 306] on icon "Dismiss toast" at bounding box center [701, 304] width 7 height 7
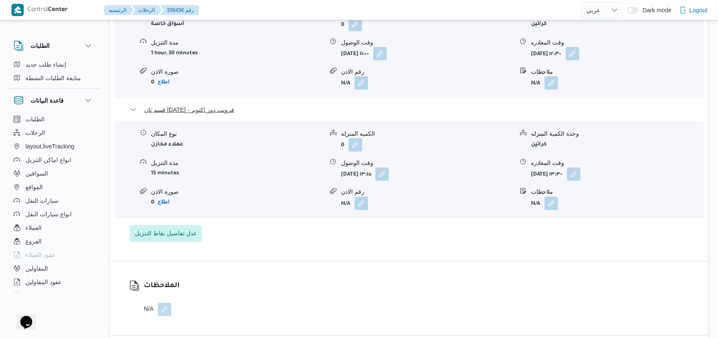
click at [230, 108] on span "قسم ثان 6 أكتوبر - فرونت دور اكتوبر" at bounding box center [189, 110] width 90 height 10
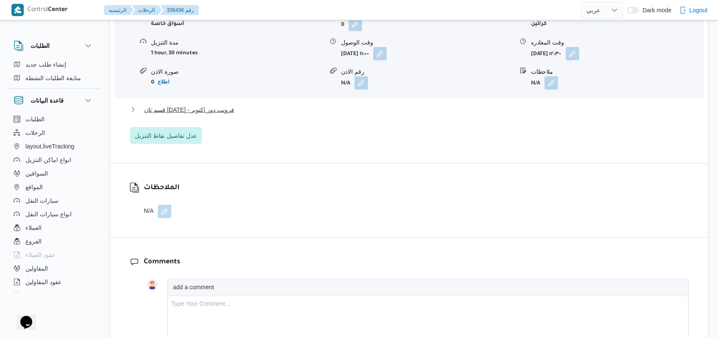
scroll to position [735, 0]
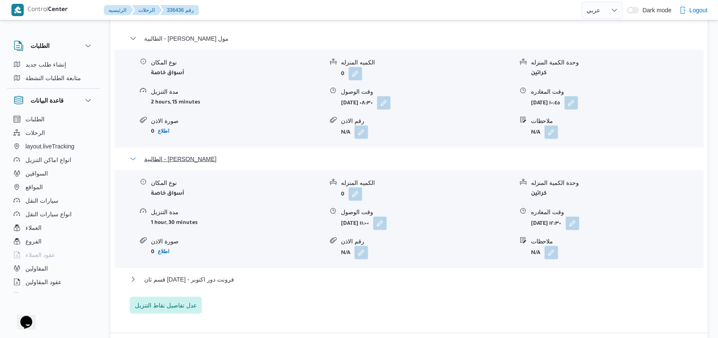
click at [187, 161] on span "الطالبية - كارفور زيزينيا" at bounding box center [180, 159] width 73 height 10
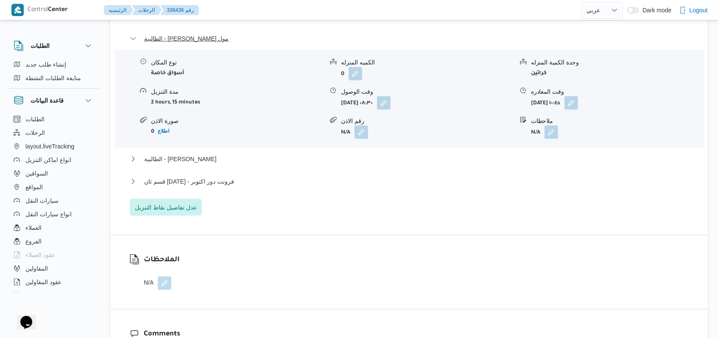
click at [196, 39] on span "الطالبية - كارفور بيراميدز مول" at bounding box center [186, 39] width 84 height 10
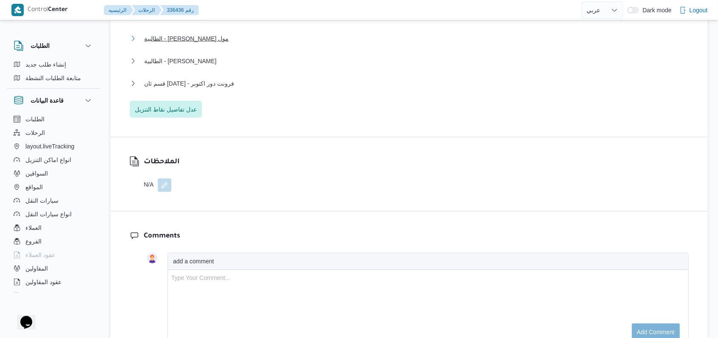
scroll to position [622, 0]
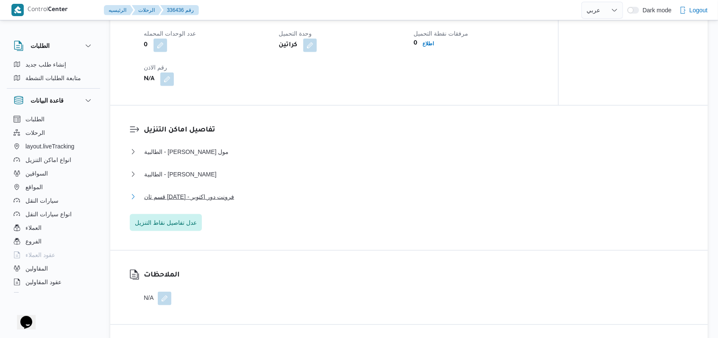
click at [224, 198] on span "قسم ثان 6 أكتوبر - فرونت دور اكتوبر" at bounding box center [189, 197] width 90 height 10
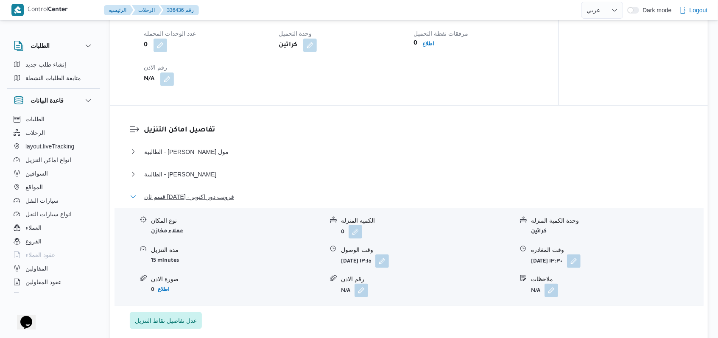
click at [224, 198] on span "قسم ثان 6 أكتوبر - فرونت دور اكتوبر" at bounding box center [189, 197] width 90 height 10
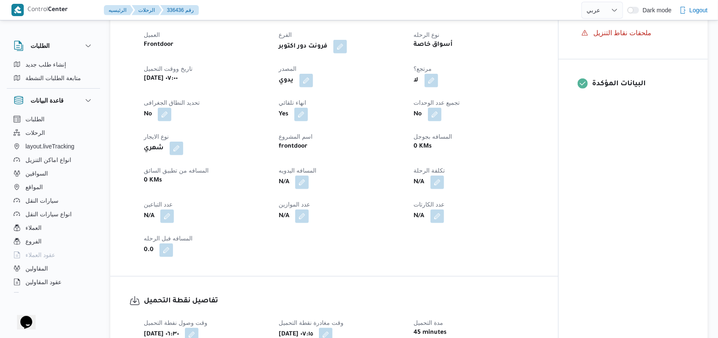
scroll to position [282, 0]
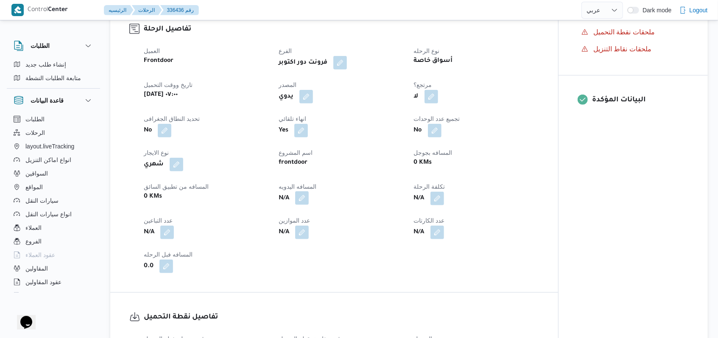
click at [304, 198] on button "button" at bounding box center [302, 198] width 14 height 14
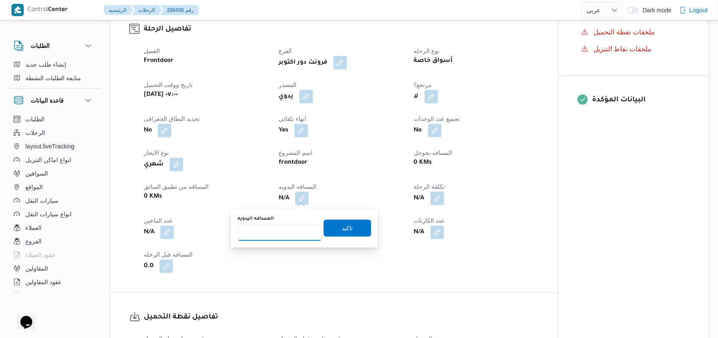
click at [275, 237] on input "المسافه اليدويه" at bounding box center [279, 232] width 84 height 17
type input "105"
click at [334, 225] on span "تاكيد" at bounding box center [347, 228] width 47 height 17
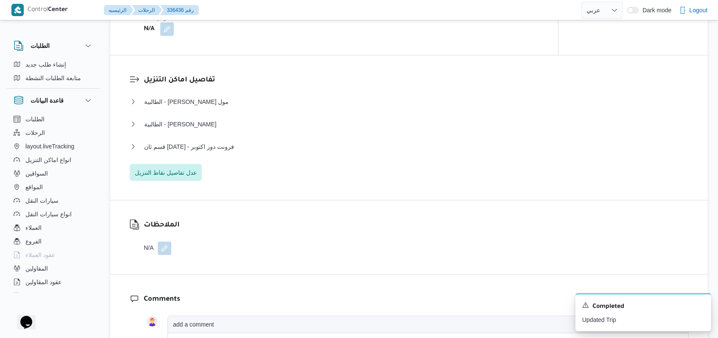
scroll to position [679, 0]
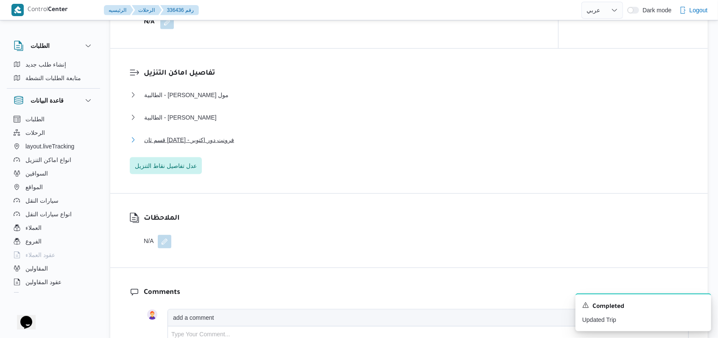
click at [199, 141] on span "قسم ثان 6 أكتوبر - فرونت دور اكتوبر" at bounding box center [189, 140] width 90 height 10
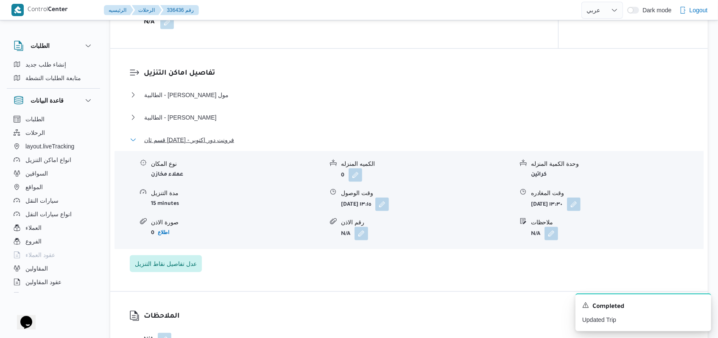
click at [199, 141] on span "قسم ثان 6 أكتوبر - فرونت دور اكتوبر" at bounding box center [189, 140] width 90 height 10
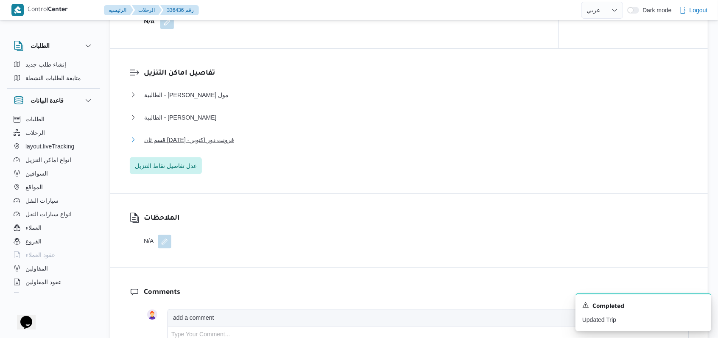
scroll to position [509, 0]
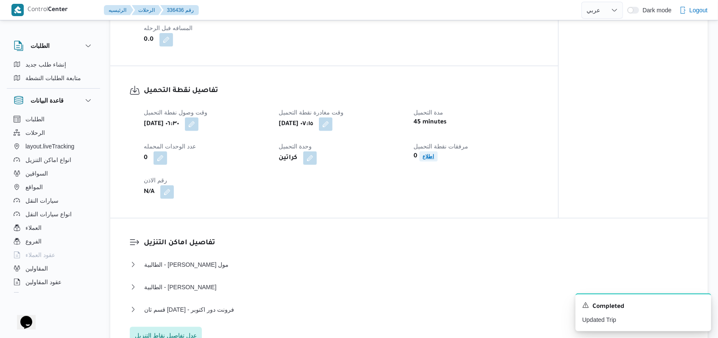
click at [431, 154] on b "اطلاع" at bounding box center [428, 157] width 11 height 6
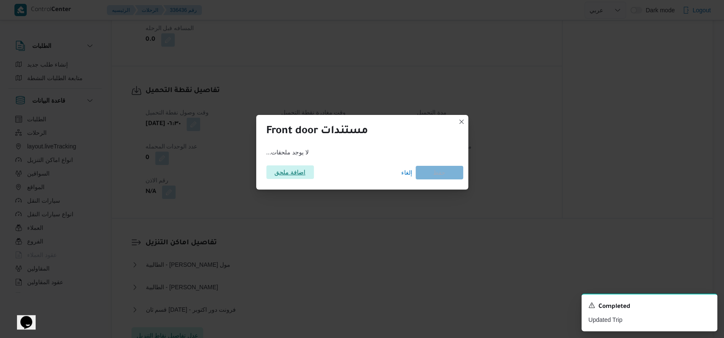
click at [280, 172] on span "اضافة ملحق" at bounding box center [289, 172] width 31 height 14
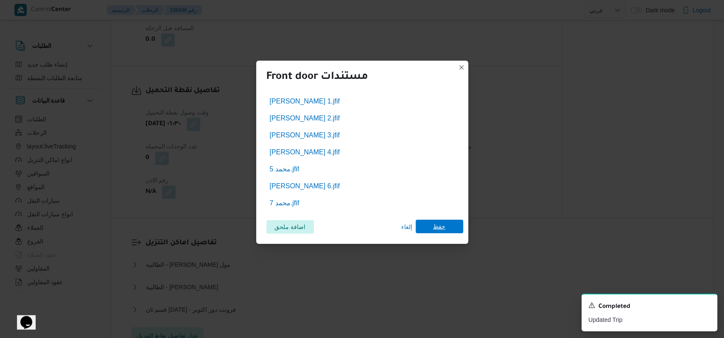
click at [455, 225] on span "حفظ" at bounding box center [439, 227] width 47 height 14
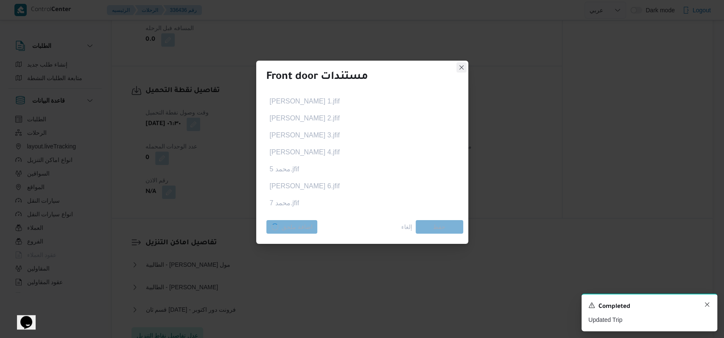
click at [705, 307] on icon "Dismiss toast" at bounding box center [707, 304] width 7 height 7
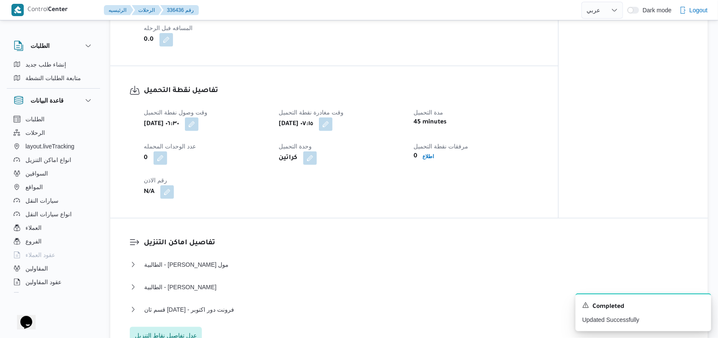
click at [394, 202] on div "وقت وصول نفطة التحميل أربعاء ١٠ سبتمبر ٢٠٢٥ ٠٦:٣٠ وقت مغادرة نقطة التحميل أربعا…" at bounding box center [341, 153] width 405 height 102
click at [704, 307] on icon "Dismiss toast" at bounding box center [701, 304] width 7 height 7
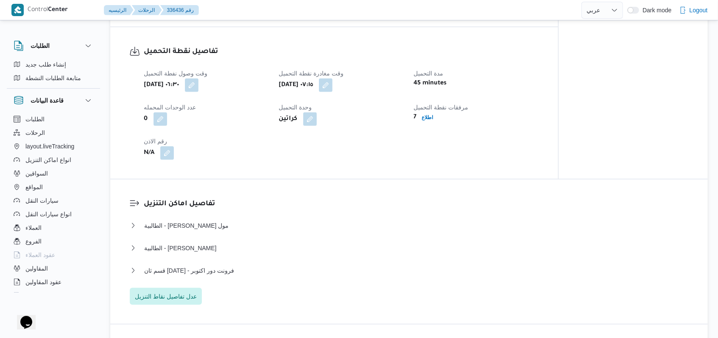
scroll to position [565, 0]
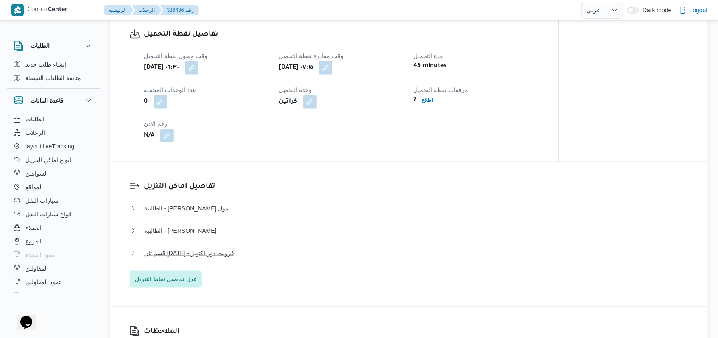
click at [213, 252] on span "قسم ثان 6 أكتوبر - فرونت دور اكتوبر" at bounding box center [189, 253] width 90 height 10
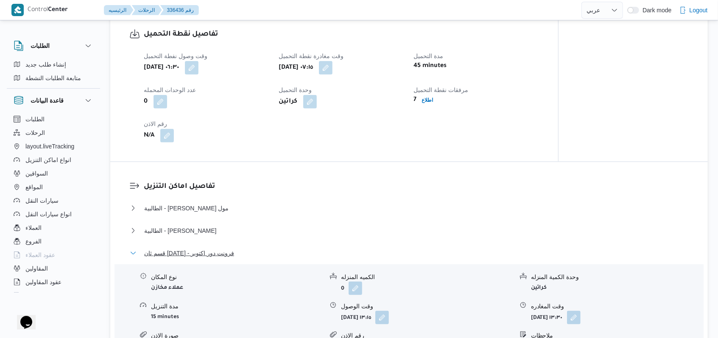
click at [213, 252] on span "قسم ثان 6 أكتوبر - فرونت دور اكتوبر" at bounding box center [189, 253] width 90 height 10
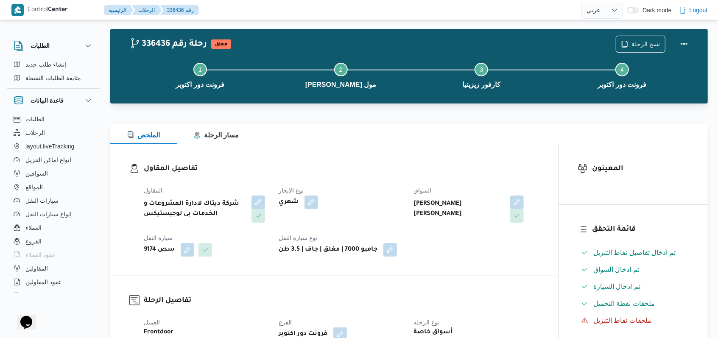
scroll to position [0, 0]
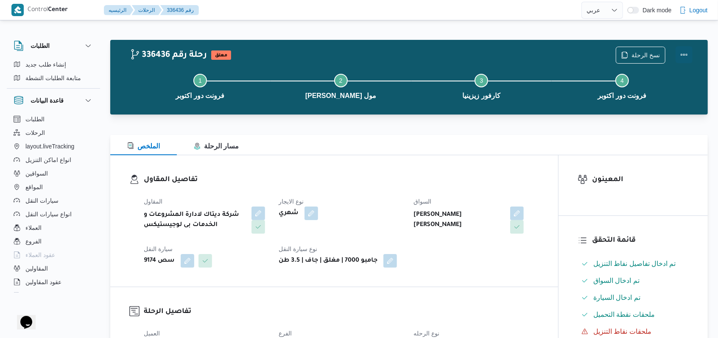
click at [679, 56] on button "Actions" at bounding box center [684, 54] width 17 height 17
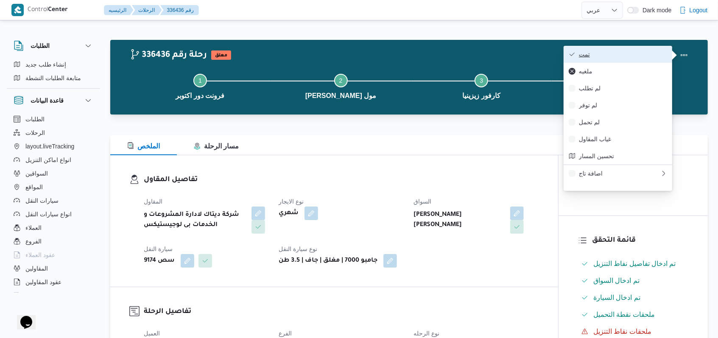
click at [625, 53] on span "تمت" at bounding box center [623, 54] width 88 height 7
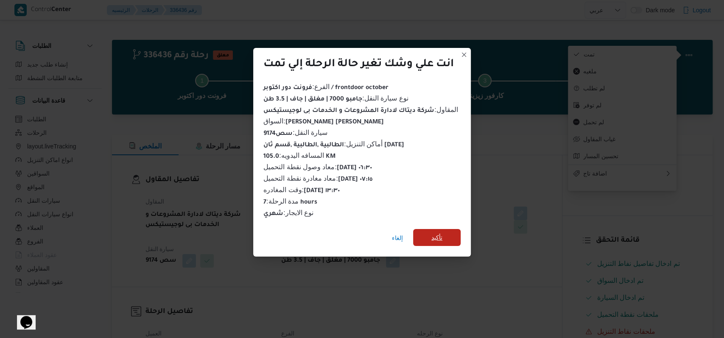
click at [448, 230] on span "تأكيد" at bounding box center [436, 237] width 47 height 17
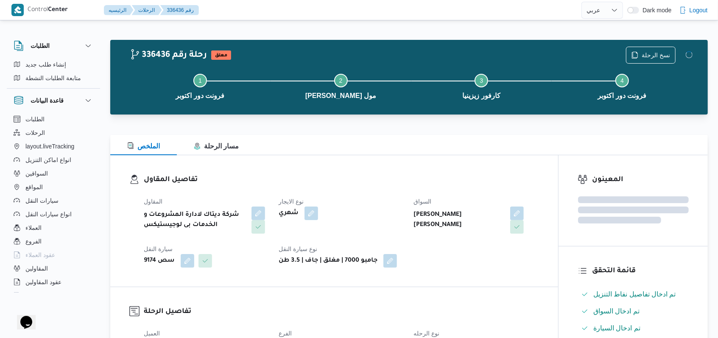
click at [382, 198] on dt "نوع الايجار" at bounding box center [341, 201] width 125 height 10
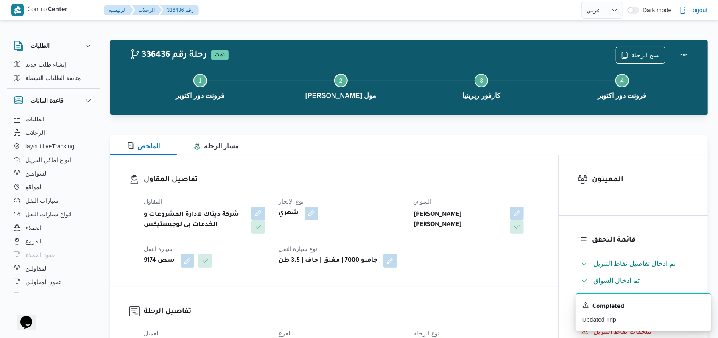
click at [383, 188] on dl "تفاصيل المقاول المقاول شركة ديتاك لادارة المشروعات و الخدمات بى لوجيستيكس نوع ا…" at bounding box center [341, 220] width 395 height 93
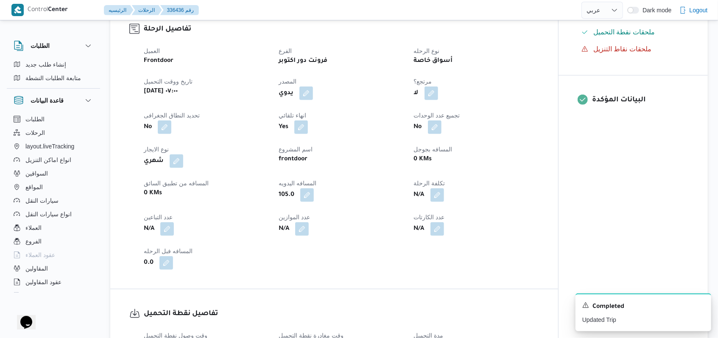
scroll to position [452, 0]
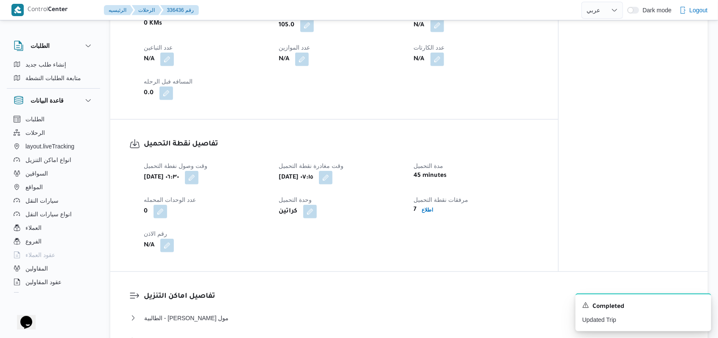
select select "ar"
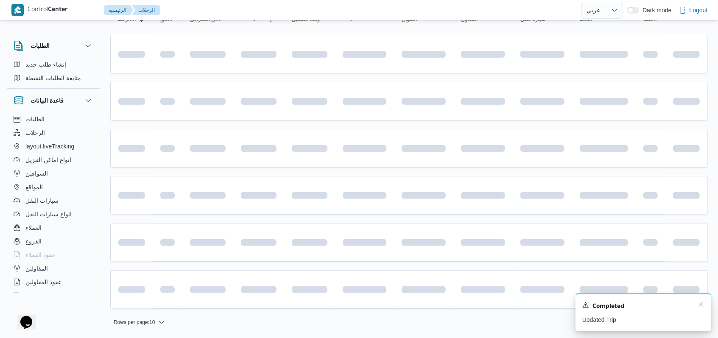
scroll to position [64, 0]
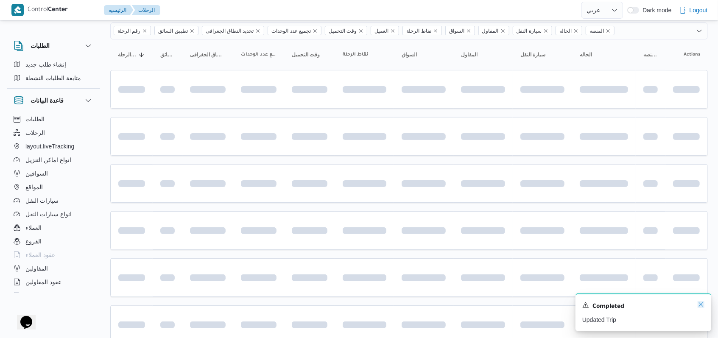
click at [698, 305] on icon "Dismiss toast" at bounding box center [701, 304] width 7 height 7
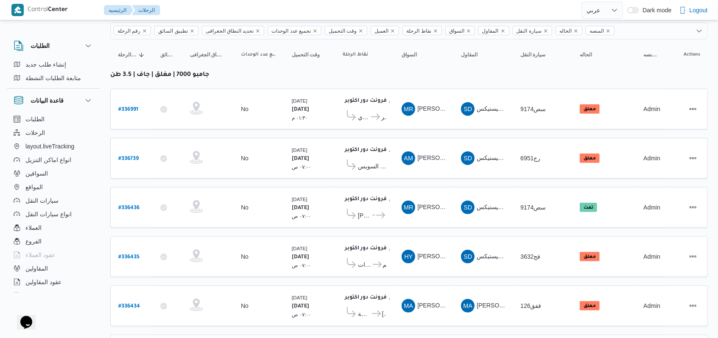
scroll to position [168, 0]
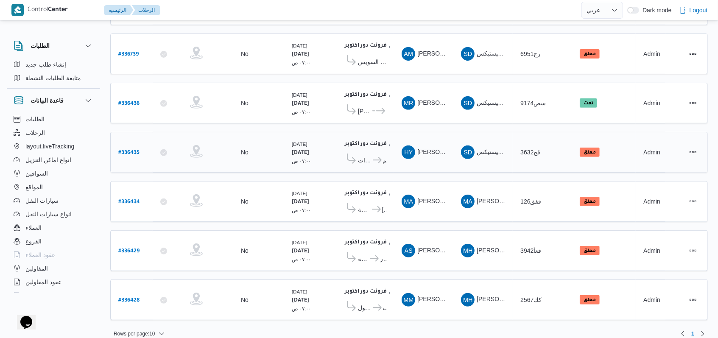
click at [134, 150] on b "# 336435" at bounding box center [128, 153] width 21 height 6
select select "ar"
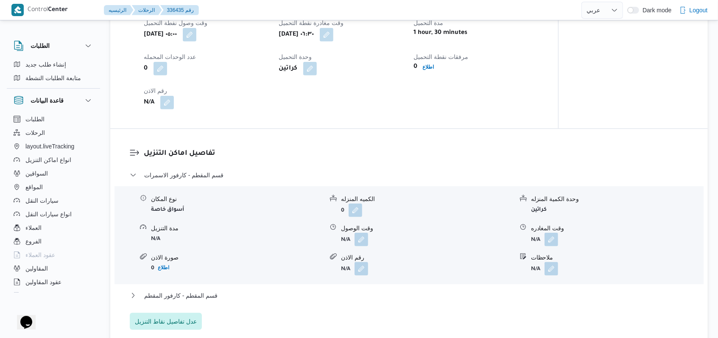
scroll to position [622, 0]
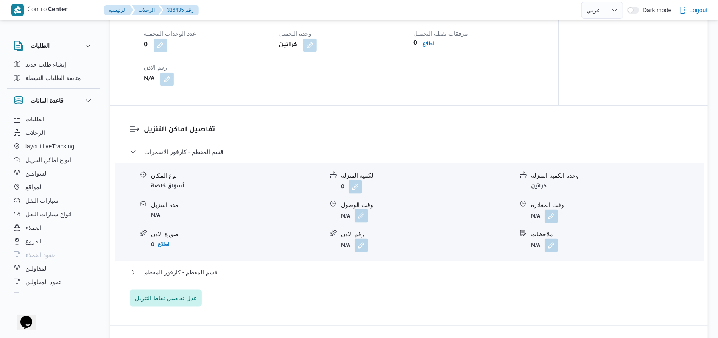
click at [360, 219] on button "button" at bounding box center [362, 216] width 14 height 14
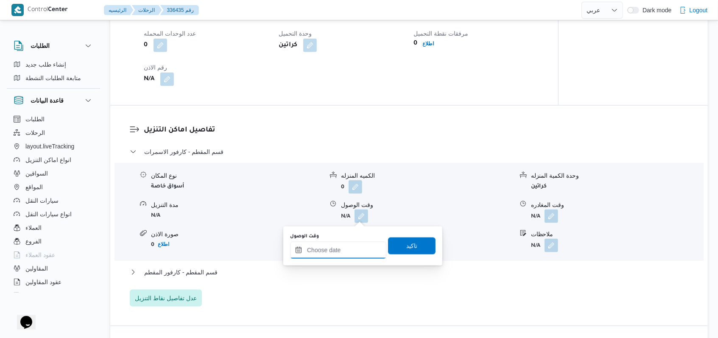
click at [346, 254] on input "وقت الوصول" at bounding box center [338, 250] width 96 height 17
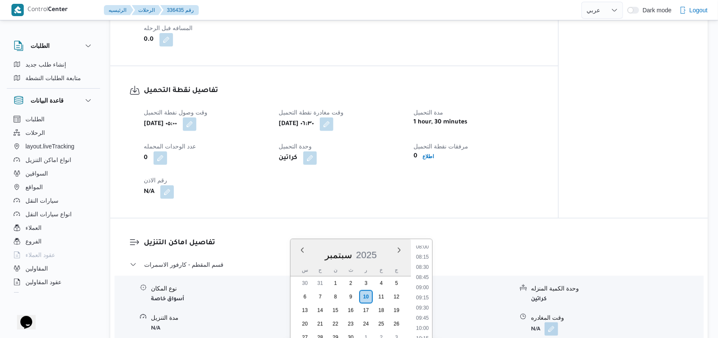
scroll to position [307, 0]
click at [427, 253] on ul "00:00 00:15 00:30 00:45 01:00 01:15 01:30 01:45 02:00 02:15 02:30 02:45 03:00 0…" at bounding box center [423, 295] width 20 height 98
click at [425, 260] on li "07:45" at bounding box center [423, 258] width 20 height 8
type input "١٠/٠٩/٢٠٢٥ ٠٧:٤٥"
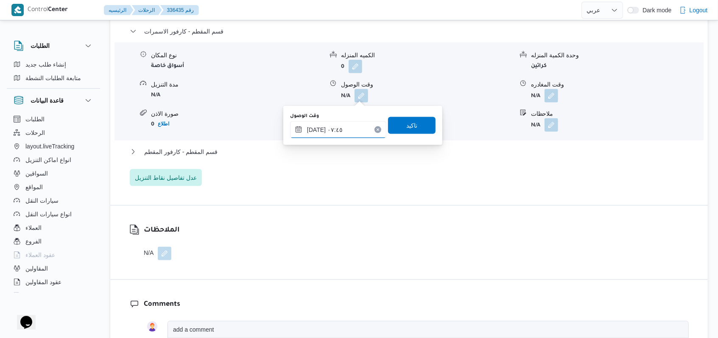
scroll to position [760, 0]
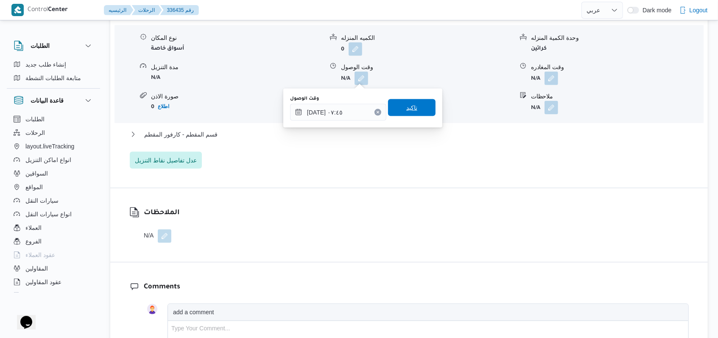
click at [406, 112] on span "تاكيد" at bounding box center [411, 108] width 11 height 10
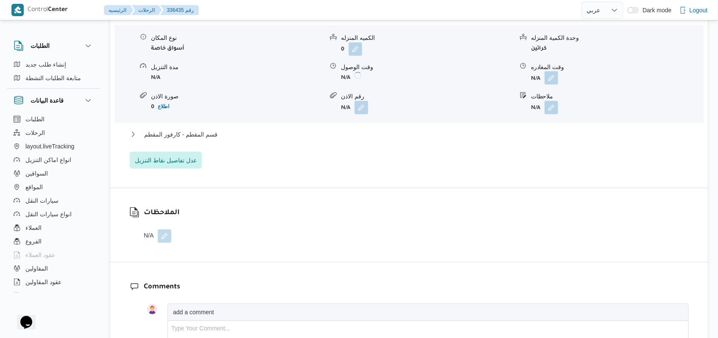
click at [556, 76] on button "button" at bounding box center [552, 78] width 14 height 14
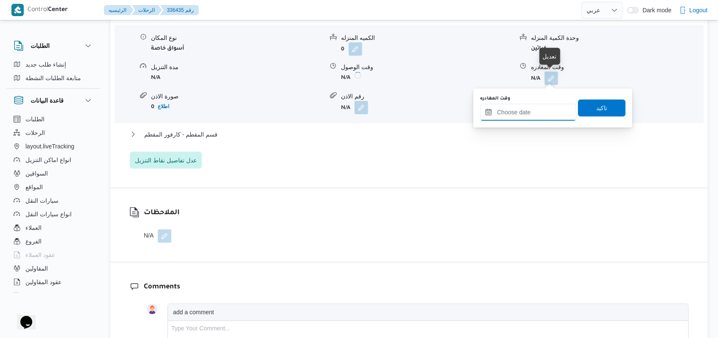
click at [533, 111] on input "وقت المغادره" at bounding box center [528, 112] width 96 height 17
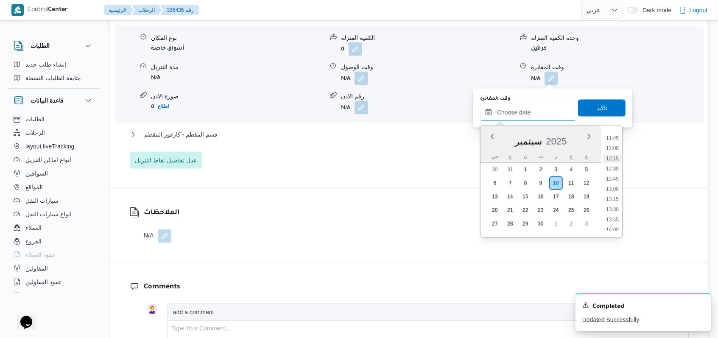
scroll to position [363, 0]
click at [616, 141] on li "09:00" at bounding box center [613, 139] width 20 height 8
type input "١٠/٠٩/٢٠٢٥ ٠٩:٠٠"
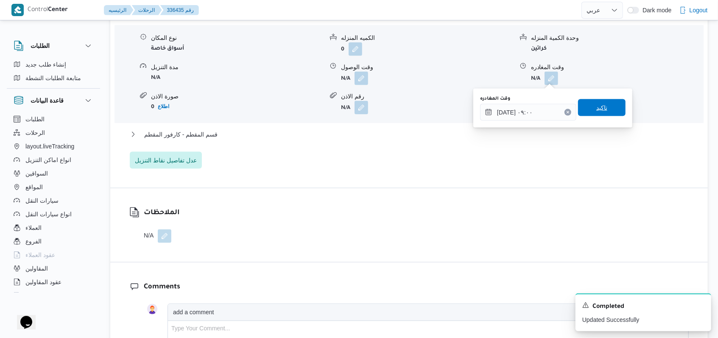
click at [609, 106] on span "تاكيد" at bounding box center [601, 107] width 47 height 17
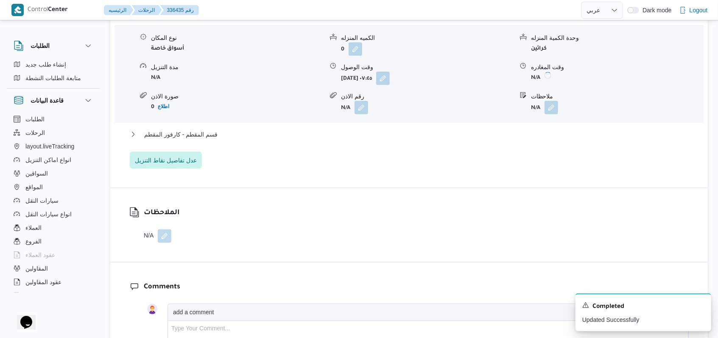
click at [215, 128] on div "قسم المقطم - كارفور الاسمرات نوع المكان أسواق خاصة الكميه المنزله 0 وحدة الكمية…" at bounding box center [409, 89] width 559 height 160
click at [214, 131] on span "قسم المقطم - كارفور المقطم" at bounding box center [180, 134] width 73 height 10
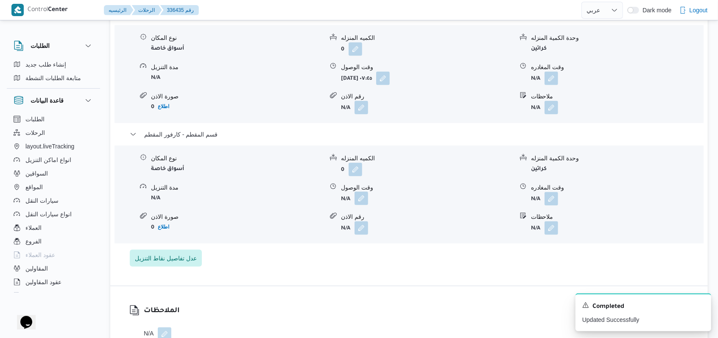
click at [364, 198] on button "button" at bounding box center [362, 199] width 14 height 14
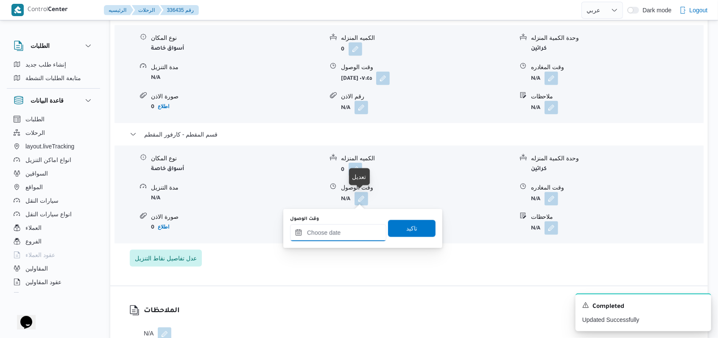
click at [351, 226] on div at bounding box center [338, 232] width 96 height 17
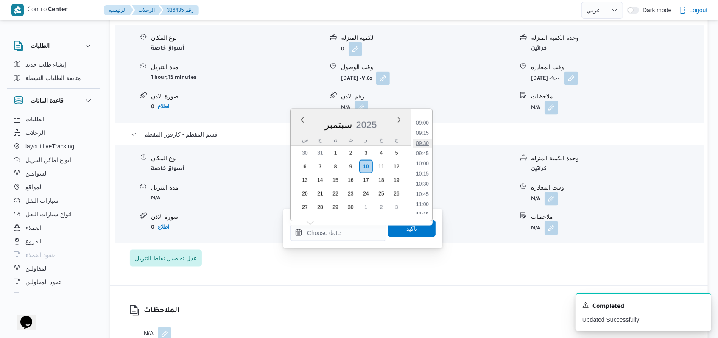
click at [428, 143] on li "09:30" at bounding box center [423, 143] width 20 height 8
type input "١٠/٠٩/٢٠٢٥ ٠٩:٣٠"
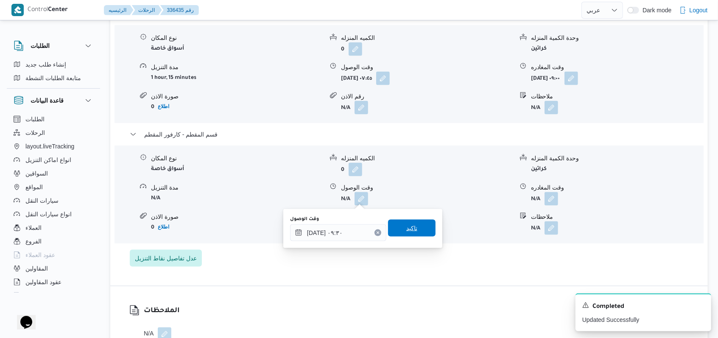
click at [412, 230] on span "تاكيد" at bounding box center [411, 228] width 47 height 17
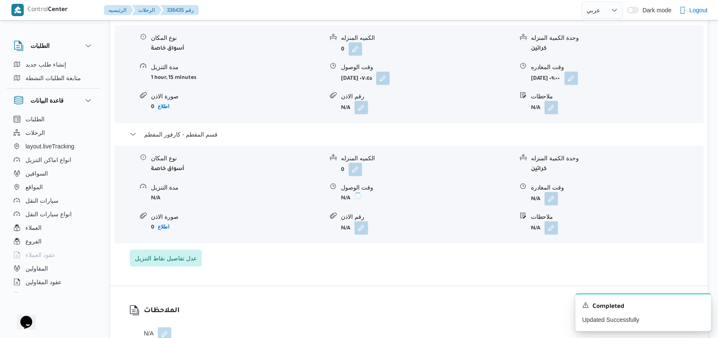
click at [551, 205] on button "button" at bounding box center [552, 199] width 14 height 14
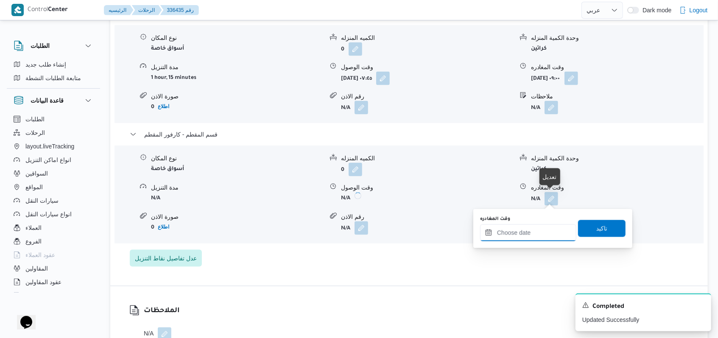
click at [540, 234] on input "وقت المغادره" at bounding box center [528, 232] width 96 height 17
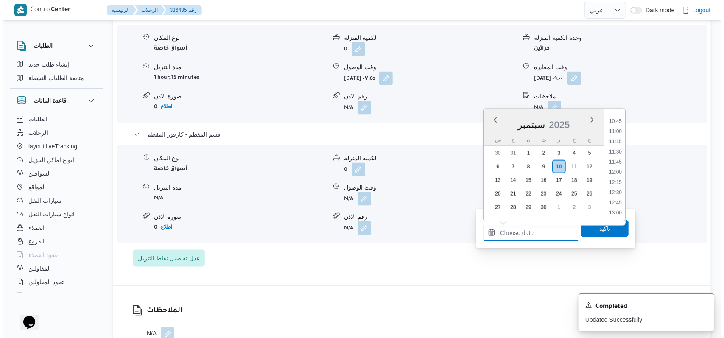
scroll to position [420, 0]
click at [615, 127] on li "10:30" at bounding box center [613, 127] width 20 height 8
type input "١٠/٠٩/٢٠٢٥ ١٠:٣٠"
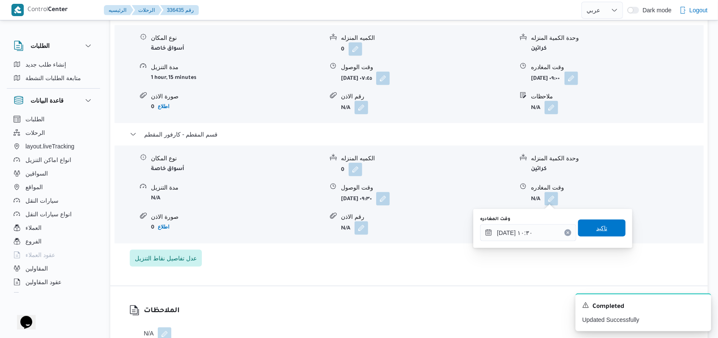
click at [597, 222] on span "تاكيد" at bounding box center [601, 228] width 47 height 17
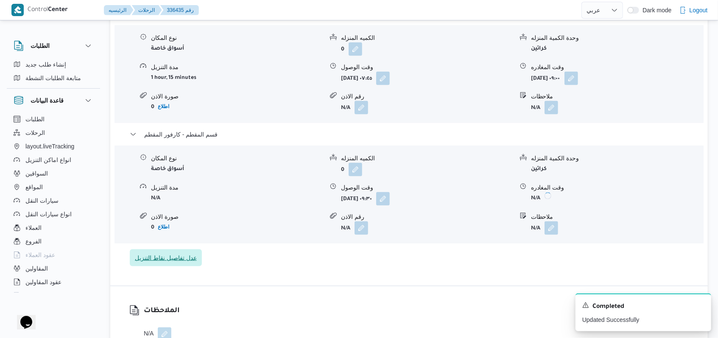
click at [181, 257] on span "عدل تفاصيل نقاط التنزيل" at bounding box center [166, 258] width 62 height 10
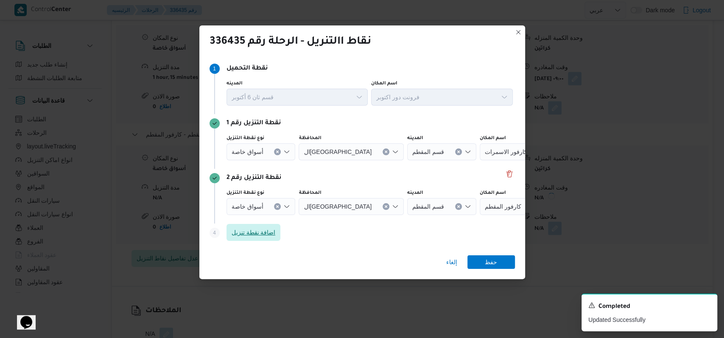
click at [270, 232] on span "اضافة نقطة تنزيل" at bounding box center [254, 232] width 44 height 10
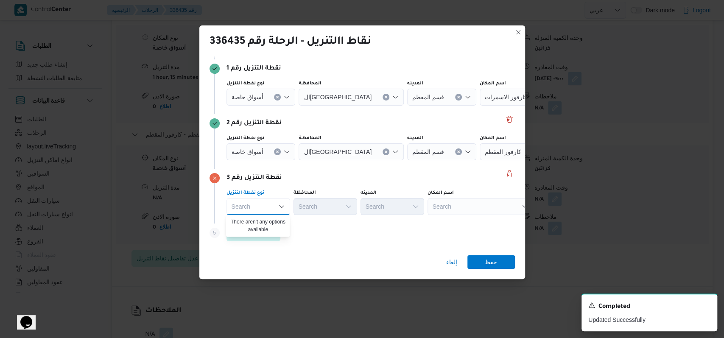
click at [444, 210] on div "Search" at bounding box center [480, 206] width 106 height 17
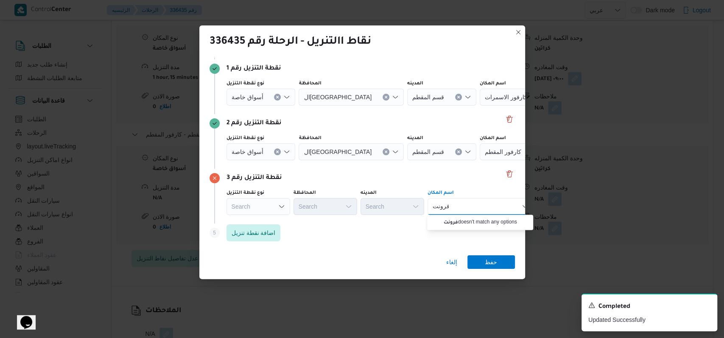
type input "فرونت"
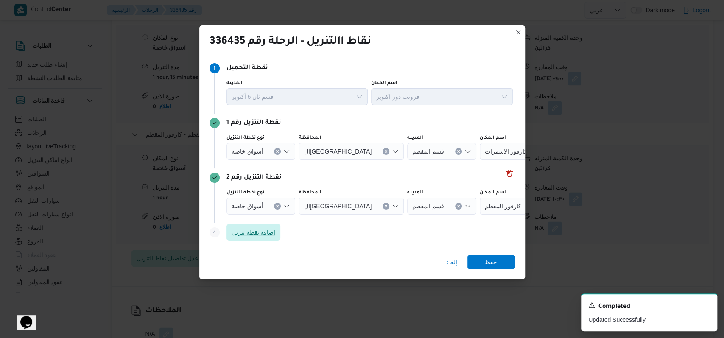
scroll to position [0, 0]
click at [265, 232] on span "اضافة نقطة تنزيل" at bounding box center [254, 232] width 44 height 10
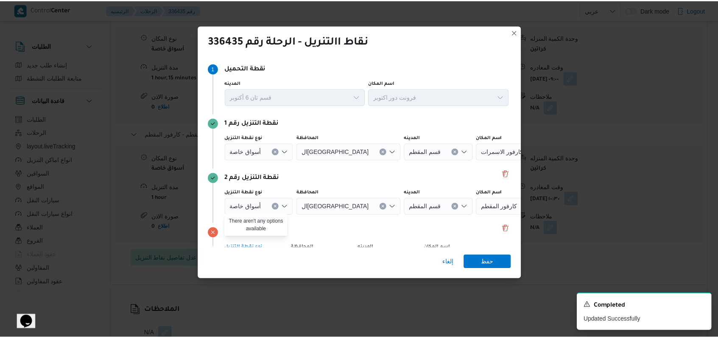
scroll to position [55, 0]
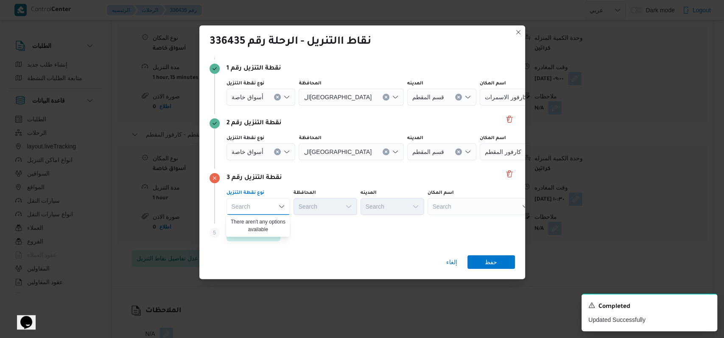
click at [475, 212] on div "Search" at bounding box center [480, 206] width 106 height 17
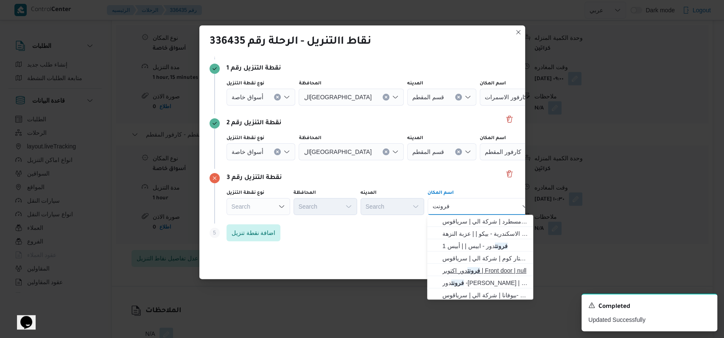
type input "فرونت"
click at [471, 267] on mark "فرونت" at bounding box center [473, 270] width 13 height 7
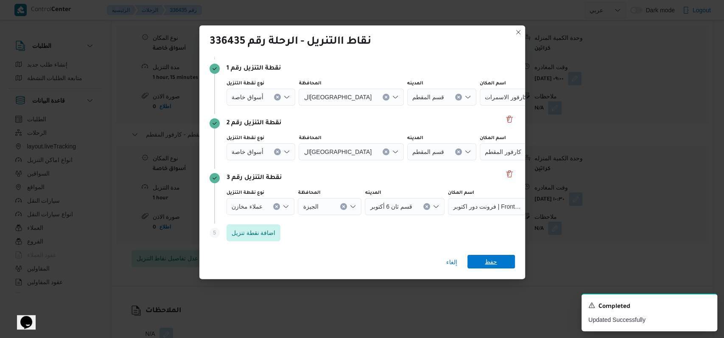
click at [489, 261] on span "حفظ" at bounding box center [491, 262] width 12 height 14
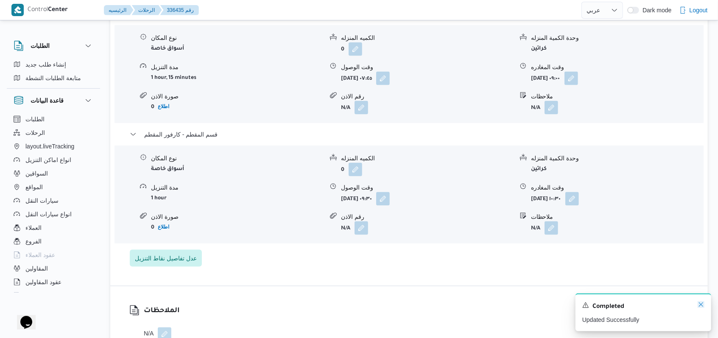
click at [699, 304] on icon "Dismiss toast" at bounding box center [701, 304] width 4 height 4
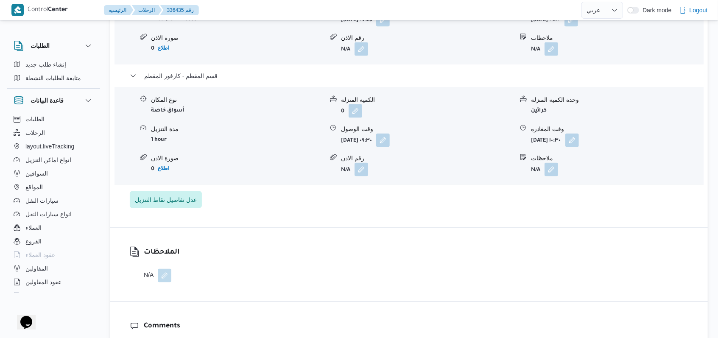
scroll to position [872, 0]
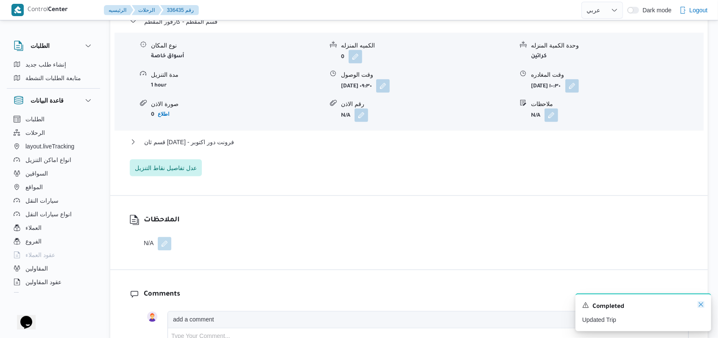
click at [701, 307] on icon "Dismiss toast" at bounding box center [701, 304] width 7 height 7
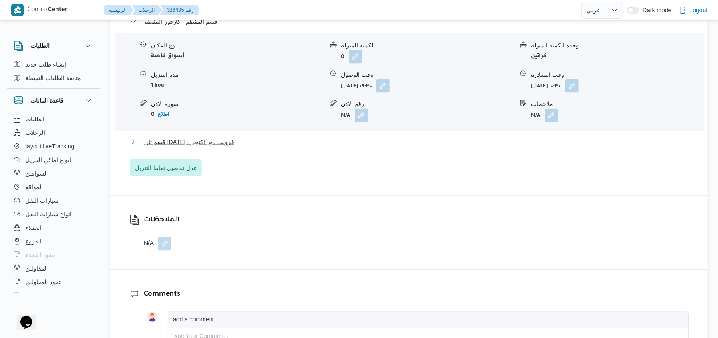
click at [217, 145] on span "قسم ثان 6 أكتوبر - فرونت دور اكتوبر" at bounding box center [189, 142] width 90 height 10
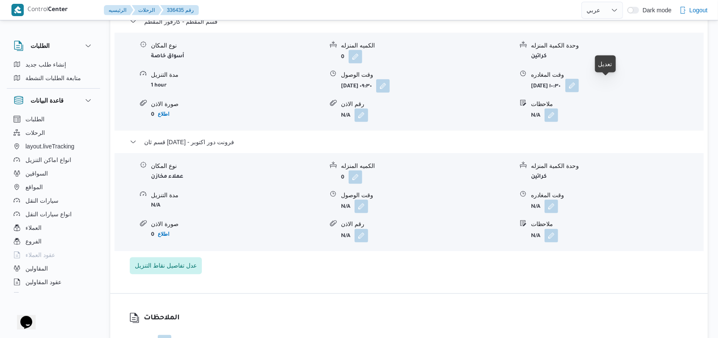
click at [579, 87] on button "button" at bounding box center [572, 86] width 14 height 14
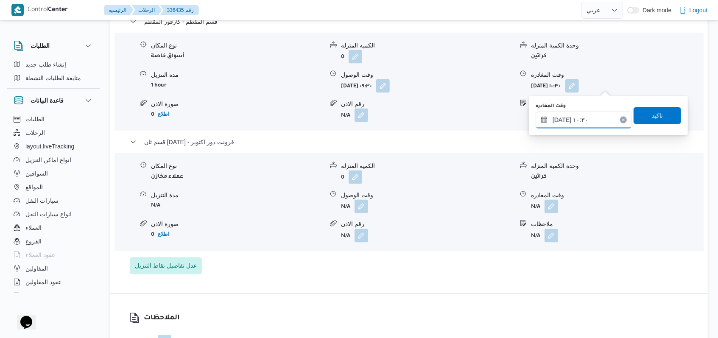
click at [599, 127] on input "١٠/٠٩/٢٠٢٥ ١٠:٣٠" at bounding box center [584, 120] width 96 height 17
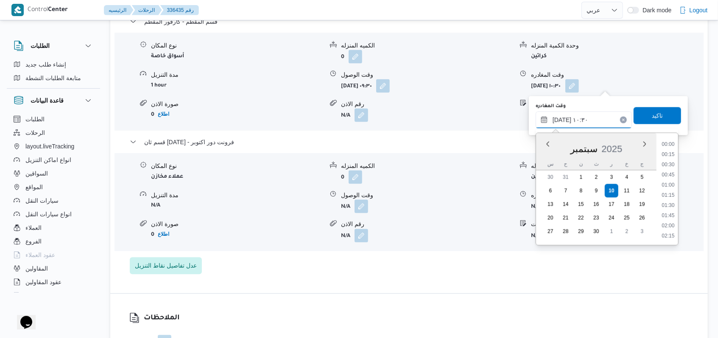
scroll to position [376, 0]
click at [672, 229] on li "11:15" at bounding box center [668, 226] width 20 height 8
type input "١٠/٠٩/٢٠٢٥ ١١:١٥"
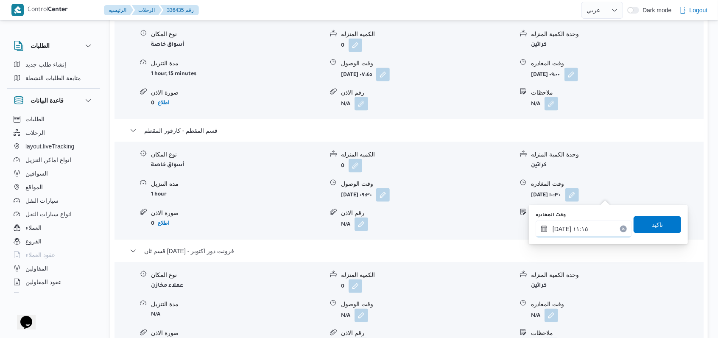
scroll to position [760, 0]
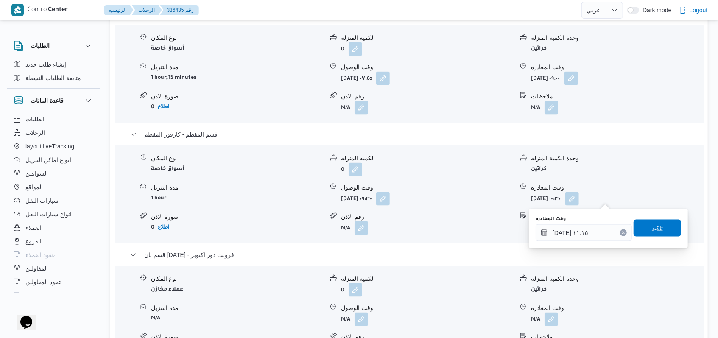
click at [655, 231] on span "تاكيد" at bounding box center [657, 228] width 11 height 10
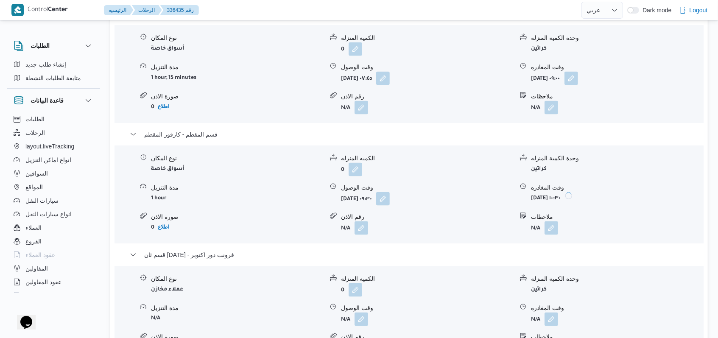
scroll to position [872, 0]
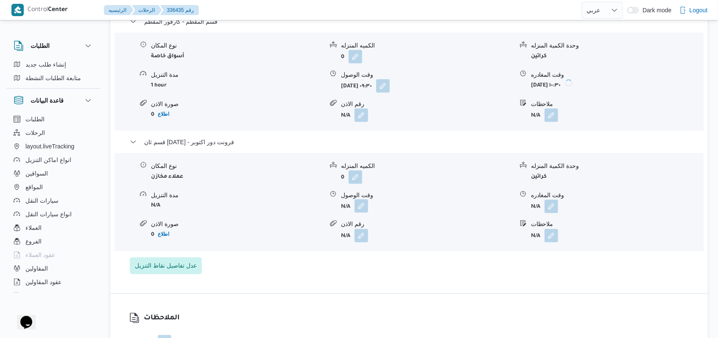
click at [357, 202] on button "button" at bounding box center [362, 206] width 14 height 14
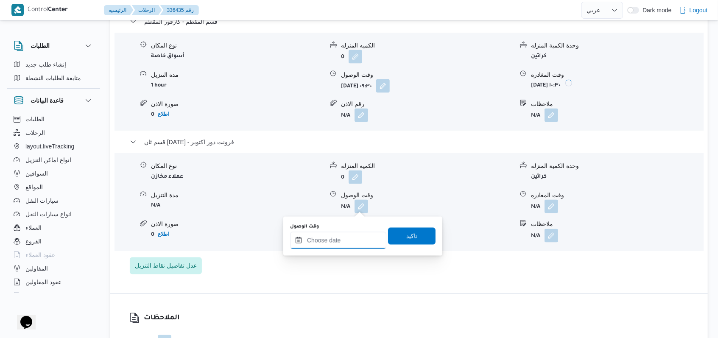
click at [341, 243] on input "وقت الوصول" at bounding box center [338, 240] width 96 height 17
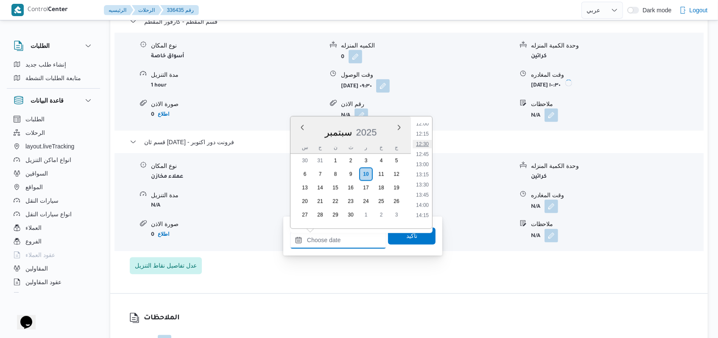
scroll to position [477, 0]
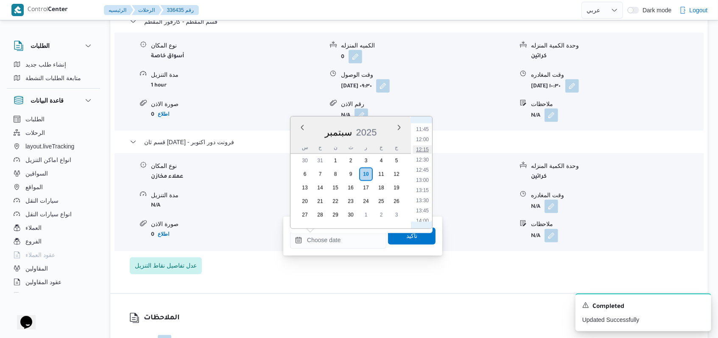
click at [426, 150] on li "12:15" at bounding box center [423, 149] width 20 height 8
type input "١٠/٠٩/٢٠٢٥ ١٢:١٥"
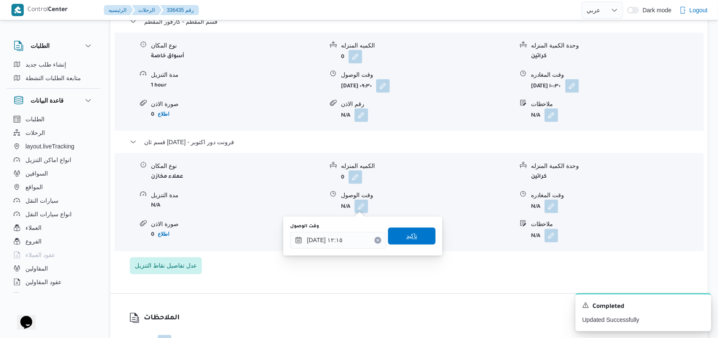
click at [416, 240] on span "تاكيد" at bounding box center [411, 236] width 47 height 17
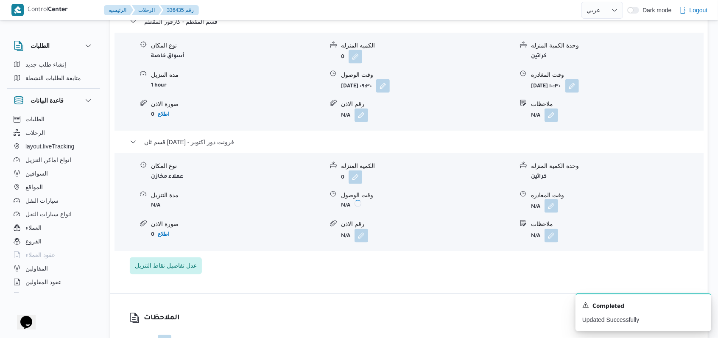
click at [557, 203] on button "button" at bounding box center [552, 206] width 14 height 14
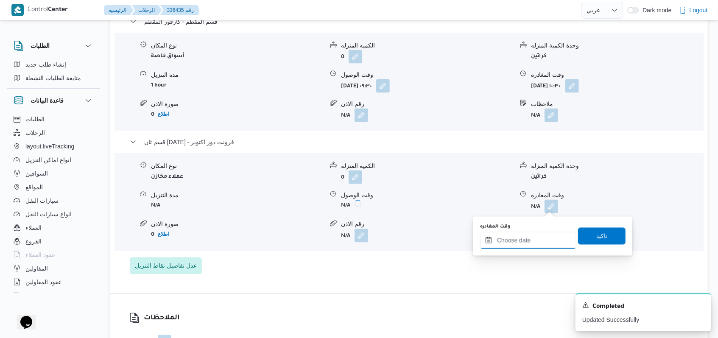
click at [542, 237] on input "وقت المغادره" at bounding box center [528, 240] width 96 height 17
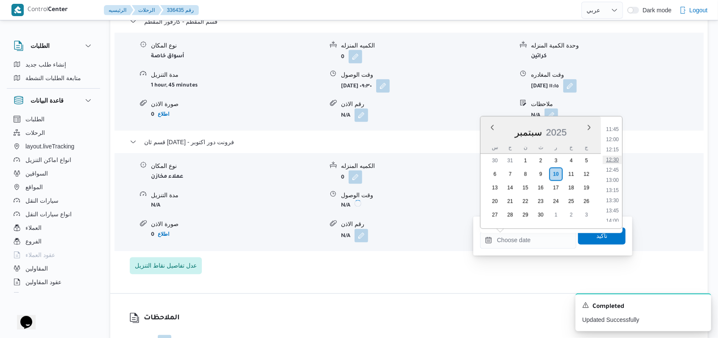
click at [617, 160] on li "12:30" at bounding box center [613, 160] width 20 height 8
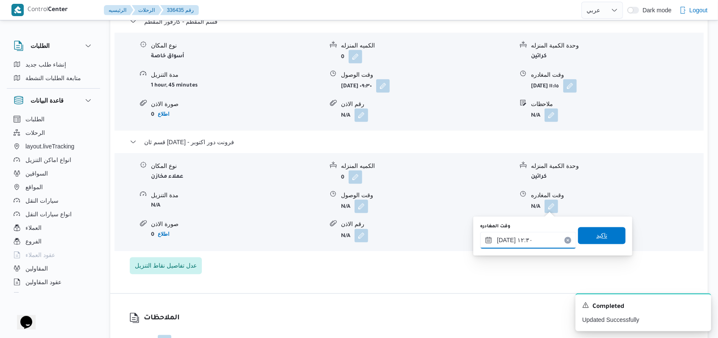
type input "١٠/٠٩/٢٠٢٥ ١٢:٣٠"
click at [596, 239] on span "تاكيد" at bounding box center [601, 236] width 11 height 10
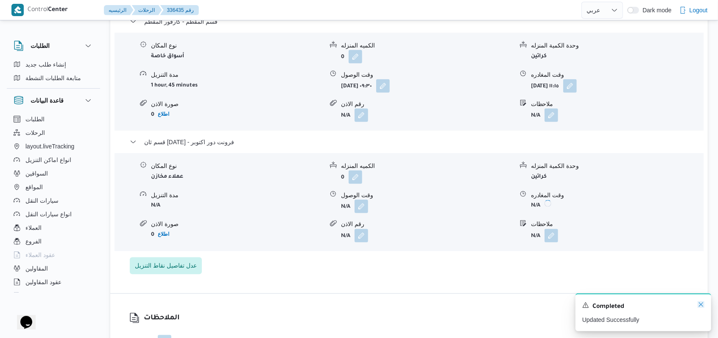
click at [701, 307] on icon "Dismiss toast" at bounding box center [701, 304] width 7 height 7
click at [698, 307] on icon "Dismiss toast" at bounding box center [701, 304] width 7 height 7
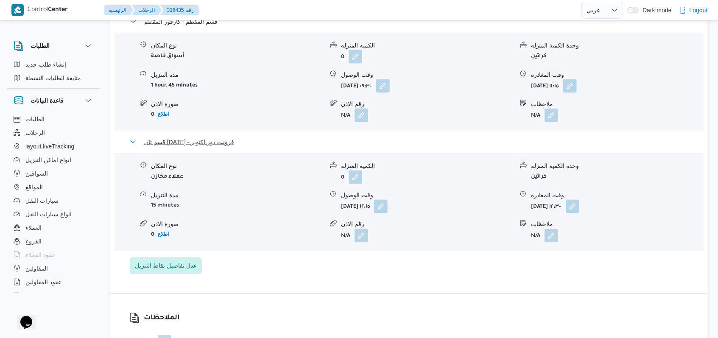
click at [227, 140] on span "قسم ثان 6 أكتوبر - فرونت دور اكتوبر" at bounding box center [189, 142] width 90 height 10
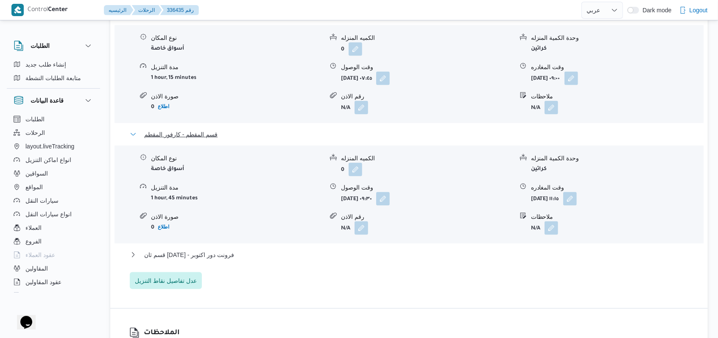
click at [216, 132] on button "قسم المقطم - كارفور المقطم" at bounding box center [409, 134] width 559 height 10
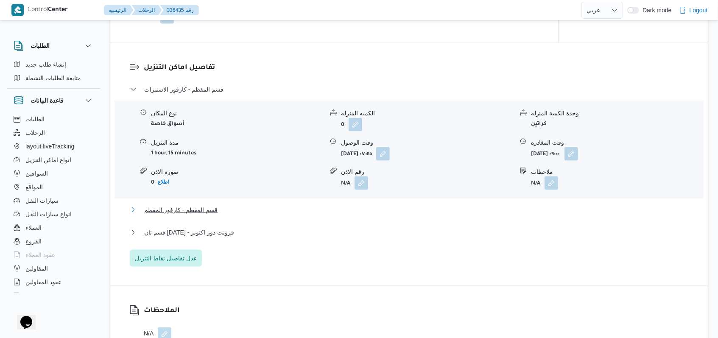
scroll to position [646, 0]
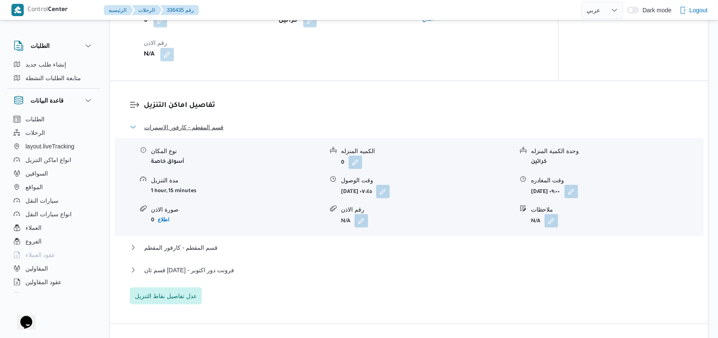
click at [212, 125] on span "قسم المقطم - كارفور الاسمرات" at bounding box center [183, 127] width 79 height 10
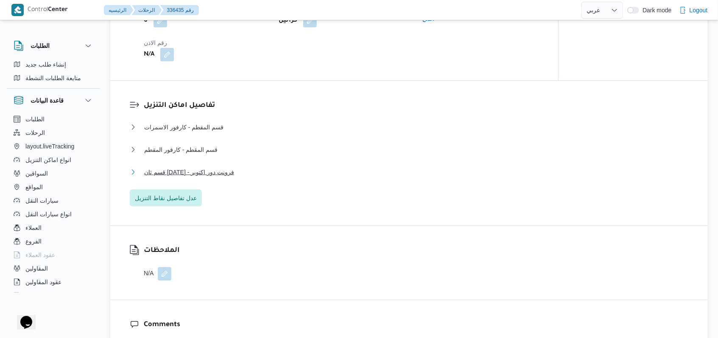
click at [239, 168] on button "قسم ثان 6 أكتوبر - فرونت دور اكتوبر" at bounding box center [409, 172] width 559 height 10
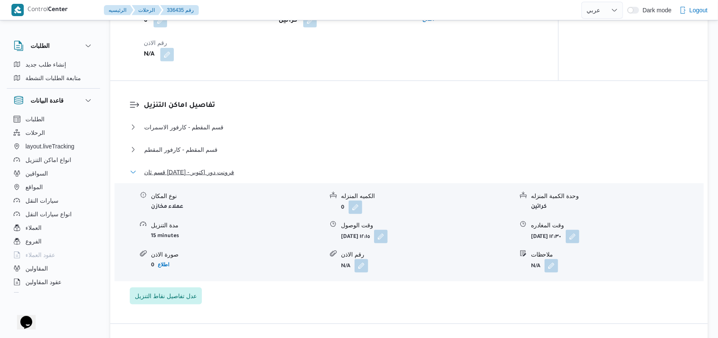
click at [239, 168] on button "قسم ثان 6 أكتوبر - فرونت دور اكتوبر" at bounding box center [409, 172] width 559 height 10
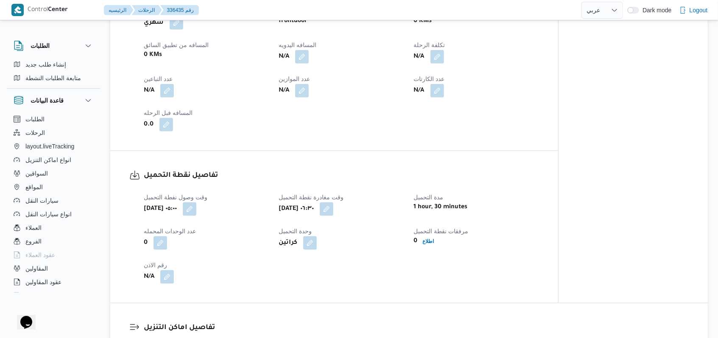
scroll to position [363, 0]
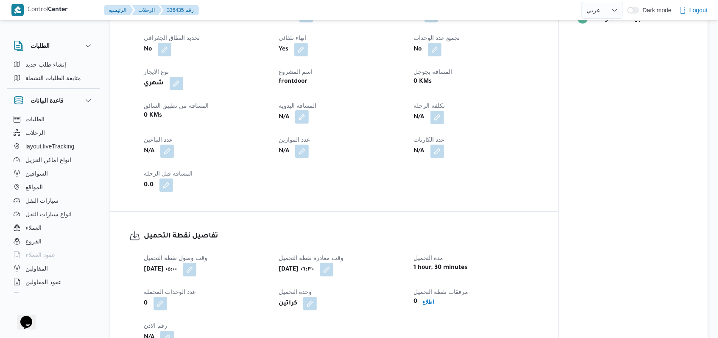
click at [303, 117] on button "button" at bounding box center [302, 117] width 14 height 14
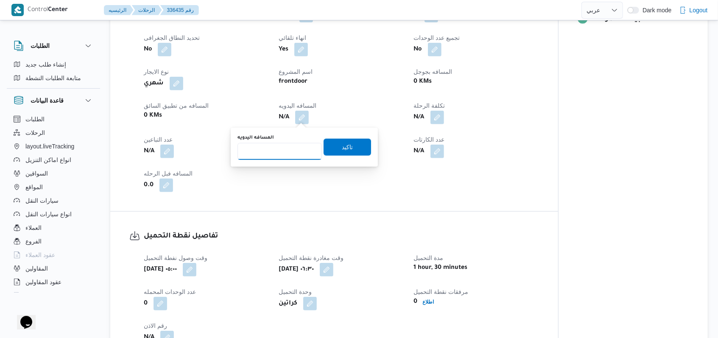
click at [277, 158] on input "المسافه اليدويه" at bounding box center [279, 151] width 84 height 17
type input "125"
click at [343, 155] on div "تاكيد" at bounding box center [347, 147] width 47 height 17
click at [346, 151] on span "تاكيد" at bounding box center [347, 147] width 47 height 17
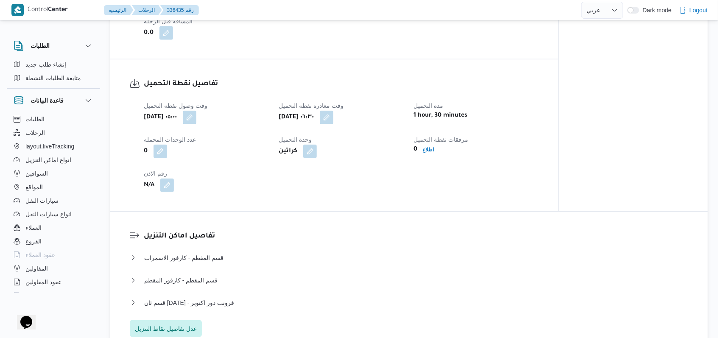
scroll to position [679, 0]
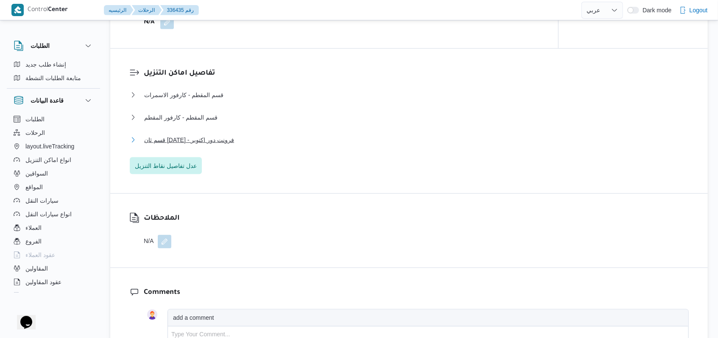
click at [210, 137] on span "قسم ثان 6 أكتوبر - فرونت دور اكتوبر" at bounding box center [189, 140] width 90 height 10
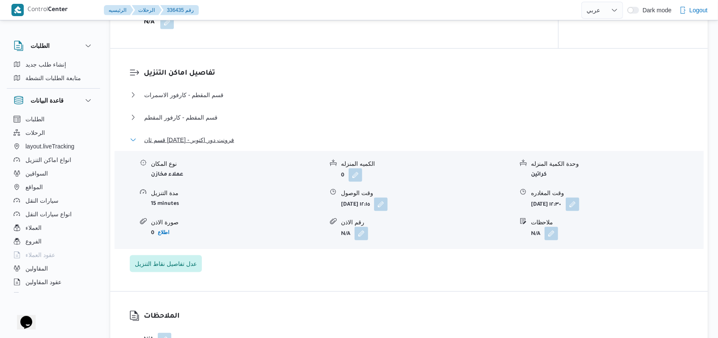
click at [210, 137] on span "قسم ثان 6 أكتوبر - فرونت دور اكتوبر" at bounding box center [189, 140] width 90 height 10
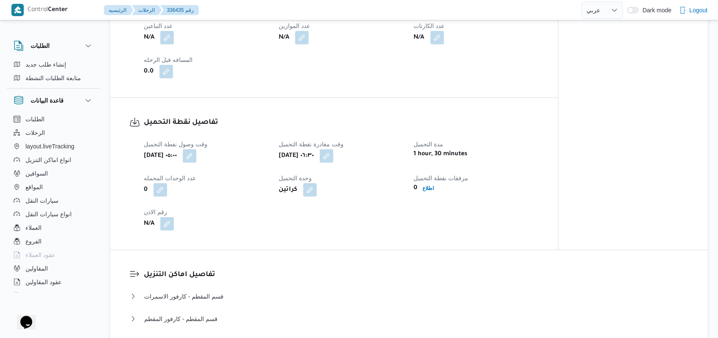
scroll to position [339, 0]
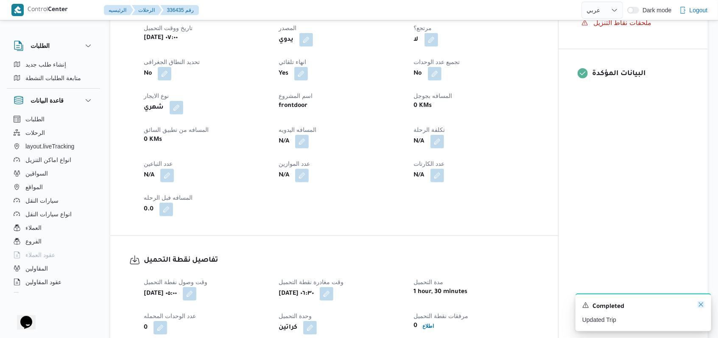
click at [699, 307] on icon "Dismiss toast" at bounding box center [701, 304] width 7 height 7
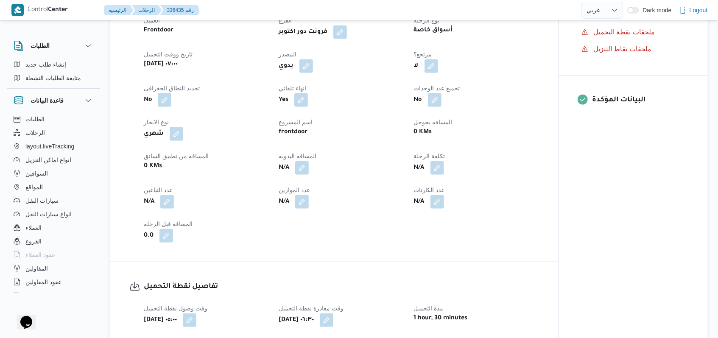
scroll to position [0, 0]
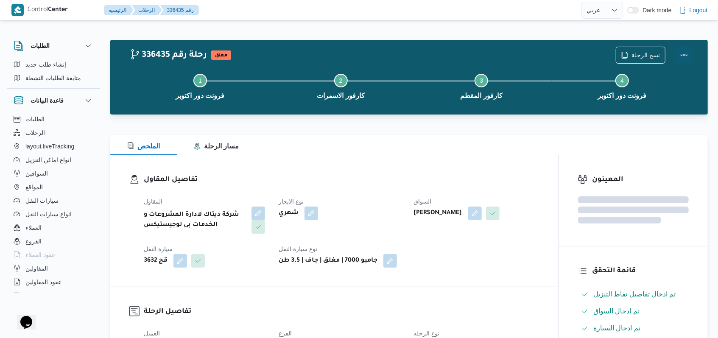
click at [677, 52] on button "Actions" at bounding box center [684, 54] width 17 height 17
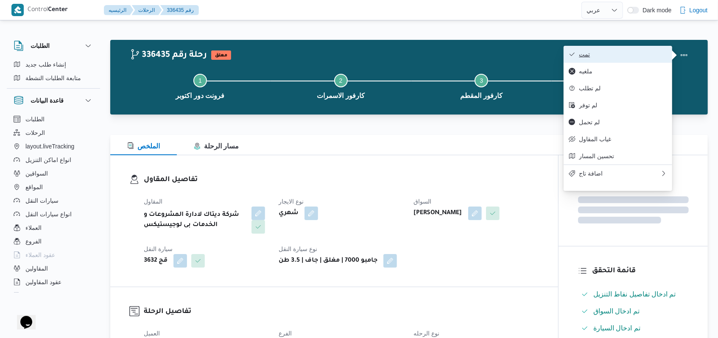
click at [629, 56] on span "تمت" at bounding box center [623, 54] width 88 height 7
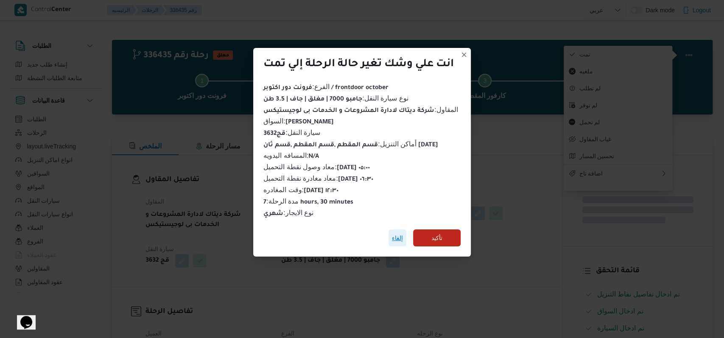
click at [396, 233] on span "إلغاء" at bounding box center [397, 238] width 11 height 10
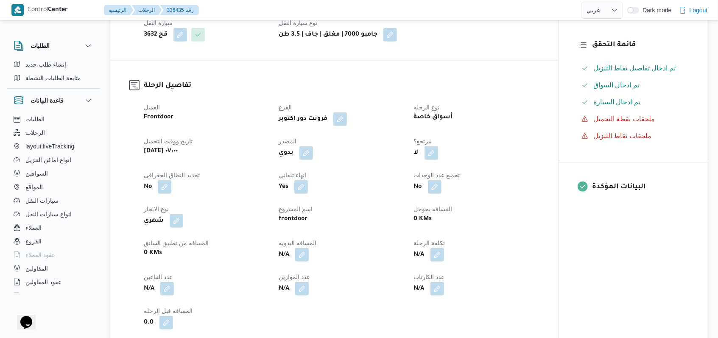
scroll to position [339, 0]
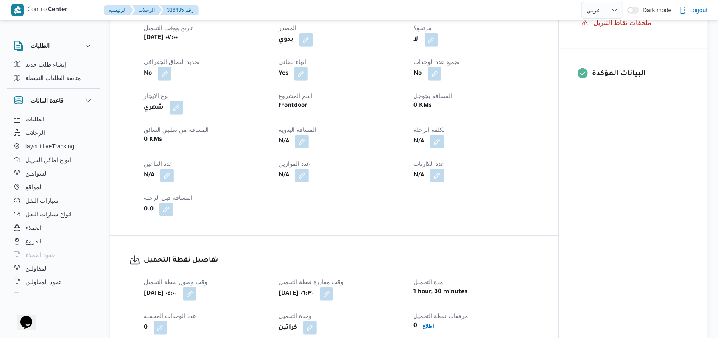
click at [351, 157] on div "العميل Frontdoor الفرع فرونت دور اكتوبر نوع الرحله أسواق خاصة تاريخ ووقت التحمي…" at bounding box center [341, 102] width 405 height 237
click at [295, 145] on span at bounding box center [300, 142] width 18 height 14
click at [302, 145] on button "button" at bounding box center [302, 141] width 14 height 14
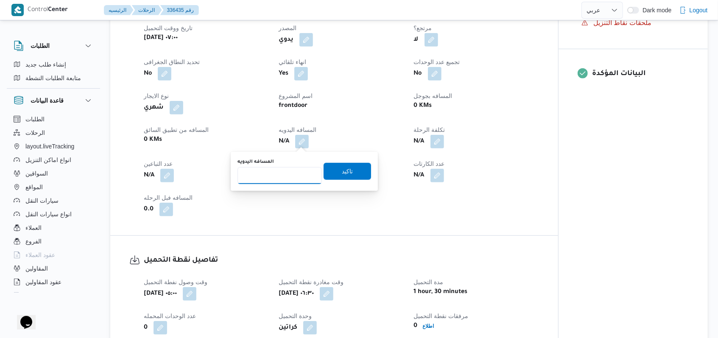
click at [285, 177] on input "المسافه اليدويه" at bounding box center [279, 175] width 84 height 17
type input "125"
click at [342, 170] on span "تاكيد" at bounding box center [347, 171] width 11 height 10
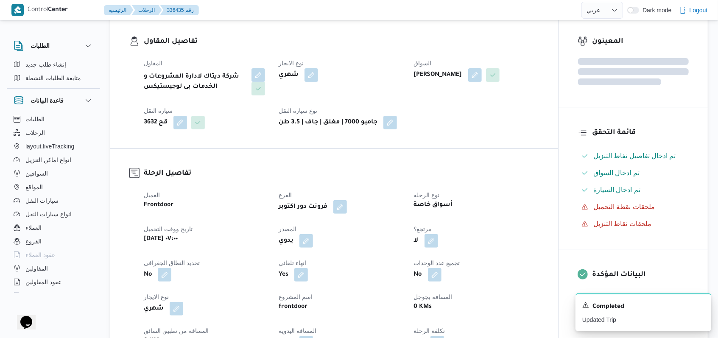
scroll to position [0, 0]
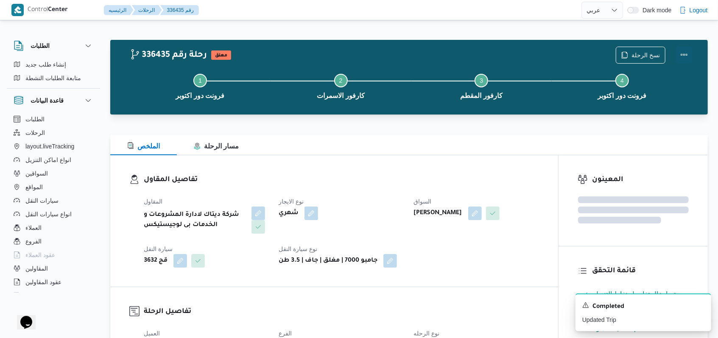
click at [686, 53] on button "Actions" at bounding box center [684, 54] width 17 height 17
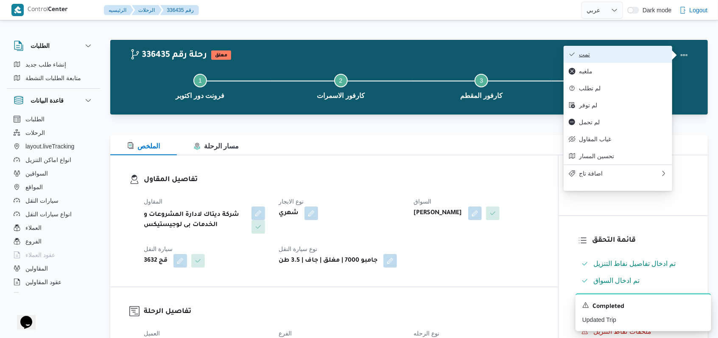
click at [600, 53] on span "تمت" at bounding box center [623, 54] width 88 height 7
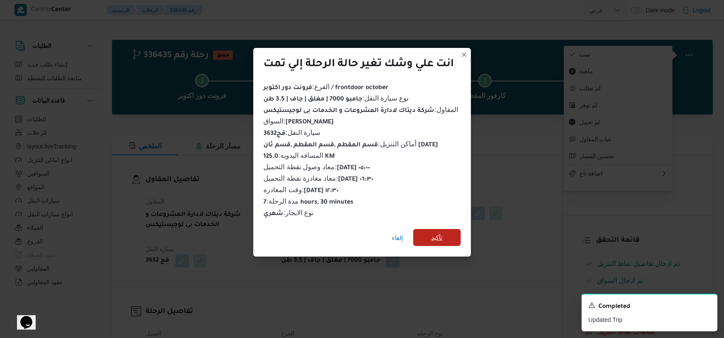
click at [437, 236] on span "تأكيد" at bounding box center [436, 237] width 11 height 10
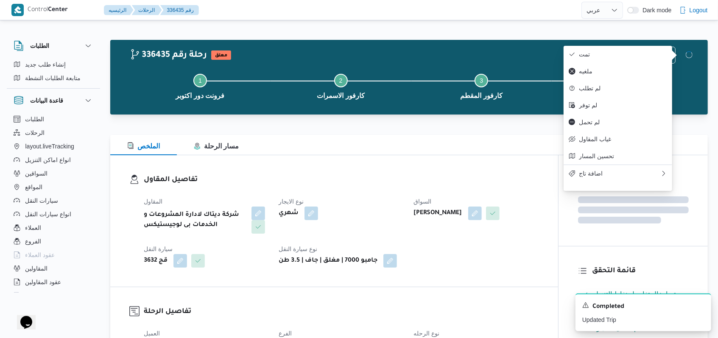
click at [360, 212] on div "شهري" at bounding box center [341, 213] width 126 height 15
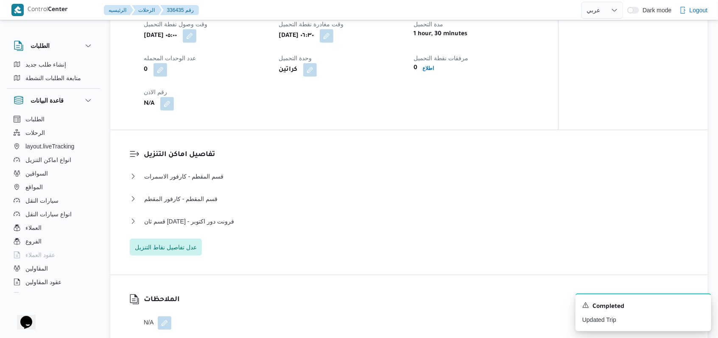
scroll to position [679, 0]
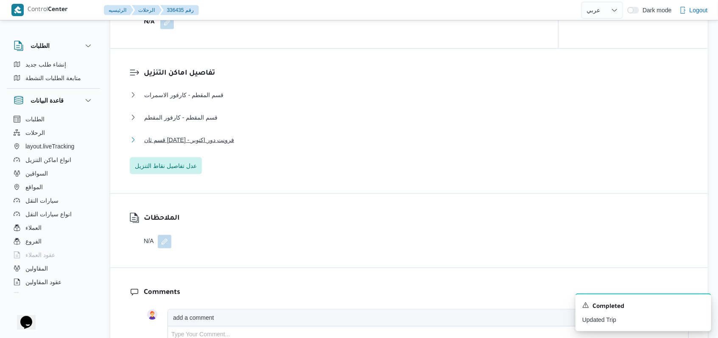
click at [236, 141] on button "قسم ثان 6 أكتوبر - فرونت دور اكتوبر" at bounding box center [409, 140] width 559 height 10
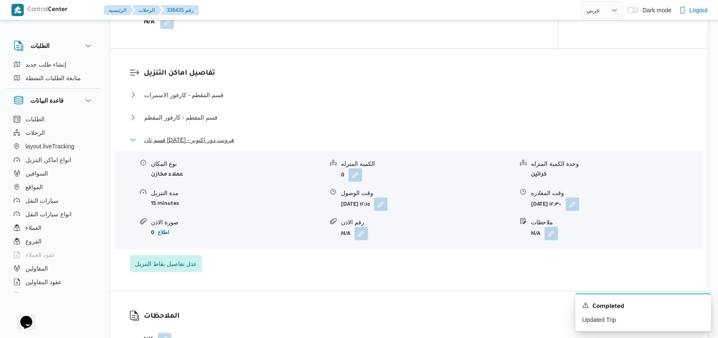
click at [236, 141] on button "قسم ثان 6 أكتوبر - فرونت دور اكتوبر" at bounding box center [409, 140] width 559 height 10
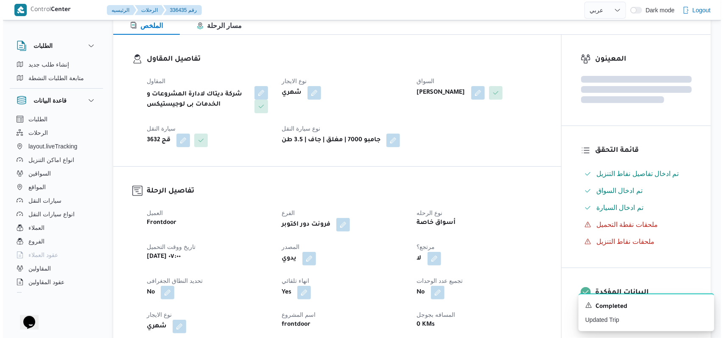
scroll to position [0, 0]
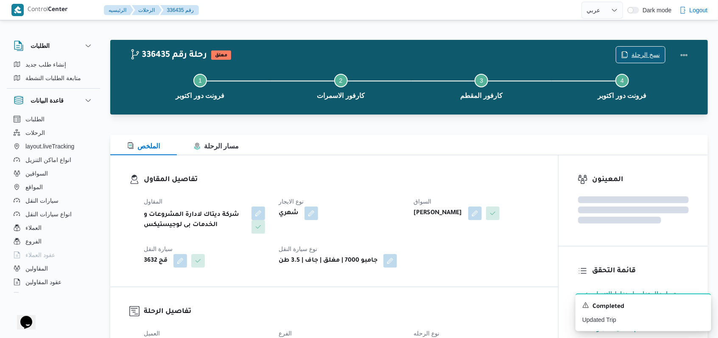
click at [650, 47] on div "نسخ الرحلة" at bounding box center [641, 55] width 50 height 17
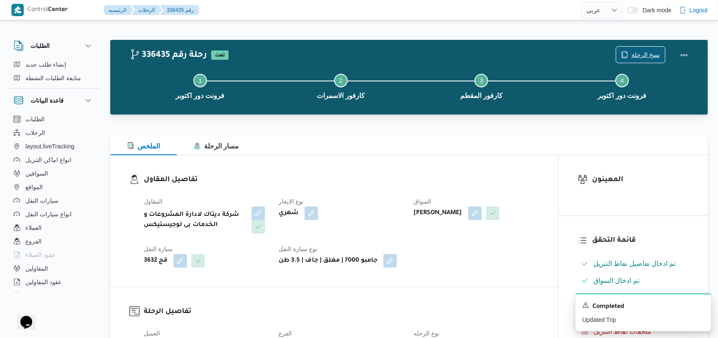
click at [640, 53] on span "نسخ الرحلة" at bounding box center [645, 55] width 28 height 10
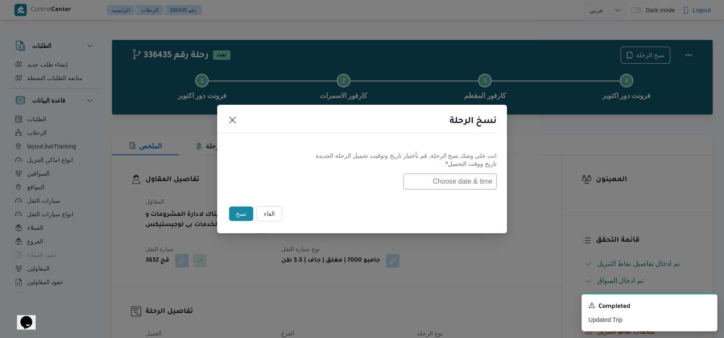
click at [461, 183] on input "text" at bounding box center [449, 181] width 93 height 16
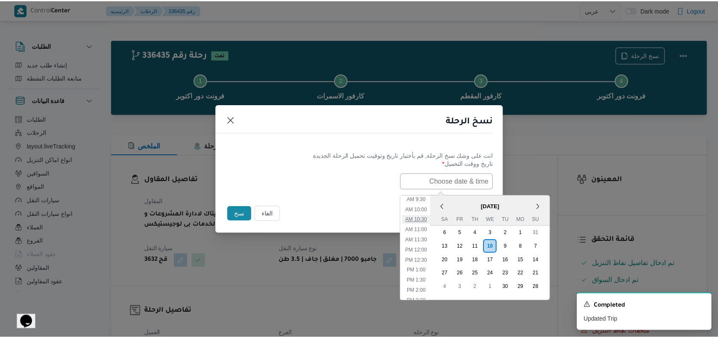
scroll to position [211, 0]
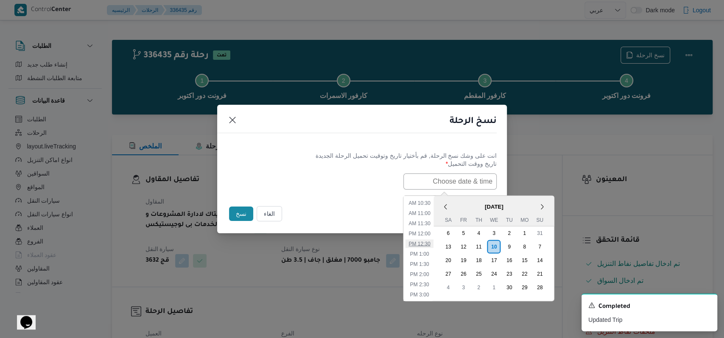
click at [428, 243] on li "12:30 PM" at bounding box center [419, 243] width 28 height 8
type input "10/09/2025 12:30PM"
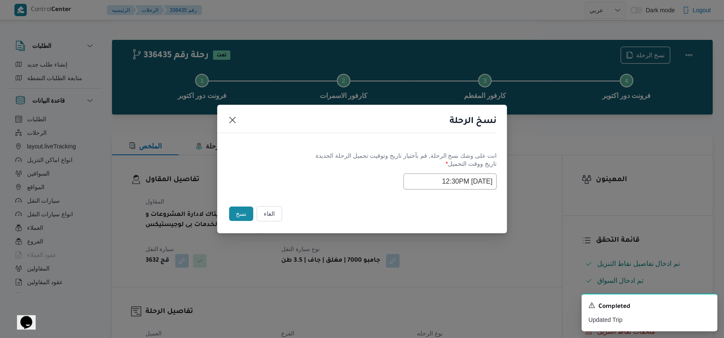
click at [234, 215] on button "نسخ" at bounding box center [241, 214] width 24 height 14
click at [704, 306] on icon "Dismiss toast" at bounding box center [707, 304] width 7 height 7
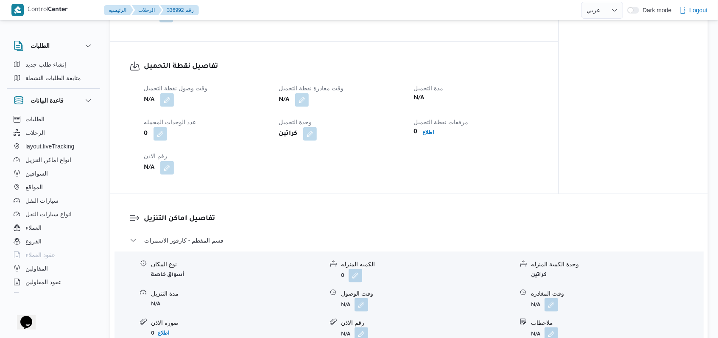
scroll to position [565, 0]
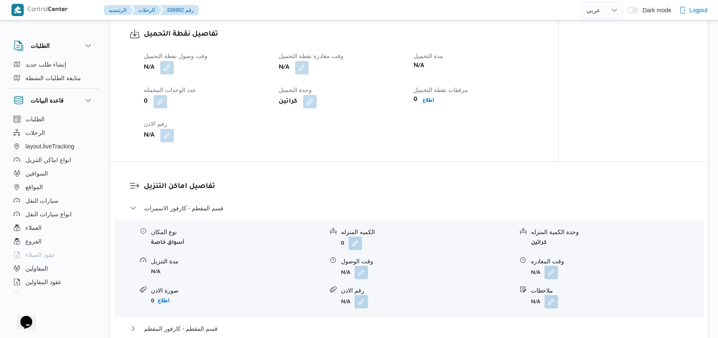
click at [159, 70] on span at bounding box center [165, 68] width 18 height 14
click at [163, 72] on span at bounding box center [165, 68] width 18 height 14
click at [165, 73] on button "button" at bounding box center [167, 68] width 14 height 14
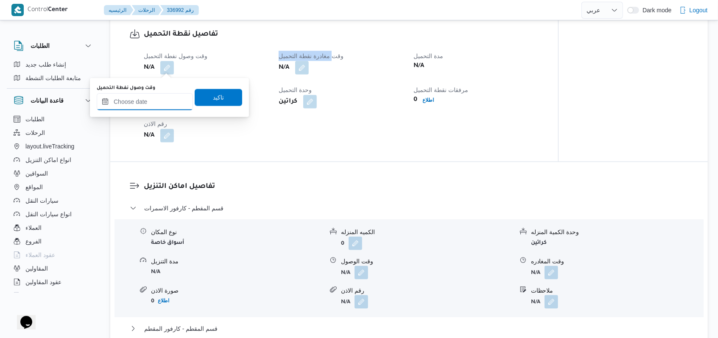
click at [155, 106] on input "وقت وصول نفطة التحميل" at bounding box center [145, 101] width 96 height 17
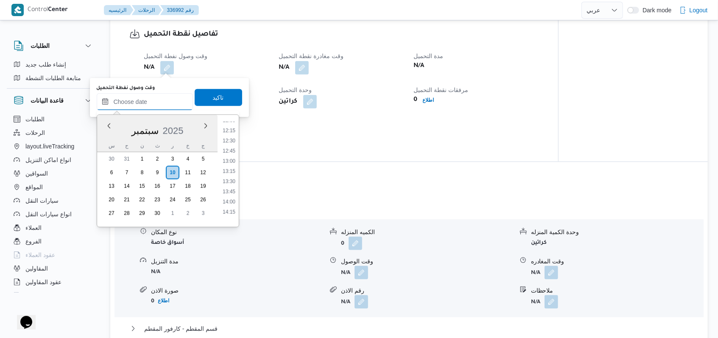
scroll to position [477, 0]
click at [234, 161] on li "12:30" at bounding box center [229, 158] width 20 height 8
type input "١٠/٠٩/٢٠٢٥ ١٢:٣٠"
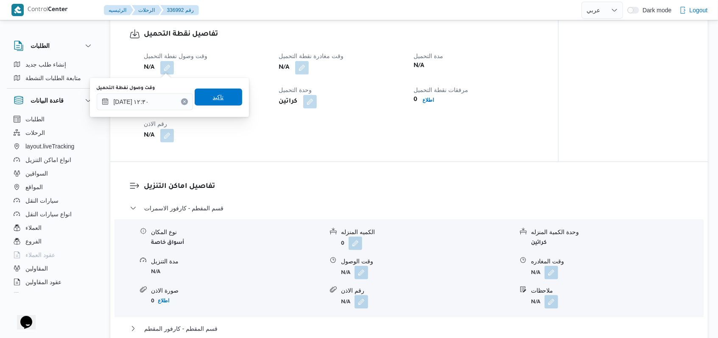
click at [224, 100] on span "تاكيد" at bounding box center [218, 97] width 47 height 17
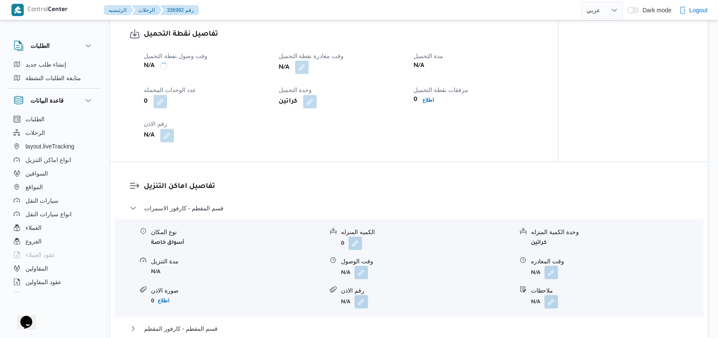
click at [304, 61] on button "button" at bounding box center [302, 68] width 14 height 14
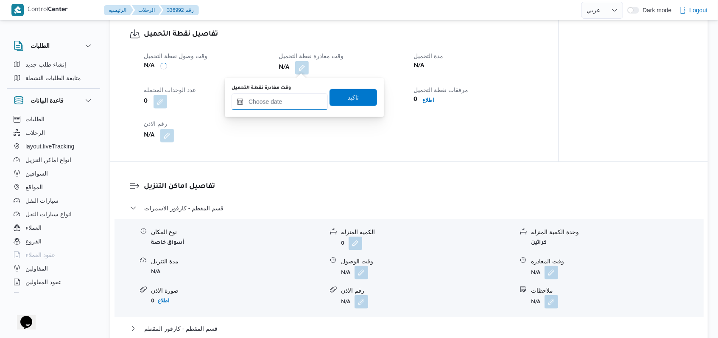
click at [278, 97] on input "وقت مغادرة نقطة التحميل" at bounding box center [280, 101] width 96 height 17
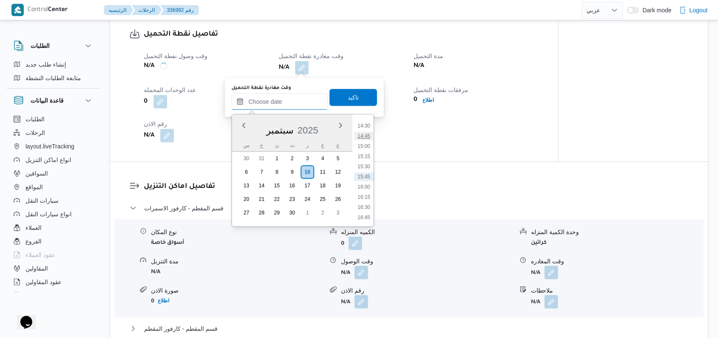
scroll to position [533, 0]
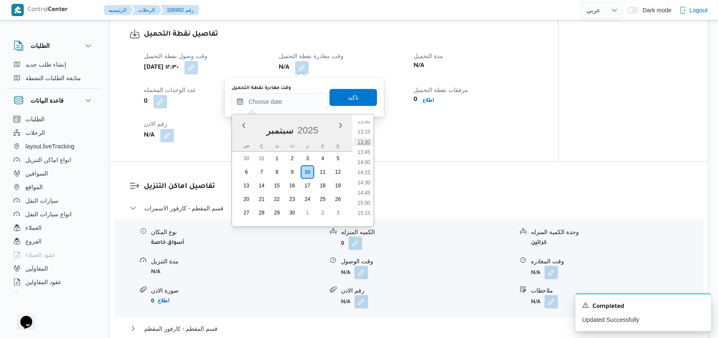
click at [367, 143] on li "13:30" at bounding box center [364, 142] width 20 height 8
type input "١٠/٠٩/٢٠٢٥ ١٣:٣٠"
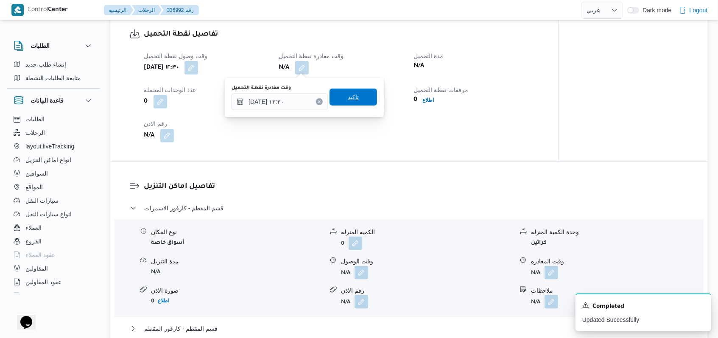
click at [360, 96] on span "تاكيد" at bounding box center [353, 97] width 47 height 17
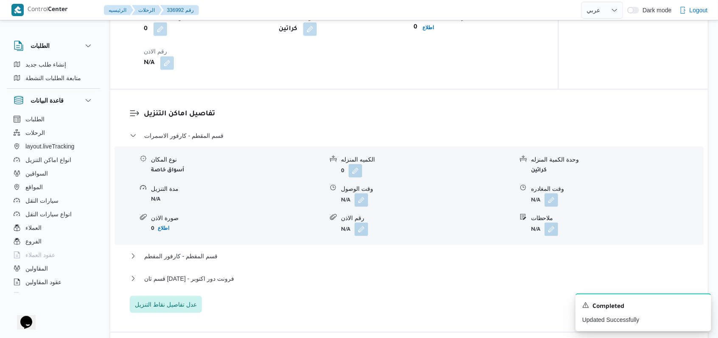
scroll to position [679, 0]
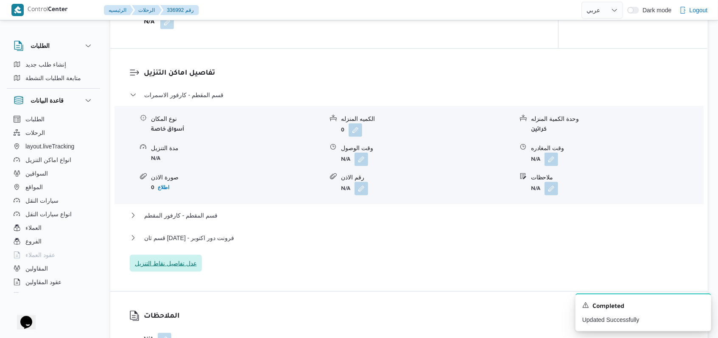
click at [184, 268] on span "عدل تفاصيل نقاط التنزيل" at bounding box center [166, 263] width 62 height 10
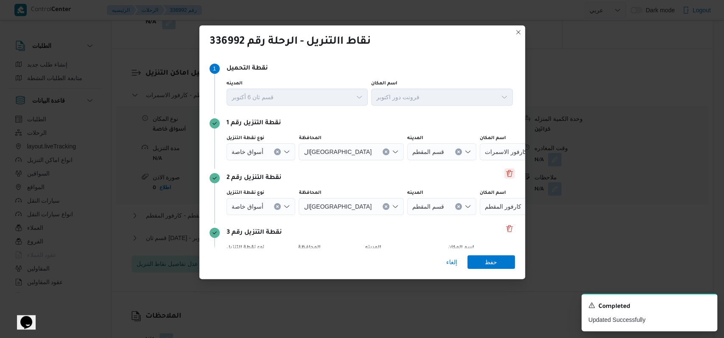
click at [504, 178] on button "Delete" at bounding box center [509, 173] width 10 height 10
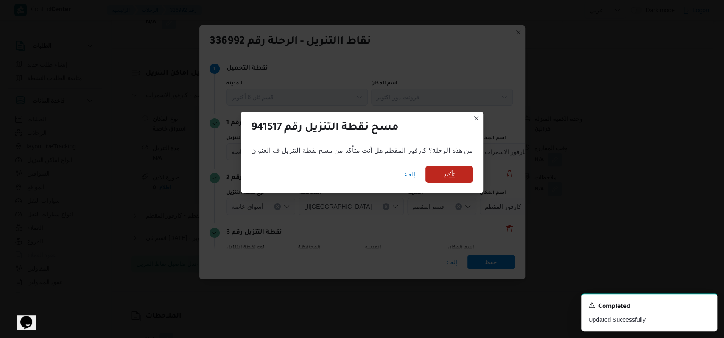
click at [460, 175] on span "تأكيد" at bounding box center [448, 174] width 47 height 17
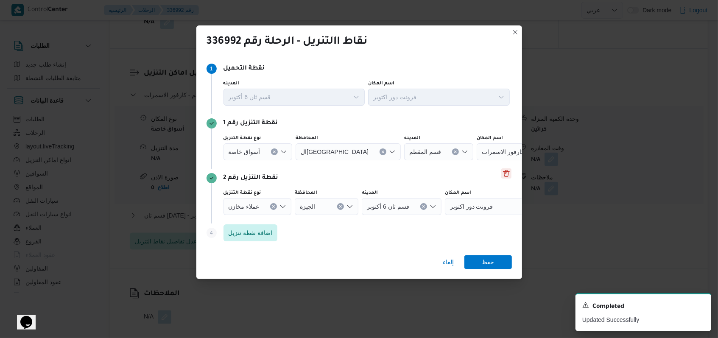
click at [501, 175] on button "Delete" at bounding box center [506, 173] width 10 height 10
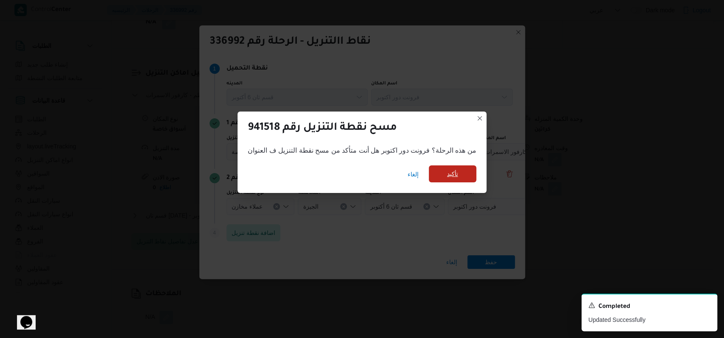
click at [457, 172] on span "تأكيد" at bounding box center [452, 173] width 47 height 17
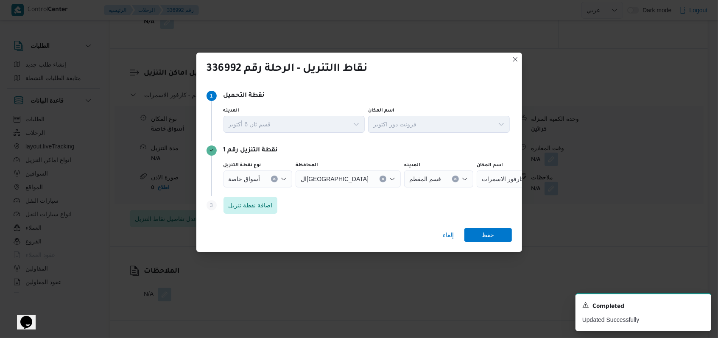
click at [382, 179] on icon "Clear input" at bounding box center [383, 179] width 2 height 2
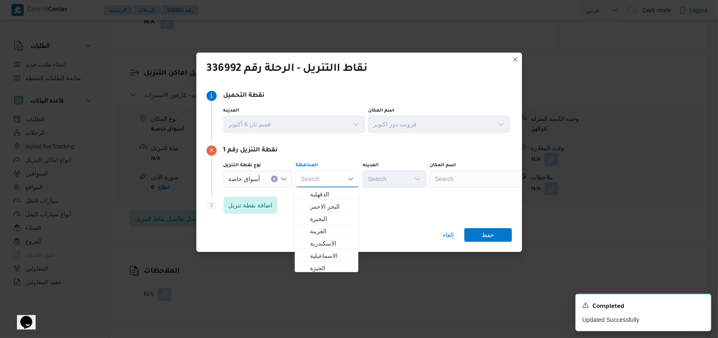
click at [451, 179] on div "Search" at bounding box center [483, 178] width 106 height 17
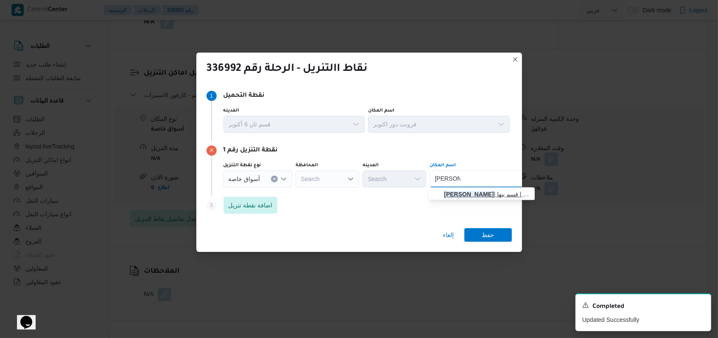
type input "كارفور بنها"
click at [474, 193] on span "كارفور بنها | كارفور بنها | قسم بنها" at bounding box center [487, 194] width 86 height 10
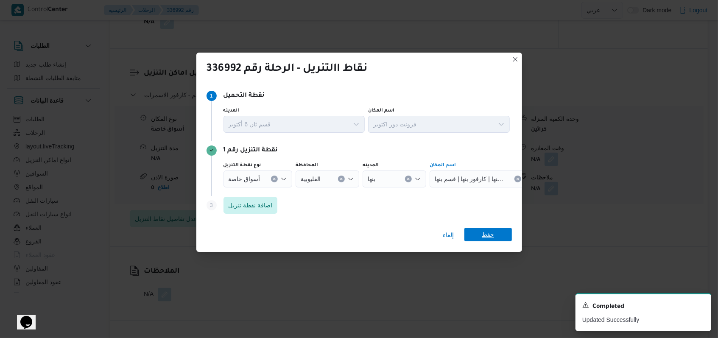
click at [483, 237] on span "حفظ" at bounding box center [488, 235] width 12 height 14
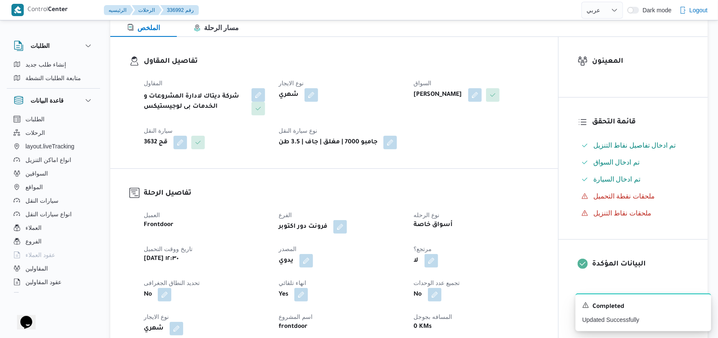
scroll to position [56, 0]
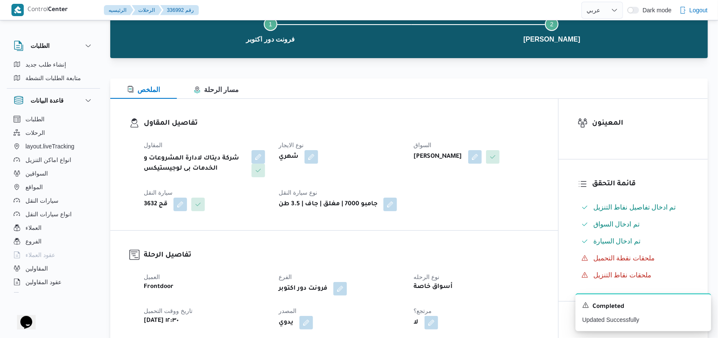
select select "ar"
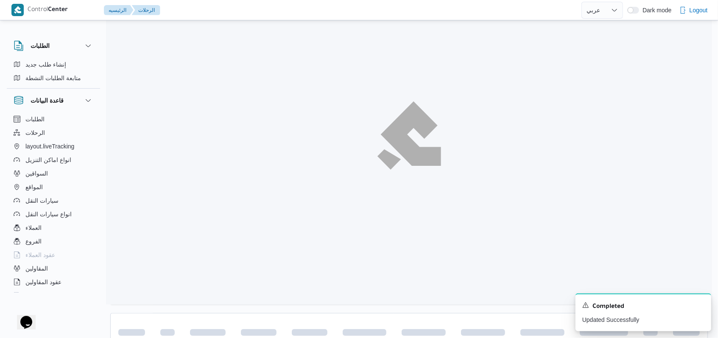
scroll to position [143, 0]
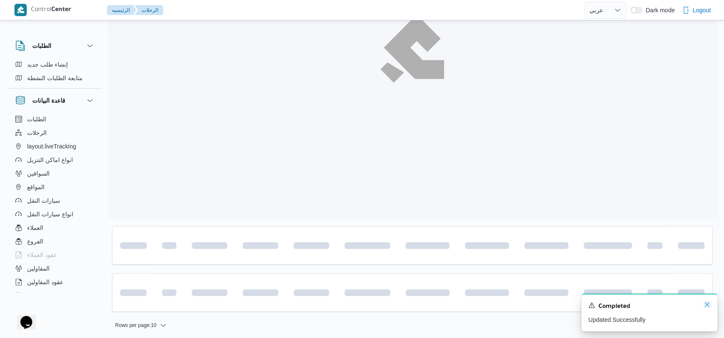
click at [706, 307] on icon "Dismiss toast" at bounding box center [707, 304] width 4 height 4
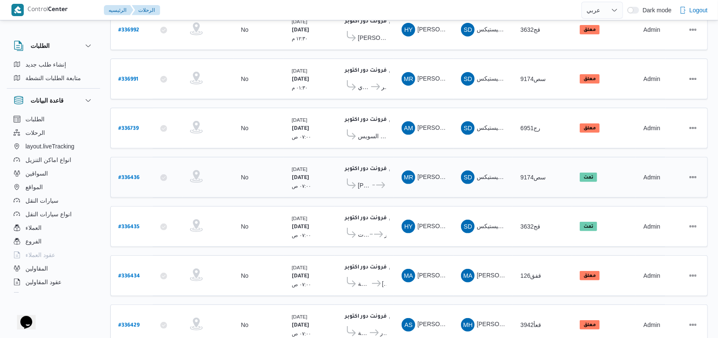
scroll to position [87, 0]
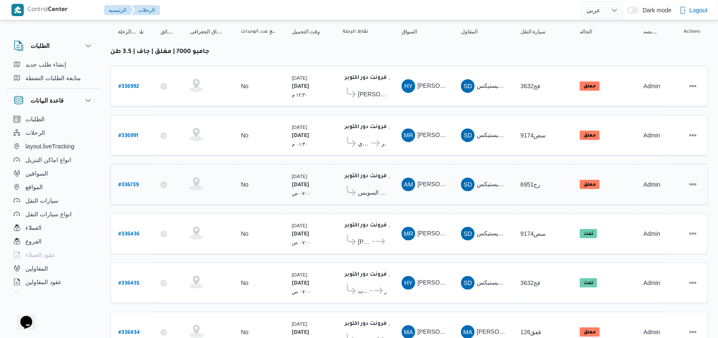
click at [136, 182] on b "# 336739" at bounding box center [128, 185] width 20 height 6
select select "ar"
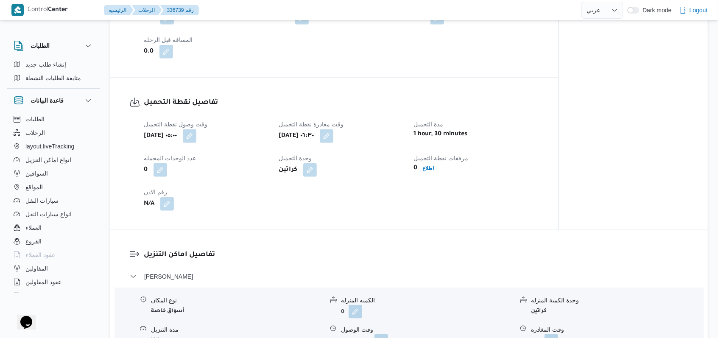
scroll to position [596, 0]
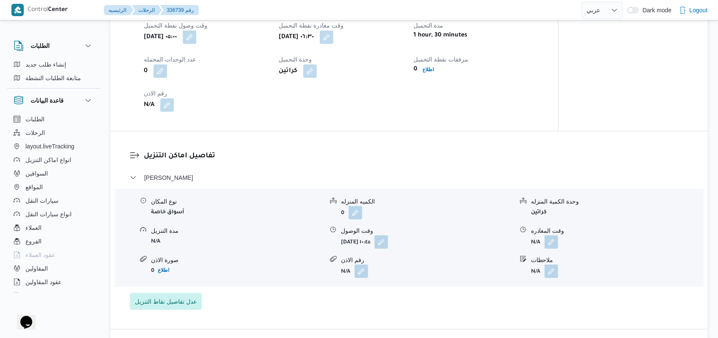
click at [428, 75] on div "مرفقات نقطة التحميل 0 اطلاع" at bounding box center [476, 66] width 125 height 24
click at [429, 67] on b "اطلاع" at bounding box center [428, 70] width 11 height 6
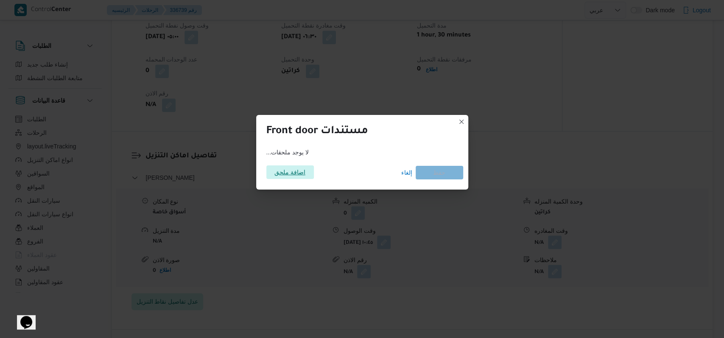
click at [291, 173] on span "اضافة ملحق" at bounding box center [289, 172] width 31 height 14
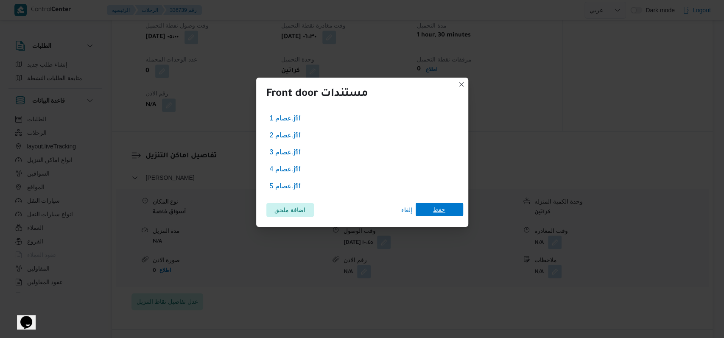
click at [460, 210] on span "حفظ" at bounding box center [439, 210] width 47 height 14
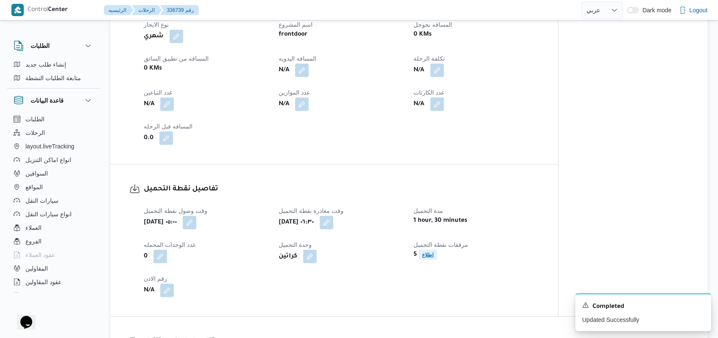
scroll to position [370, 0]
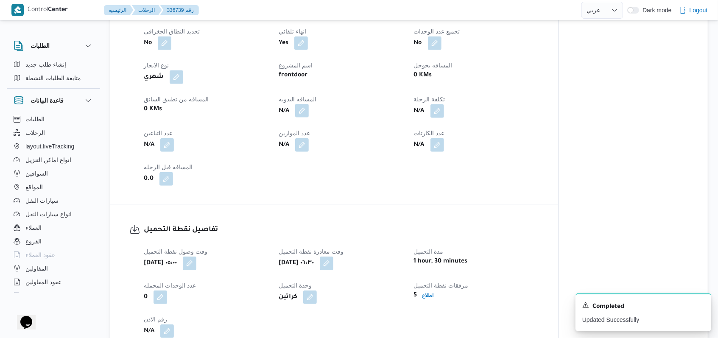
click at [302, 113] on button "button" at bounding box center [302, 111] width 14 height 14
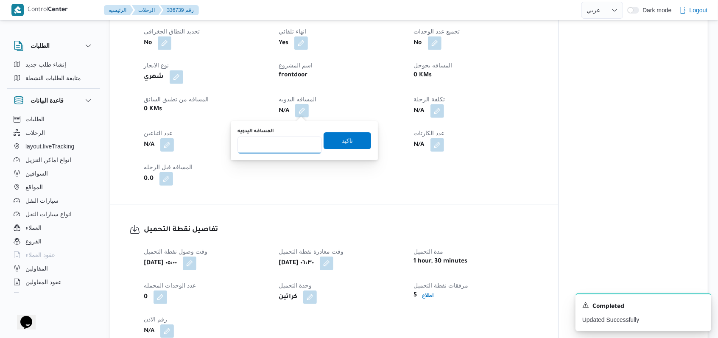
click at [272, 148] on input "المسافه اليدويه" at bounding box center [279, 145] width 84 height 17
type input "400"
click at [325, 141] on span "تاكيد" at bounding box center [347, 140] width 47 height 17
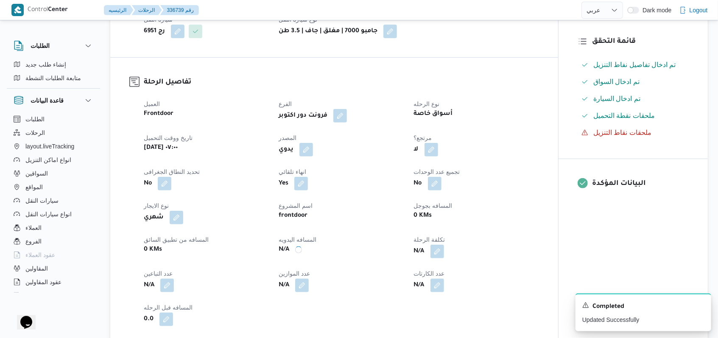
scroll to position [313, 0]
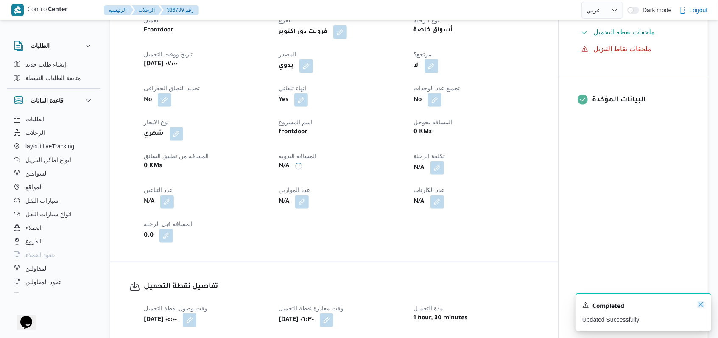
click at [702, 306] on icon "Dismiss toast" at bounding box center [701, 304] width 7 height 7
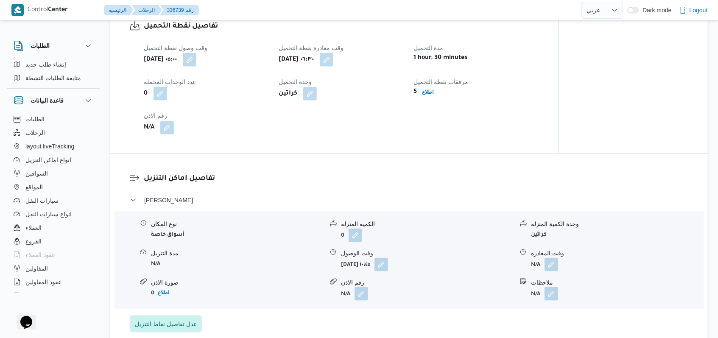
scroll to position [622, 0]
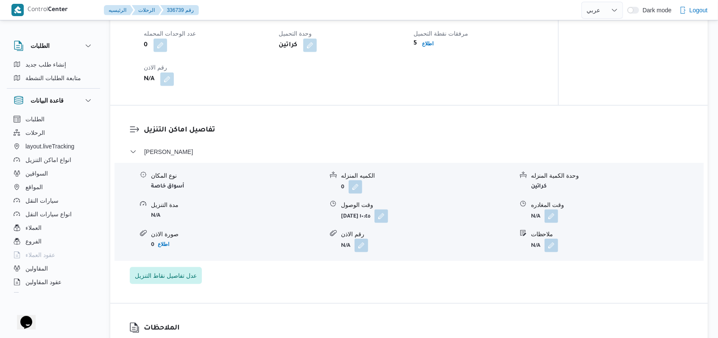
select select "ar"
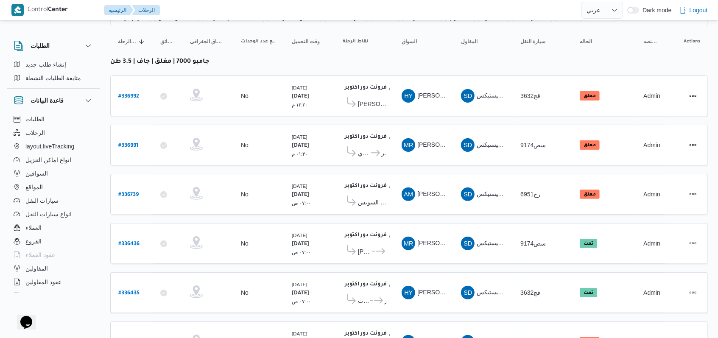
scroll to position [216, 0]
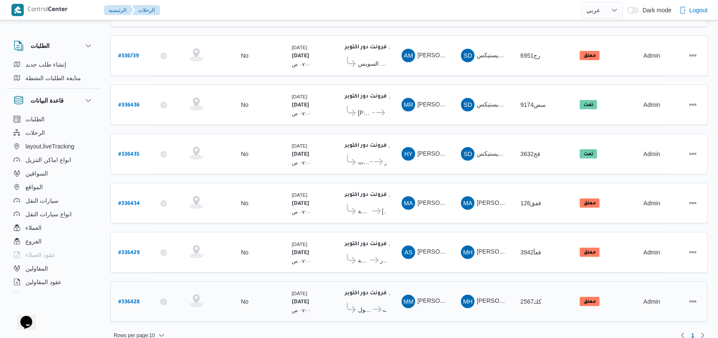
click at [134, 296] on link "# 336428" at bounding box center [128, 301] width 21 height 11
select select "ar"
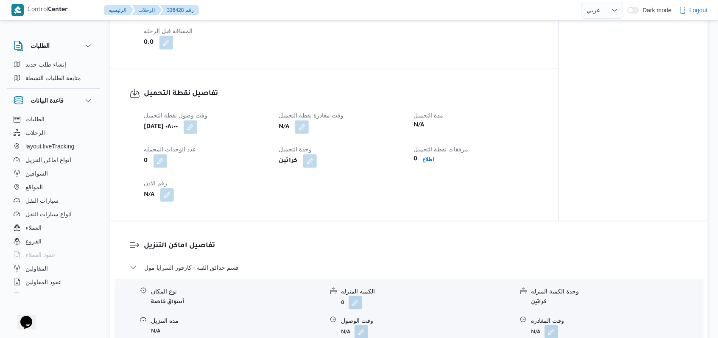
scroll to position [509, 0]
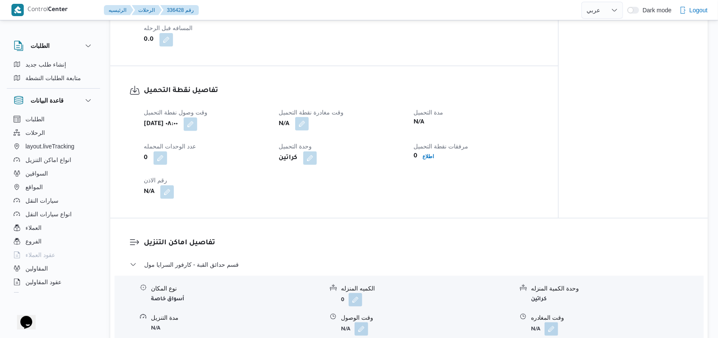
click at [299, 124] on button "button" at bounding box center [302, 124] width 14 height 14
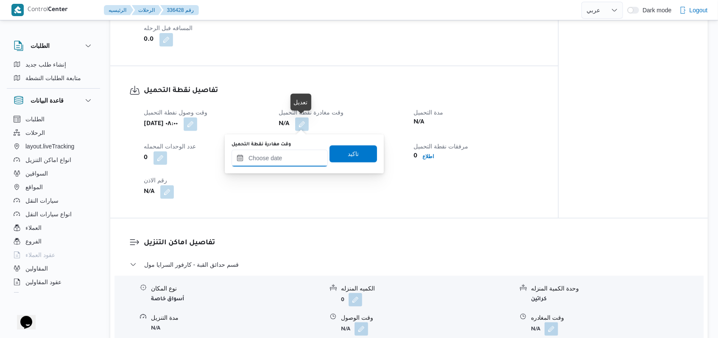
click at [279, 165] on input "وقت مغادرة نقطة التحميل" at bounding box center [280, 158] width 96 height 17
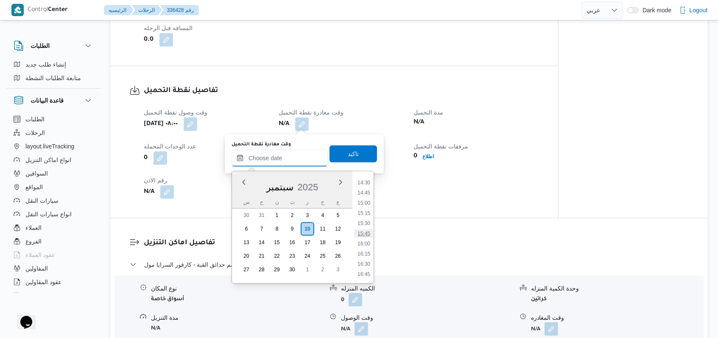
scroll to position [533, 0]
click at [368, 220] on li "14:00" at bounding box center [364, 219] width 20 height 8
type input "١٠/٠٩/٢٠٢٥ ١٤:٠٠"
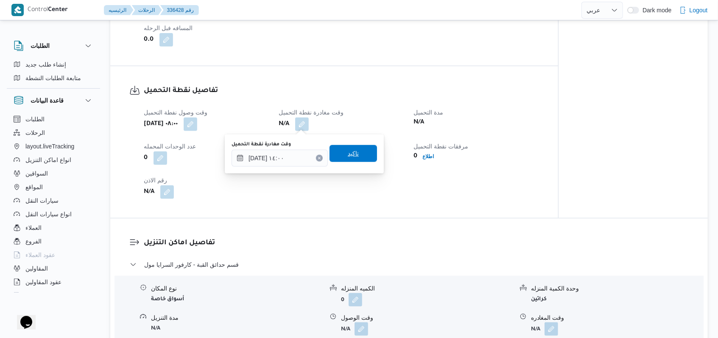
click at [355, 160] on span "تاكيد" at bounding box center [353, 153] width 47 height 17
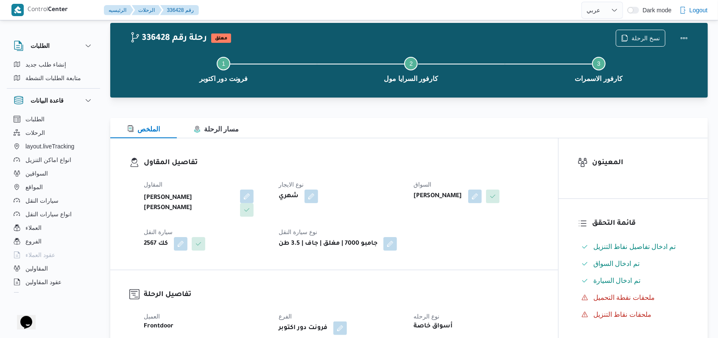
scroll to position [0, 0]
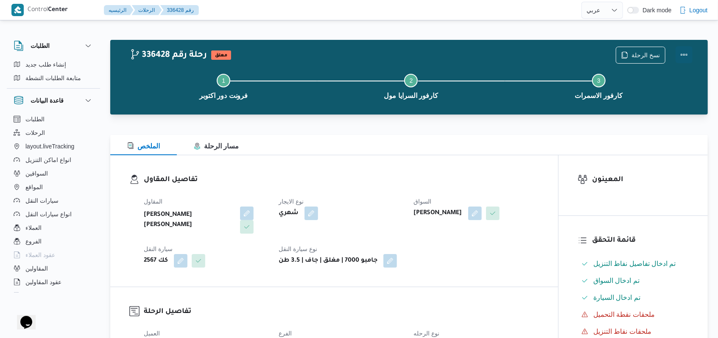
click at [679, 47] on button "Actions" at bounding box center [684, 54] width 17 height 17
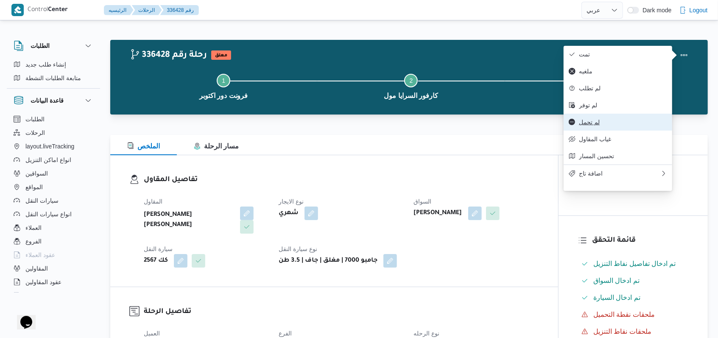
click at [590, 126] on span "لم تحمل" at bounding box center [623, 122] width 88 height 7
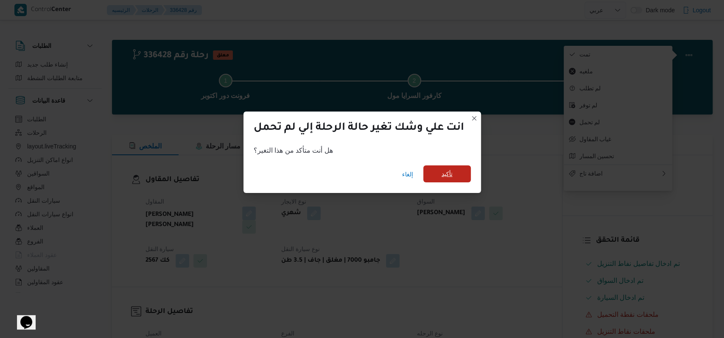
click at [458, 177] on span "تأكيد" at bounding box center [446, 173] width 47 height 17
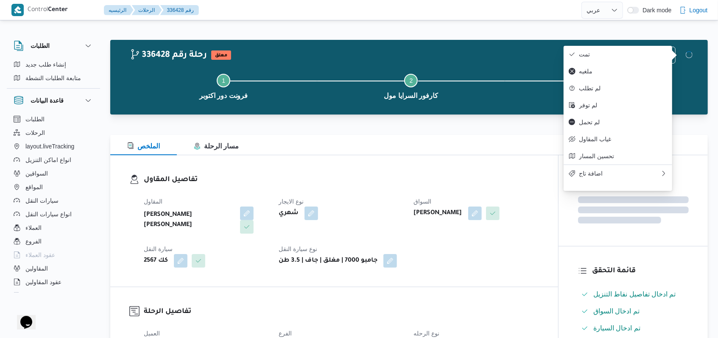
click at [457, 177] on h3 "تفاصيل المقاول" at bounding box center [341, 179] width 395 height 11
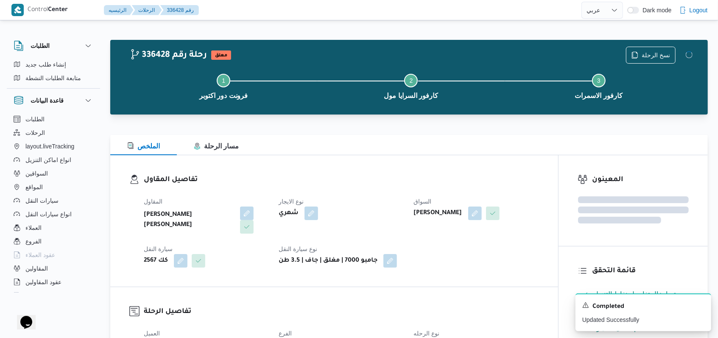
select select "ar"
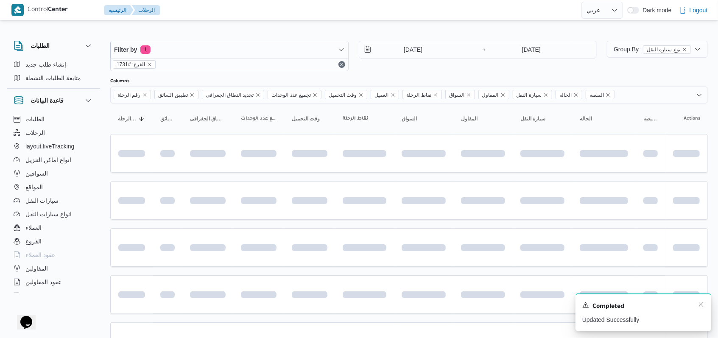
scroll to position [190, 0]
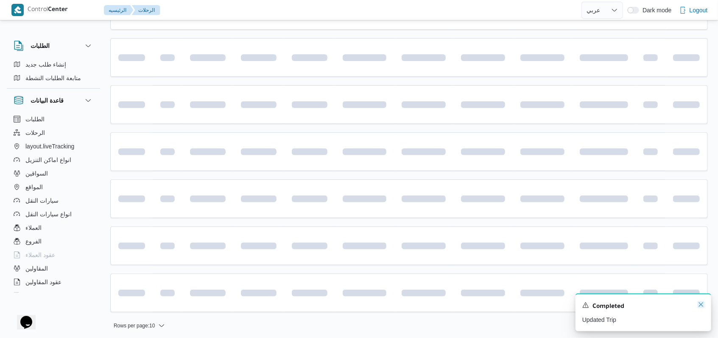
click at [703, 307] on icon "Dismiss toast" at bounding box center [701, 304] width 7 height 7
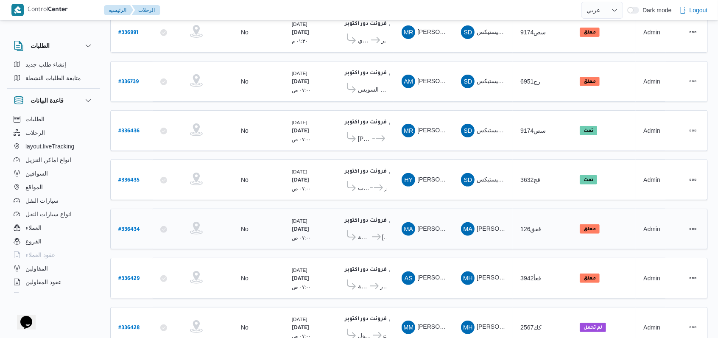
scroll to position [208, 0]
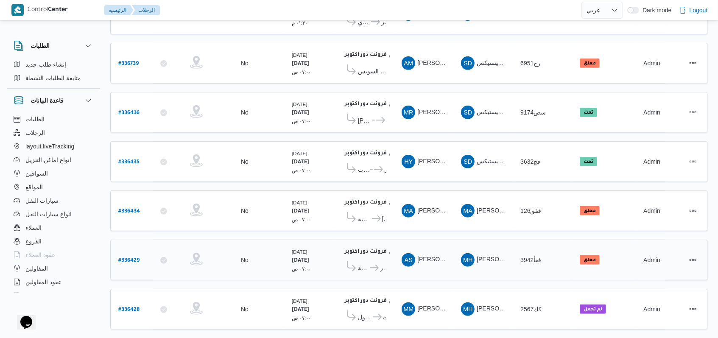
click at [125, 258] on b "# 336429" at bounding box center [128, 261] width 21 height 6
select select "ar"
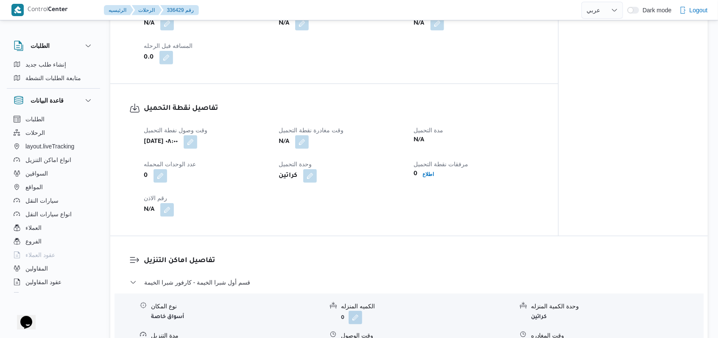
scroll to position [548, 0]
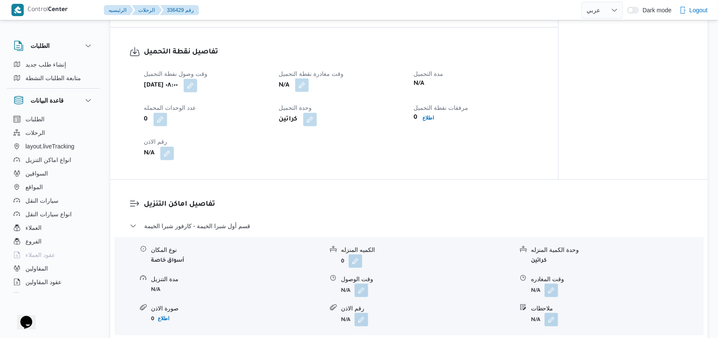
click at [309, 82] on button "button" at bounding box center [302, 85] width 14 height 14
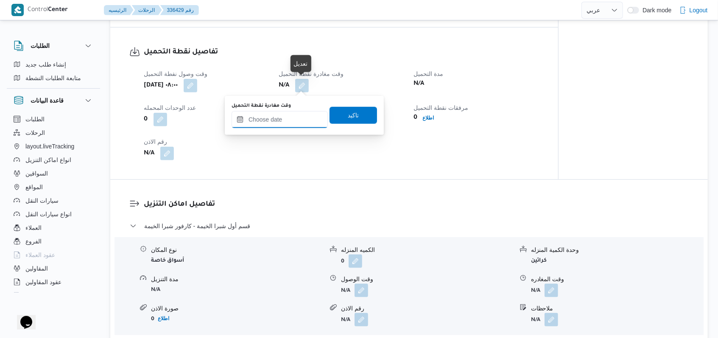
click at [293, 118] on input "وقت مغادرة نقطة التحميل" at bounding box center [280, 119] width 96 height 17
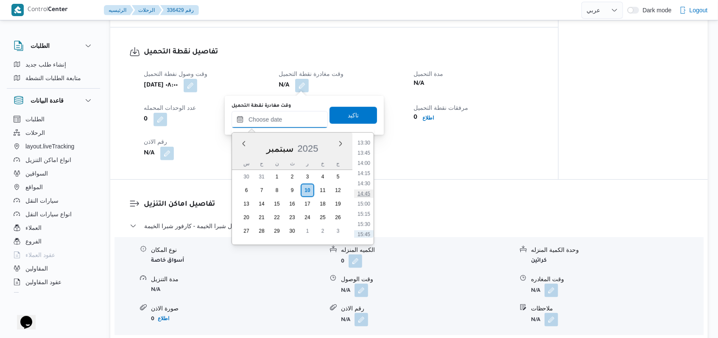
scroll to position [533, 0]
click at [366, 182] on li "14:00" at bounding box center [364, 180] width 20 height 8
type input "١٠/٠٩/٢٠٢٥ ١٤:٠٠"
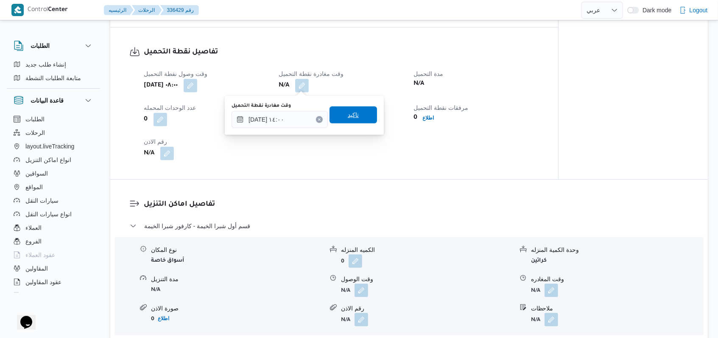
click at [352, 111] on span "تاكيد" at bounding box center [353, 115] width 11 height 10
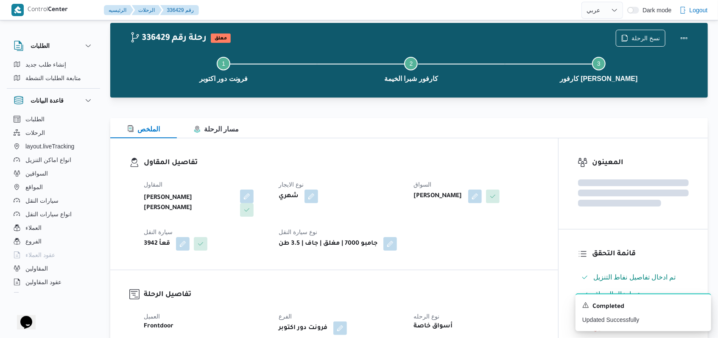
scroll to position [0, 0]
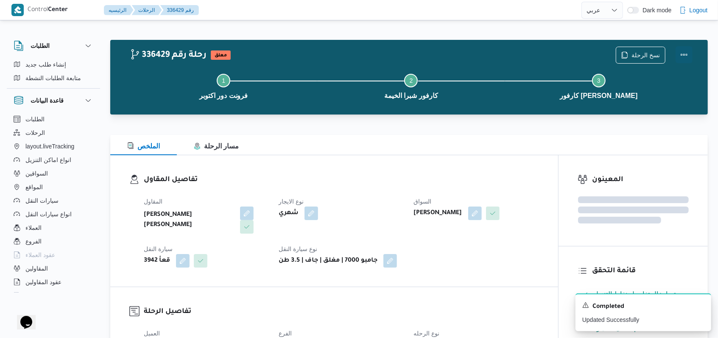
click at [688, 55] on button "Actions" at bounding box center [684, 54] width 17 height 17
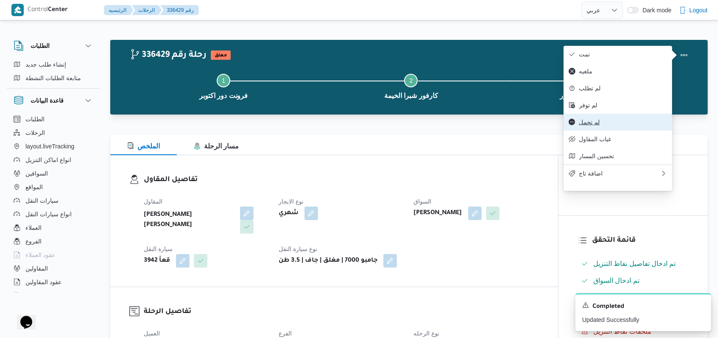
click at [607, 126] on span "لم تحمل" at bounding box center [623, 122] width 88 height 7
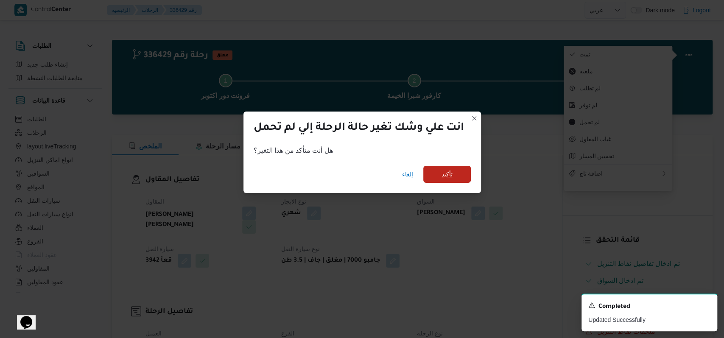
click at [466, 176] on span "تأكيد" at bounding box center [446, 174] width 47 height 17
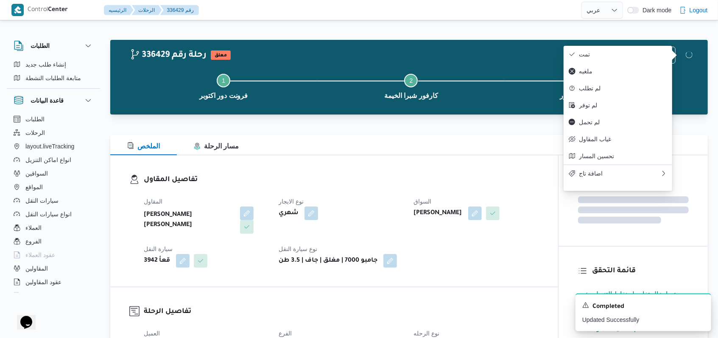
click at [411, 189] on dl "تفاصيل المقاول المقاول محمد حسني محمد ابراهيم نوع الايجار شهري السواق احمد سعد …" at bounding box center [341, 220] width 395 height 93
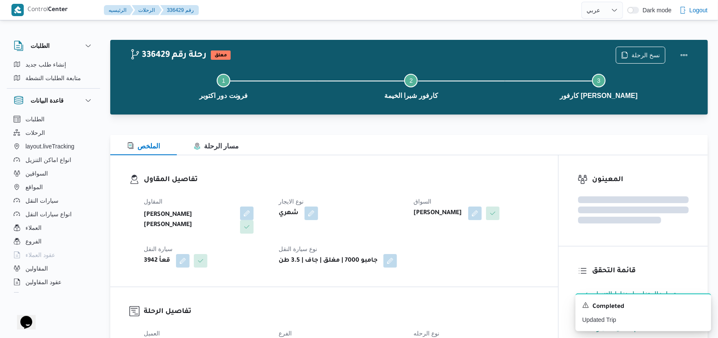
select select "ar"
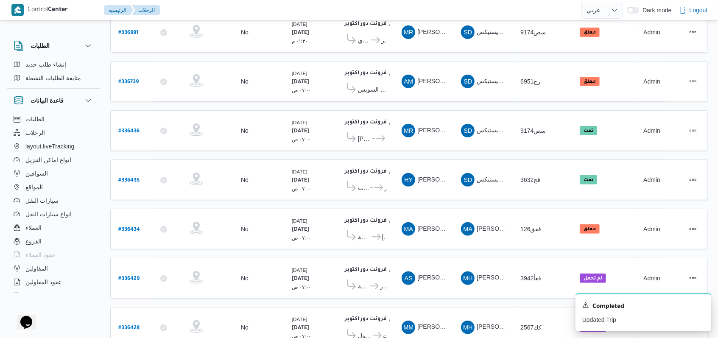
scroll to position [208, 0]
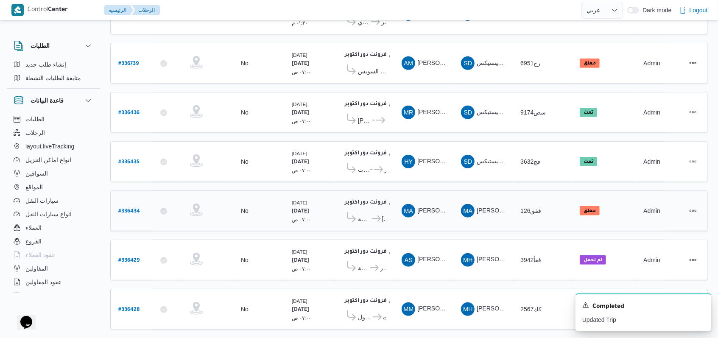
click at [134, 209] on b "# 336434" at bounding box center [129, 212] width 22 height 6
select select "ar"
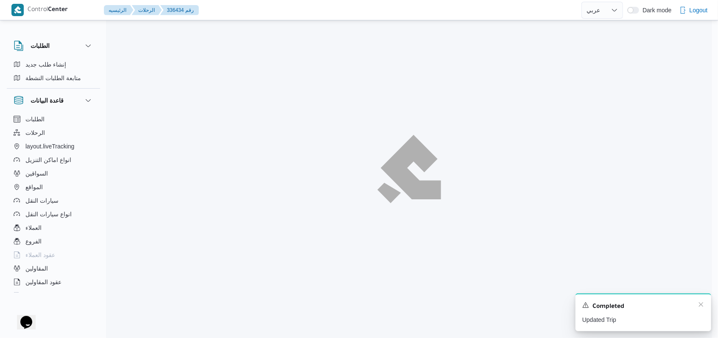
scroll to position [23, 0]
click at [704, 307] on icon "Dismiss toast" at bounding box center [707, 304] width 7 height 7
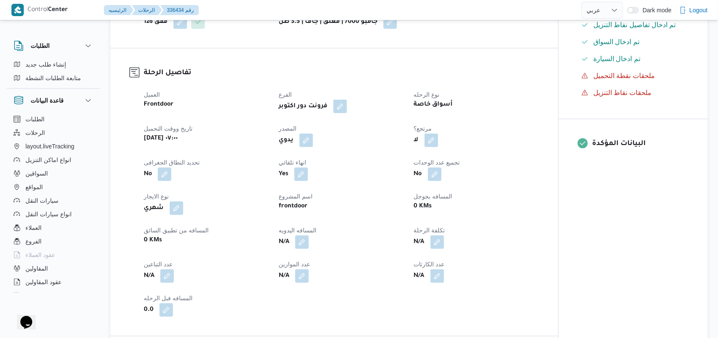
scroll to position [419, 0]
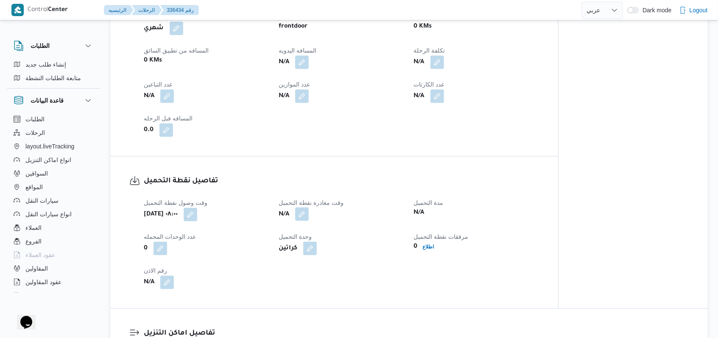
click at [302, 216] on button "button" at bounding box center [302, 214] width 14 height 14
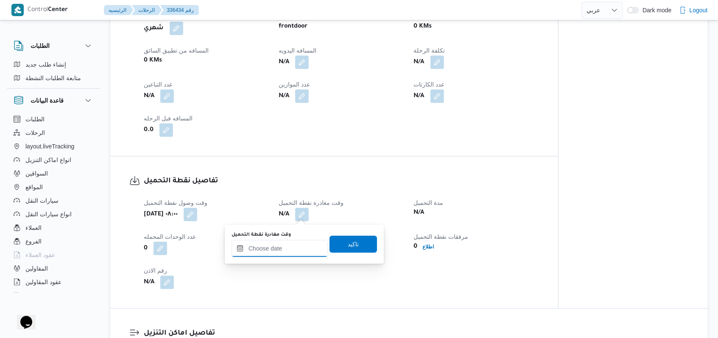
click at [285, 253] on input "وقت مغادرة نقطة التحميل" at bounding box center [280, 248] width 96 height 17
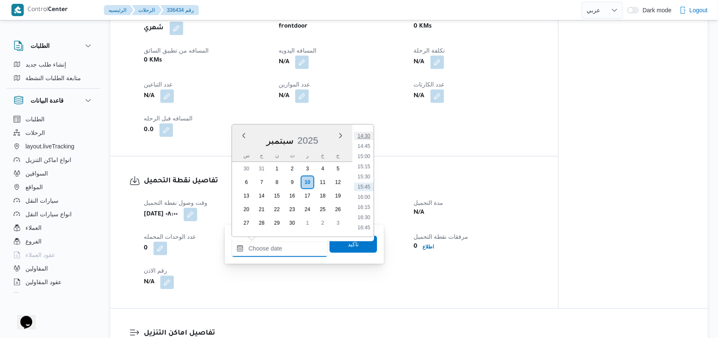
scroll to position [533, 0]
click at [362, 176] on li "14:00" at bounding box center [364, 172] width 20 height 8
type input "١٠/٠٩/٢٠٢٥ ١٤:٠٠"
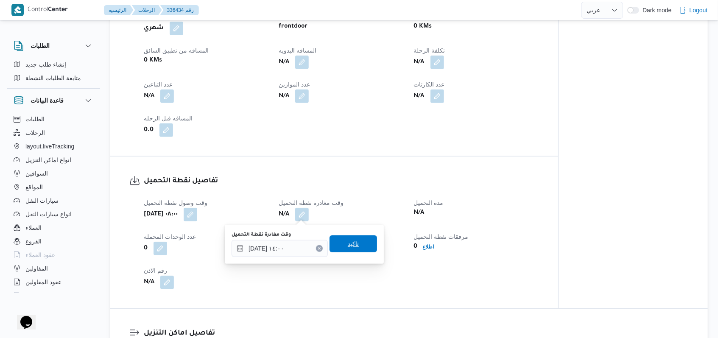
click at [350, 249] on span "تاكيد" at bounding box center [353, 243] width 47 height 17
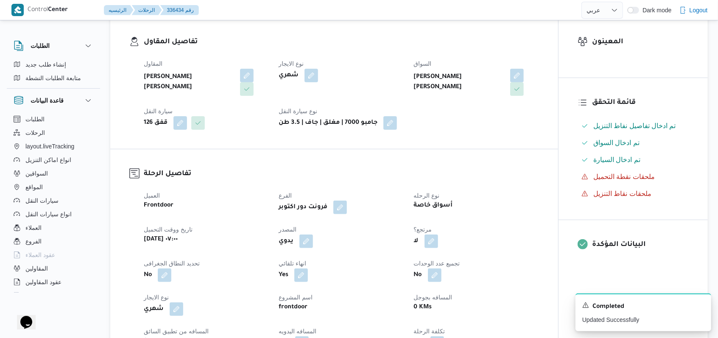
scroll to position [0, 0]
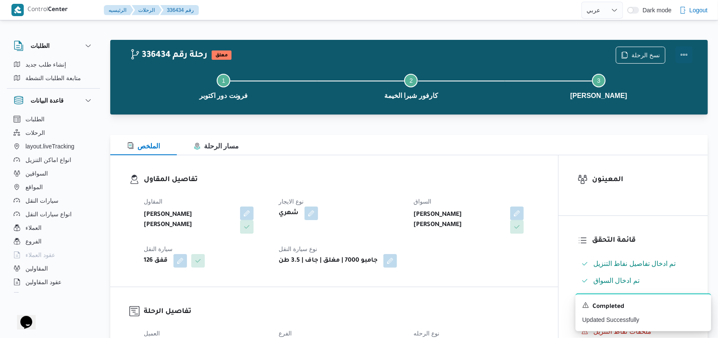
click at [684, 59] on button "Actions" at bounding box center [684, 54] width 17 height 17
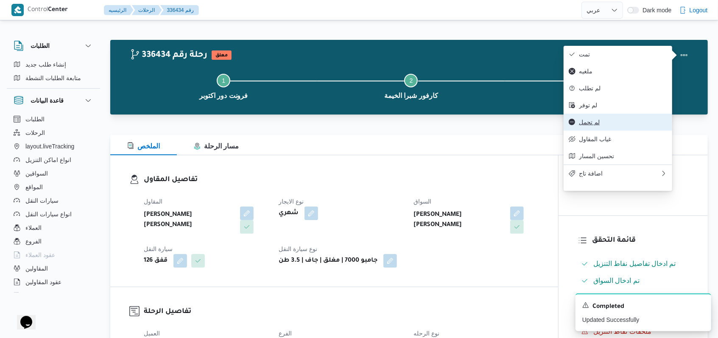
click at [587, 126] on span "لم تحمل" at bounding box center [623, 122] width 88 height 7
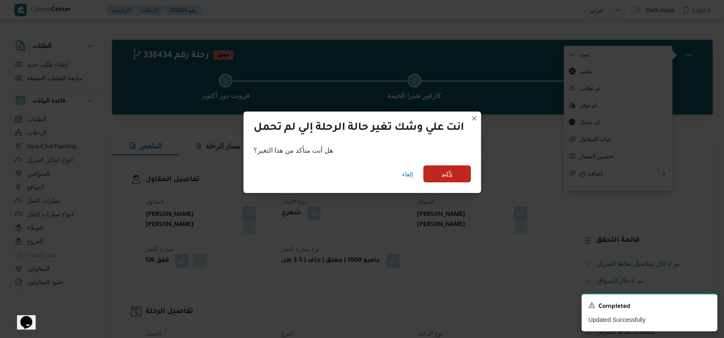
click at [460, 176] on span "تأكيد" at bounding box center [446, 173] width 47 height 17
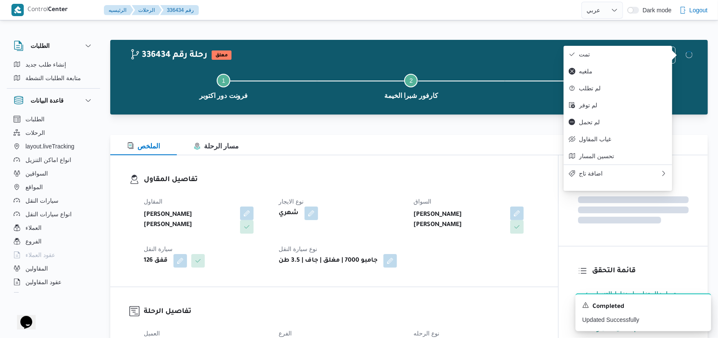
click at [446, 171] on div "تفاصيل المقاول المقاول محمد عبدالمنعم هاشم اسماعيل نوع الايجار شهري السواق محمد…" at bounding box center [334, 220] width 448 height 131
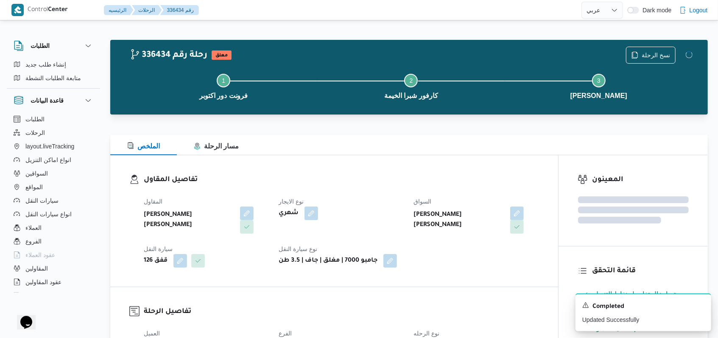
select select "ar"
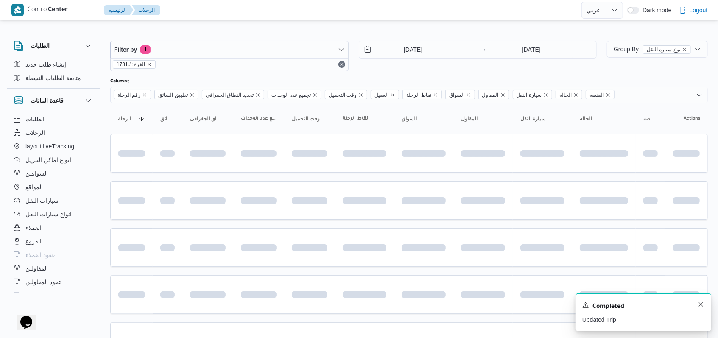
scroll to position [190, 0]
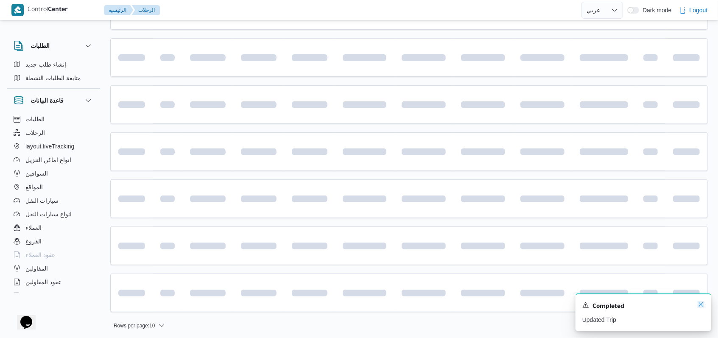
click at [702, 304] on icon "Dismiss toast" at bounding box center [701, 304] width 7 height 7
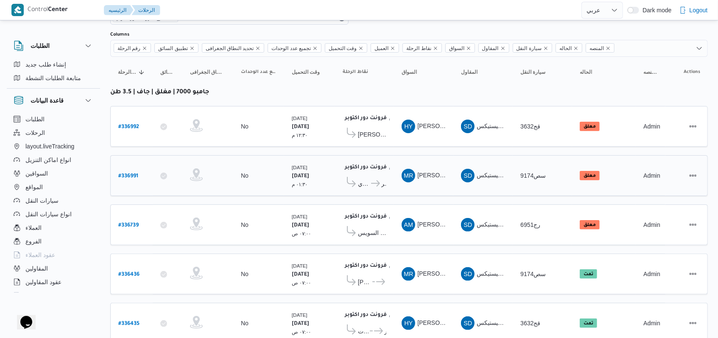
scroll to position [46, 0]
click at [135, 223] on b "# 336739" at bounding box center [128, 226] width 20 height 6
select select "ar"
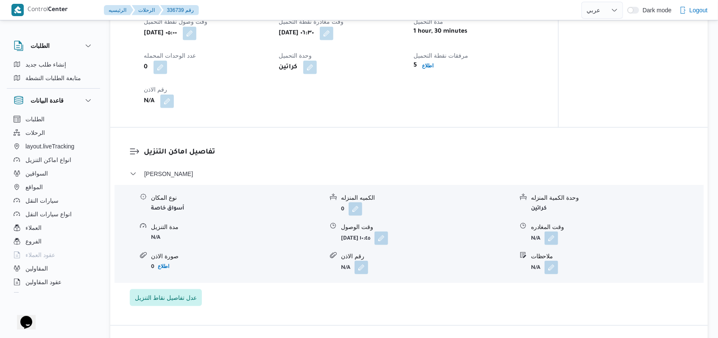
scroll to position [622, 0]
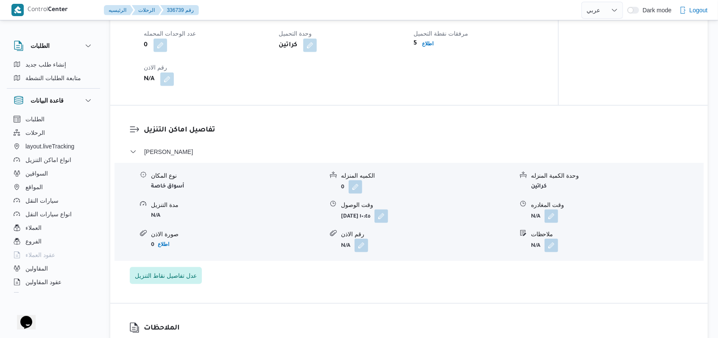
click at [198, 156] on div "فيصل - كارفور السويس" at bounding box center [409, 155] width 559 height 16
click at [193, 156] on span "فيصل - كارفور السويس" at bounding box center [168, 152] width 49 height 10
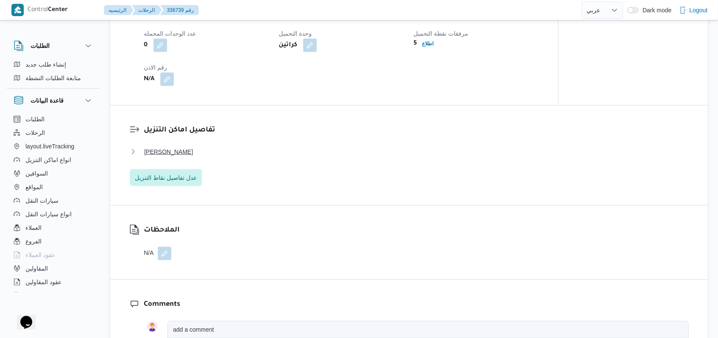
click at [193, 154] on span "فيصل - كارفور السويس" at bounding box center [168, 152] width 49 height 10
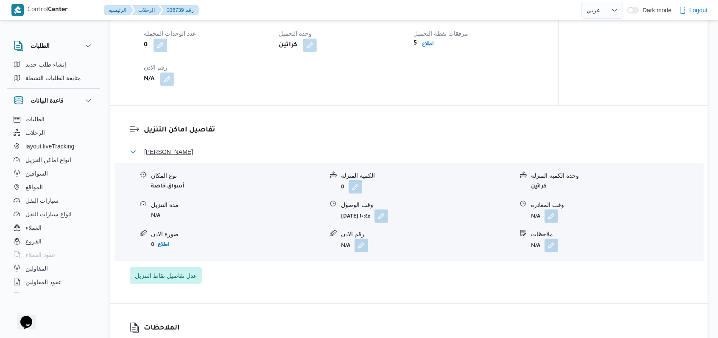
click at [193, 154] on span "فيصل - كارفور السويس" at bounding box center [168, 152] width 49 height 10
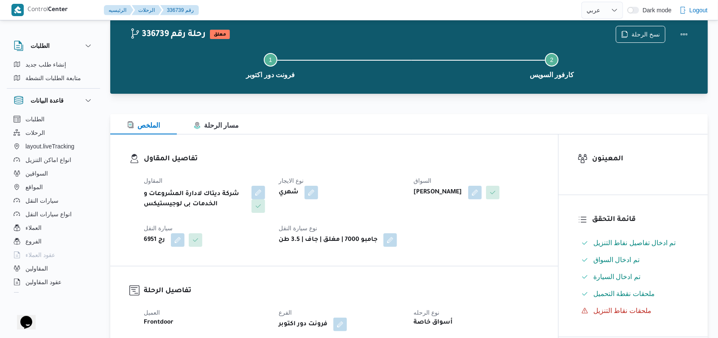
scroll to position [0, 0]
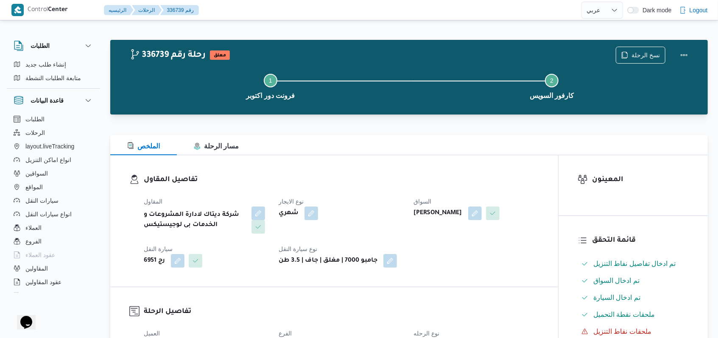
select select "ar"
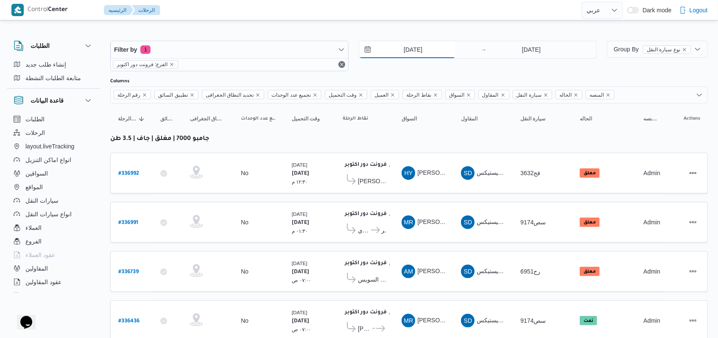
click at [400, 51] on input "[DATE]" at bounding box center [407, 49] width 96 height 17
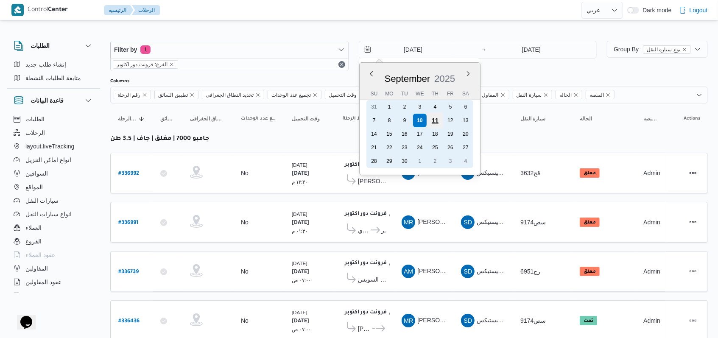
click at [436, 120] on div "11" at bounding box center [435, 120] width 16 height 16
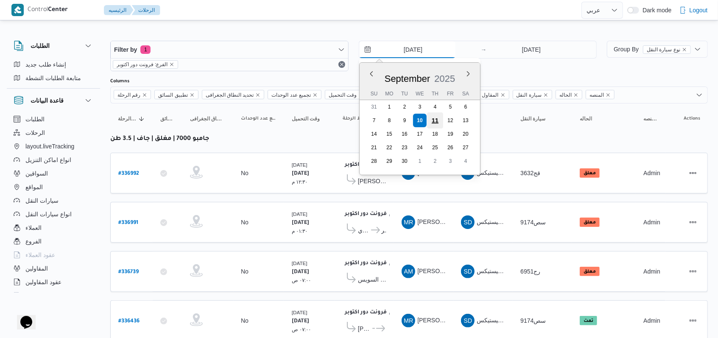
type input "11/9/2025"
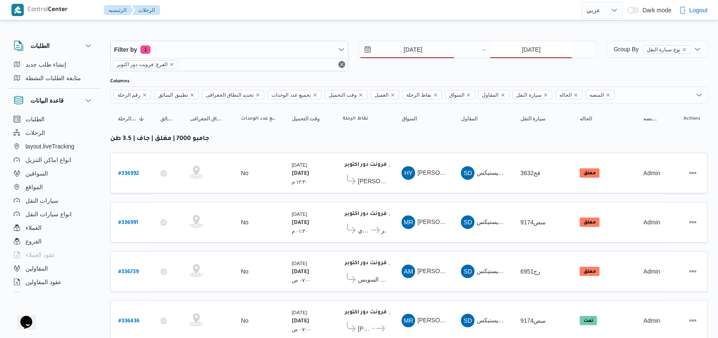
click at [539, 49] on input "[DATE]" at bounding box center [531, 49] width 84 height 17
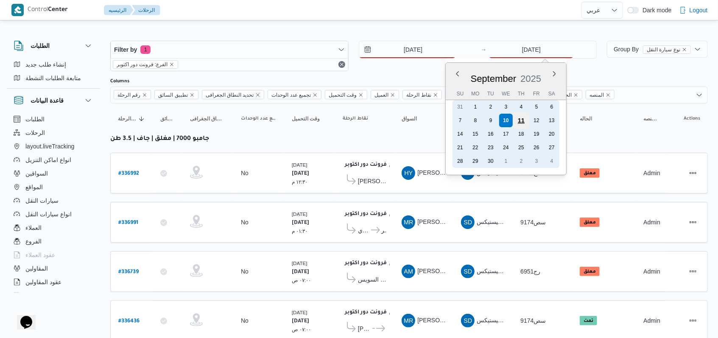
click at [523, 120] on div "11" at bounding box center [521, 120] width 16 height 16
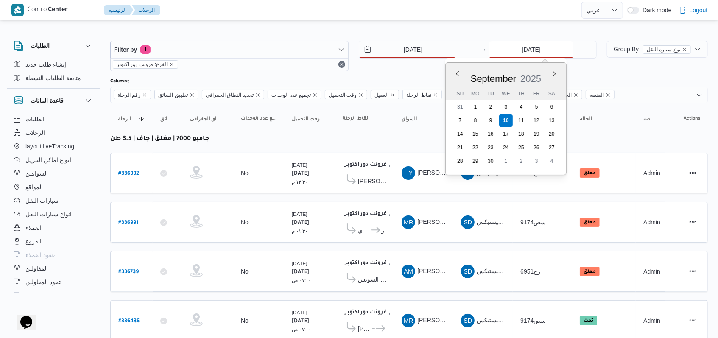
type input "11/9/2025"
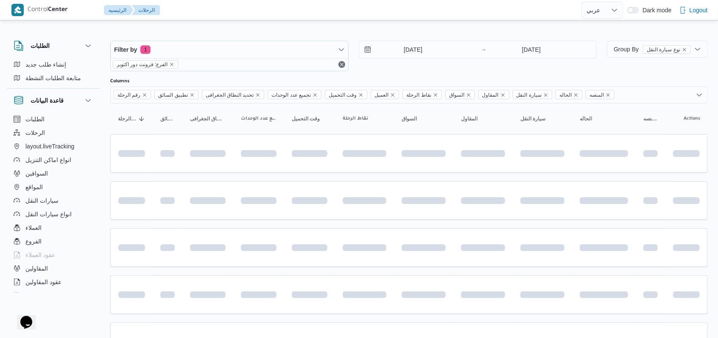
click at [405, 73] on div "Filter by 1 الفرع: فرونت دور اكتوبر 11/9/2025 → 11/9/2025" at bounding box center [353, 56] width 497 height 41
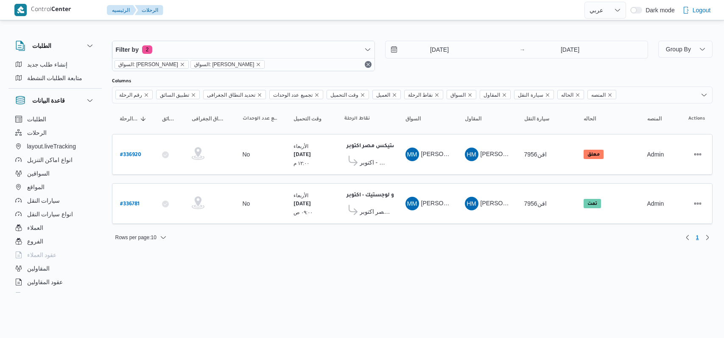
select select "ar"
